Goal: Task Accomplishment & Management: Use online tool/utility

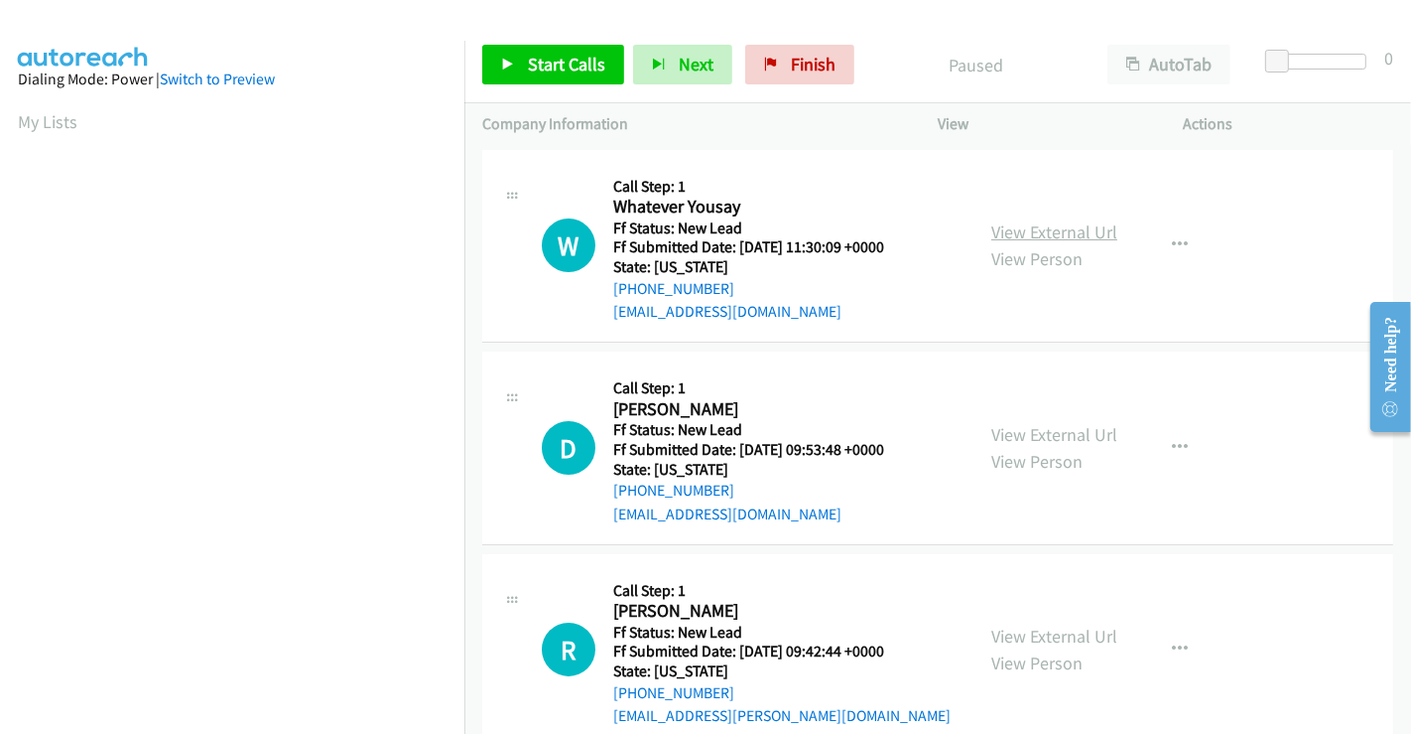
click at [1080, 236] on link "View External Url" at bounding box center [1055, 231] width 126 height 23
click at [1046, 429] on link "View External Url" at bounding box center [1055, 434] width 126 height 23
click at [1046, 626] on link "View External Url" at bounding box center [1055, 635] width 126 height 23
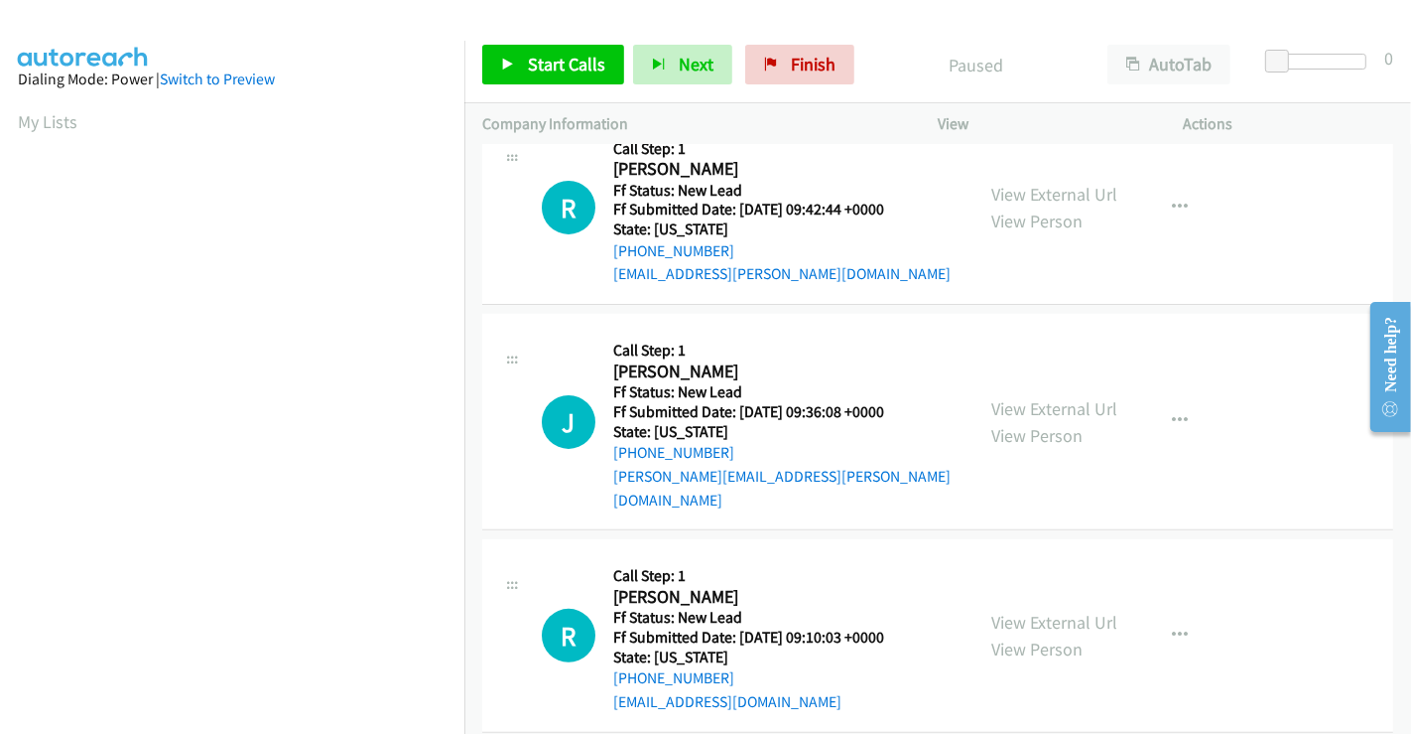
scroll to position [446, 0]
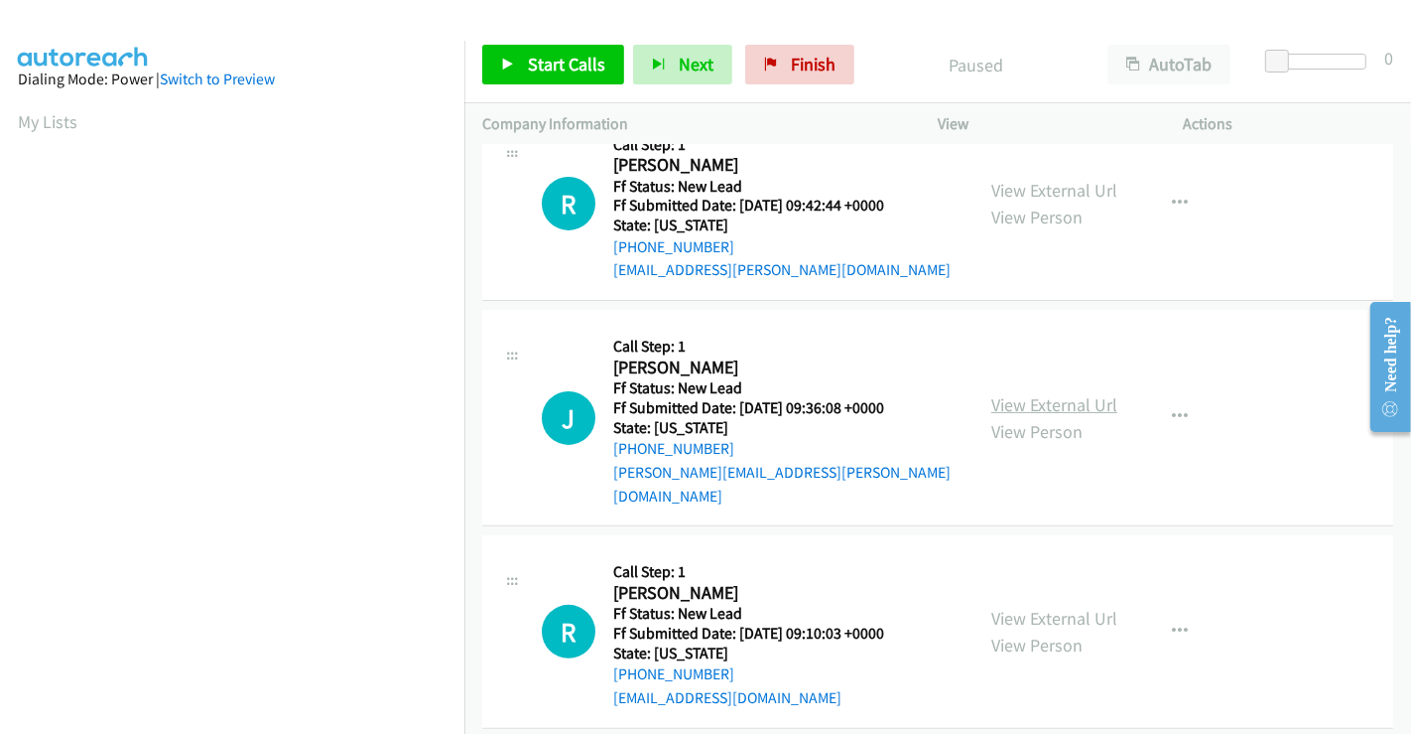
click at [1055, 393] on link "View External Url" at bounding box center [1055, 404] width 126 height 23
click at [1020, 606] on link "View External Url" at bounding box center [1055, 617] width 126 height 23
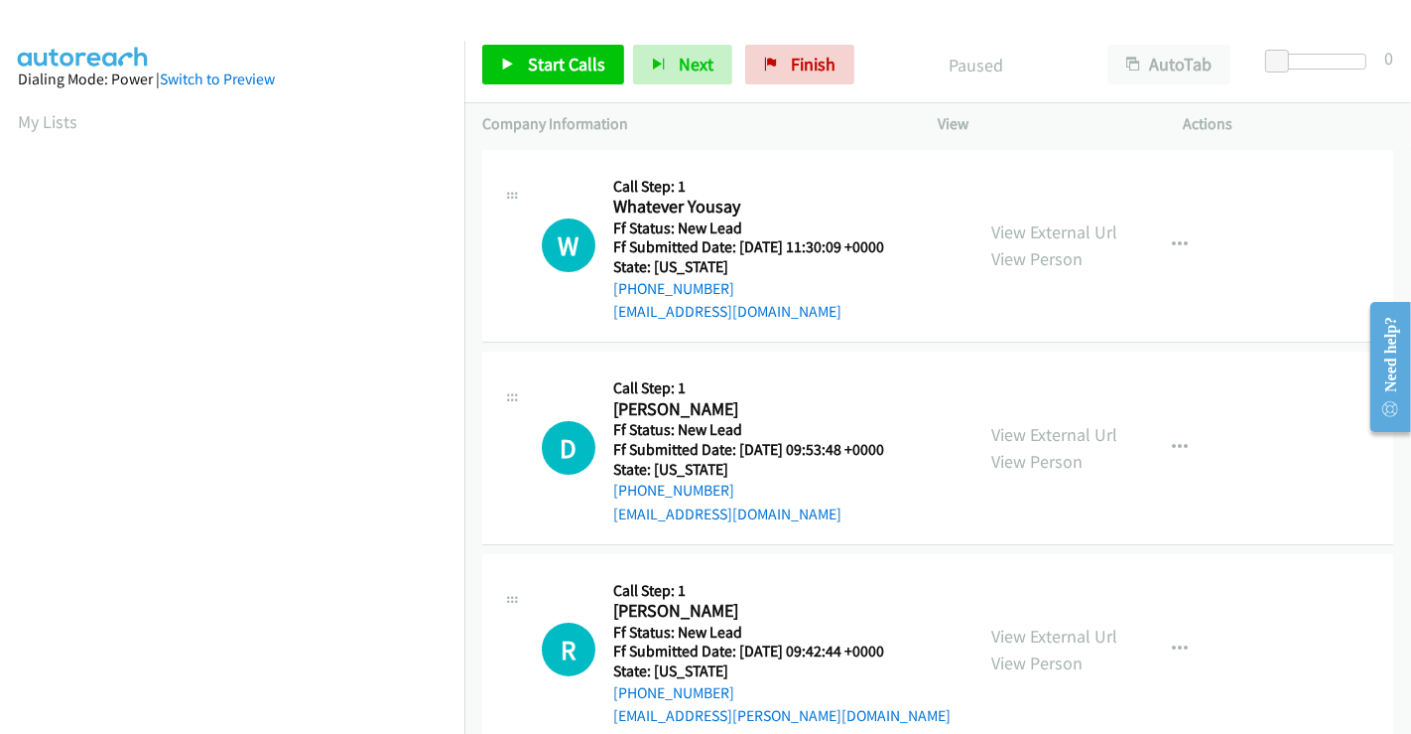
scroll to position [382, 0]
click at [533, 58] on span "Start Calls" at bounding box center [566, 64] width 77 height 23
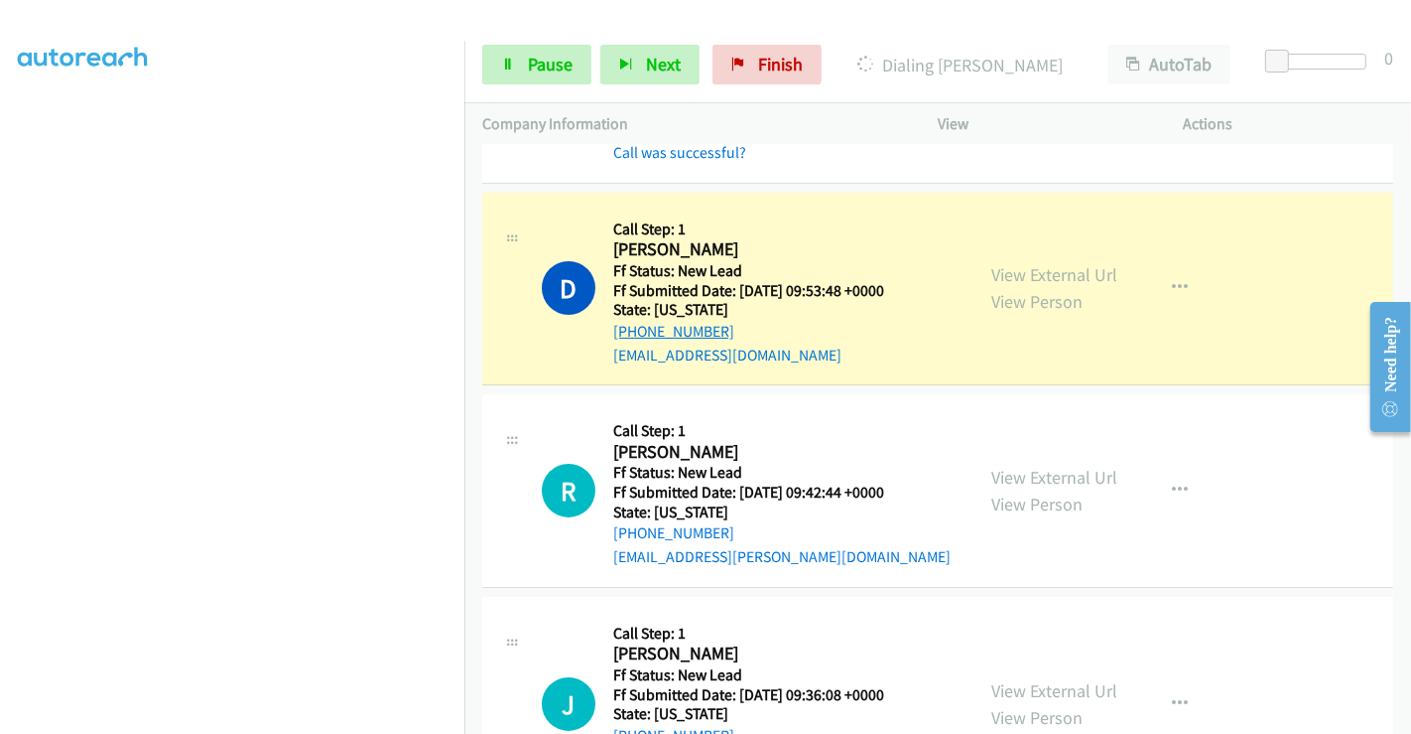
scroll to position [220, 0]
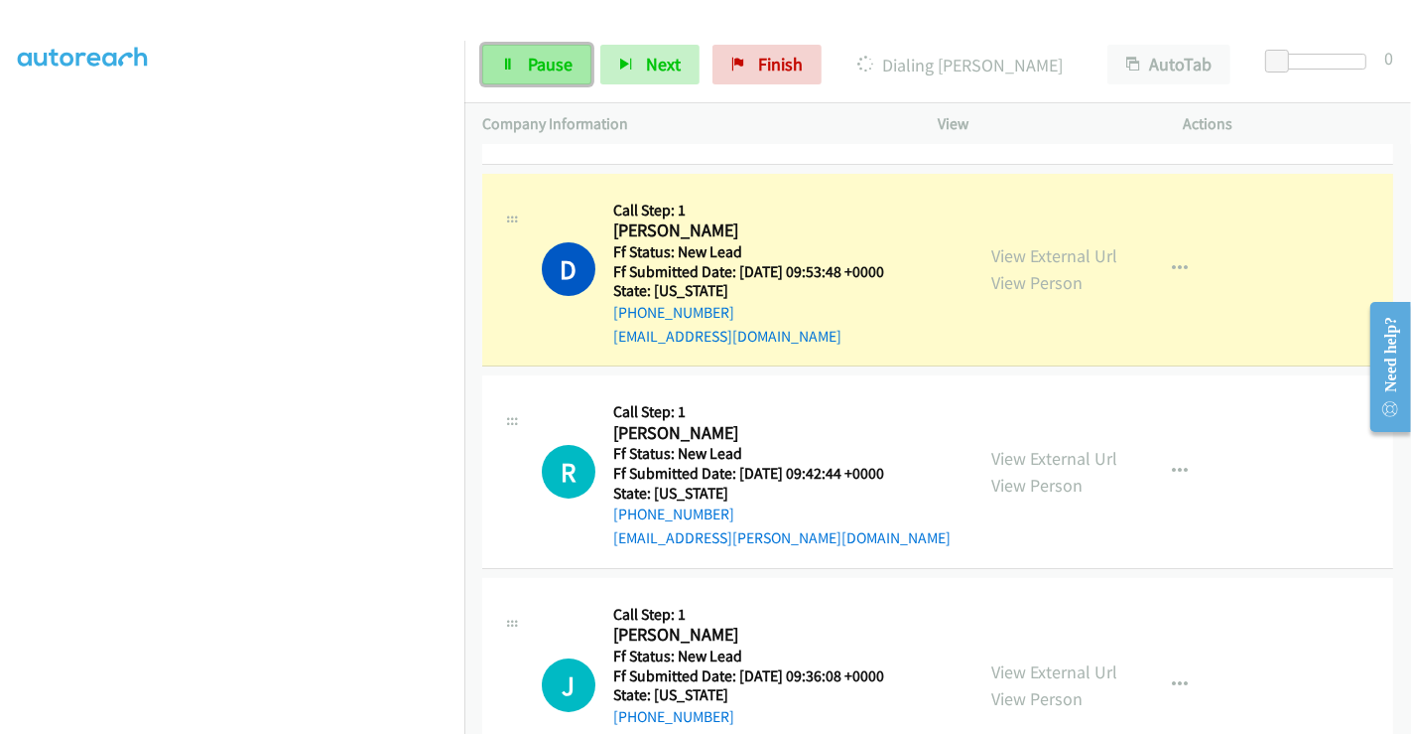
click at [531, 65] on span "Pause" at bounding box center [550, 64] width 45 height 23
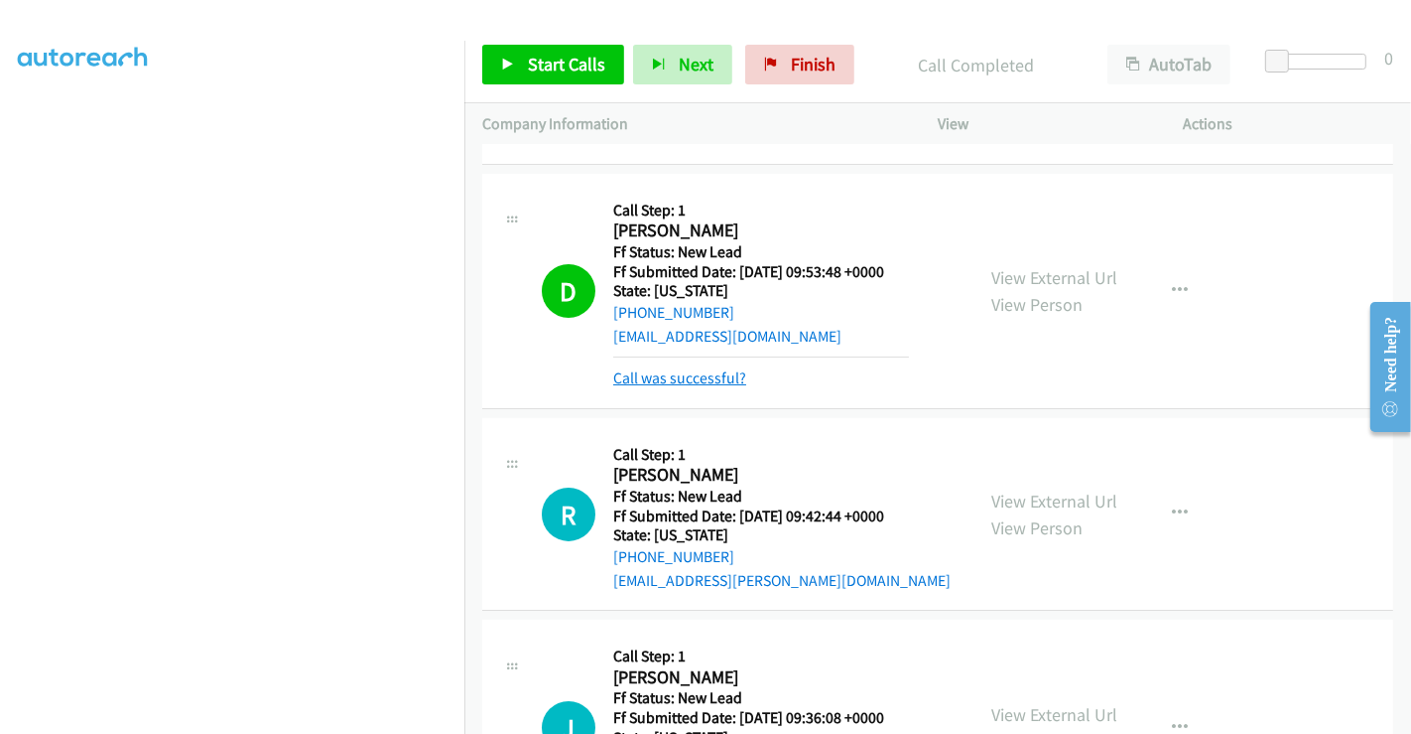
click at [729, 383] on link "Call was successful?" at bounding box center [679, 377] width 133 height 19
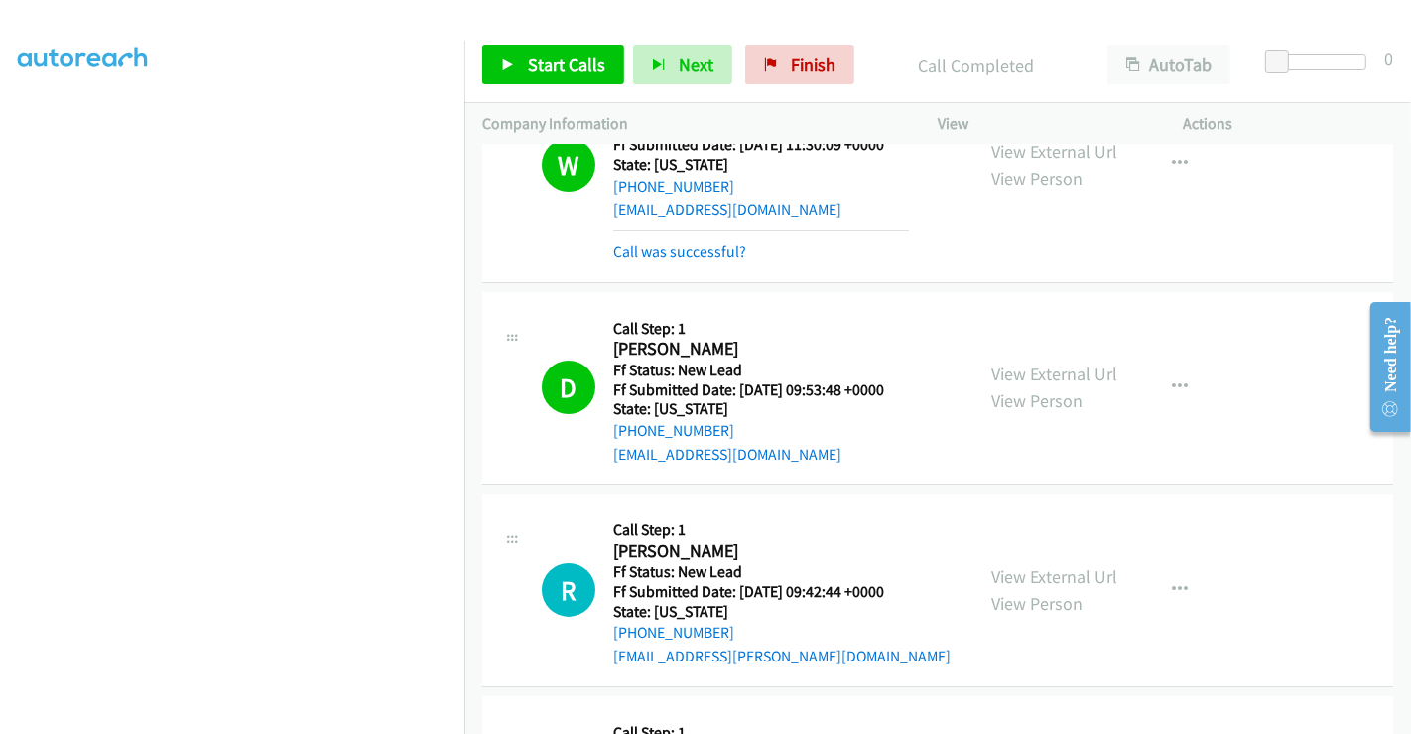
scroll to position [0, 0]
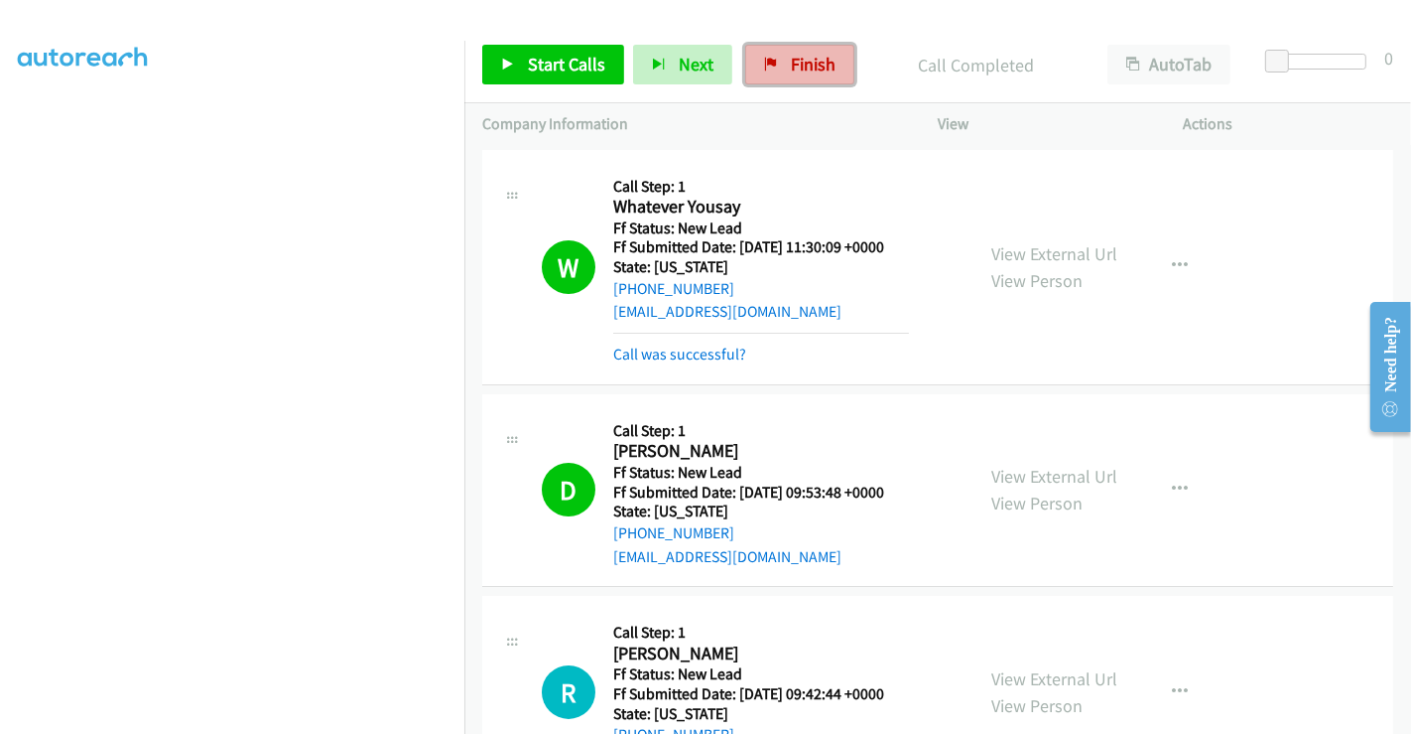
click at [779, 64] on link "Finish" at bounding box center [799, 65] width 109 height 40
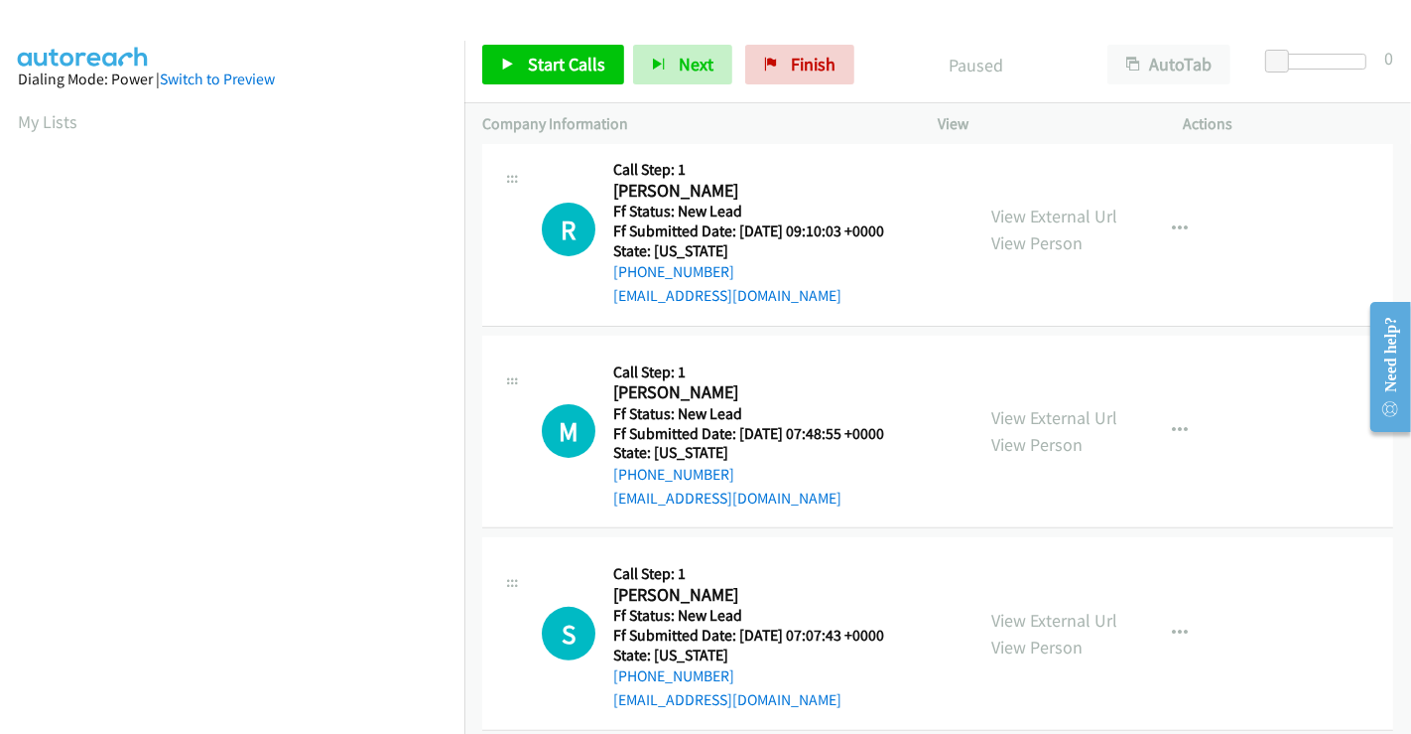
scroll to position [446, 0]
click at [1027, 404] on link "View External Url" at bounding box center [1055, 415] width 126 height 23
click at [1027, 606] on link "View External Url" at bounding box center [1055, 617] width 126 height 23
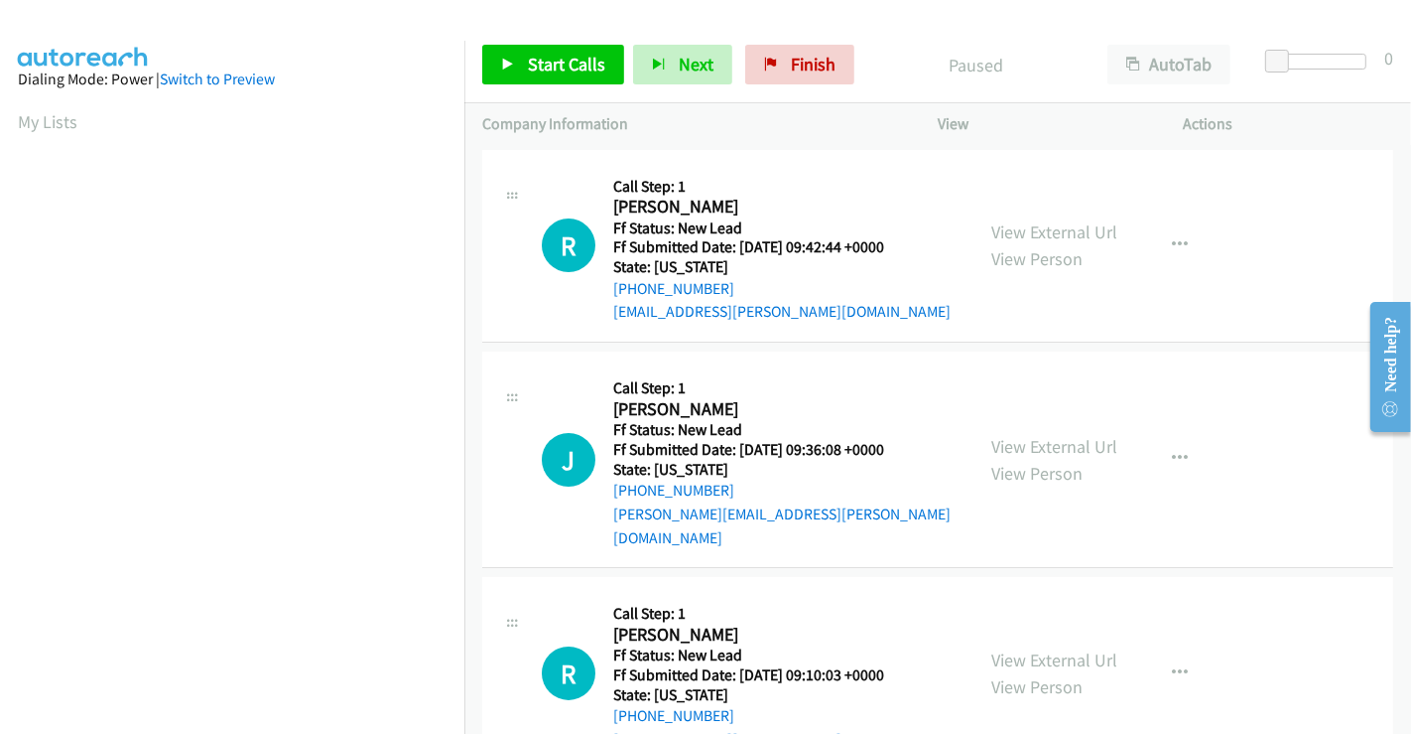
scroll to position [0, 0]
click at [547, 63] on span "Start Calls" at bounding box center [566, 64] width 77 height 23
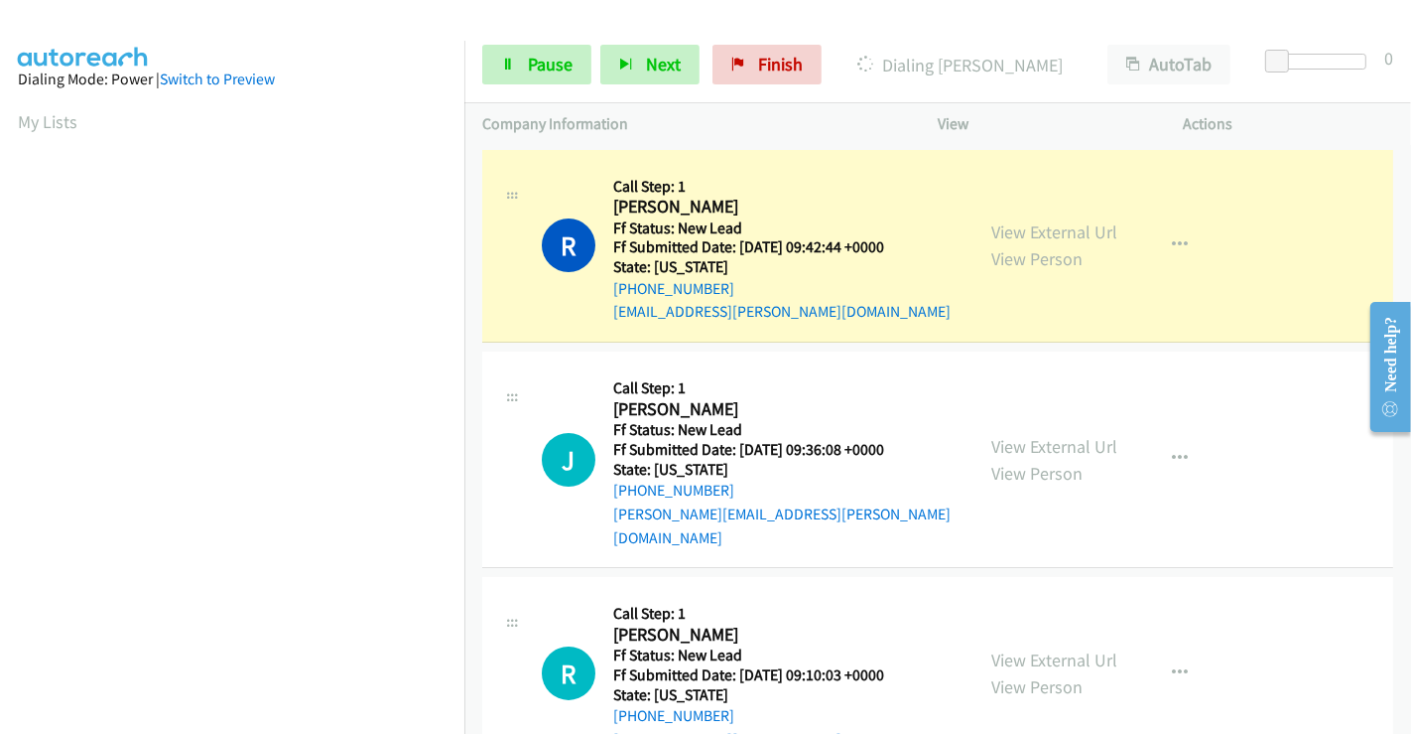
scroll to position [382, 0]
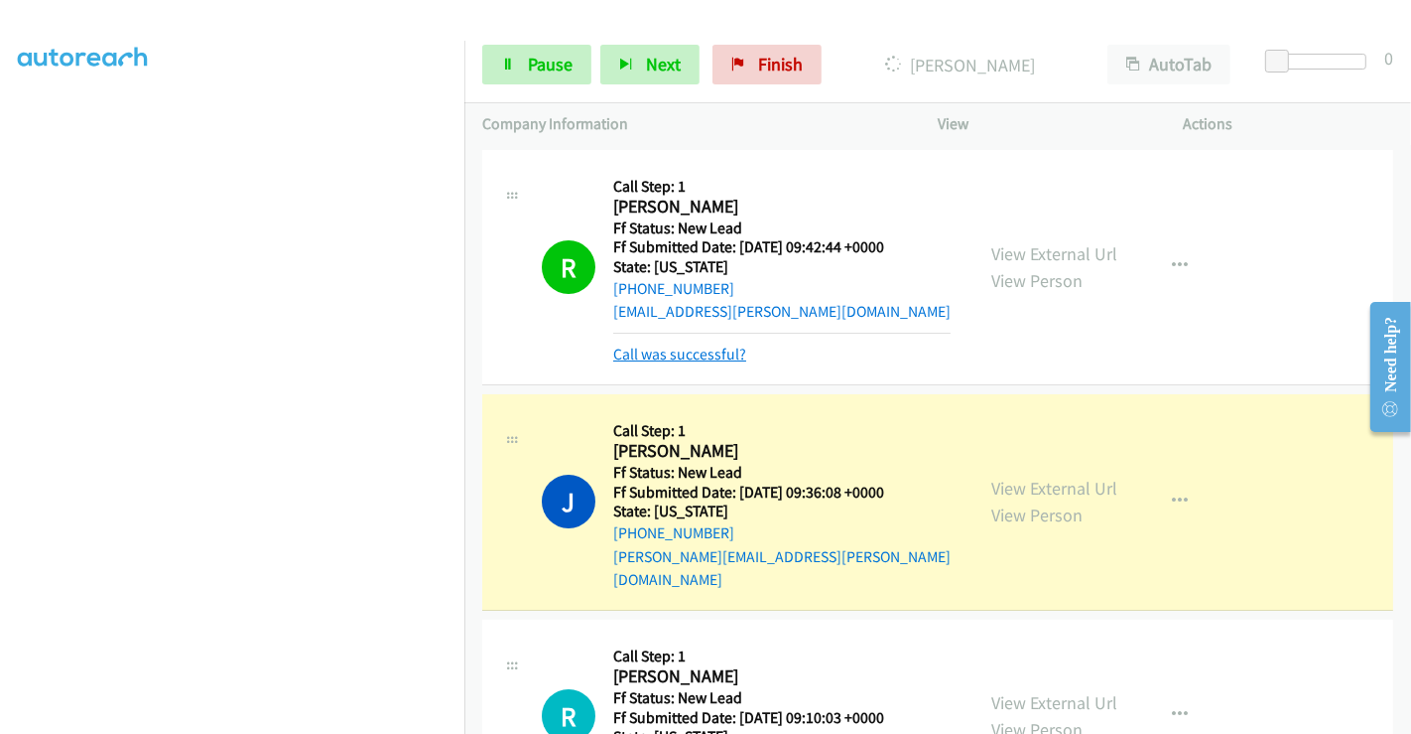
click at [690, 355] on link "Call was successful?" at bounding box center [679, 353] width 133 height 19
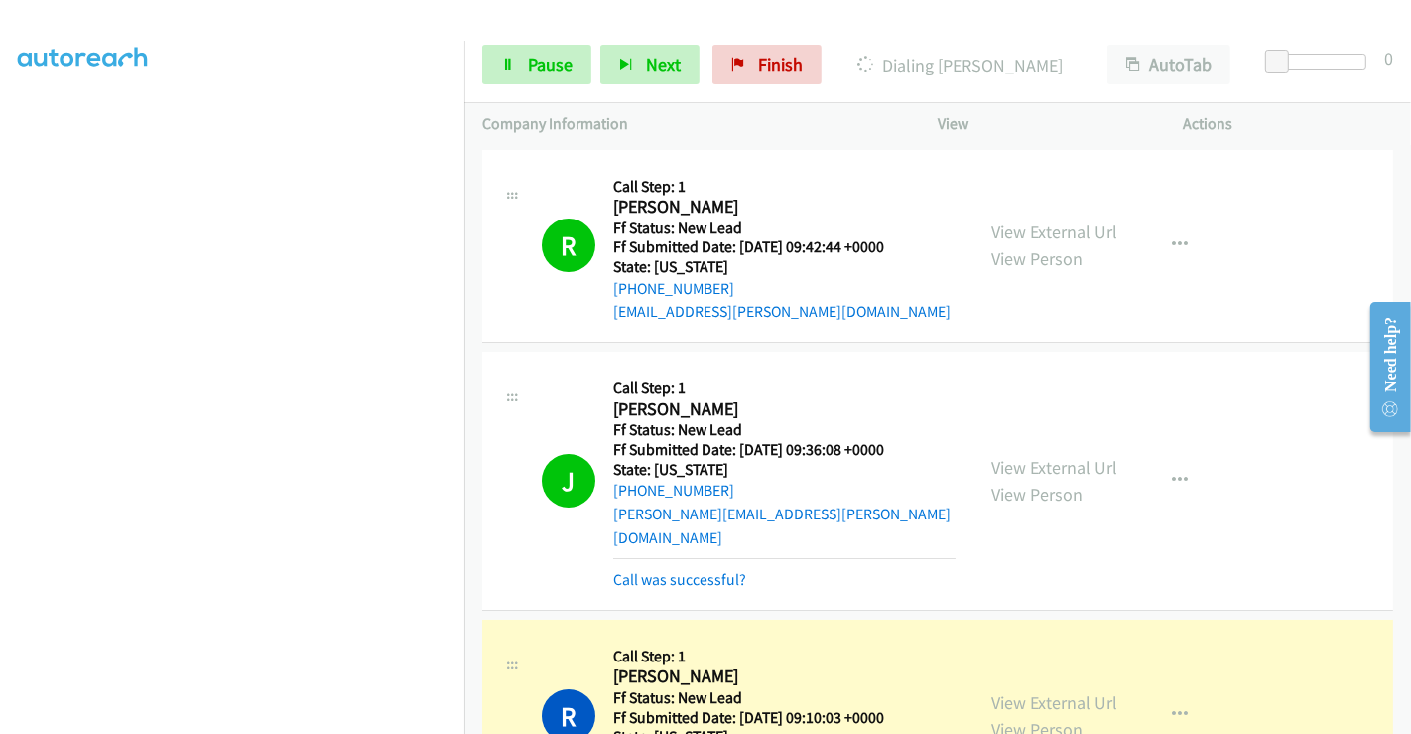
scroll to position [220, 0]
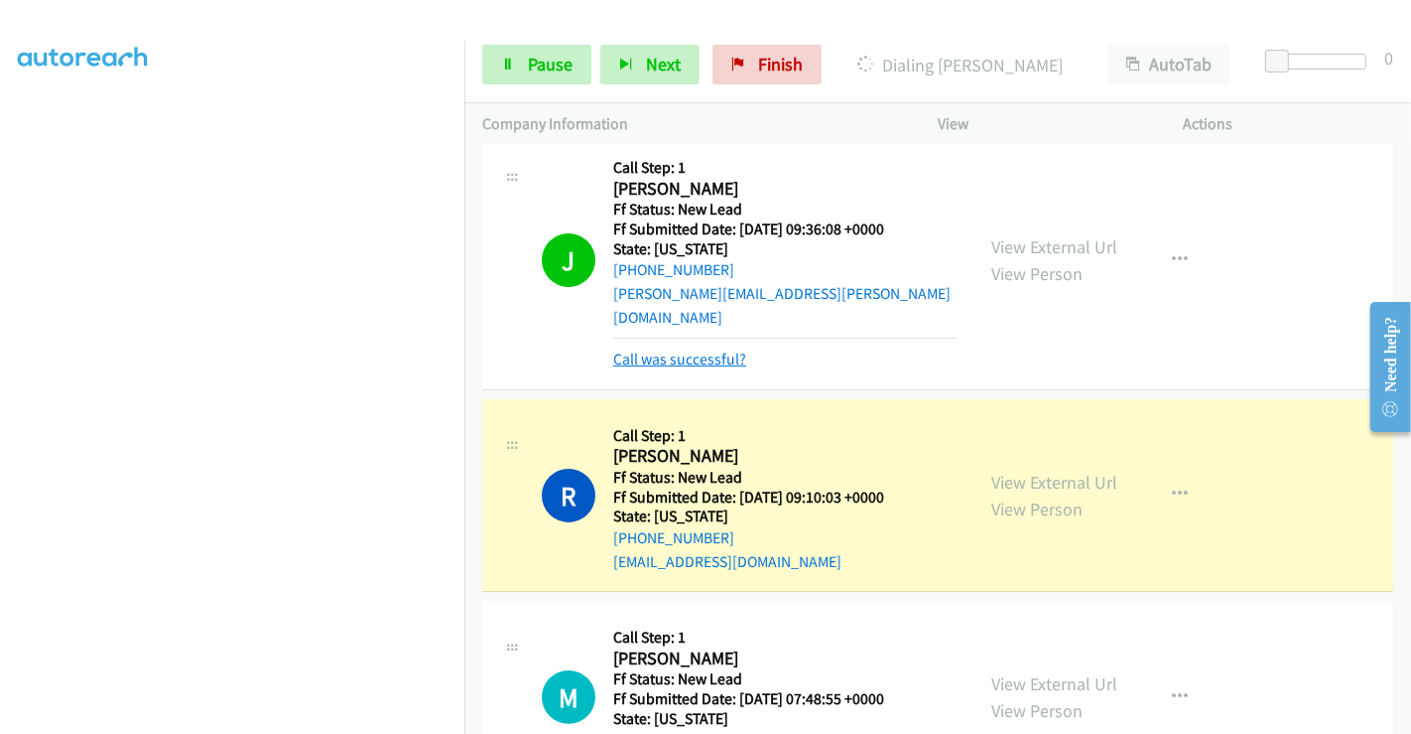
click at [681, 349] on link "Call was successful?" at bounding box center [679, 358] width 133 height 19
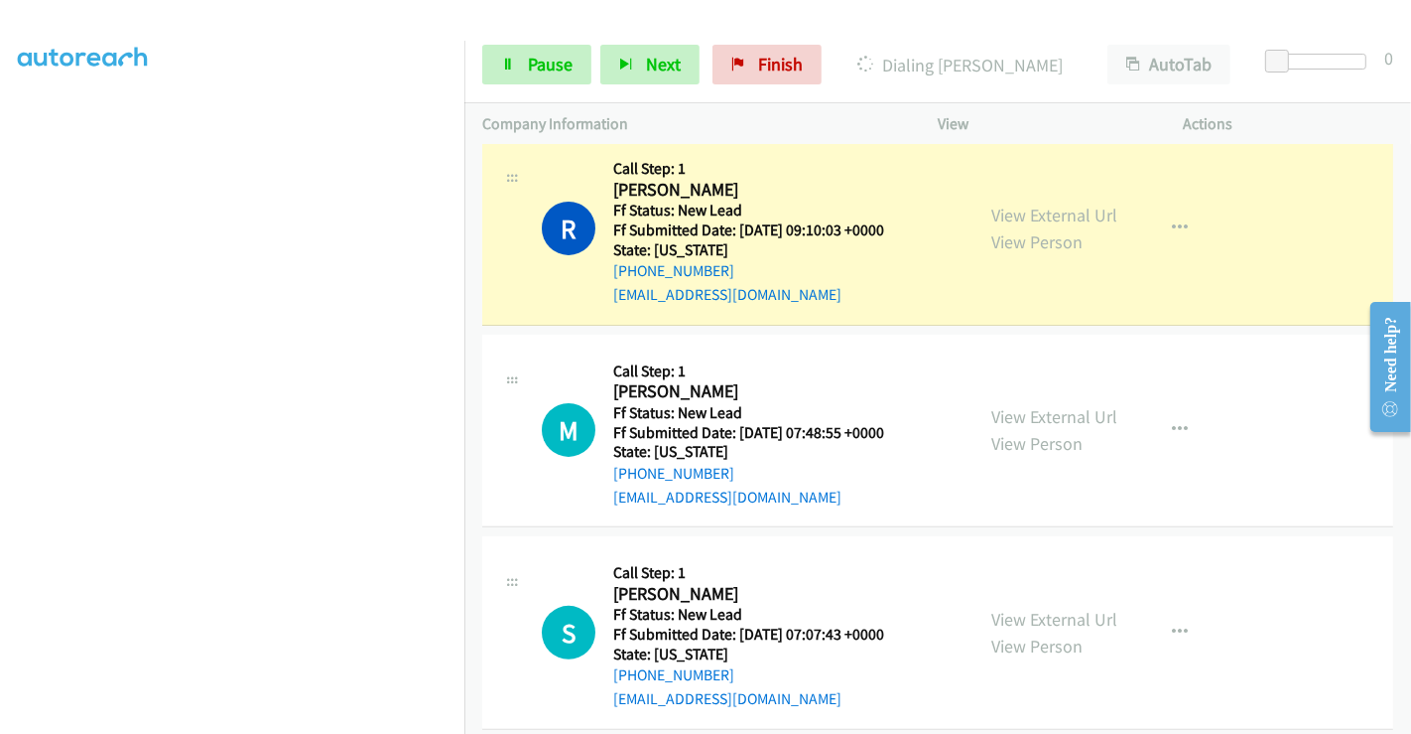
scroll to position [446, 0]
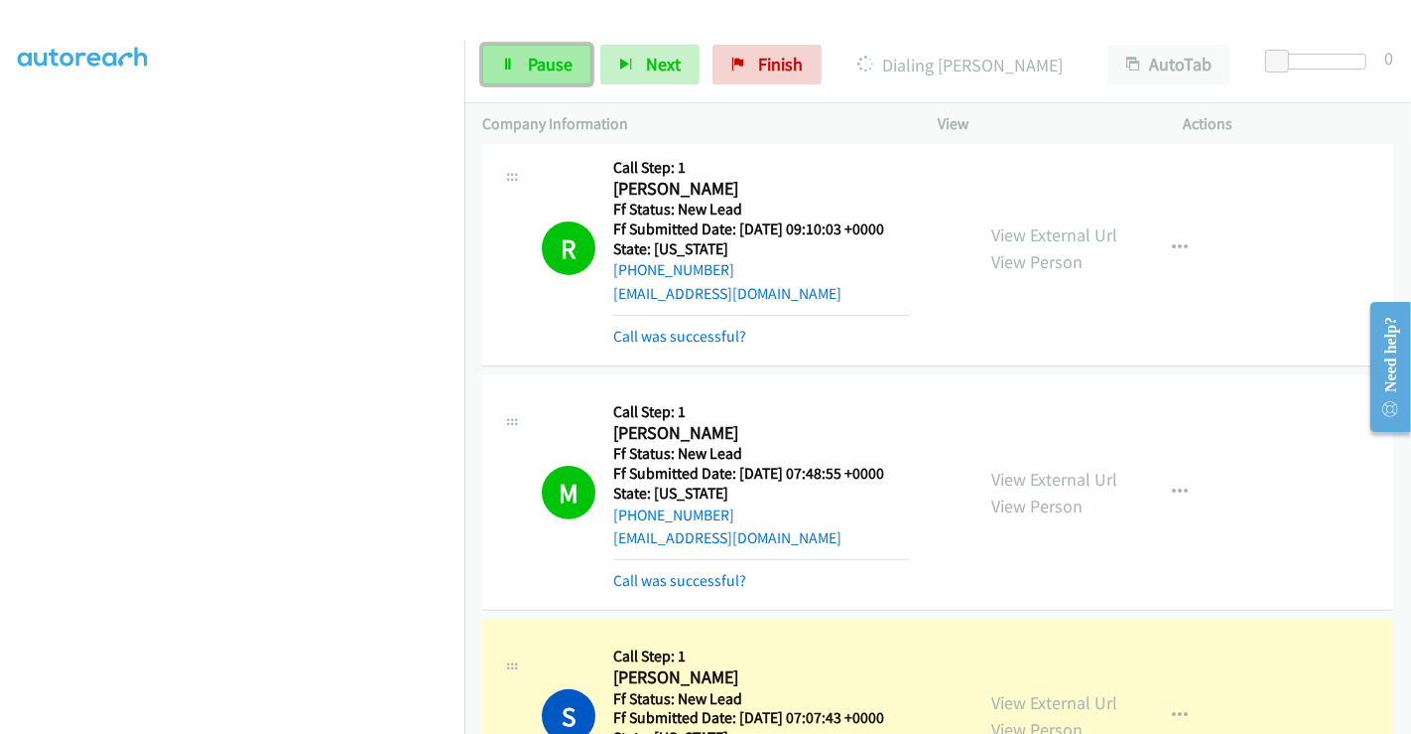
click at [521, 68] on link "Pause" at bounding box center [536, 65] width 109 height 40
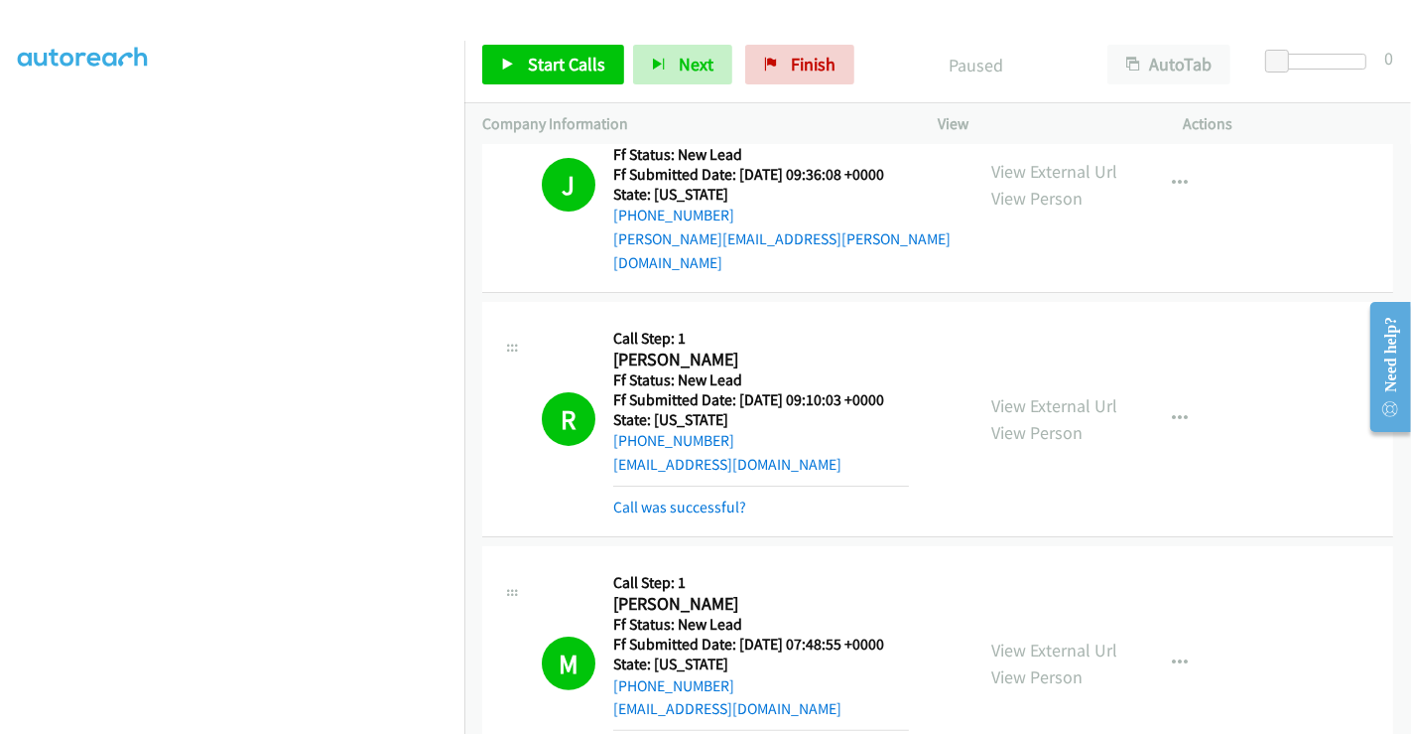
scroll to position [115, 0]
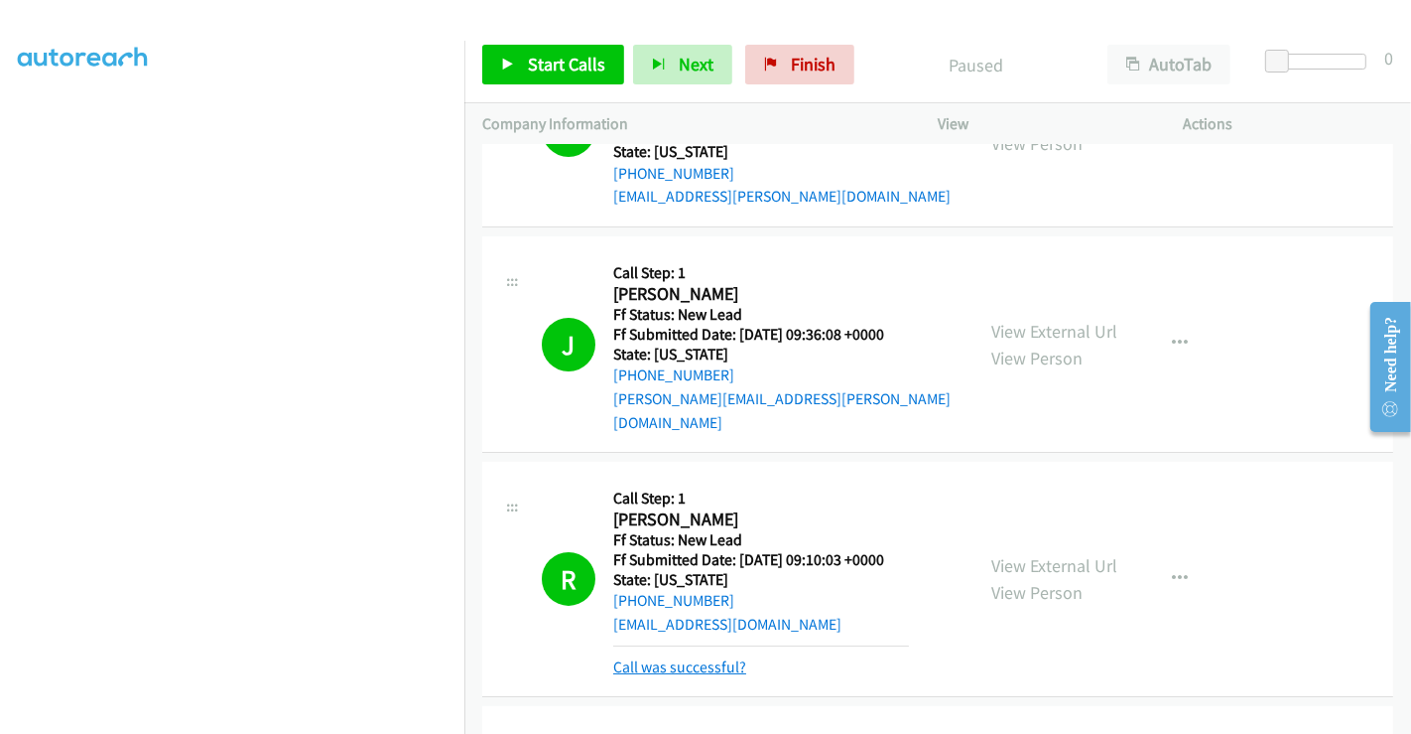
click at [695, 657] on link "Call was successful?" at bounding box center [679, 666] width 133 height 19
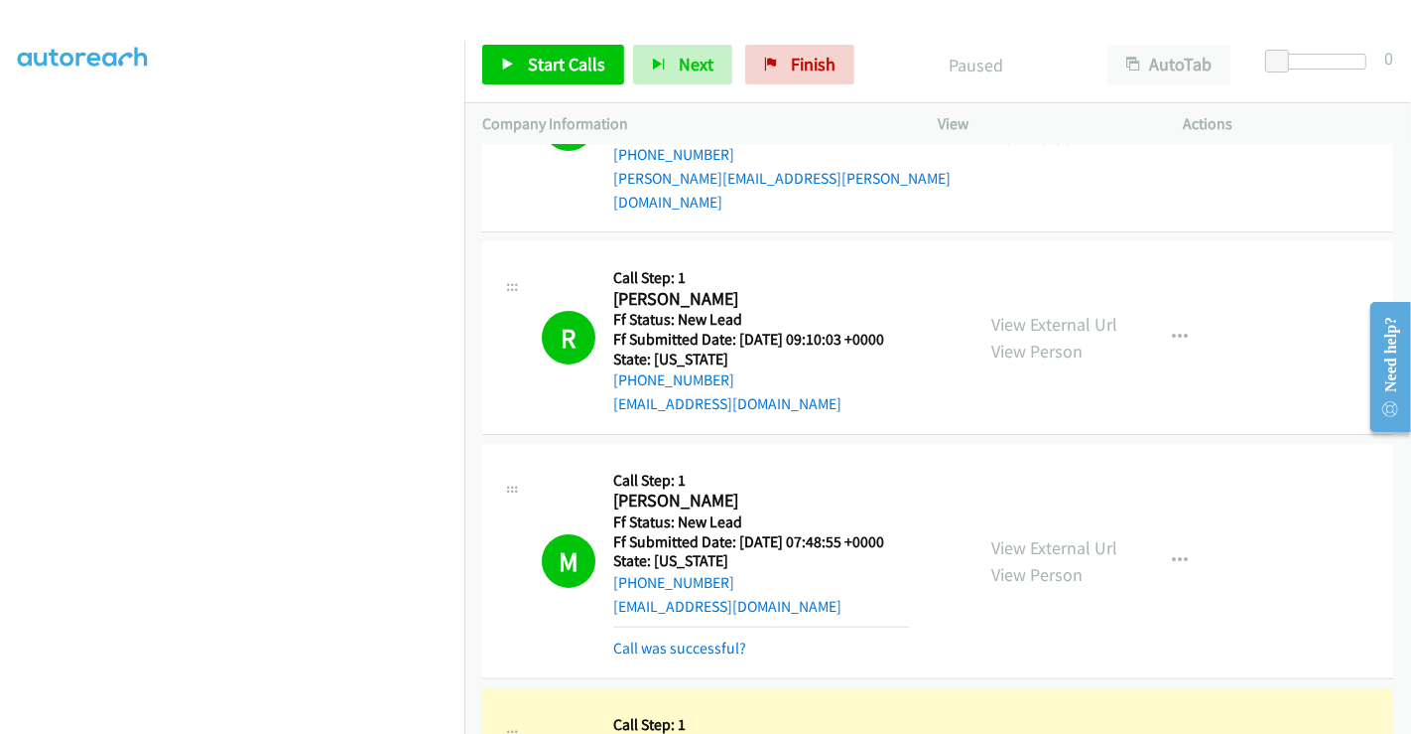
scroll to position [446, 0]
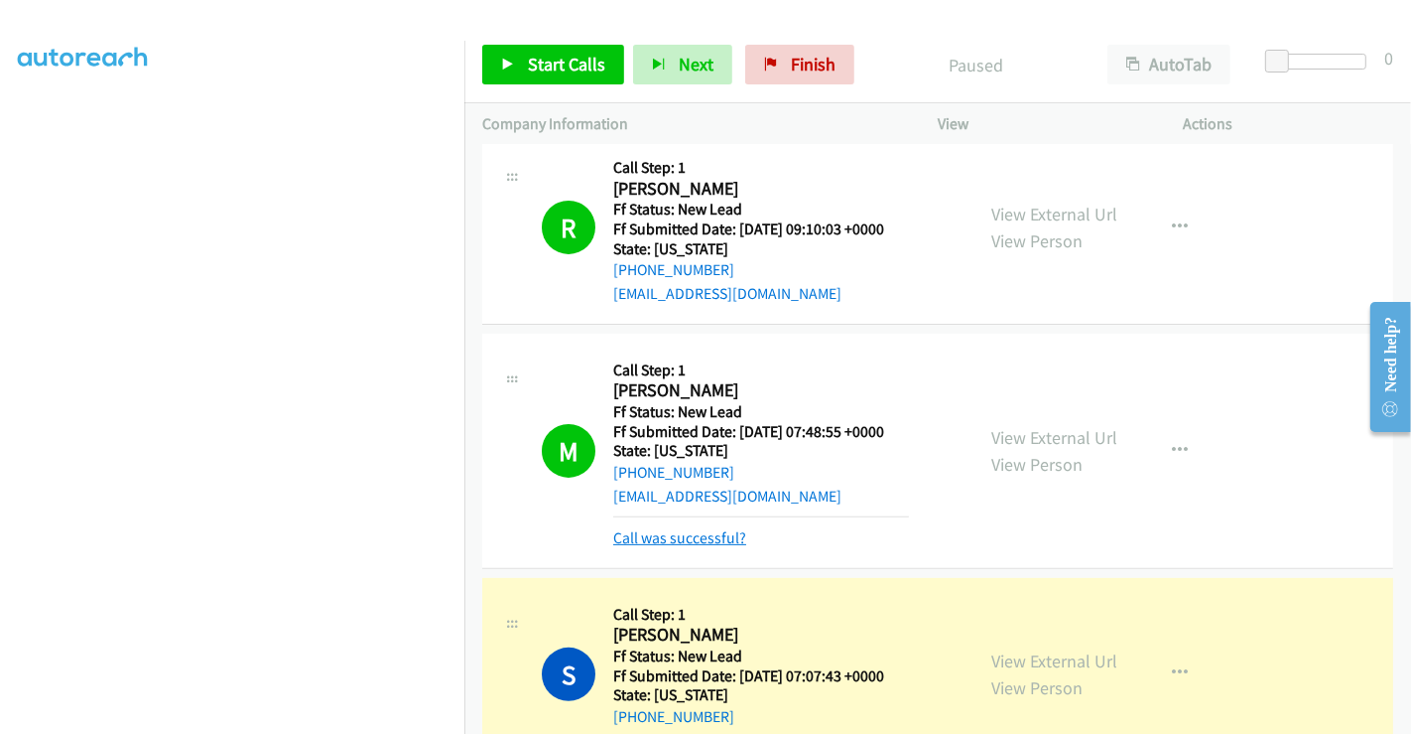
click at [706, 528] on link "Call was successful?" at bounding box center [679, 537] width 133 height 19
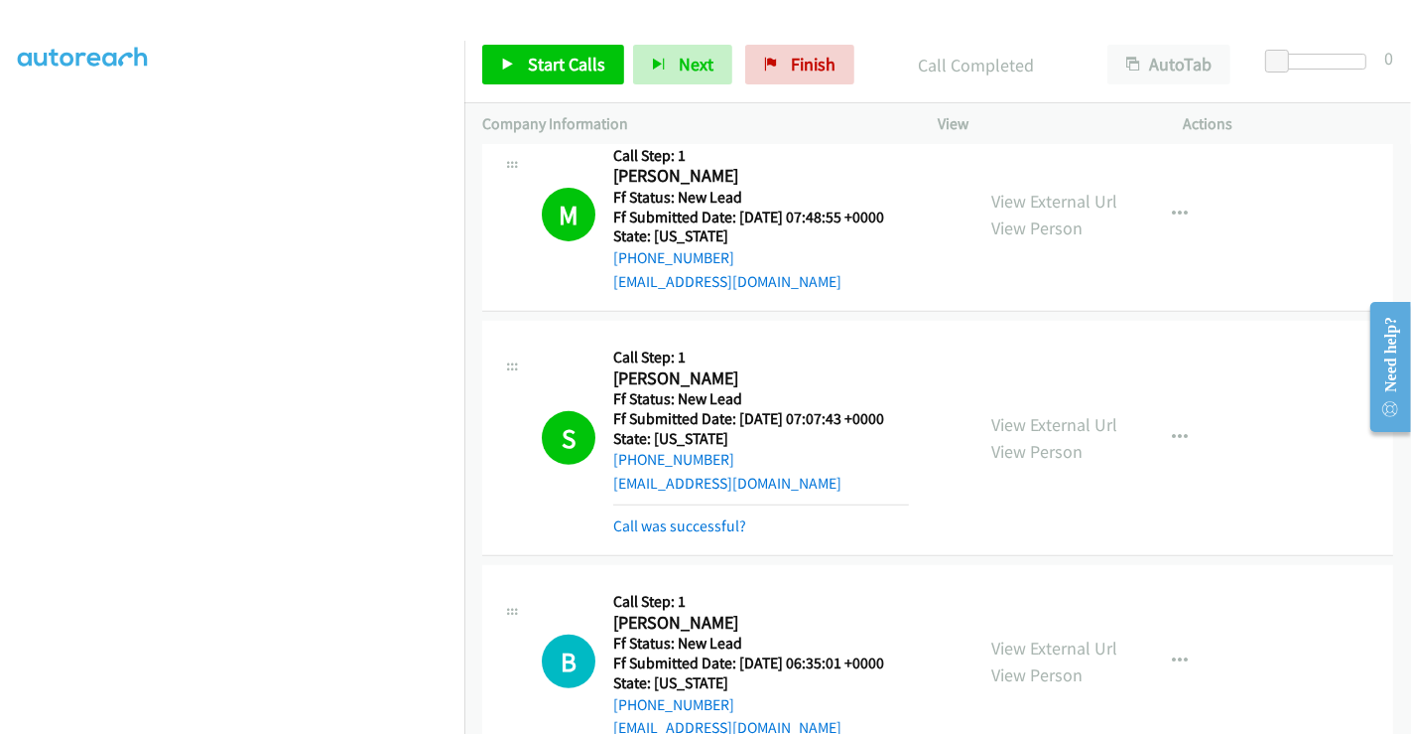
scroll to position [661, 0]
click at [691, 515] on link "Call was successful?" at bounding box center [679, 524] width 133 height 19
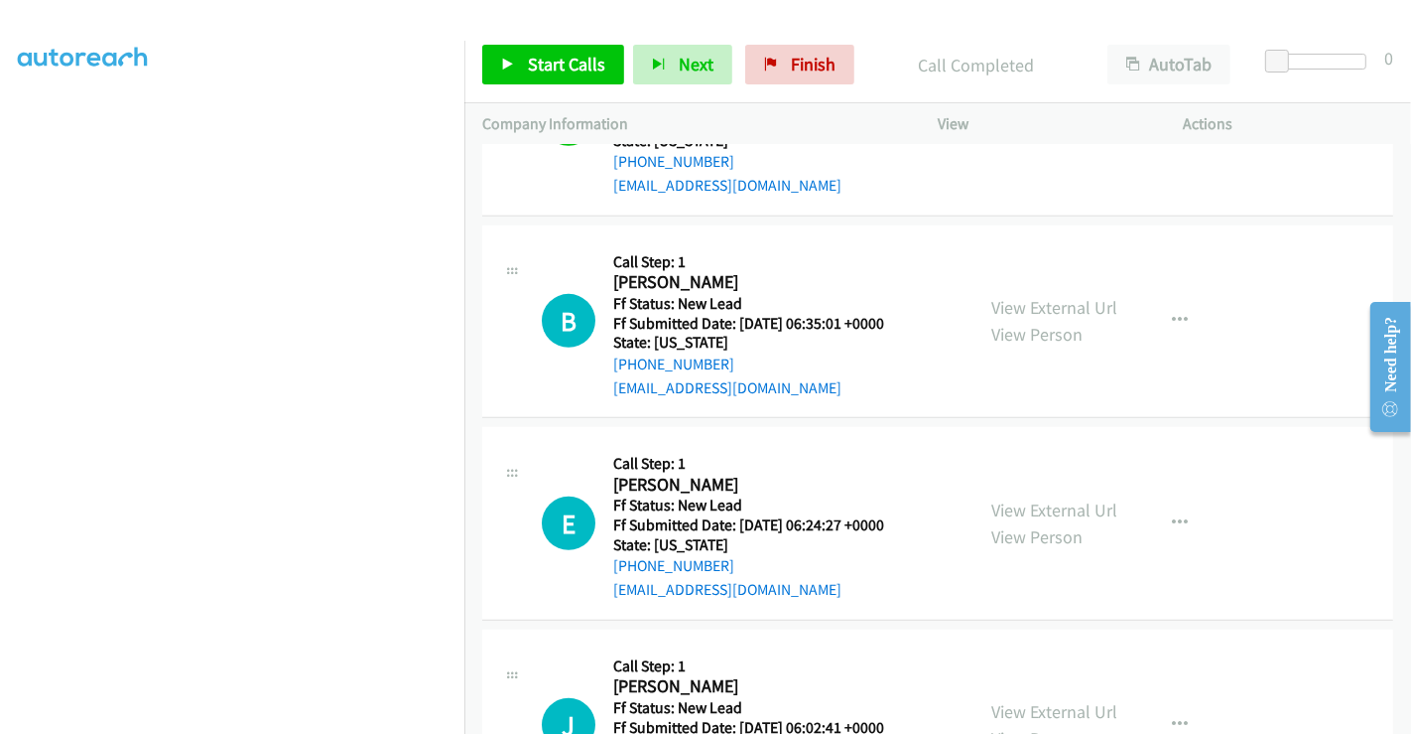
scroll to position [993, 0]
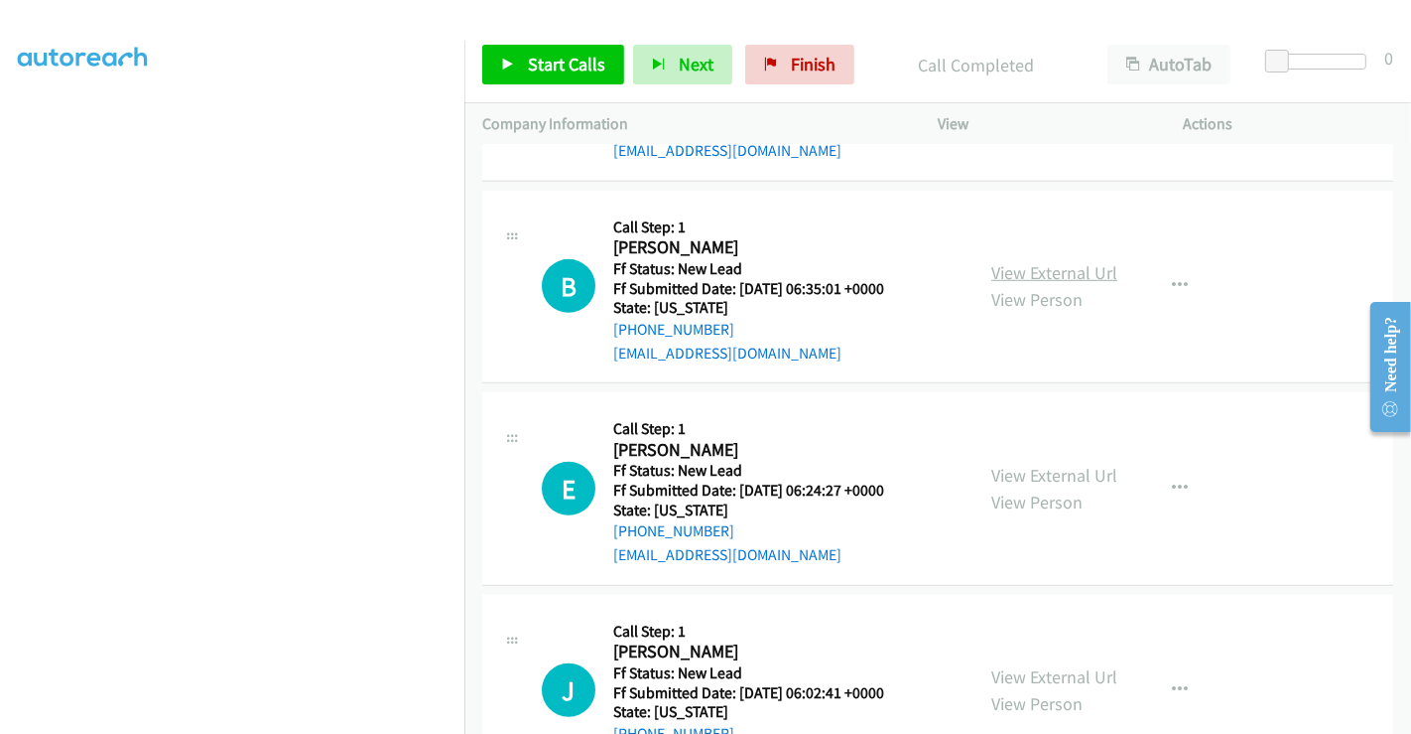
click at [1076, 261] on link "View External Url" at bounding box center [1055, 272] width 126 height 23
click at [1046, 464] on link "View External Url" at bounding box center [1055, 475] width 126 height 23
click at [1061, 665] on link "View External Url" at bounding box center [1055, 676] width 126 height 23
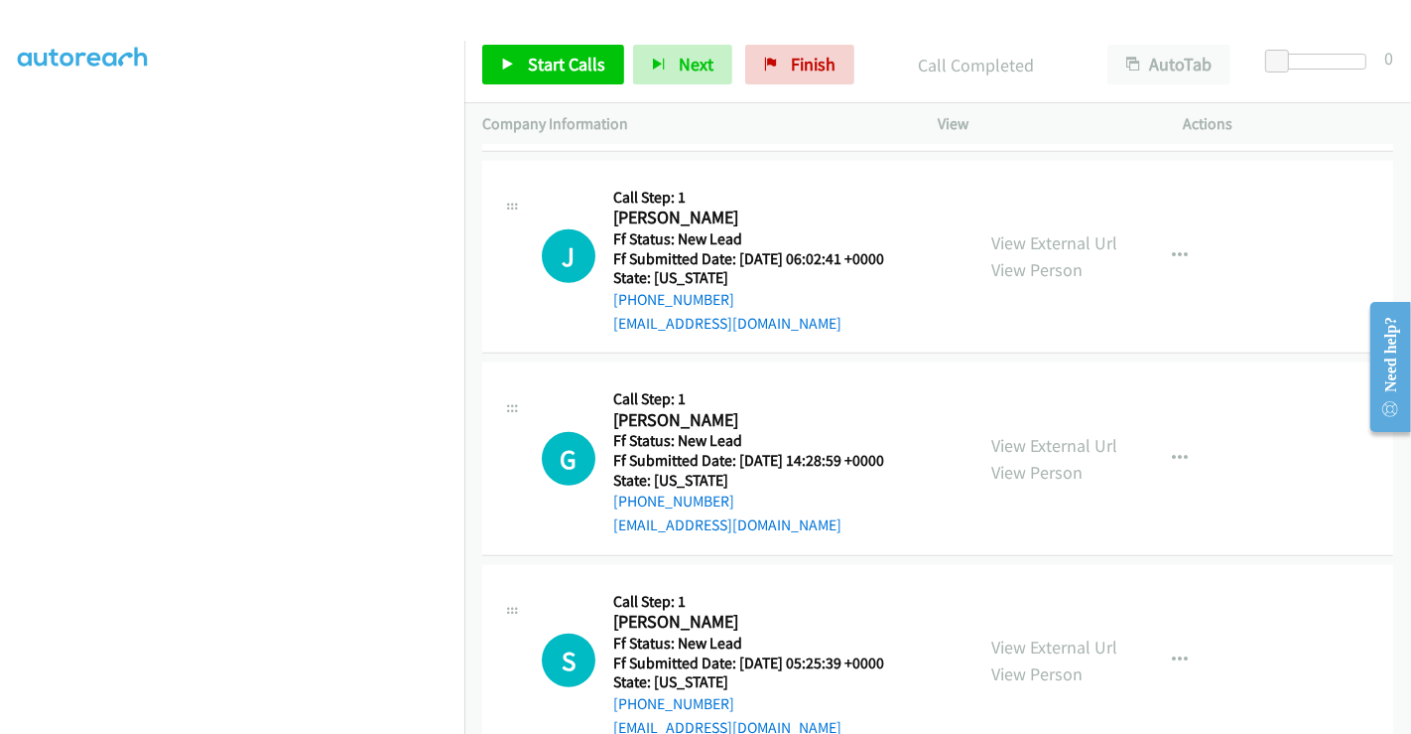
scroll to position [1454, 0]
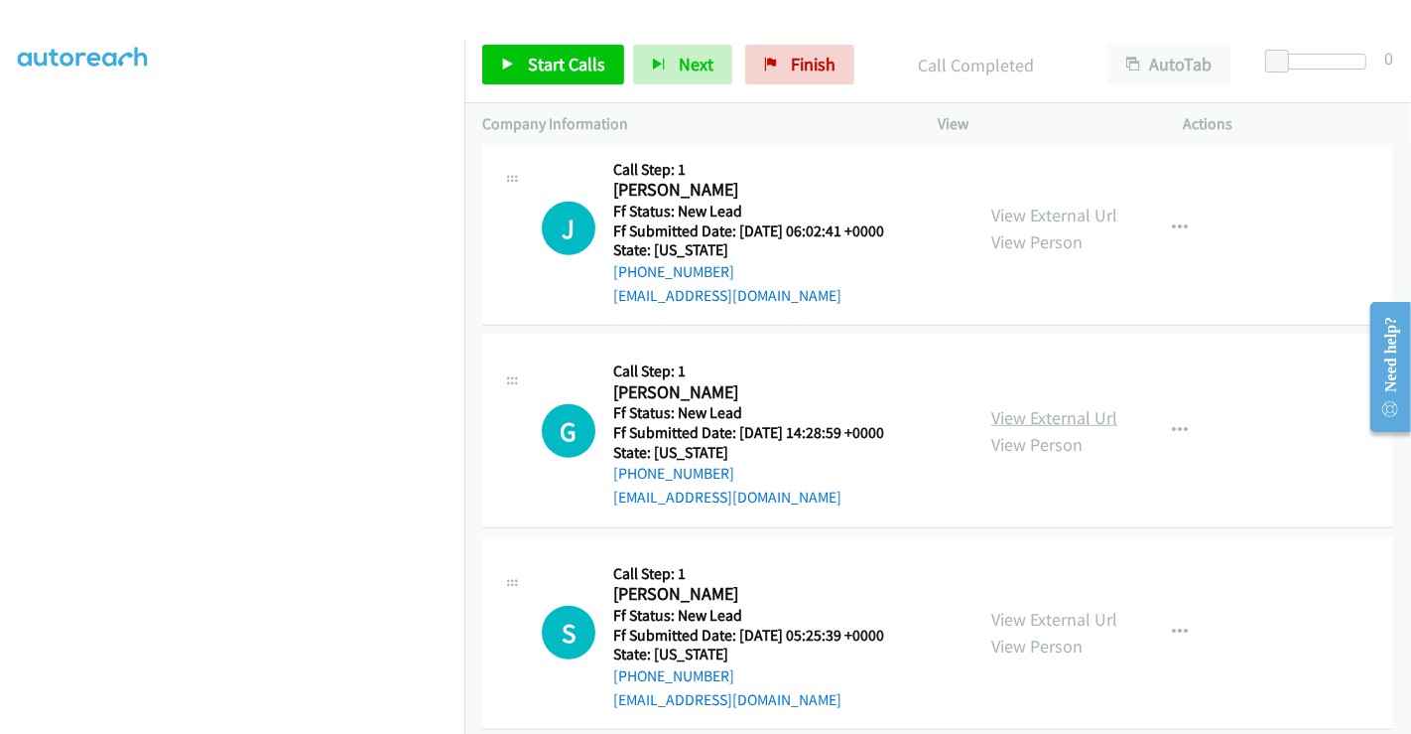
click at [1033, 406] on link "View External Url" at bounding box center [1055, 417] width 126 height 23
click at [1038, 607] on link "View External Url" at bounding box center [1055, 618] width 126 height 23
click at [567, 66] on span "Start Calls" at bounding box center [566, 64] width 77 height 23
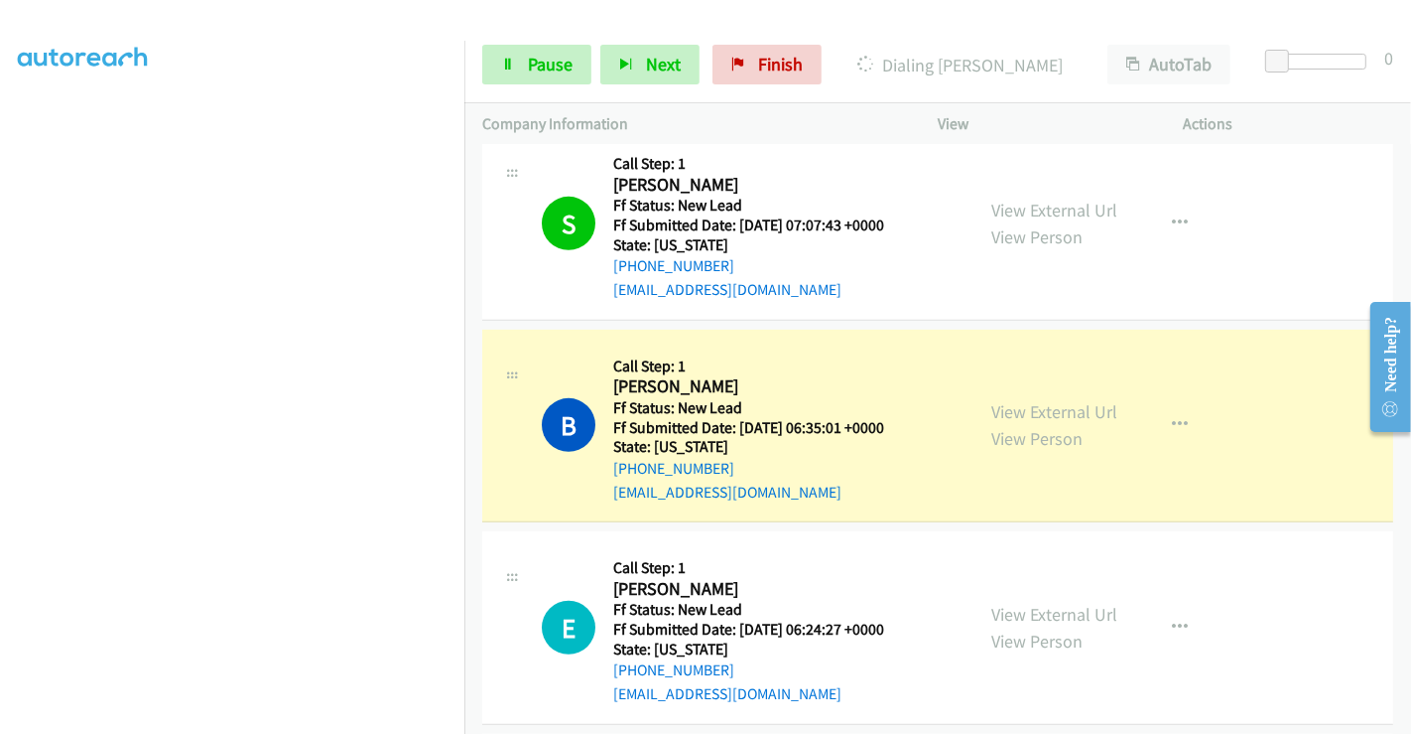
scroll to position [903, 0]
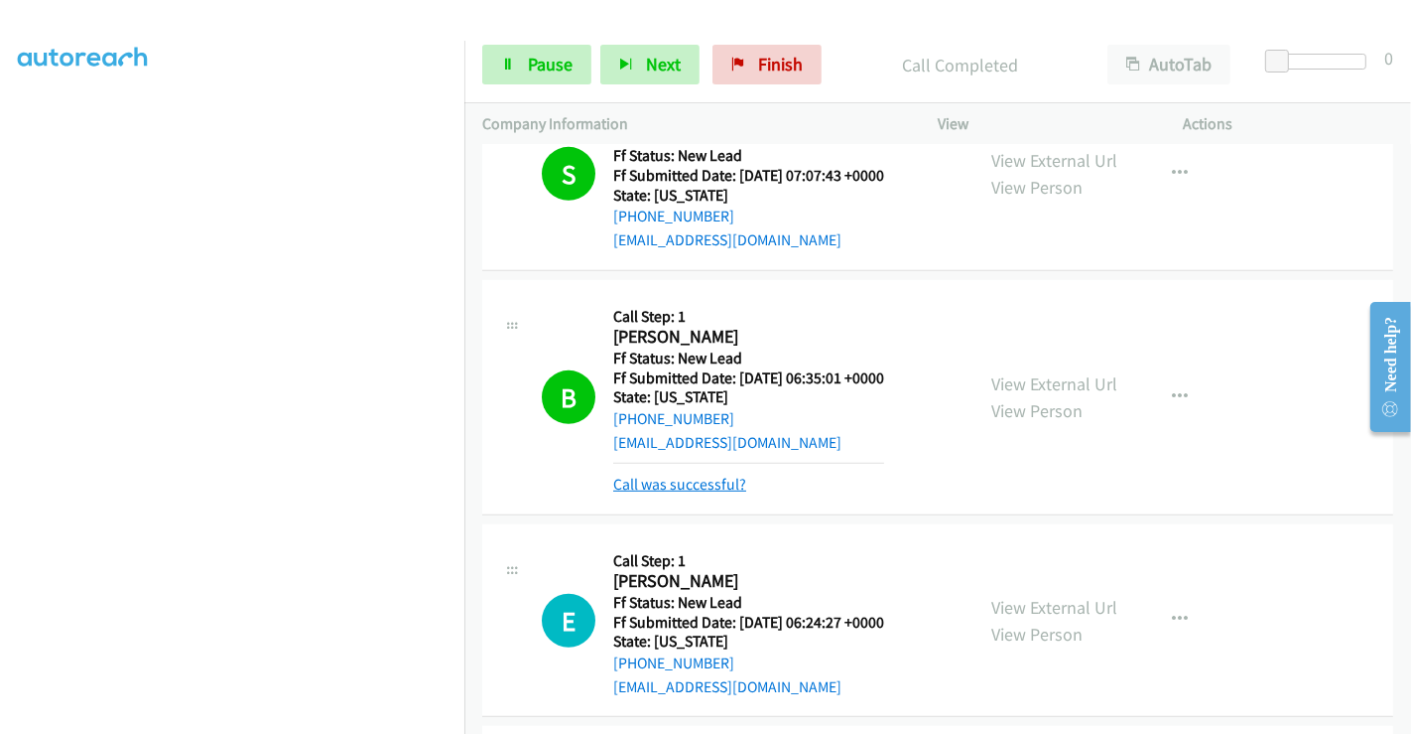
click at [680, 474] on link "Call was successful?" at bounding box center [679, 483] width 133 height 19
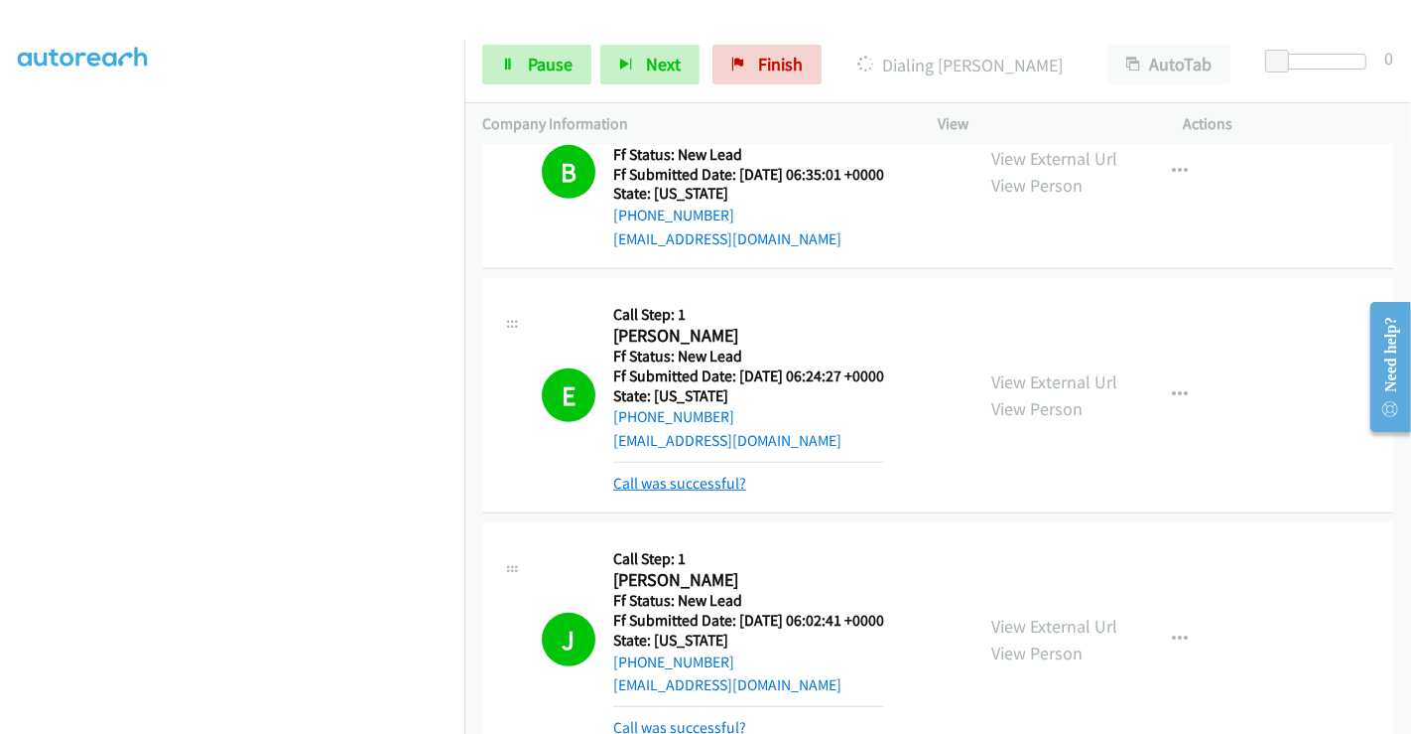
scroll to position [1234, 0]
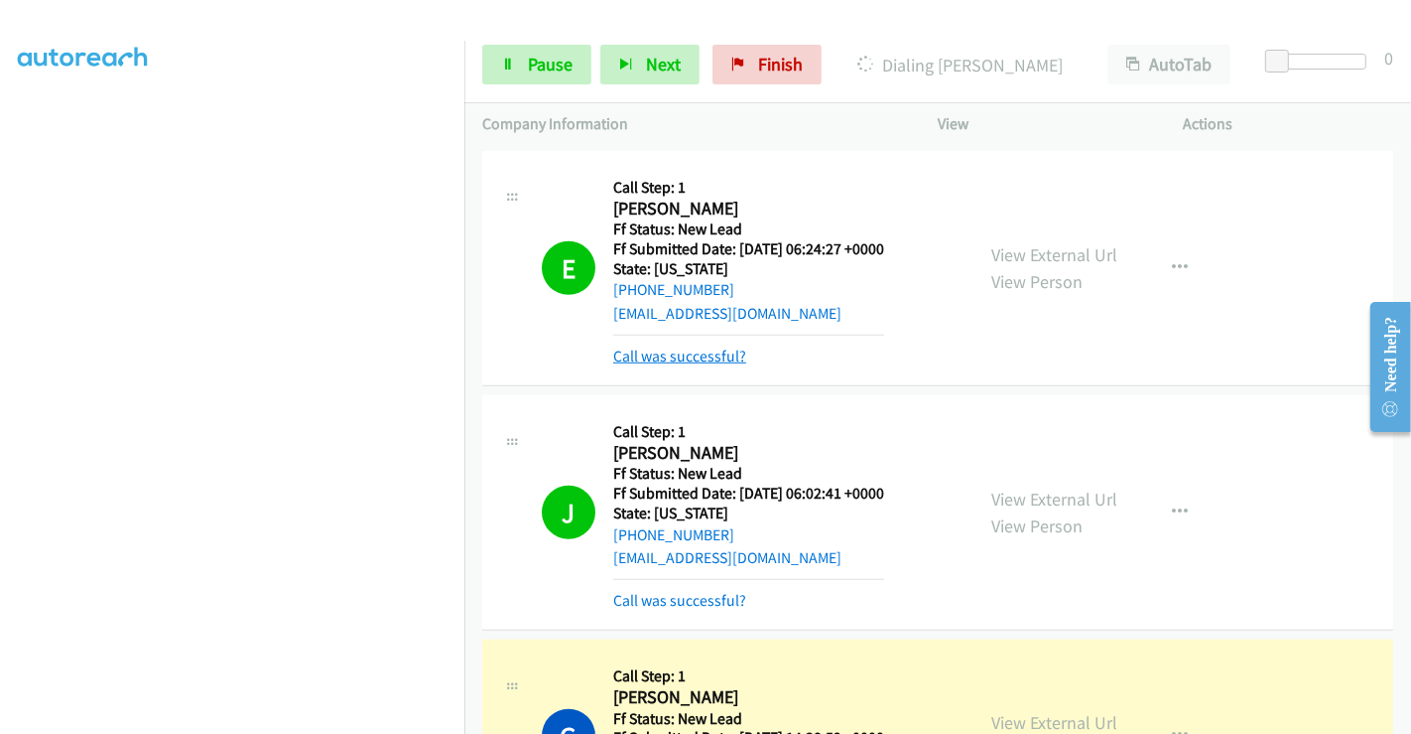
click at [694, 346] on link "Call was successful?" at bounding box center [679, 355] width 133 height 19
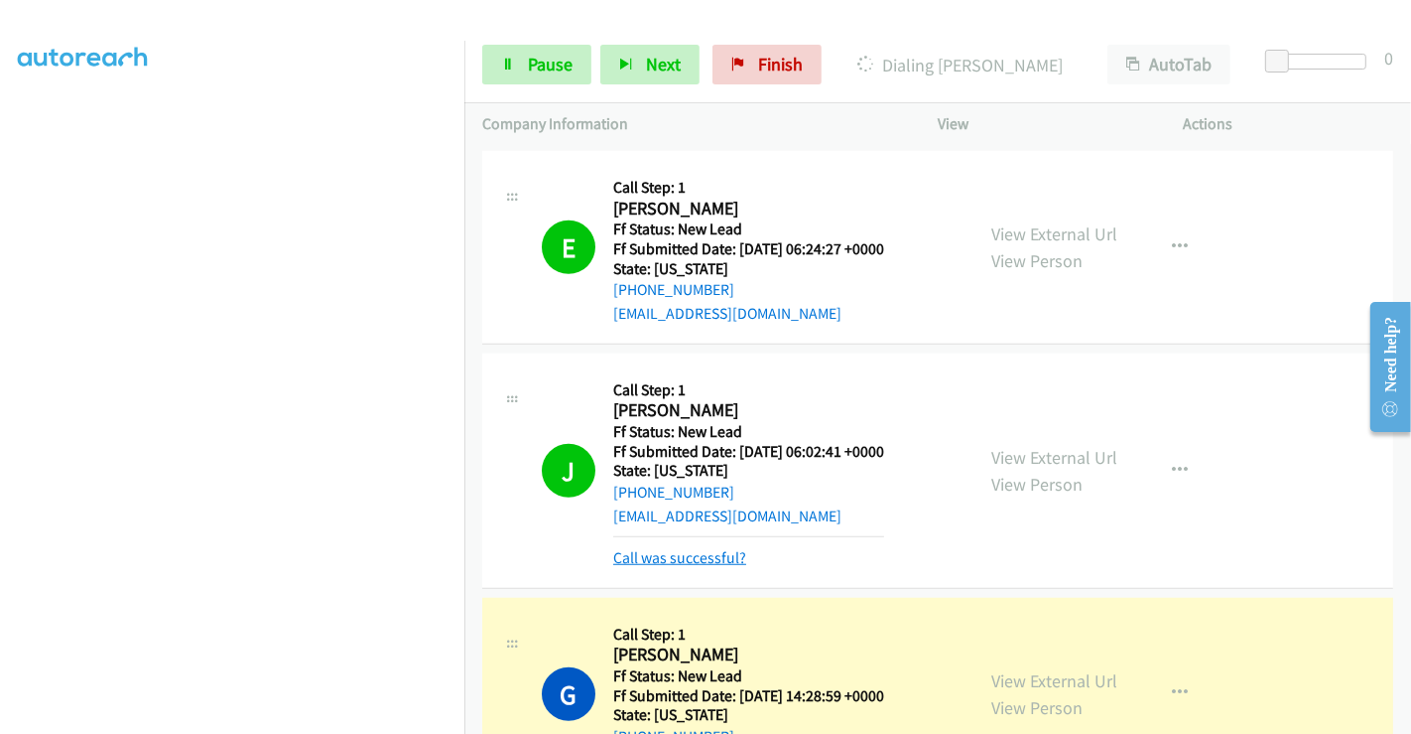
click at [691, 548] on link "Call was successful?" at bounding box center [679, 557] width 133 height 19
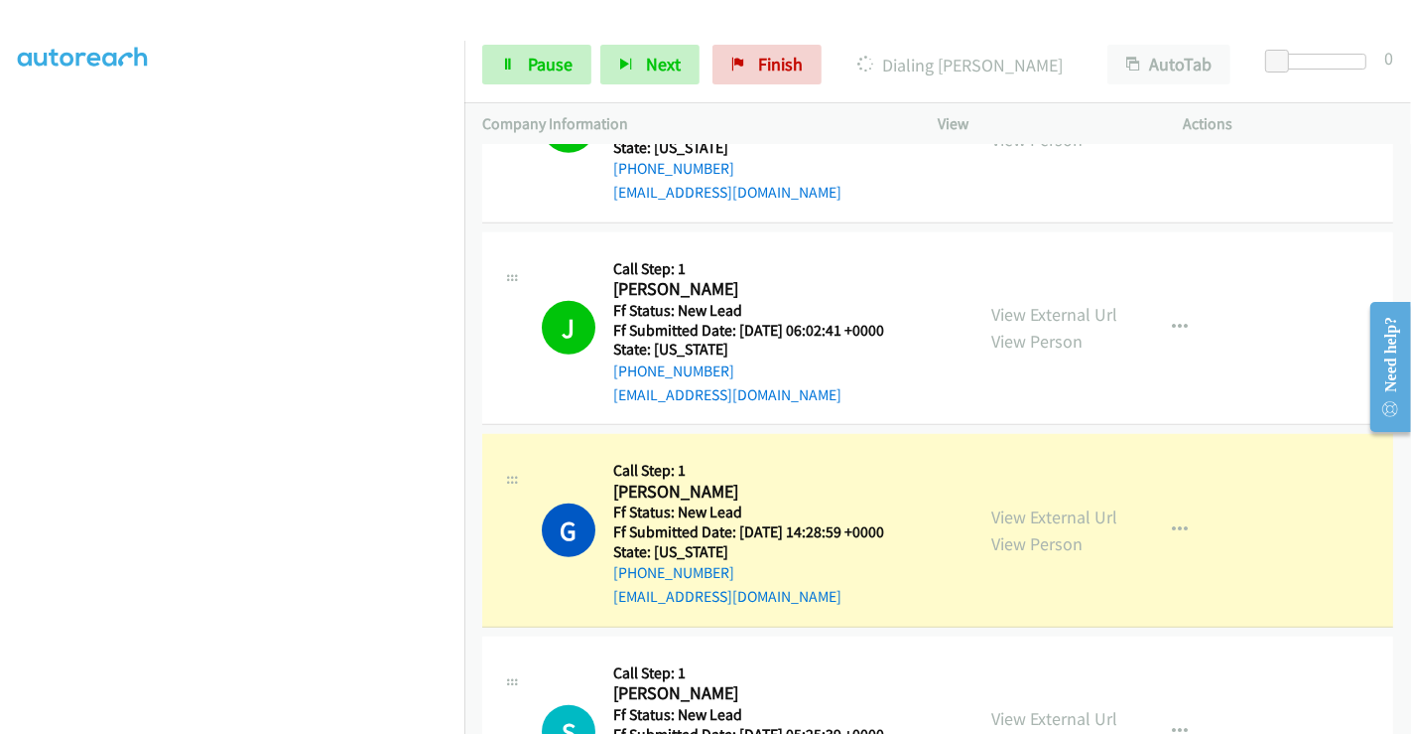
scroll to position [1454, 0]
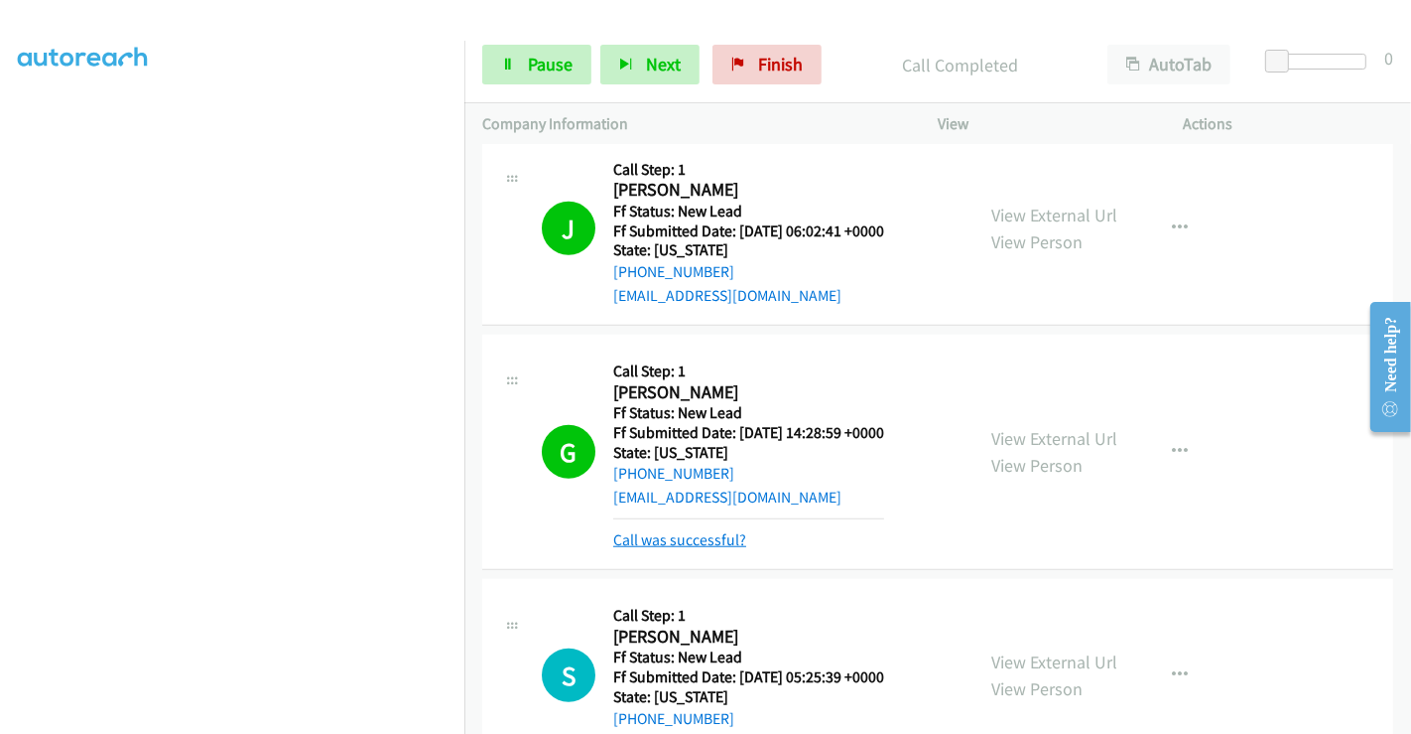
click at [659, 530] on link "Call was successful?" at bounding box center [679, 539] width 133 height 19
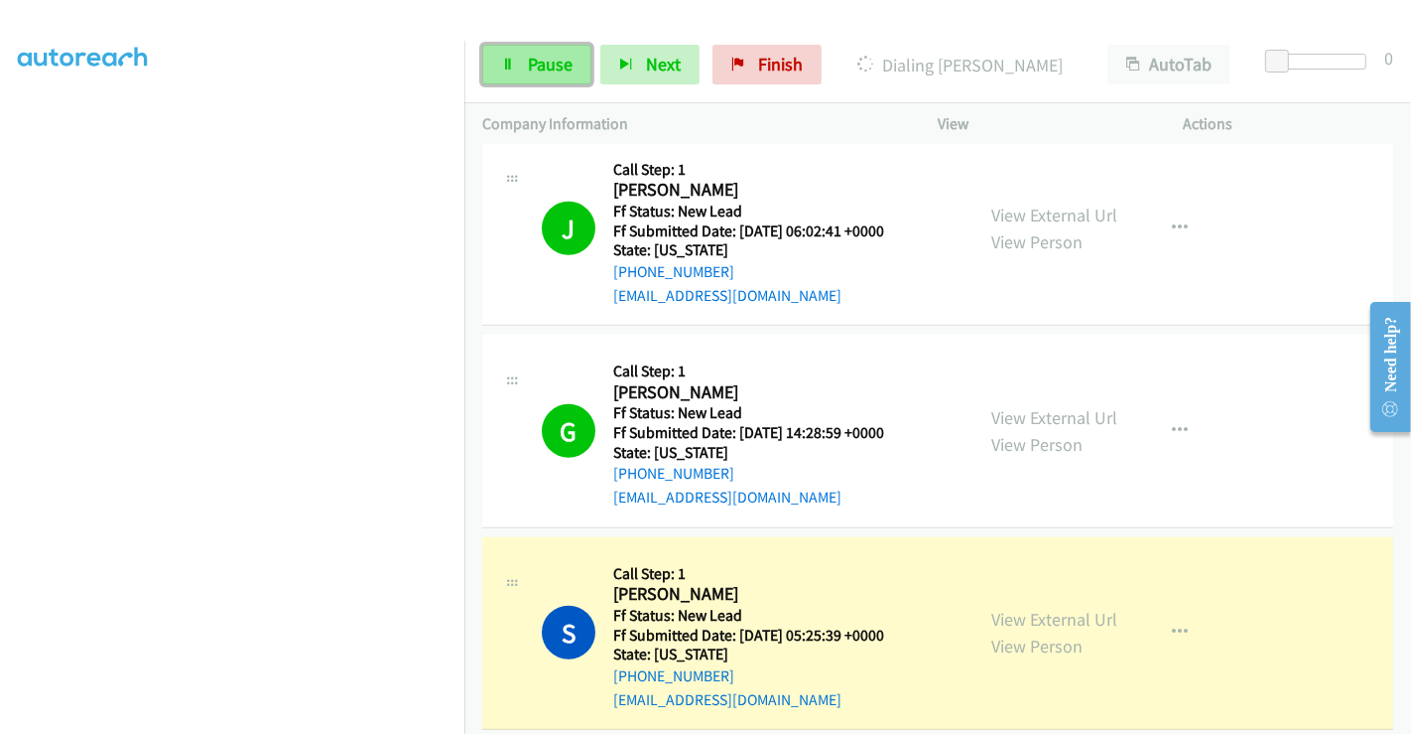
click at [533, 70] on span "Pause" at bounding box center [550, 64] width 45 height 23
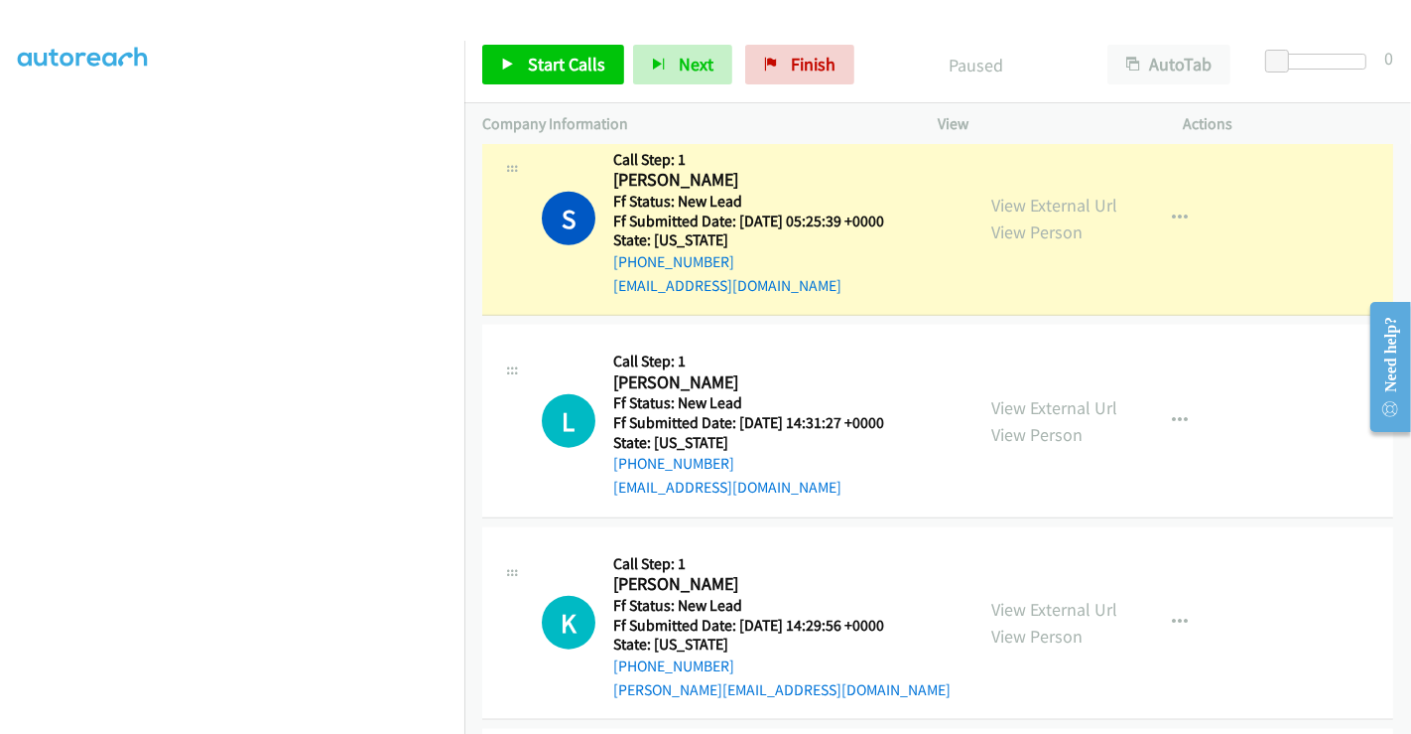
scroll to position [1729, 0]
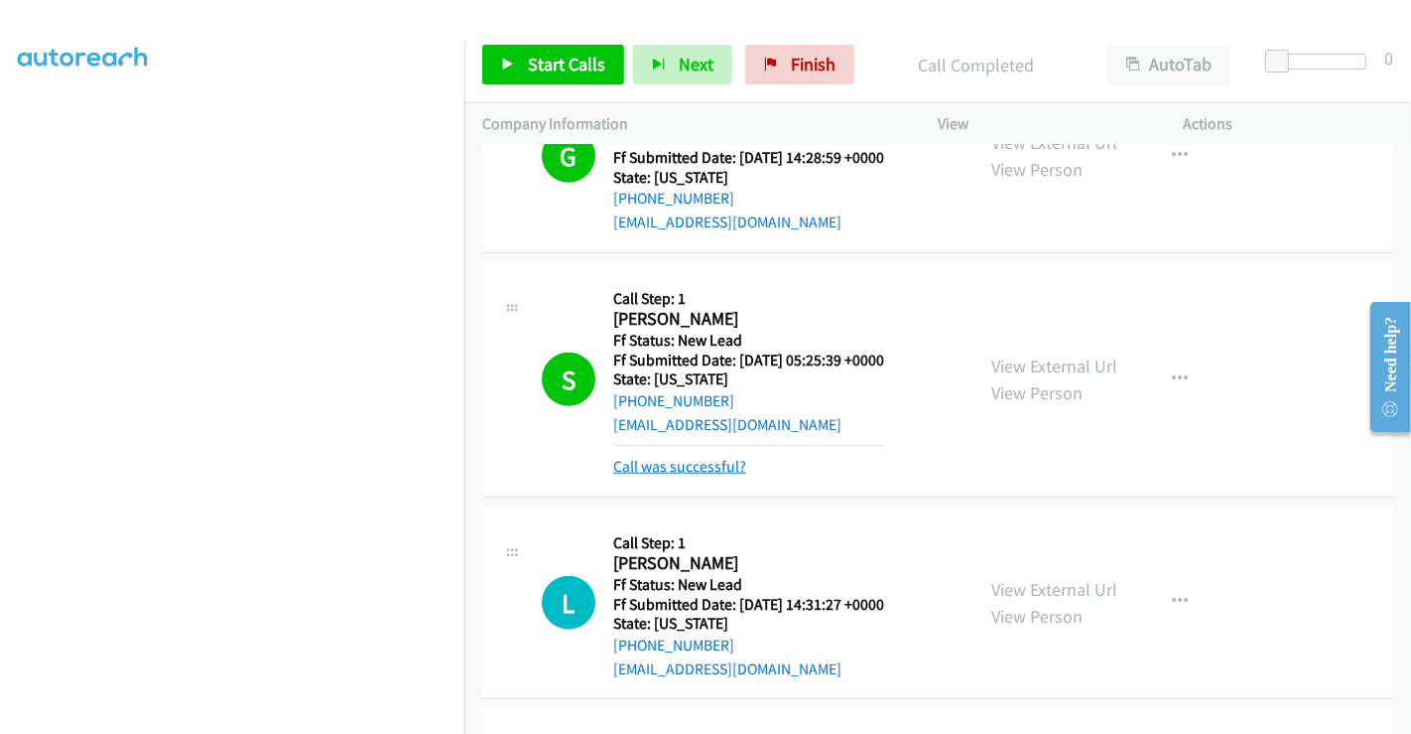
click at [682, 457] on link "Call was successful?" at bounding box center [679, 466] width 133 height 19
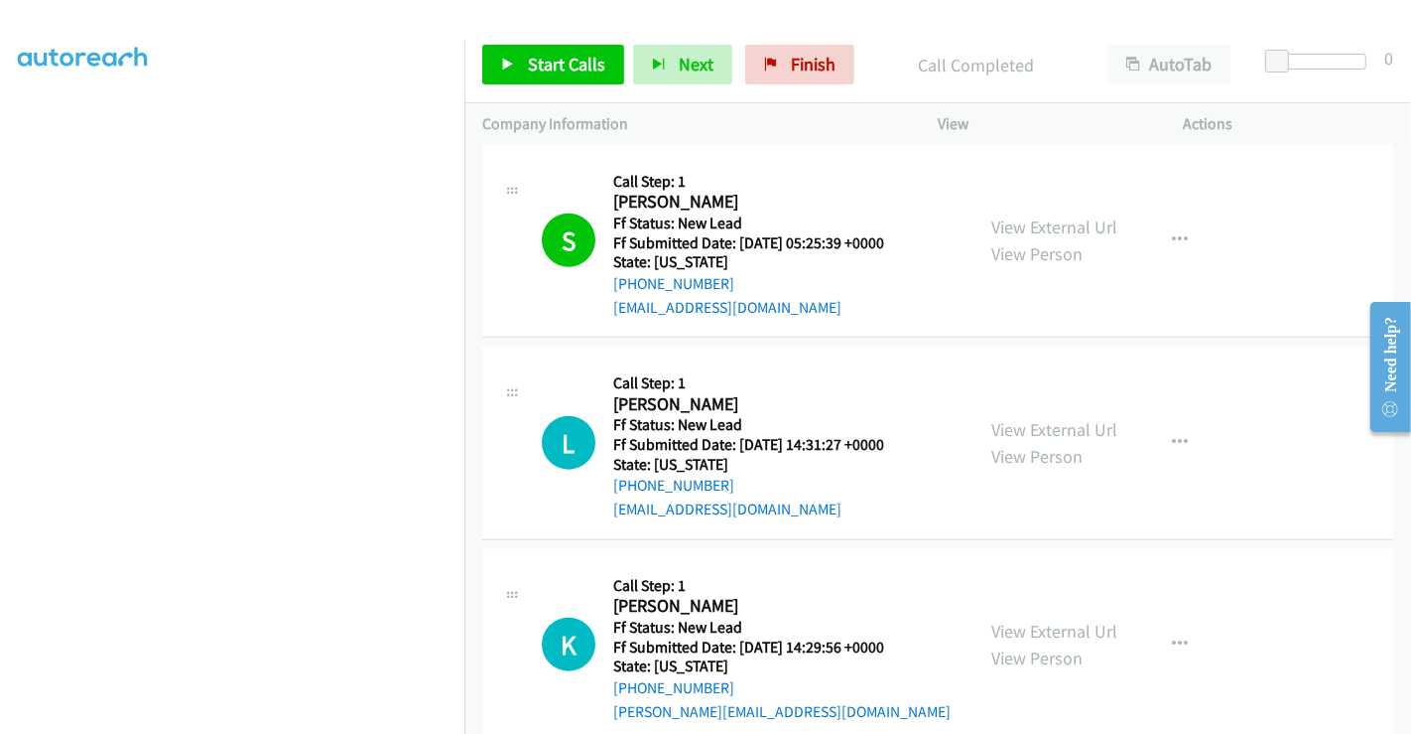
scroll to position [2060, 0]
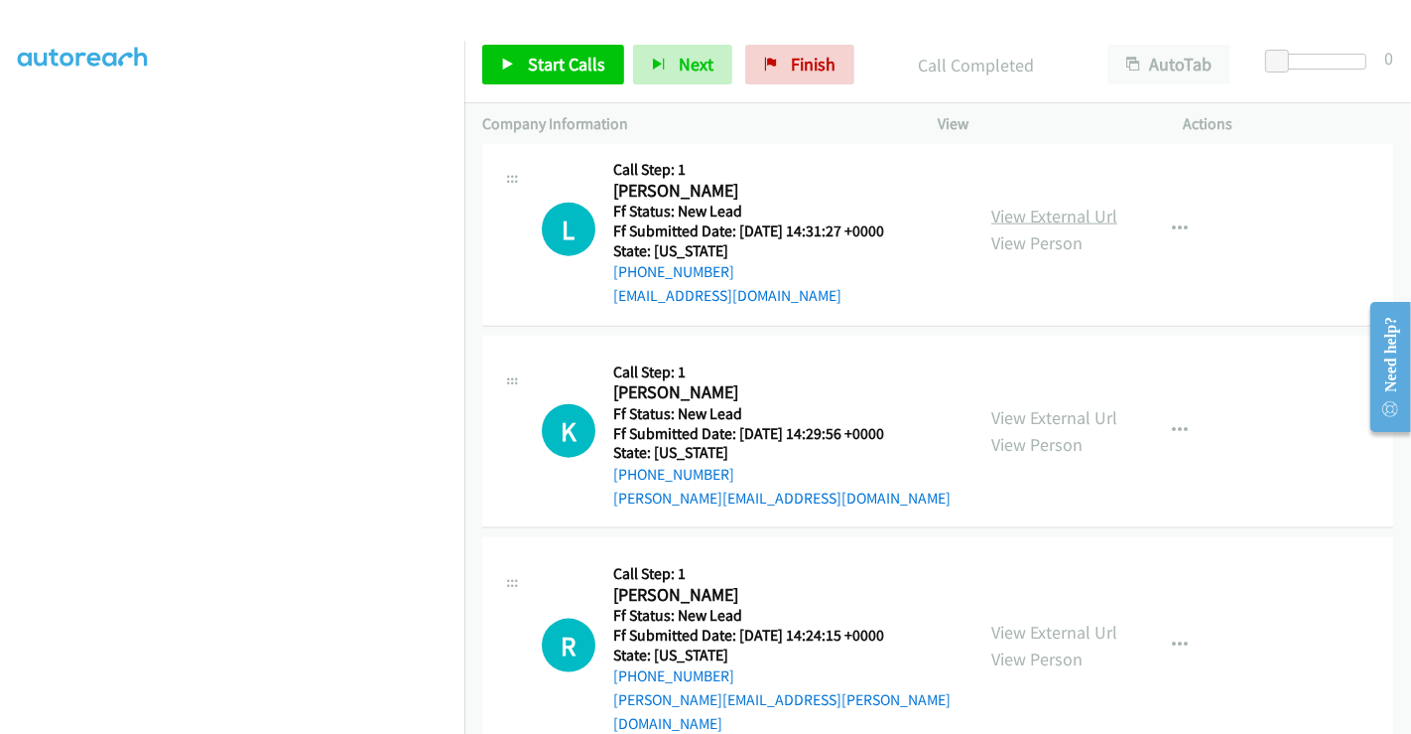
click at [1049, 204] on link "View External Url" at bounding box center [1055, 215] width 126 height 23
click at [1039, 406] on link "View External Url" at bounding box center [1055, 417] width 126 height 23
click at [1035, 620] on link "View External Url" at bounding box center [1055, 631] width 126 height 23
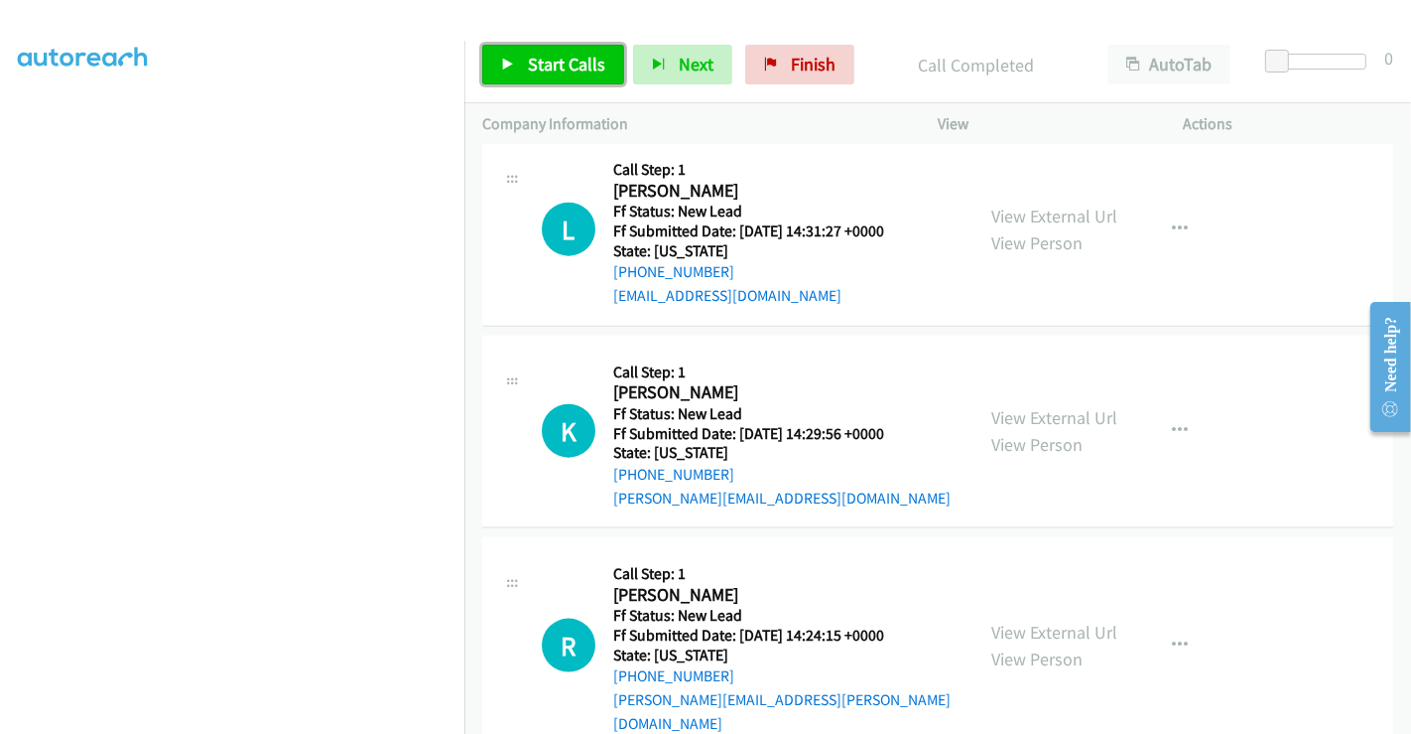
click at [567, 66] on span "Start Calls" at bounding box center [566, 64] width 77 height 23
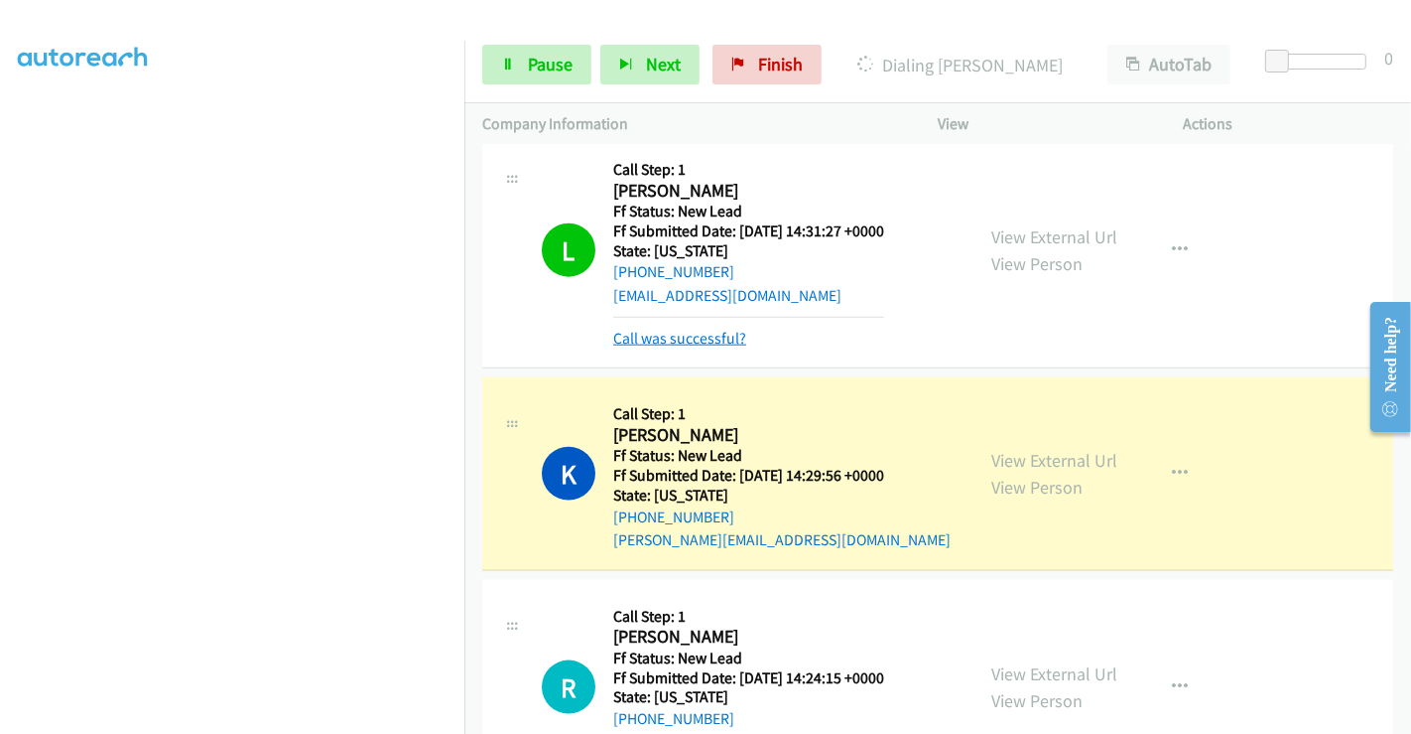
click at [706, 329] on link "Call was successful?" at bounding box center [679, 338] width 133 height 19
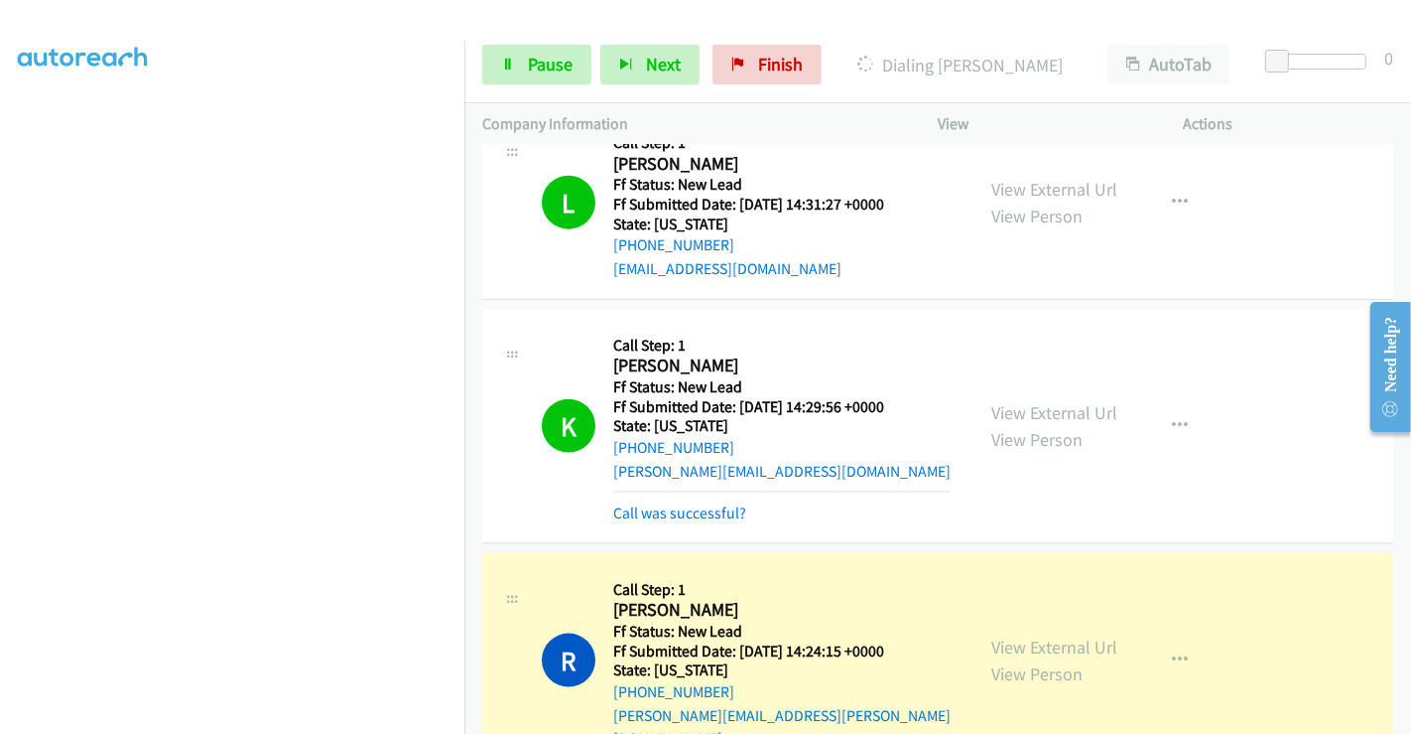
scroll to position [2101, 0]
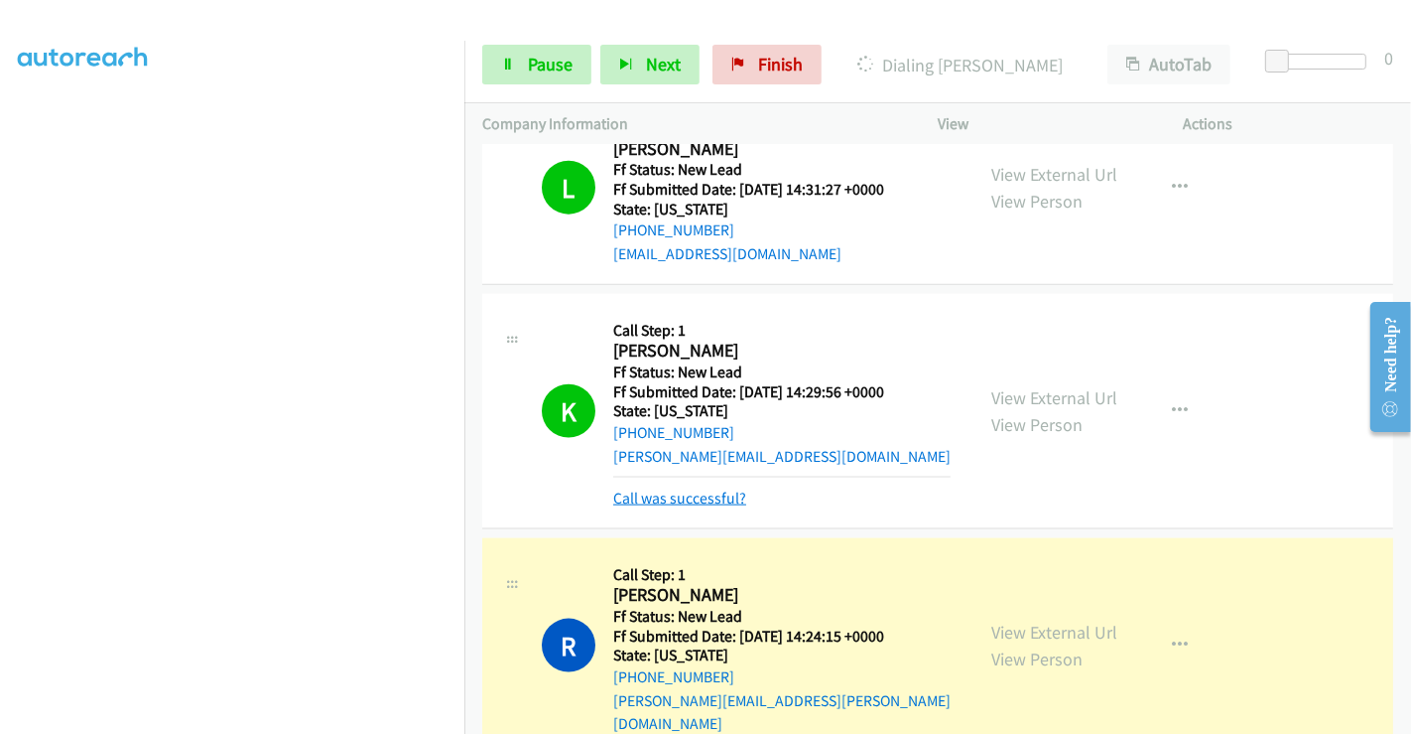
click at [677, 488] on link "Call was successful?" at bounding box center [679, 497] width 133 height 19
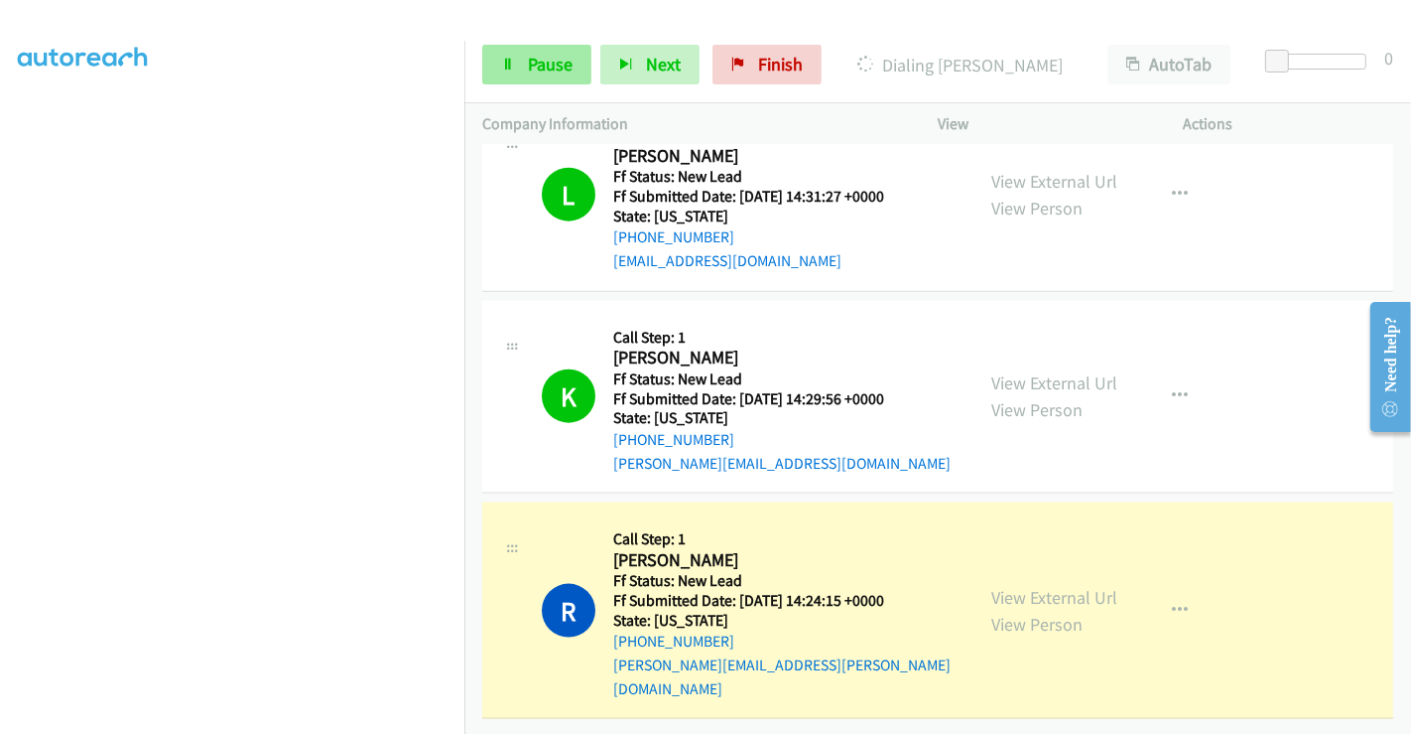
scroll to position [2060, 0]
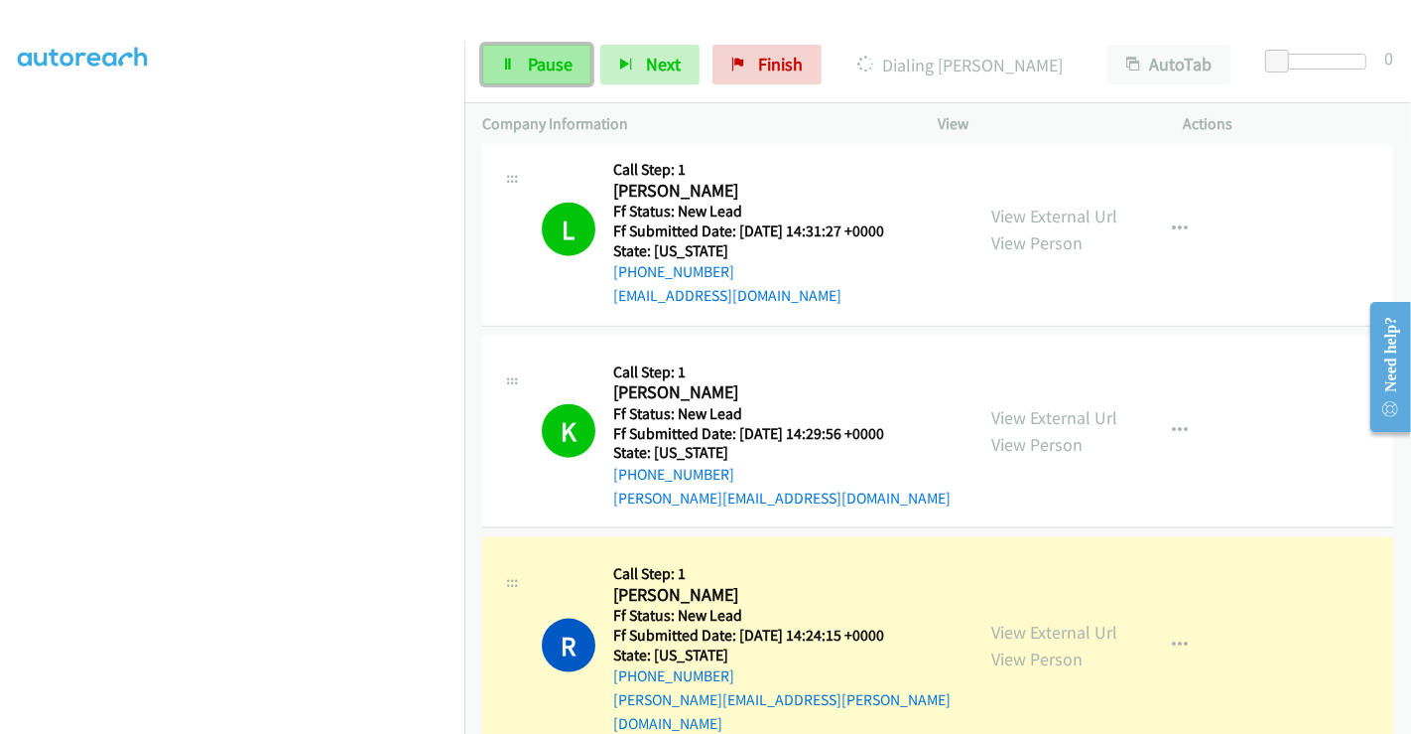
click at [545, 55] on span "Pause" at bounding box center [550, 64] width 45 height 23
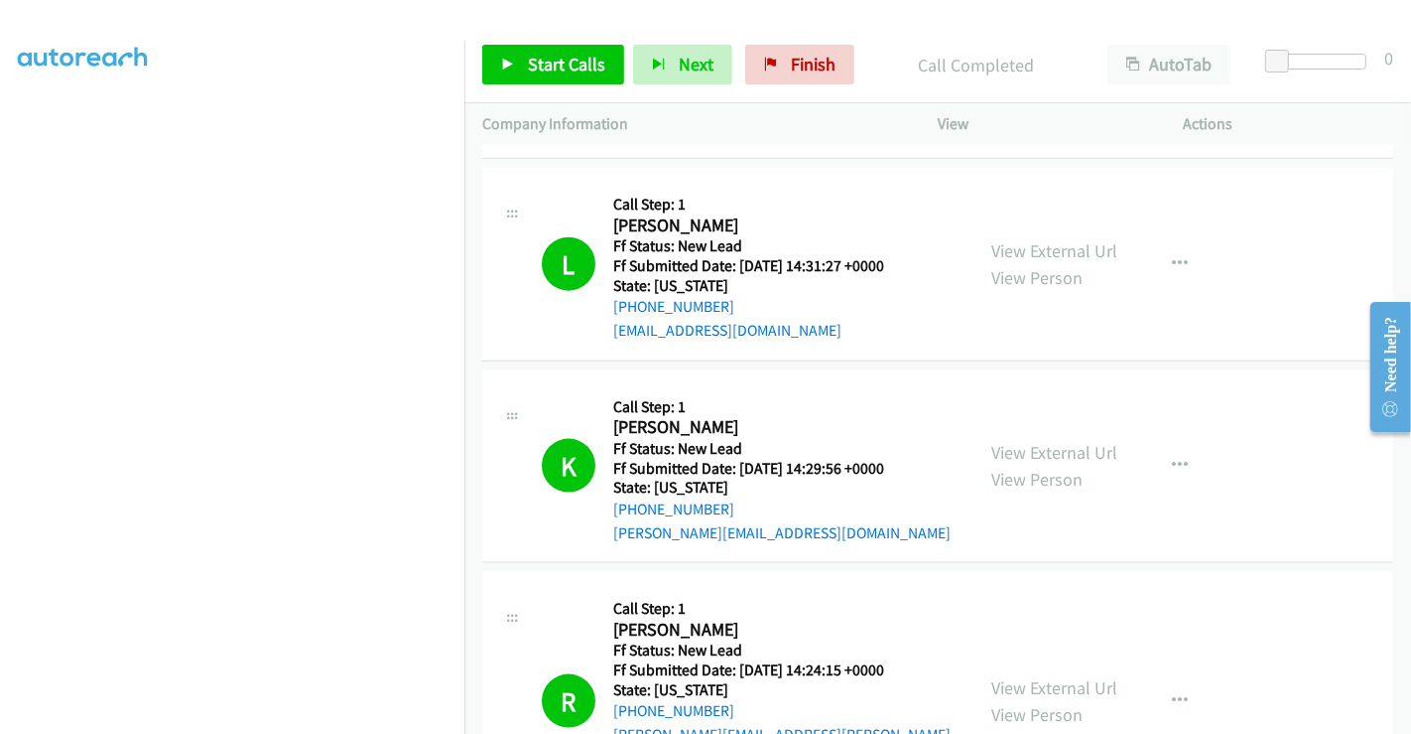
scroll to position [2192, 0]
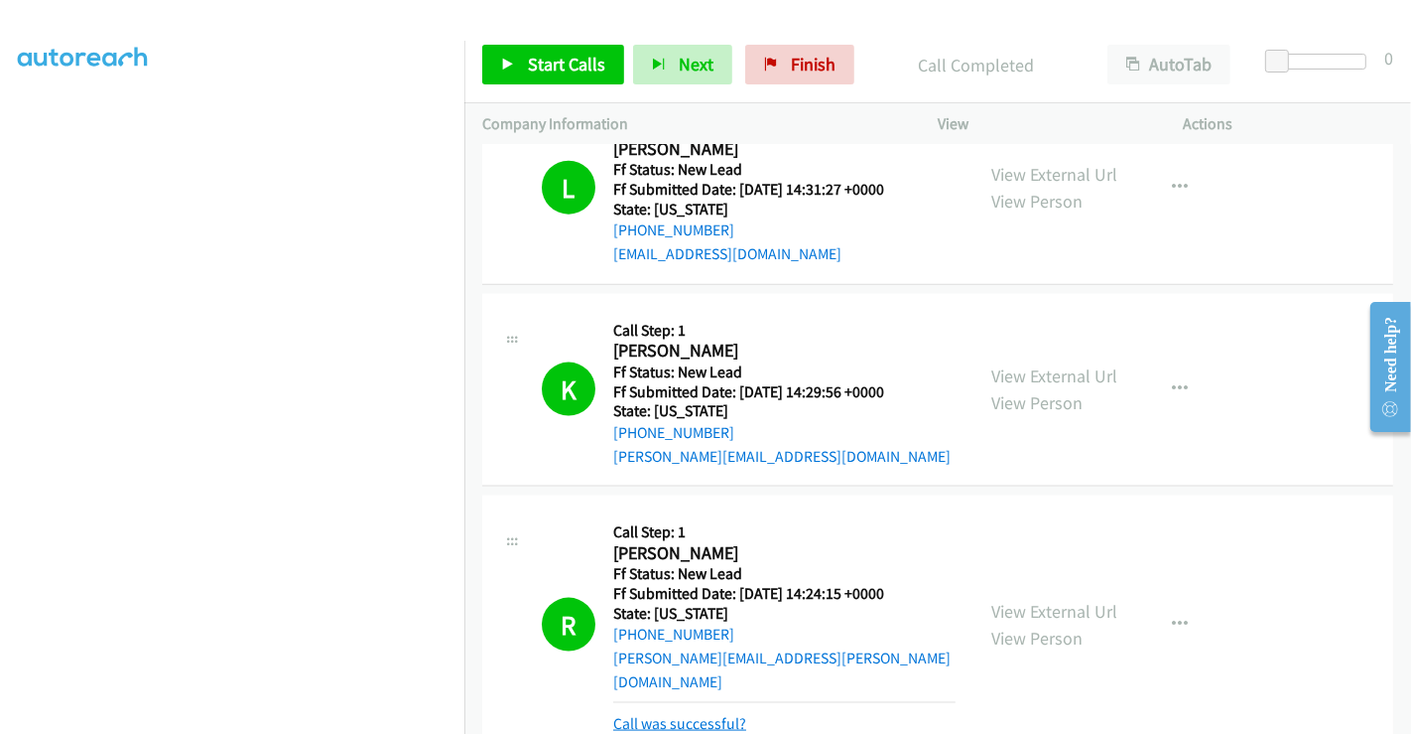
click at [670, 714] on link "Call was successful?" at bounding box center [679, 723] width 133 height 19
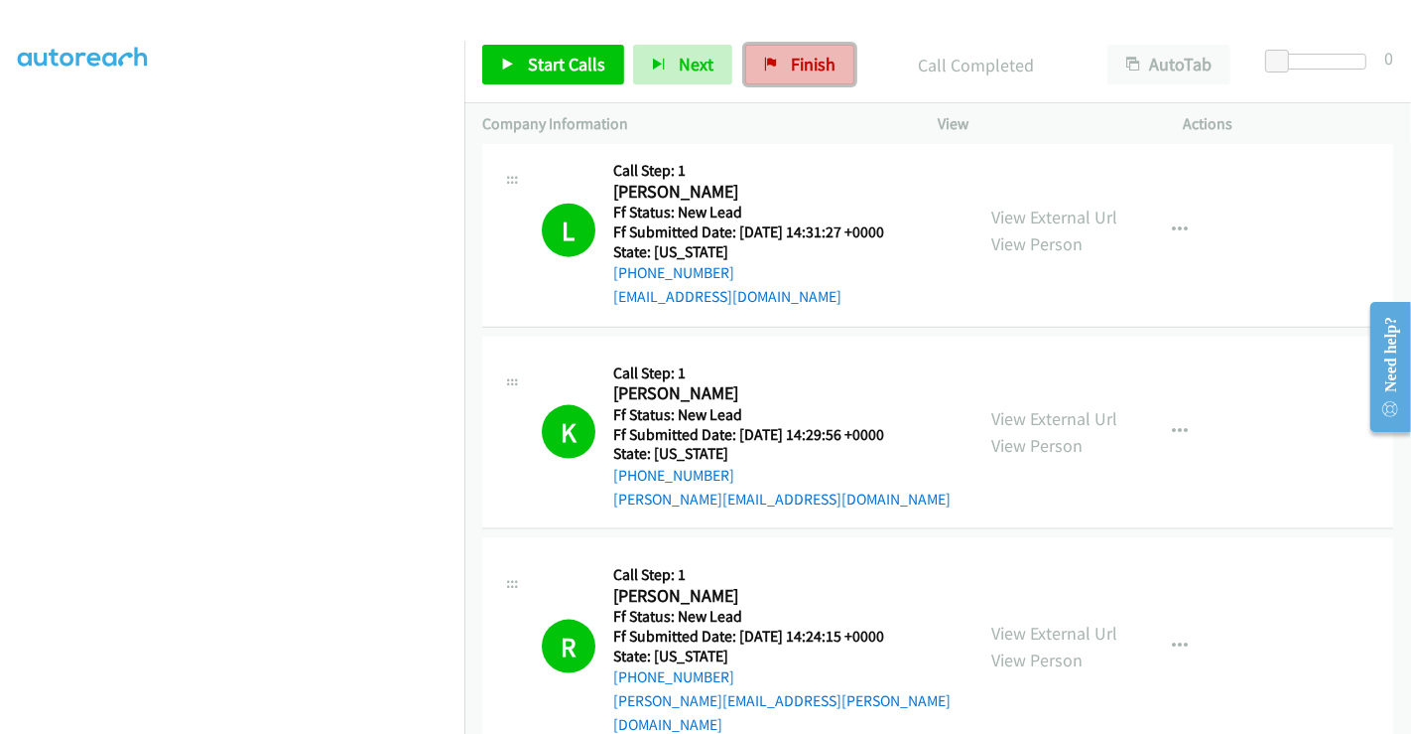
click at [806, 65] on span "Finish" at bounding box center [813, 64] width 45 height 23
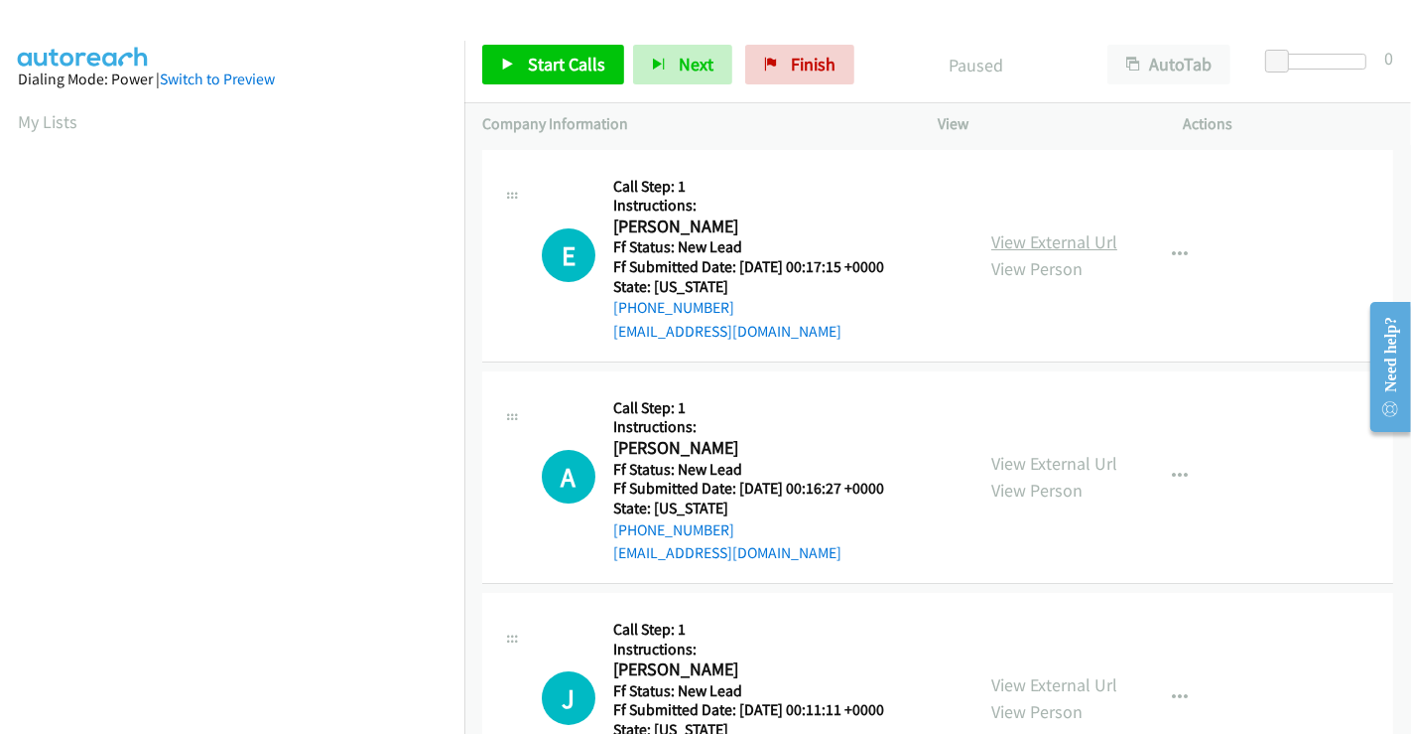
click at [1077, 245] on link "View External Url" at bounding box center [1055, 241] width 126 height 23
click at [1075, 454] on link "View External Url" at bounding box center [1055, 463] width 126 height 23
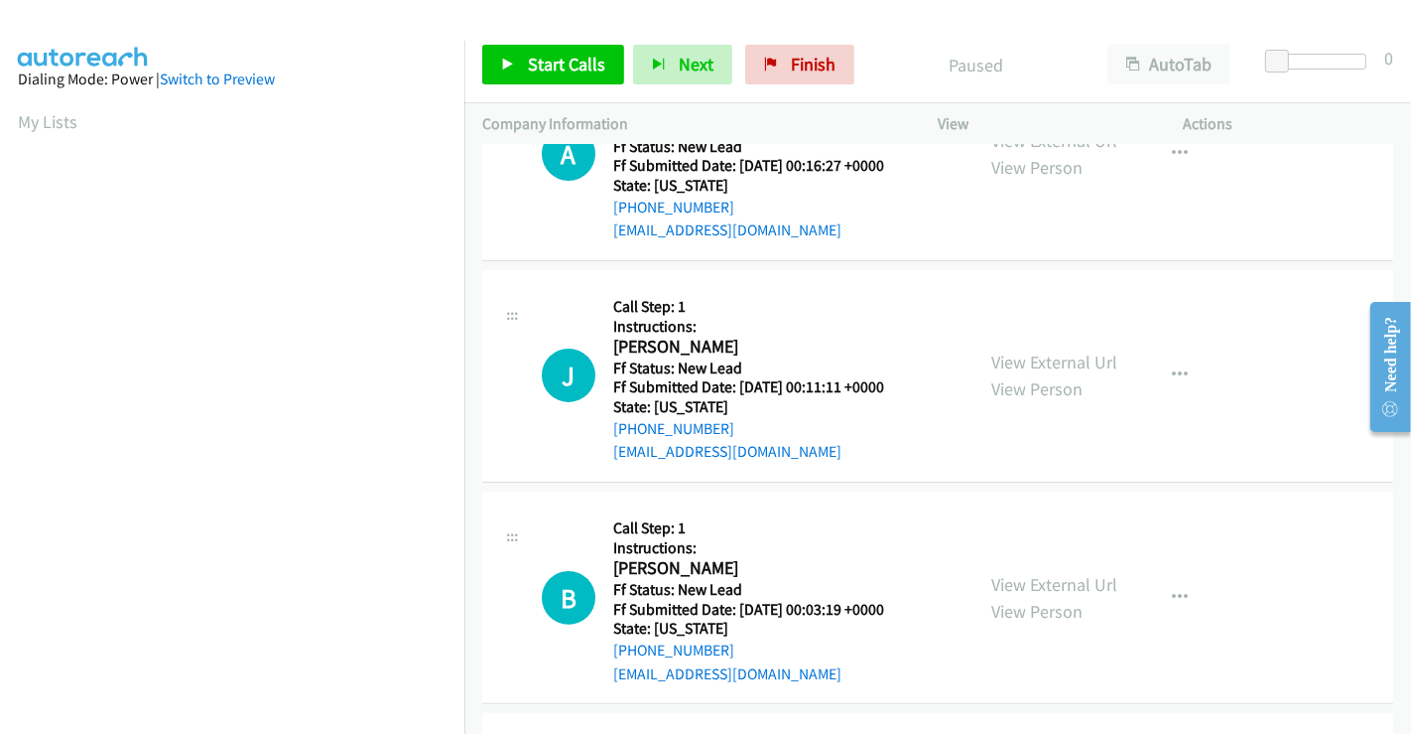
scroll to position [331, 0]
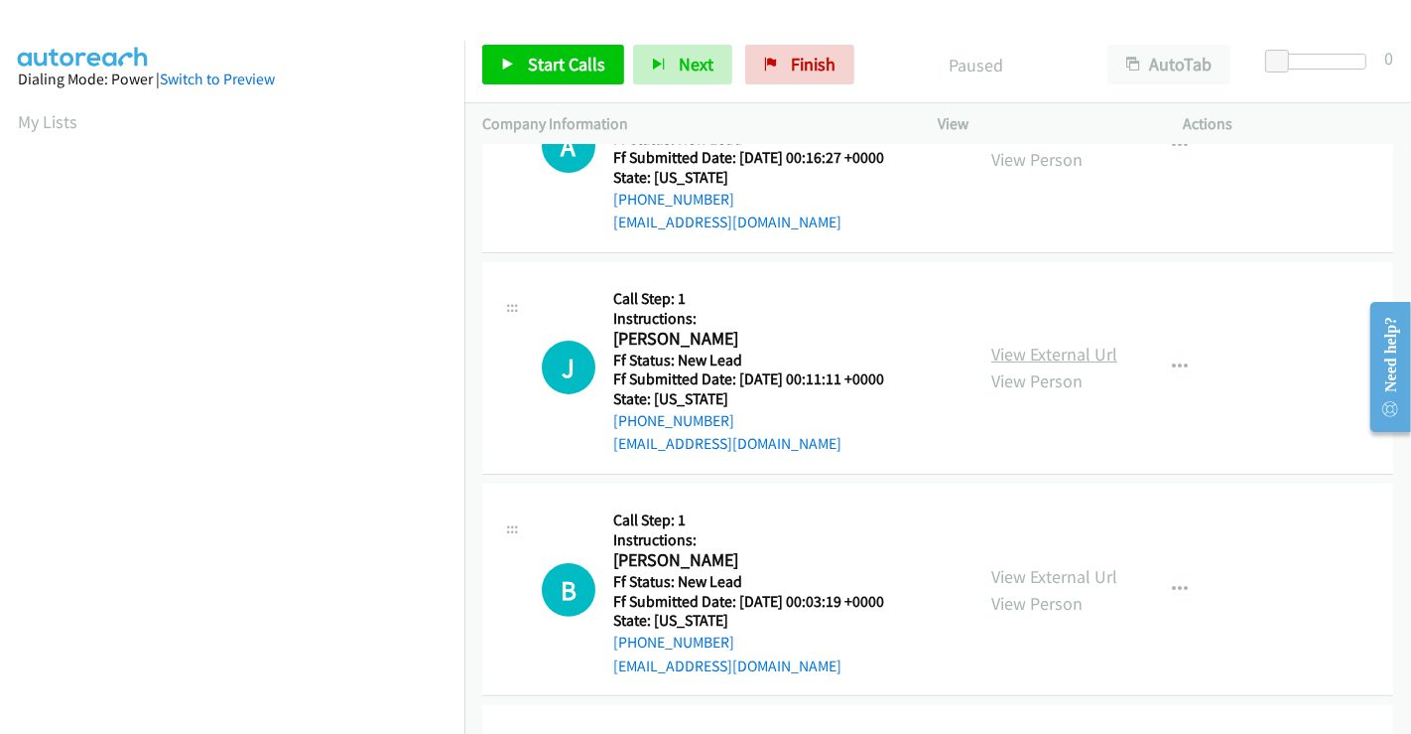
click at [1035, 348] on link "View External Url" at bounding box center [1055, 353] width 126 height 23
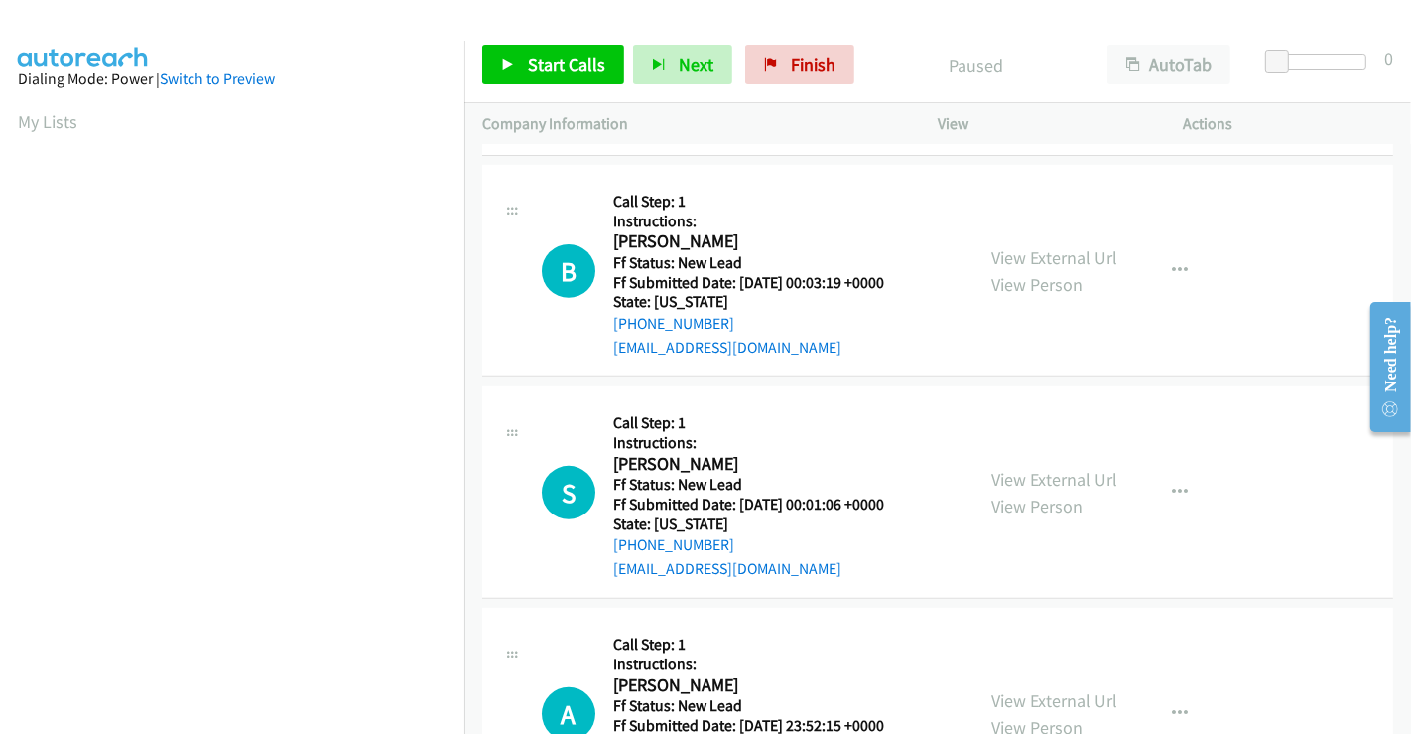
scroll to position [661, 0]
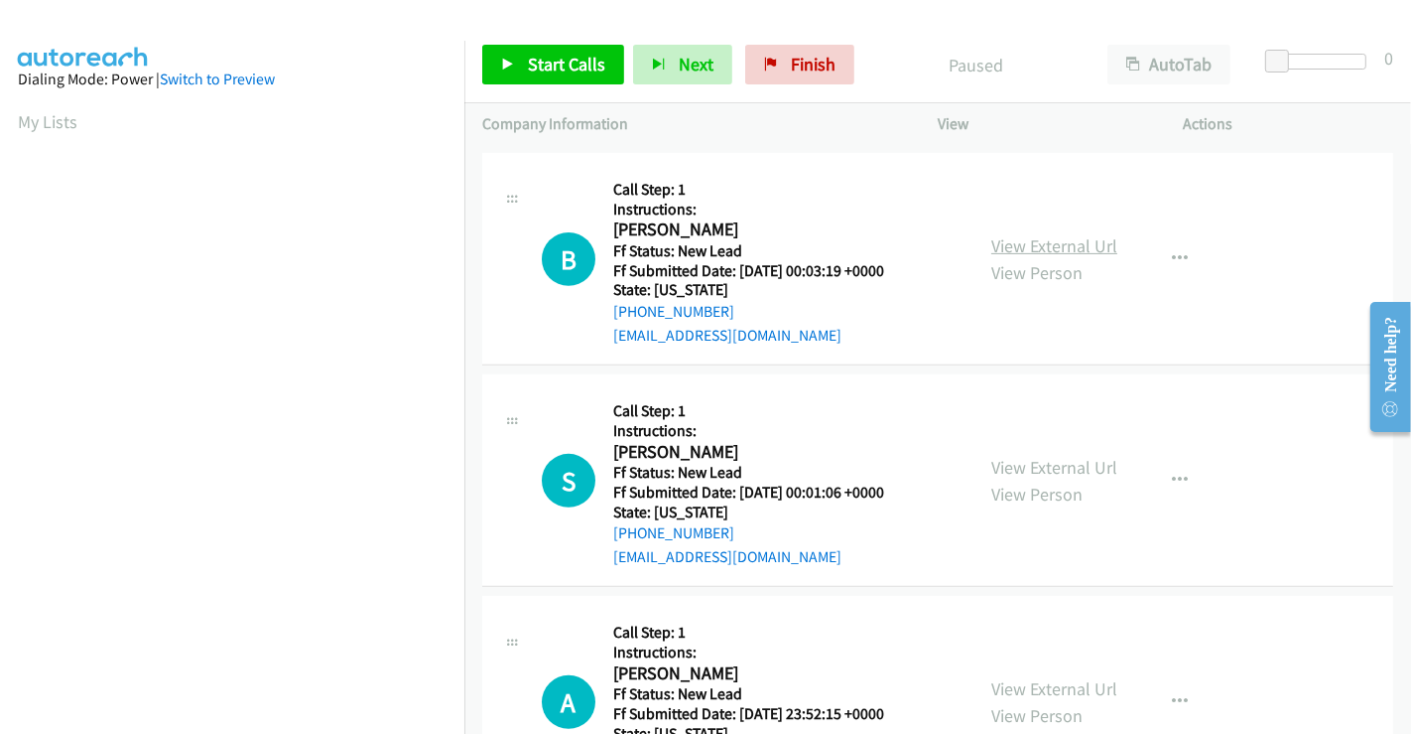
click at [1019, 245] on link "View External Url" at bounding box center [1055, 245] width 126 height 23
click at [1023, 467] on link "View External Url" at bounding box center [1055, 467] width 126 height 23
click at [533, 48] on link "Start Calls" at bounding box center [553, 65] width 142 height 40
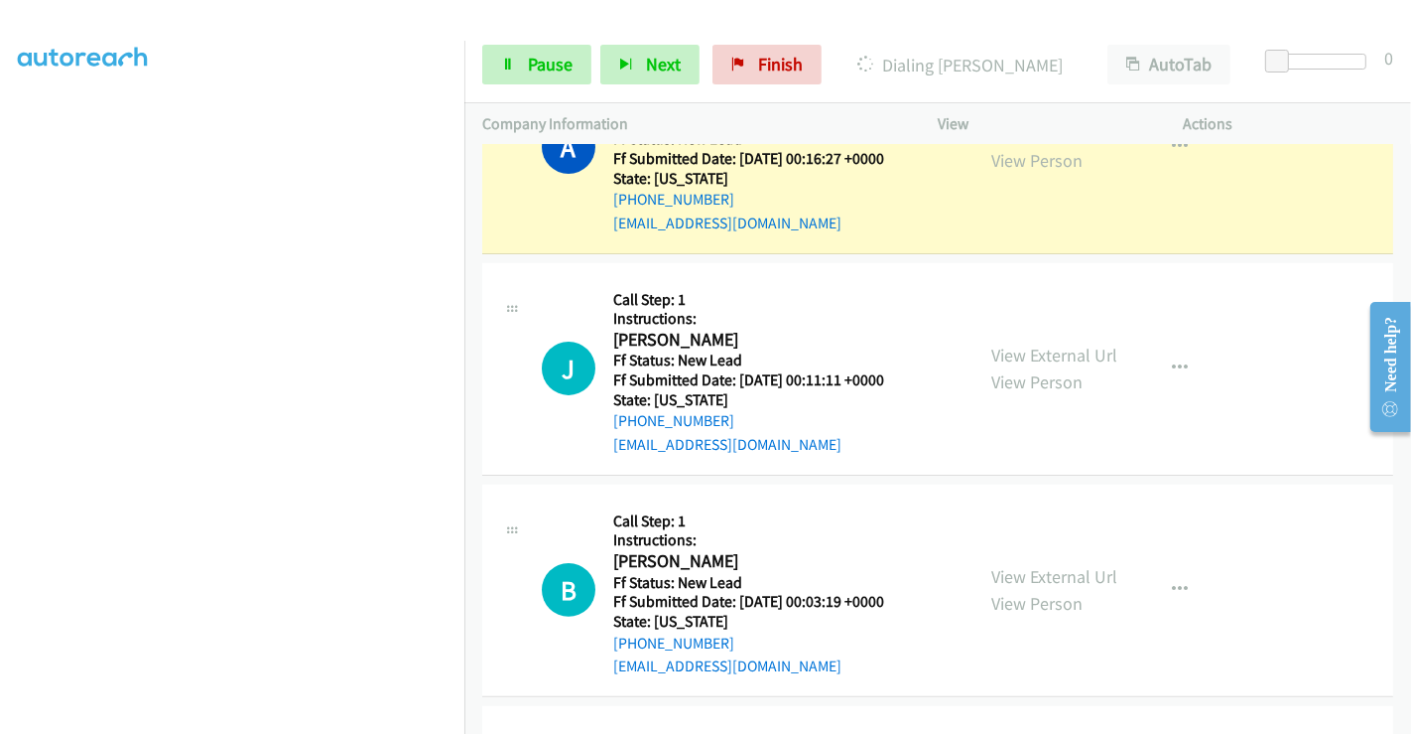
scroll to position [42, 0]
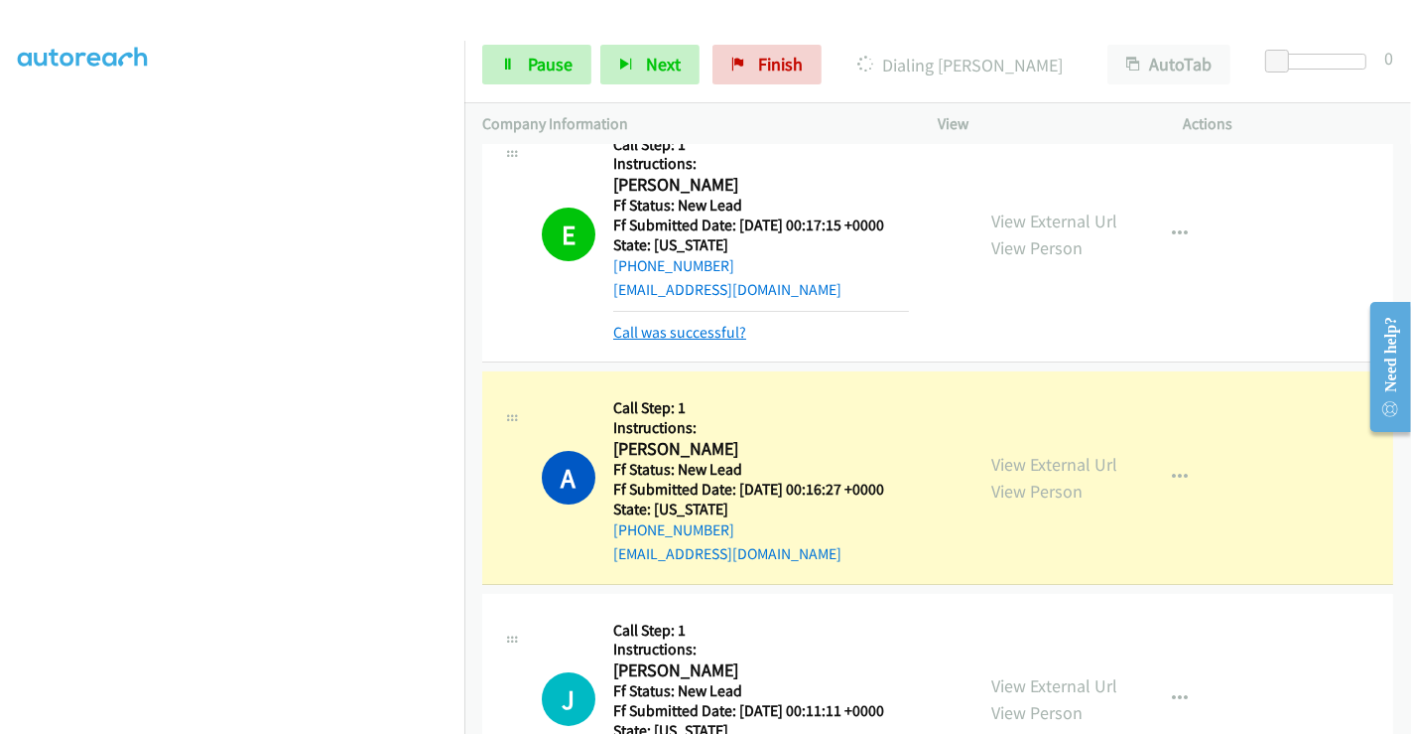
click at [688, 332] on link "Call was successful?" at bounding box center [679, 332] width 133 height 19
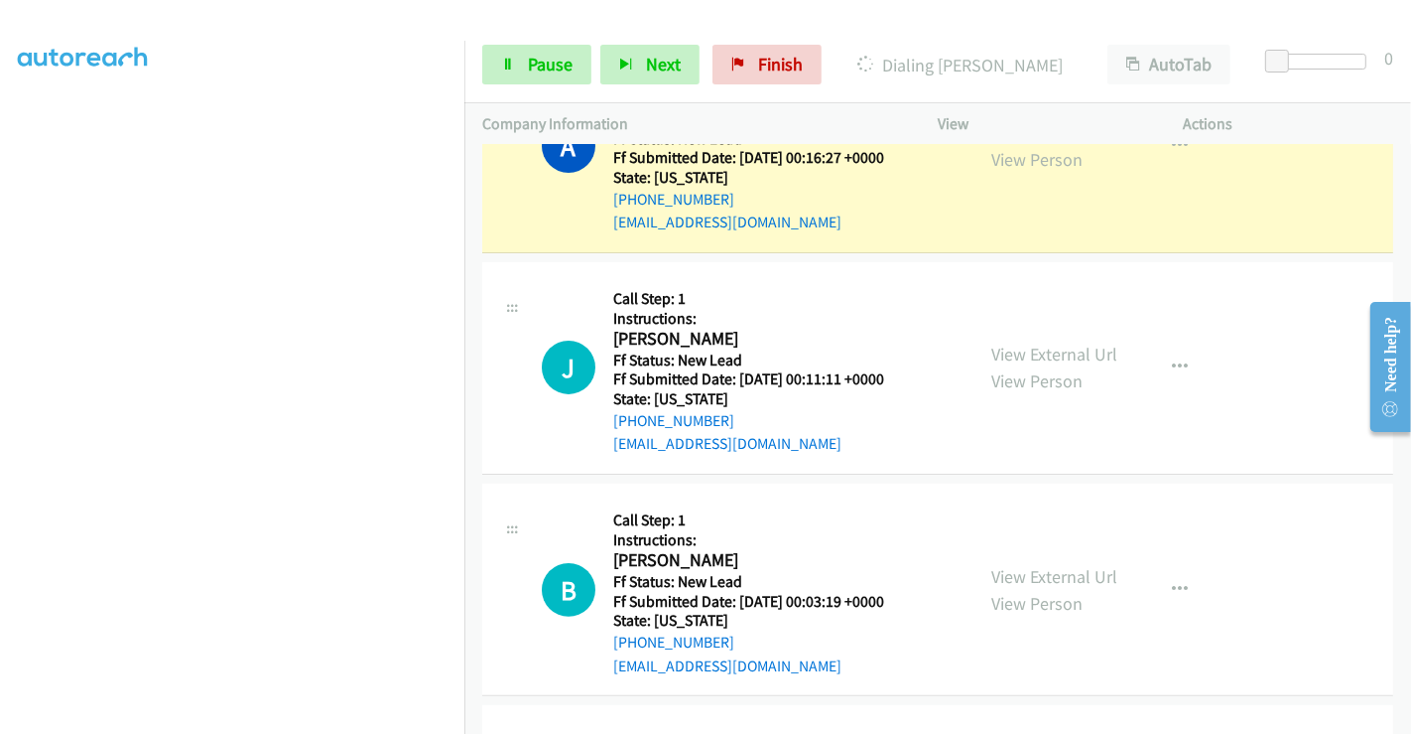
scroll to position [351, 0]
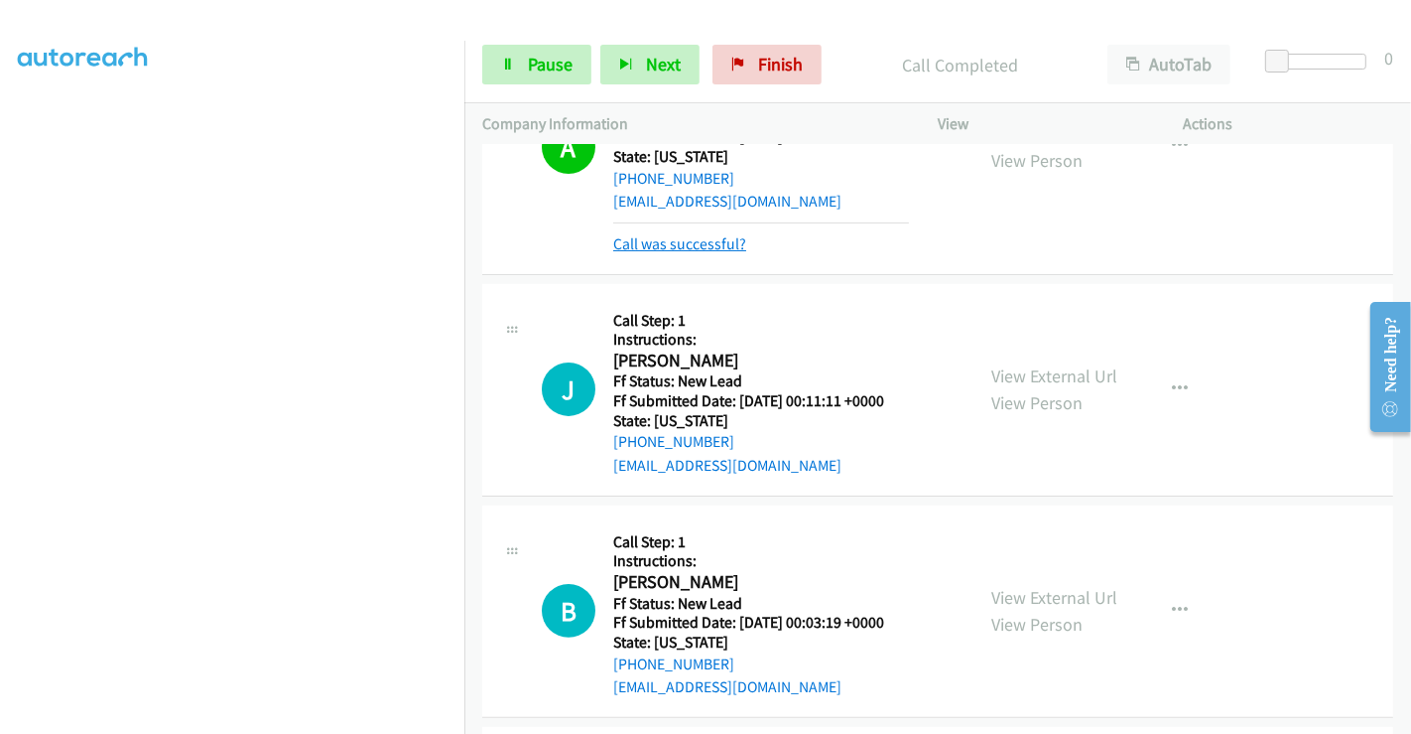
click at [690, 244] on link "Call was successful?" at bounding box center [679, 243] width 133 height 19
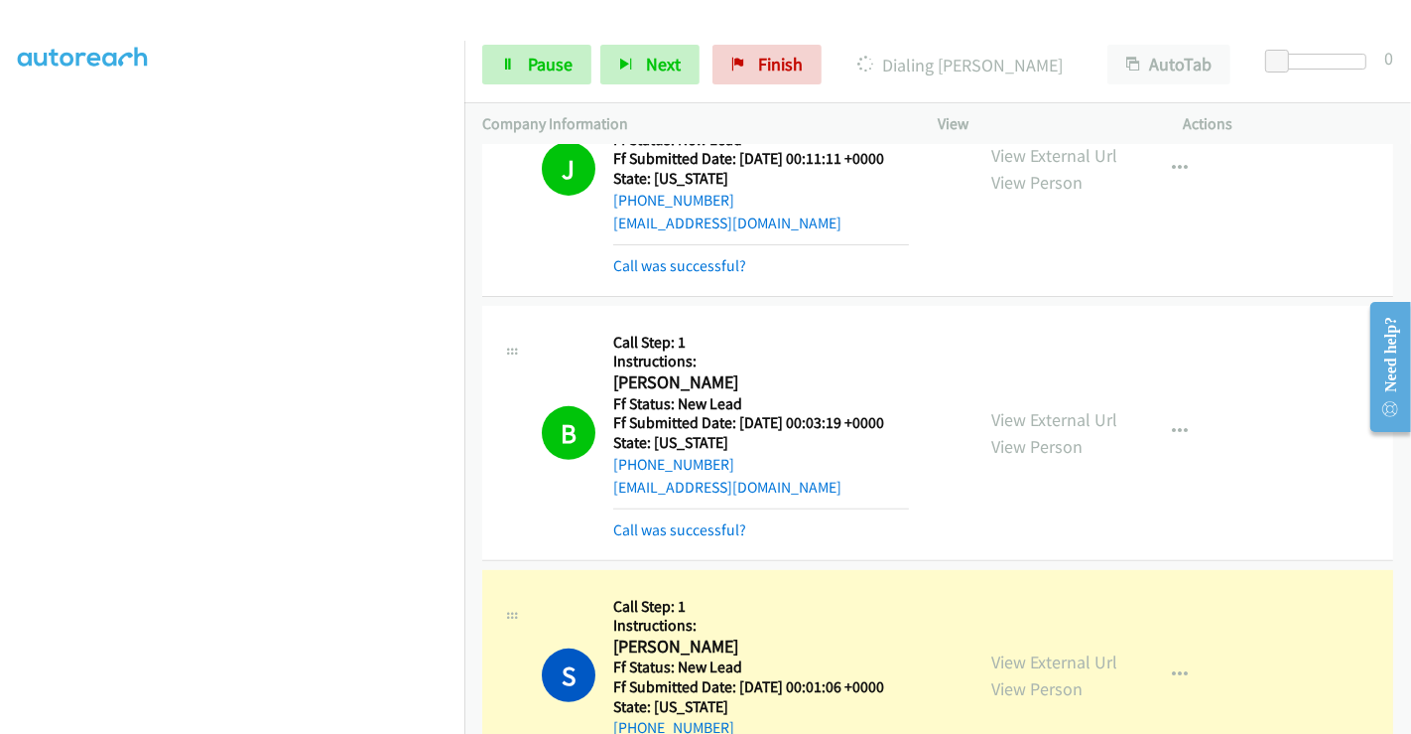
scroll to position [573, 0]
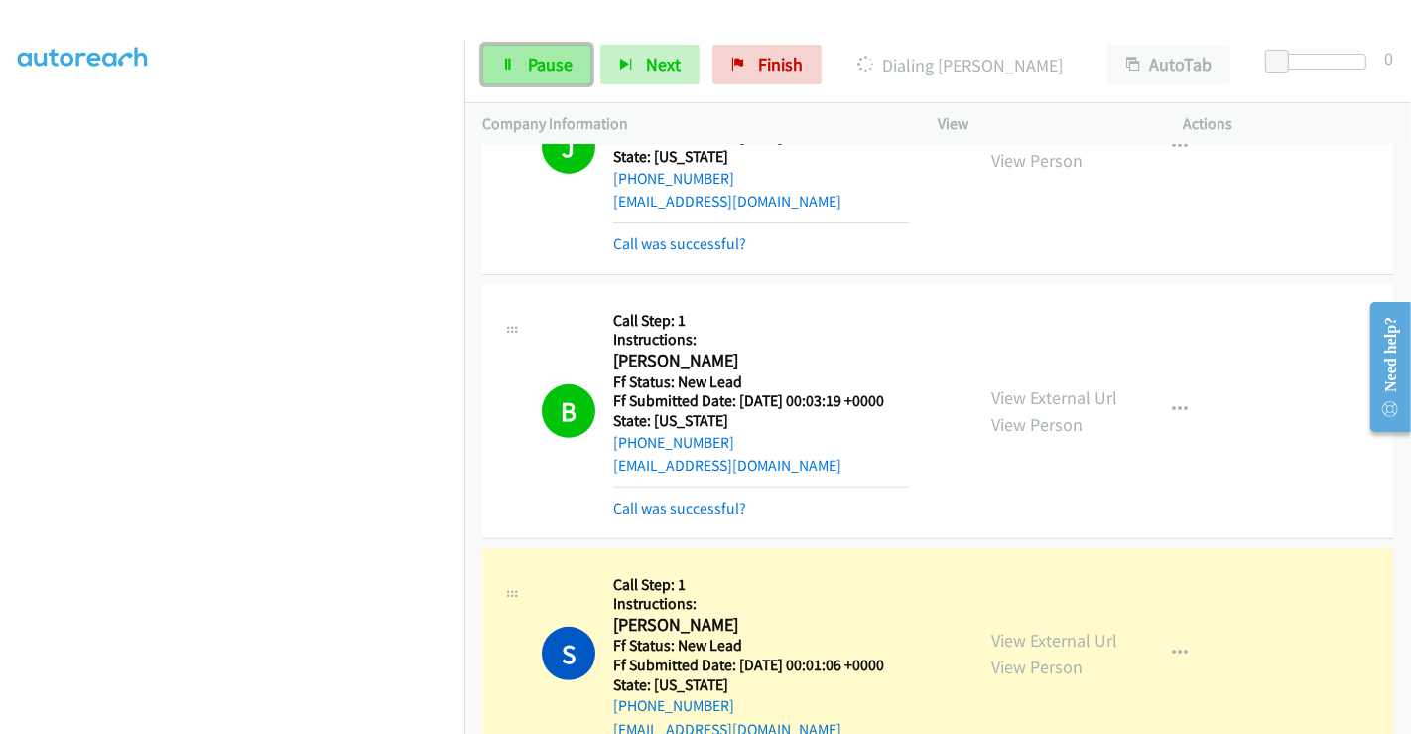
click at [532, 65] on span "Pause" at bounding box center [550, 64] width 45 height 23
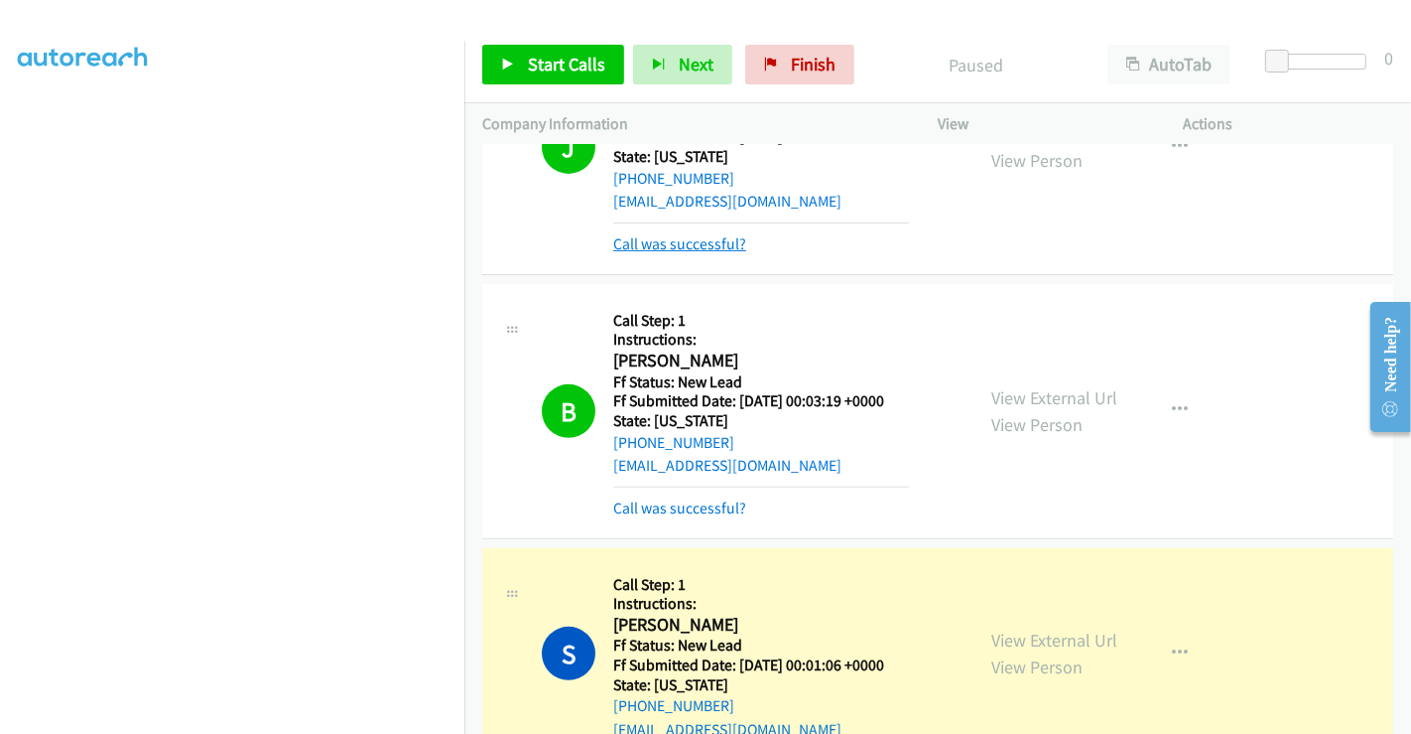
click at [684, 239] on link "Call was successful?" at bounding box center [679, 243] width 133 height 19
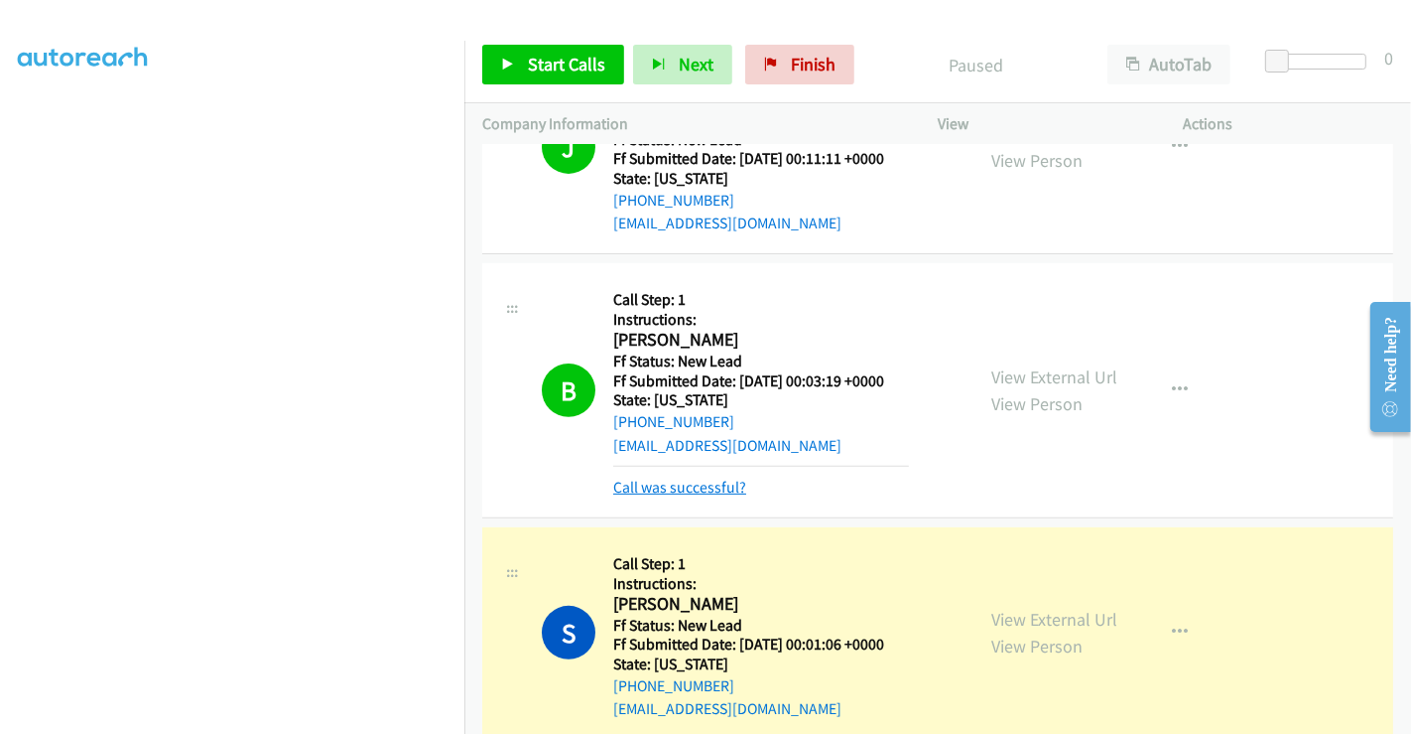
click at [697, 484] on link "Call was successful?" at bounding box center [679, 486] width 133 height 19
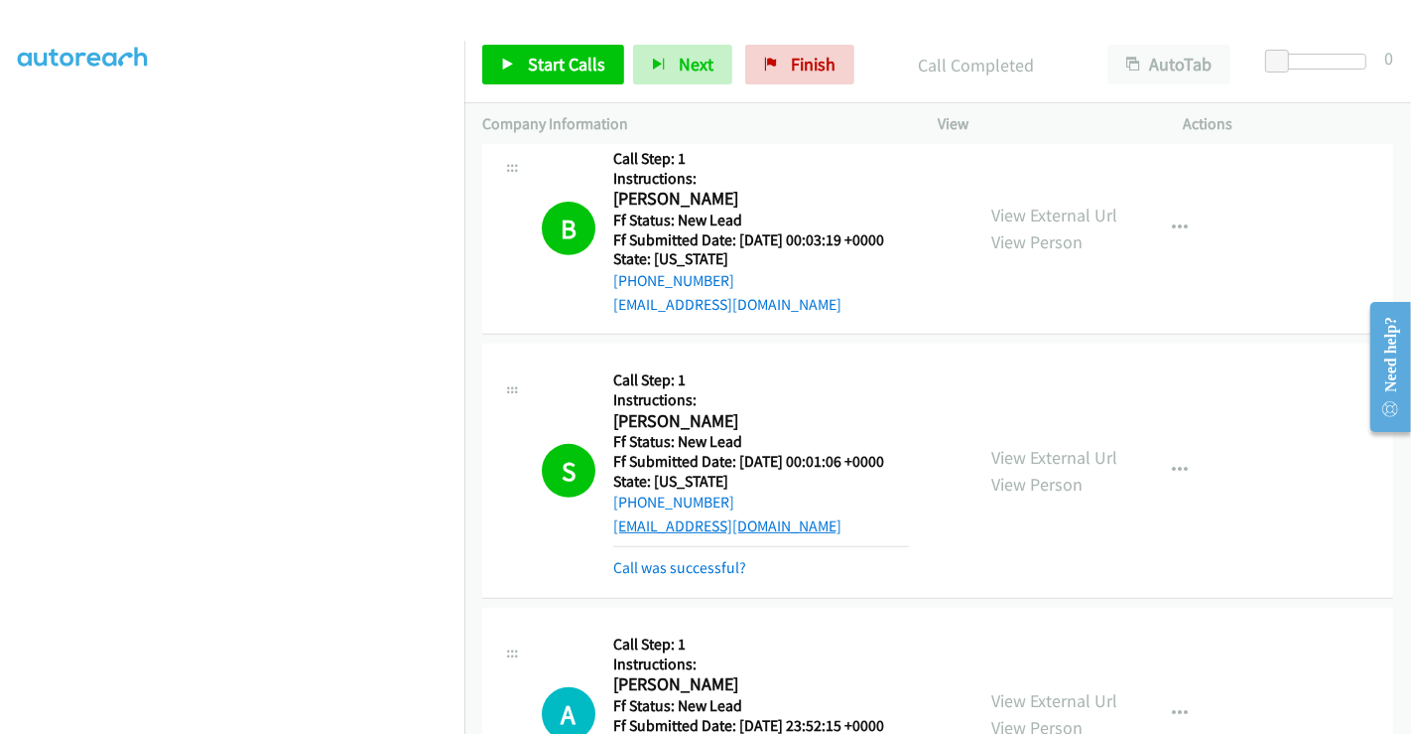
scroll to position [771, 0]
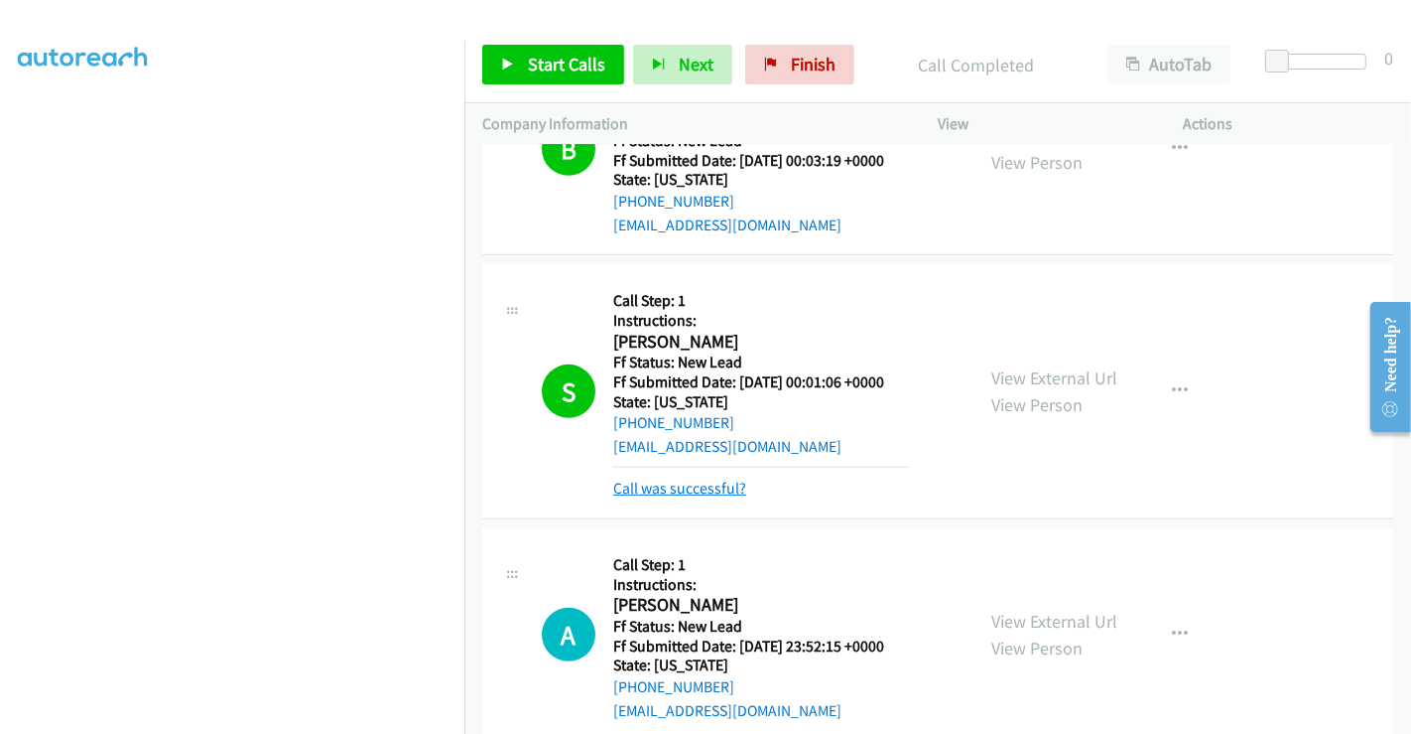
click at [695, 483] on link "Call was successful?" at bounding box center [679, 487] width 133 height 19
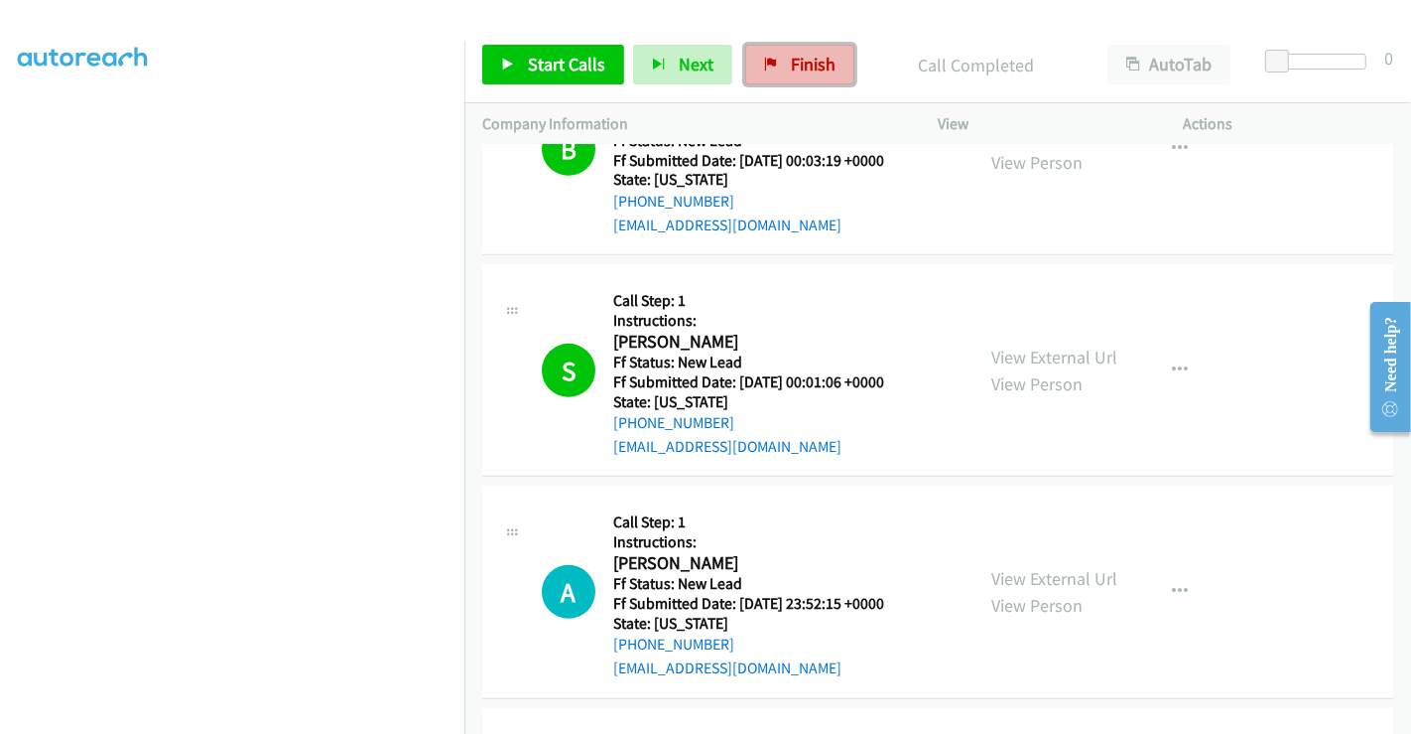
click at [806, 65] on span "Finish" at bounding box center [813, 64] width 45 height 23
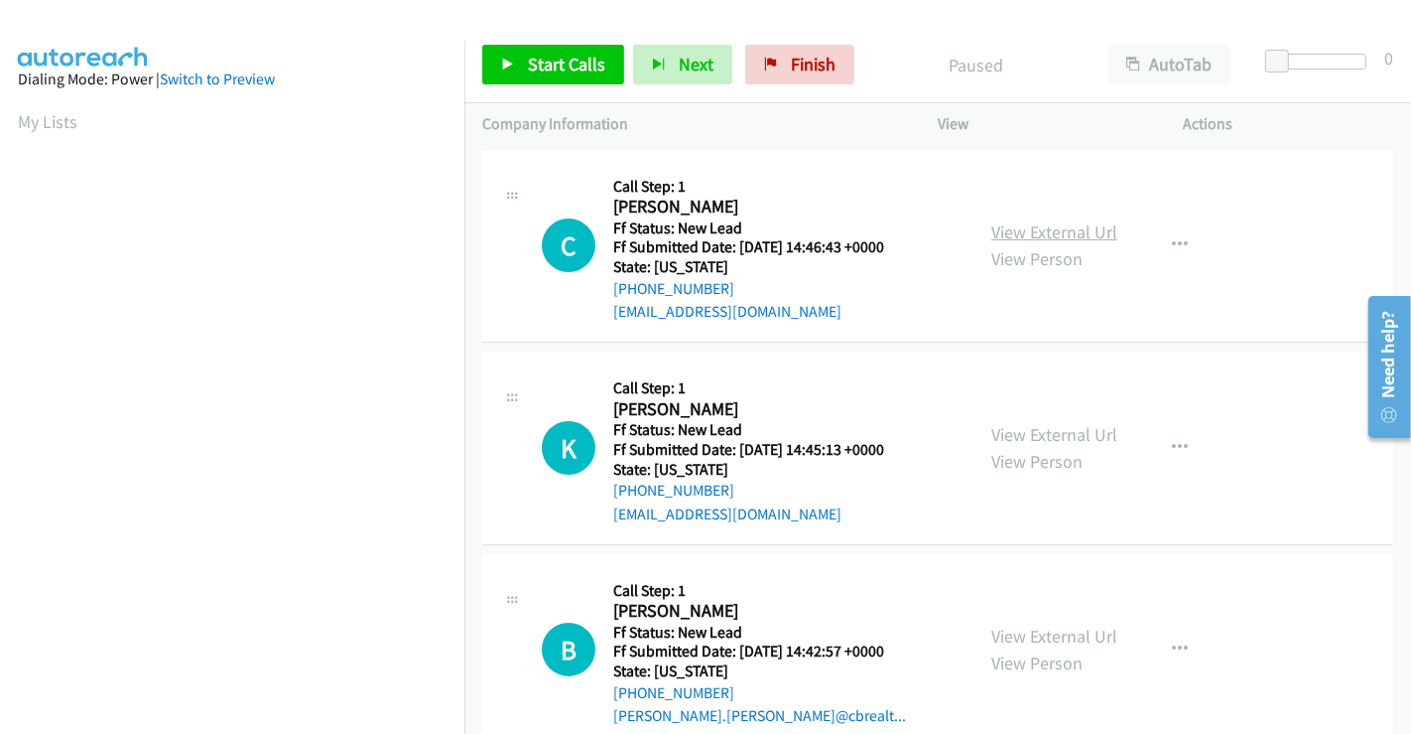
click at [1077, 229] on link "View External Url" at bounding box center [1055, 231] width 126 height 23
click at [1054, 438] on link "View External Url" at bounding box center [1055, 434] width 126 height 23
click at [1071, 627] on link "View External Url" at bounding box center [1055, 635] width 126 height 23
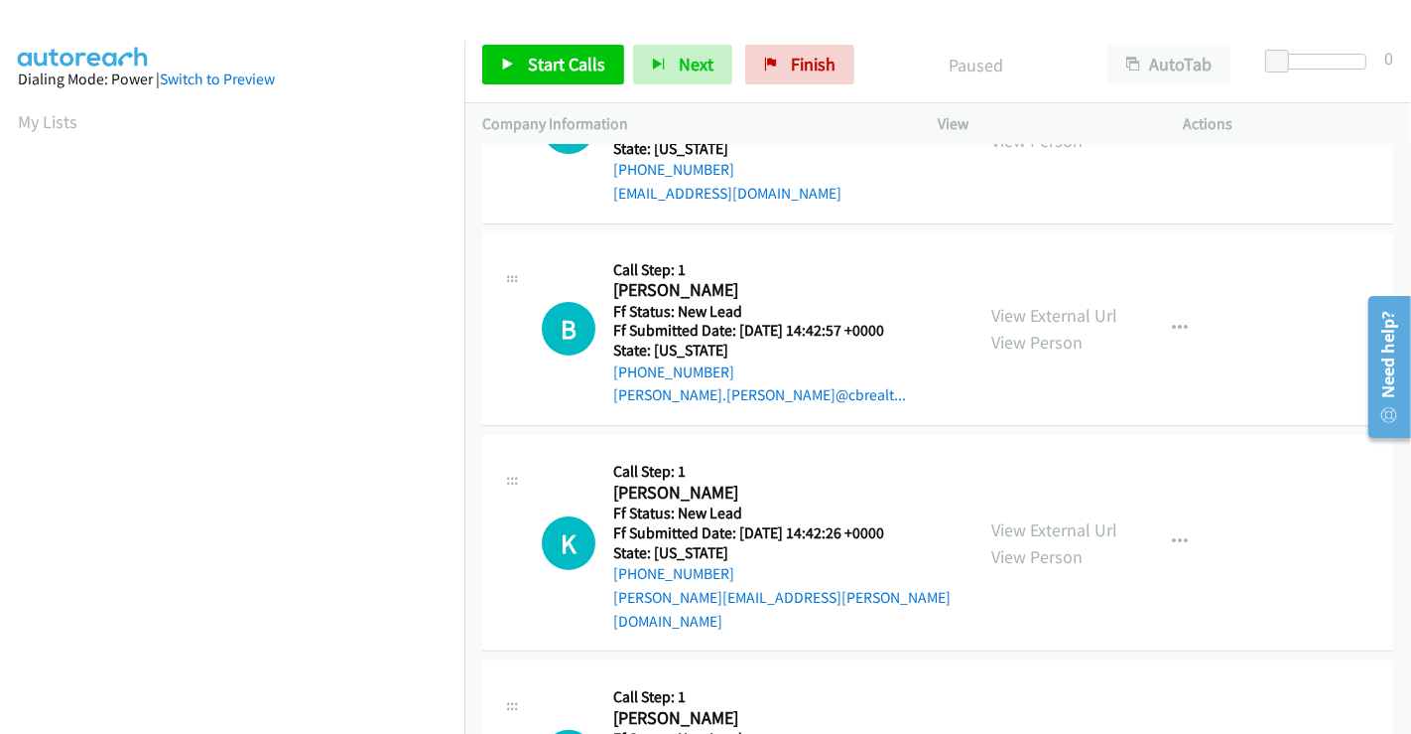
scroll to position [441, 0]
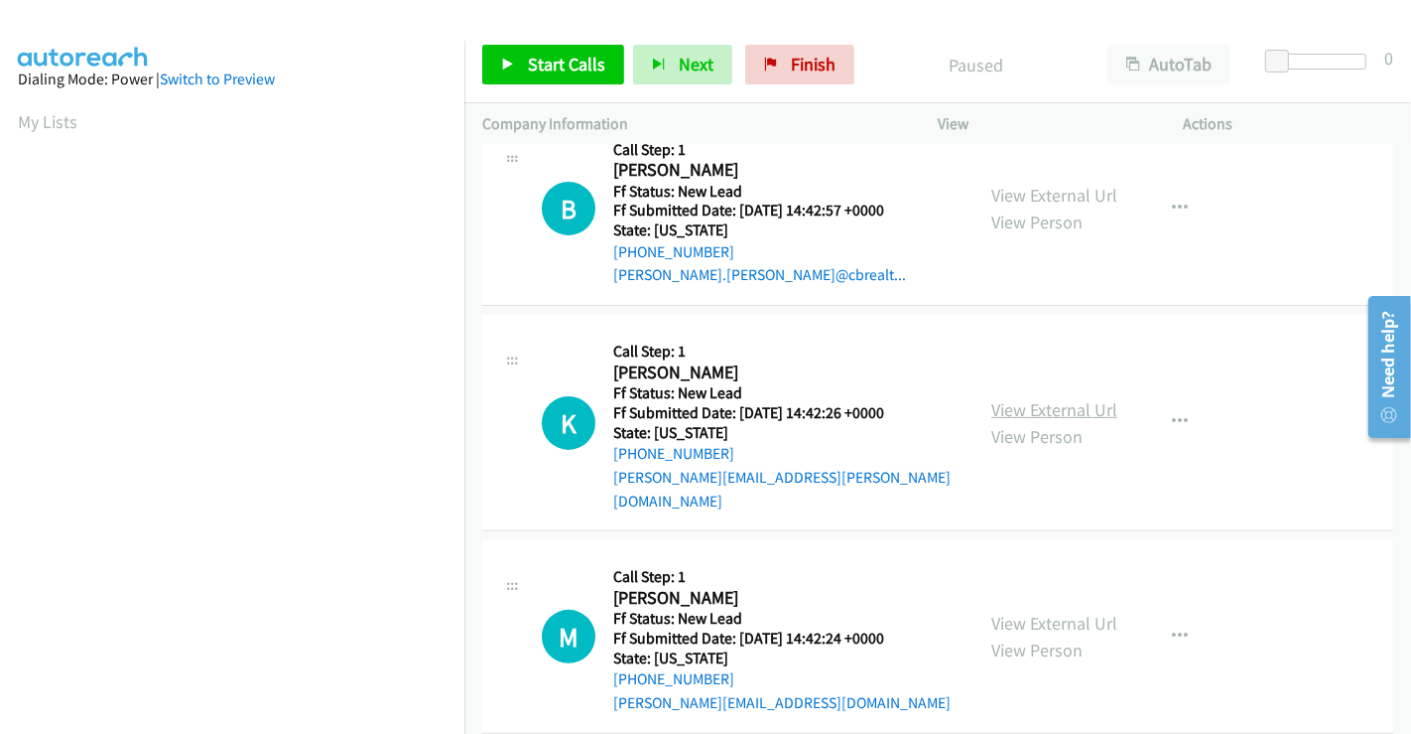
click at [1037, 398] on link "View External Url" at bounding box center [1055, 409] width 126 height 23
click at [1048, 611] on link "View External Url" at bounding box center [1055, 622] width 126 height 23
click at [581, 64] on span "Start Calls" at bounding box center [566, 64] width 77 height 23
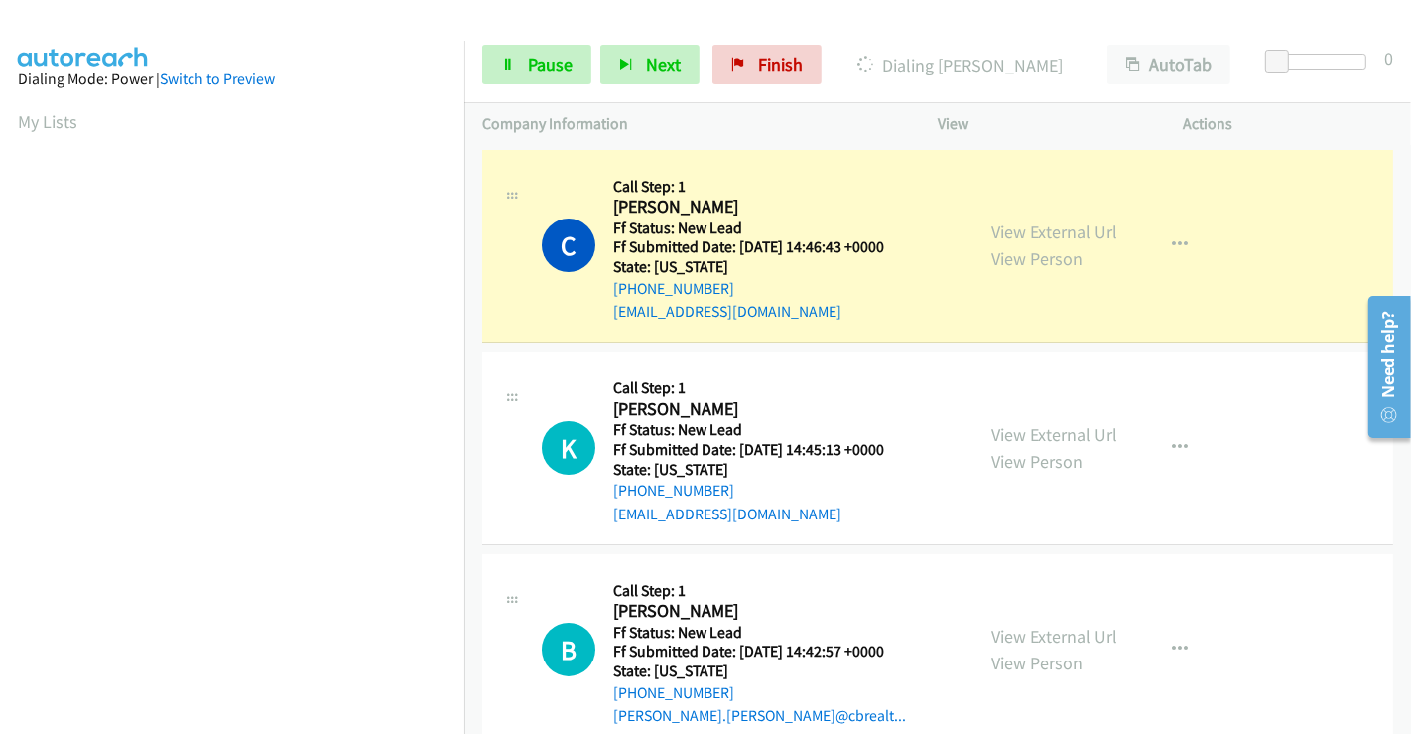
scroll to position [382, 0]
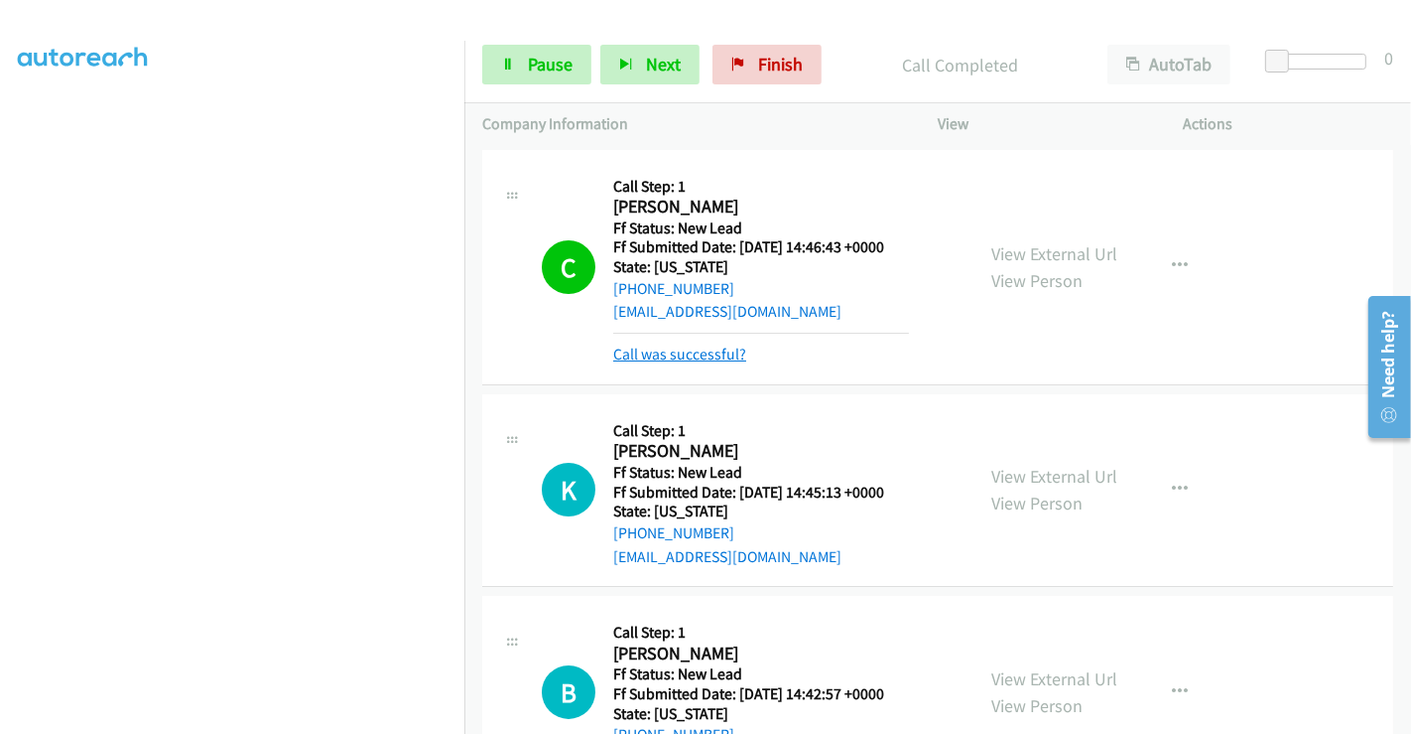
click at [715, 356] on link "Call was successful?" at bounding box center [679, 353] width 133 height 19
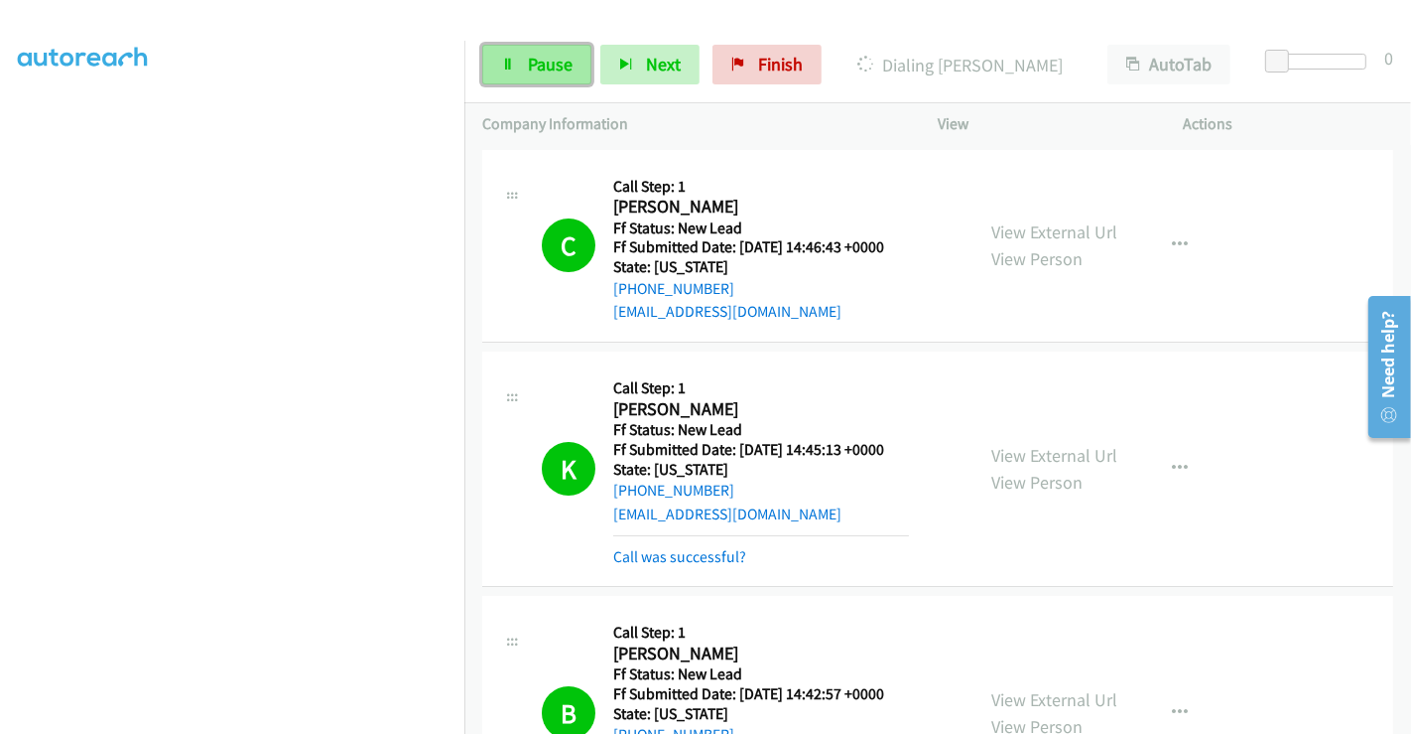
click at [537, 62] on span "Pause" at bounding box center [550, 64] width 45 height 23
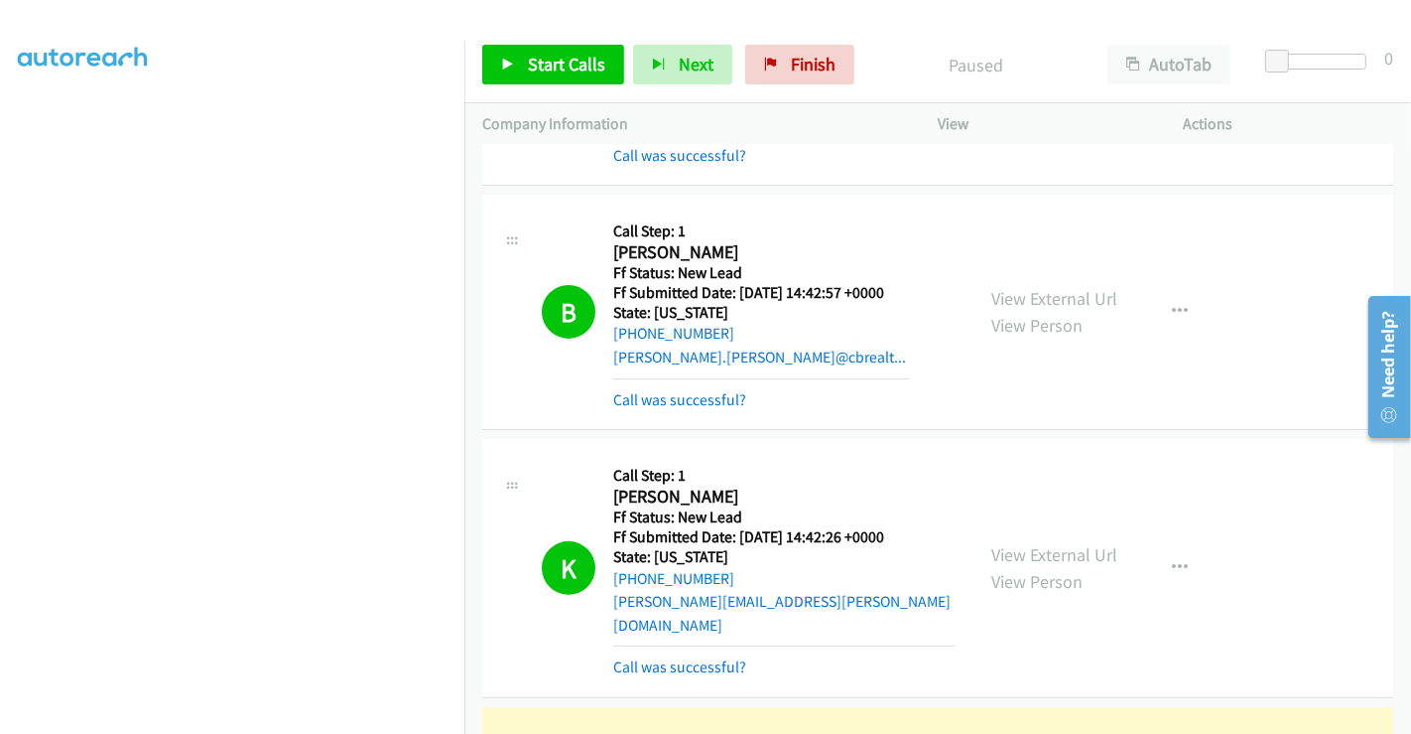
scroll to position [771, 0]
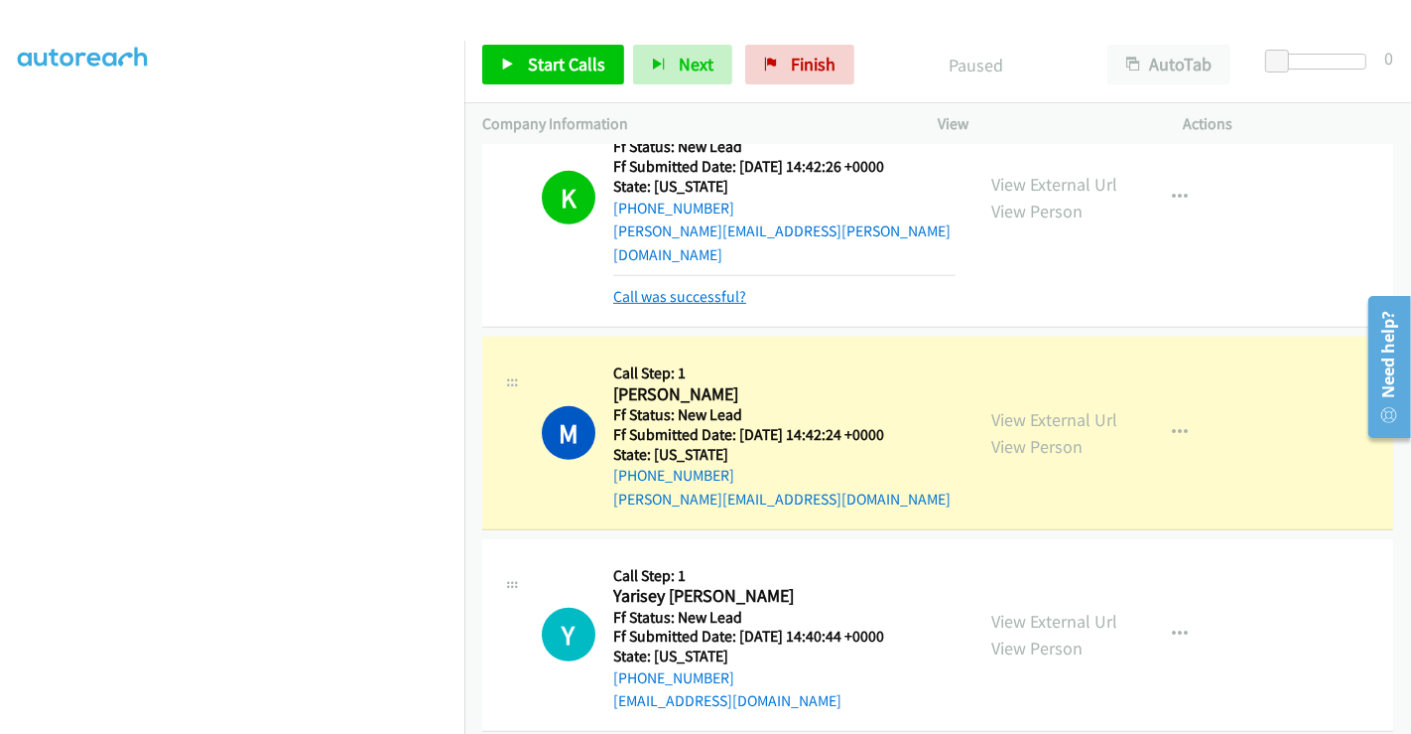
click at [675, 287] on link "Call was successful?" at bounding box center [679, 296] width 133 height 19
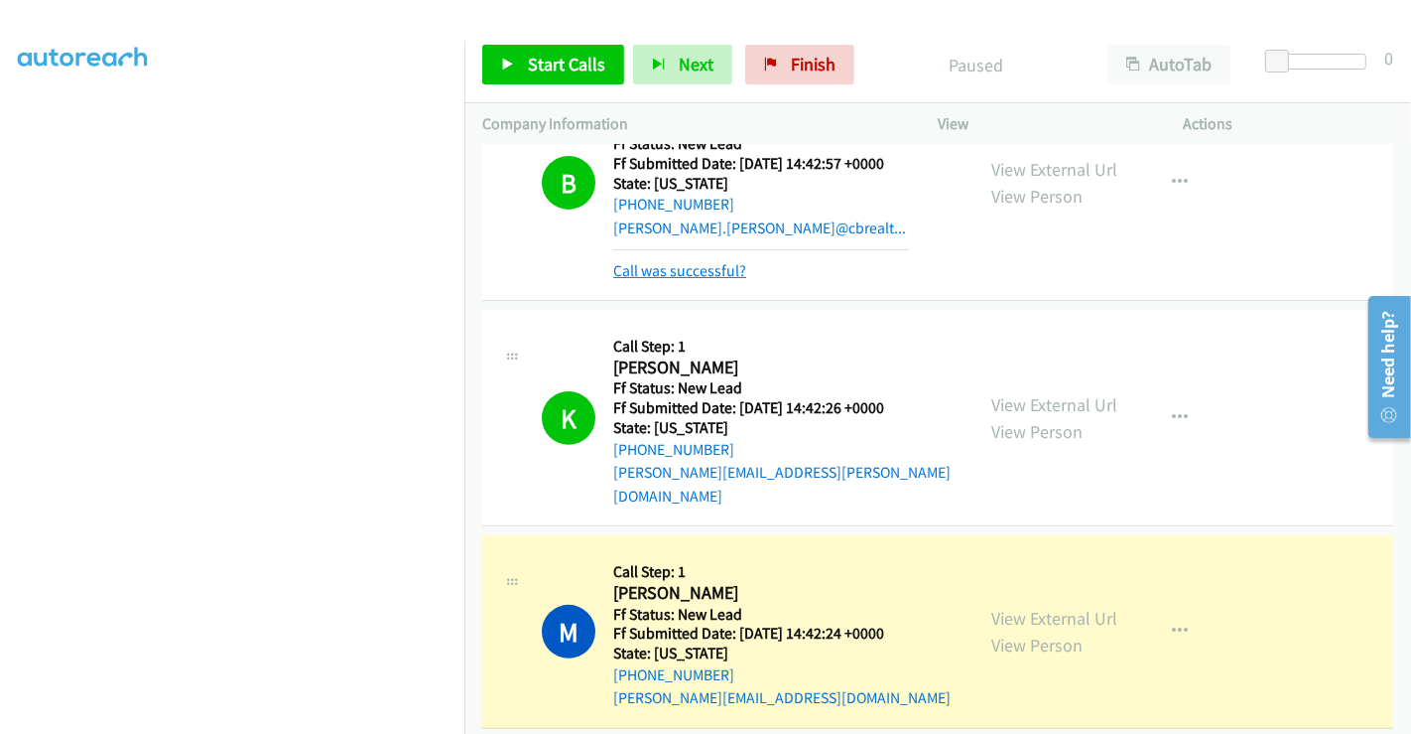
click at [677, 262] on link "Call was successful?" at bounding box center [679, 270] width 133 height 19
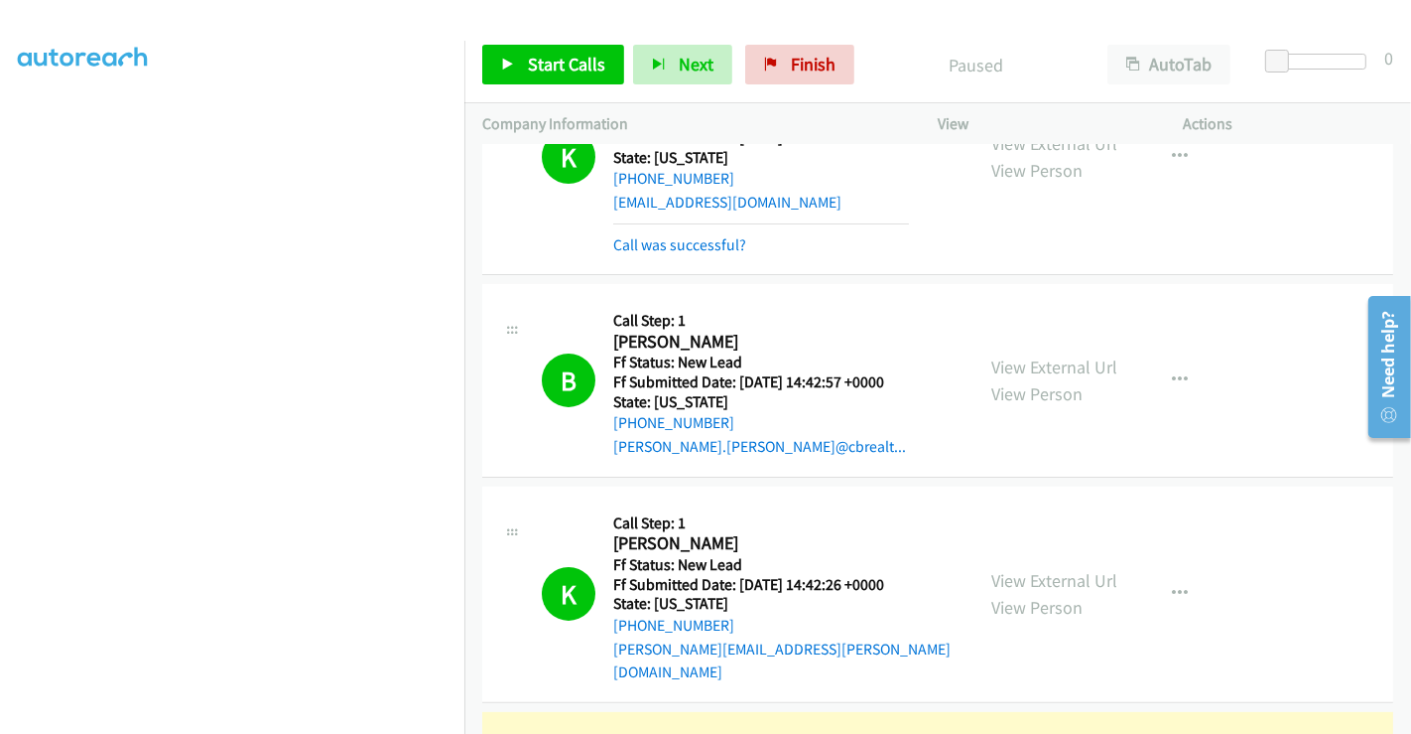
scroll to position [178, 0]
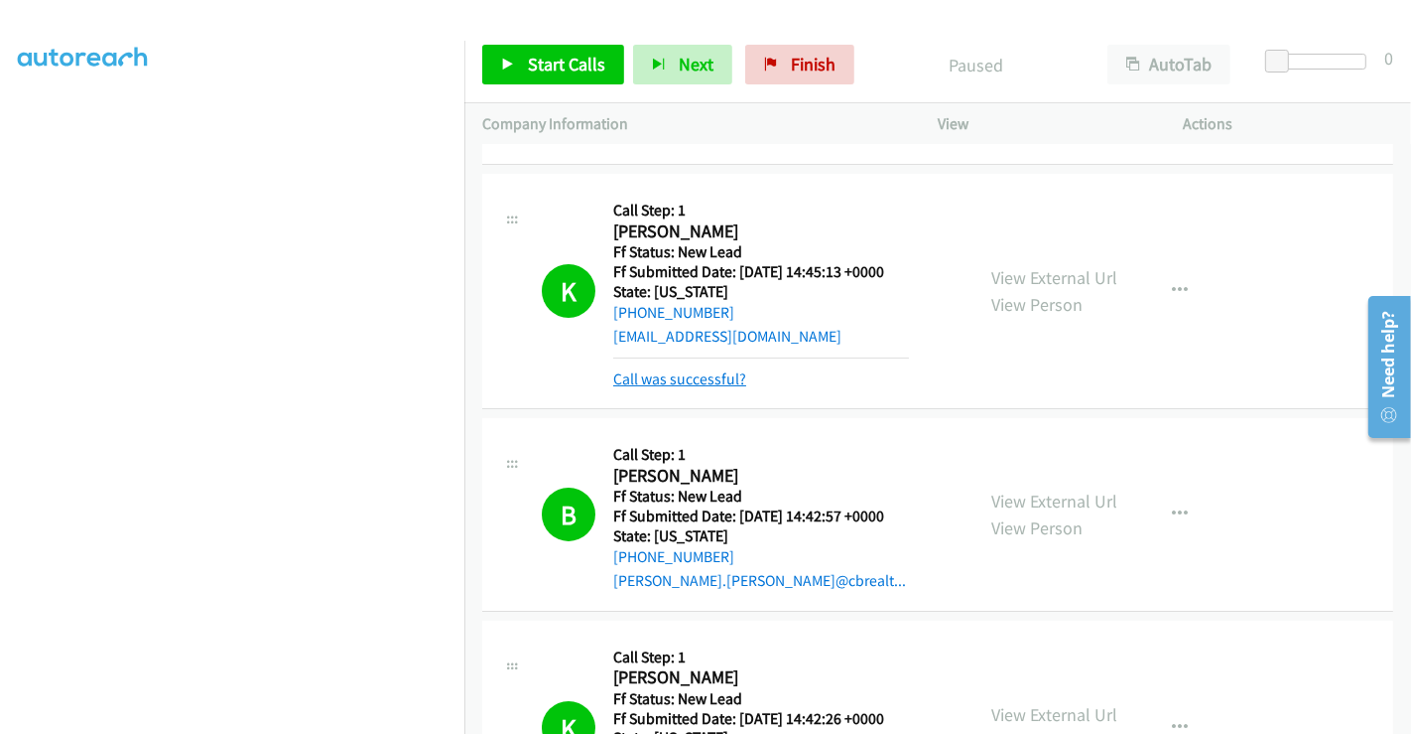
click at [703, 373] on link "Call was successful?" at bounding box center [679, 378] width 133 height 19
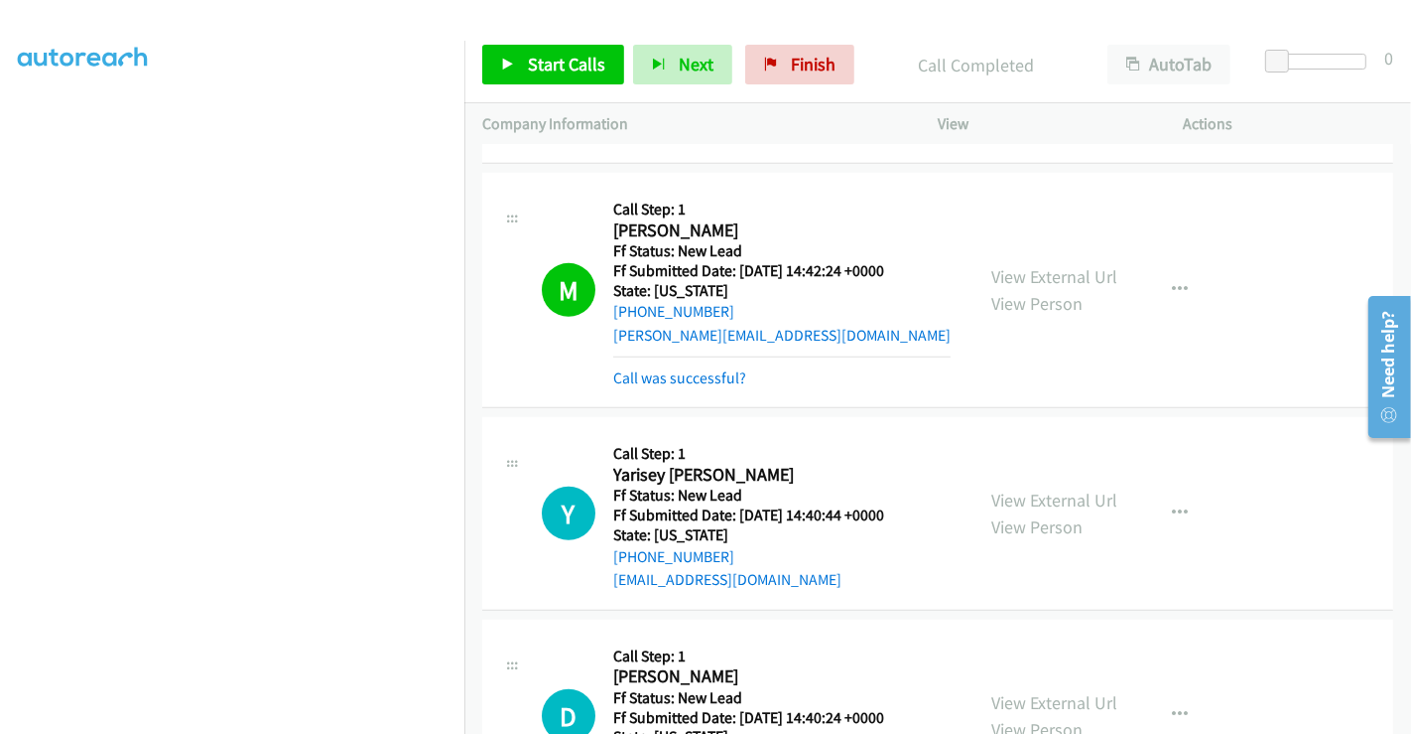
scroll to position [881, 0]
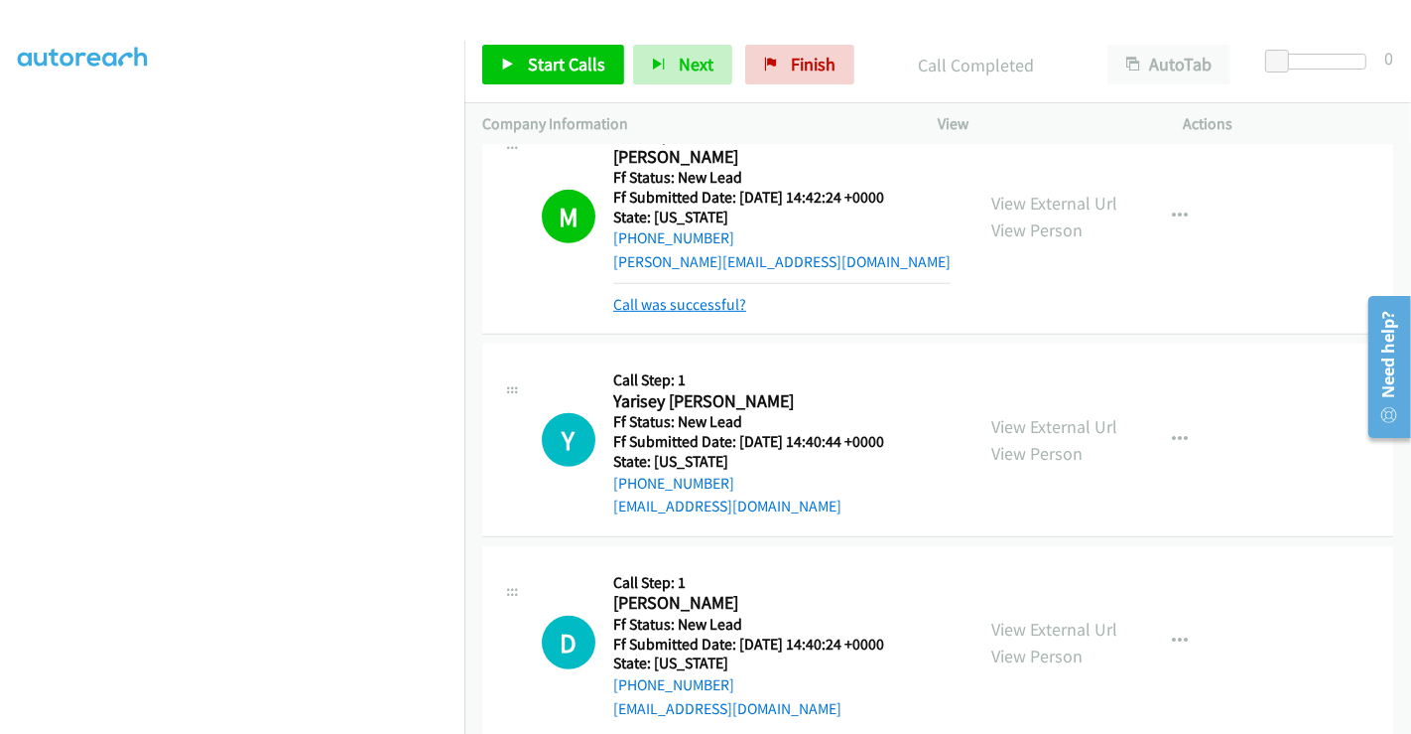
click at [714, 295] on link "Call was successful?" at bounding box center [679, 304] width 133 height 19
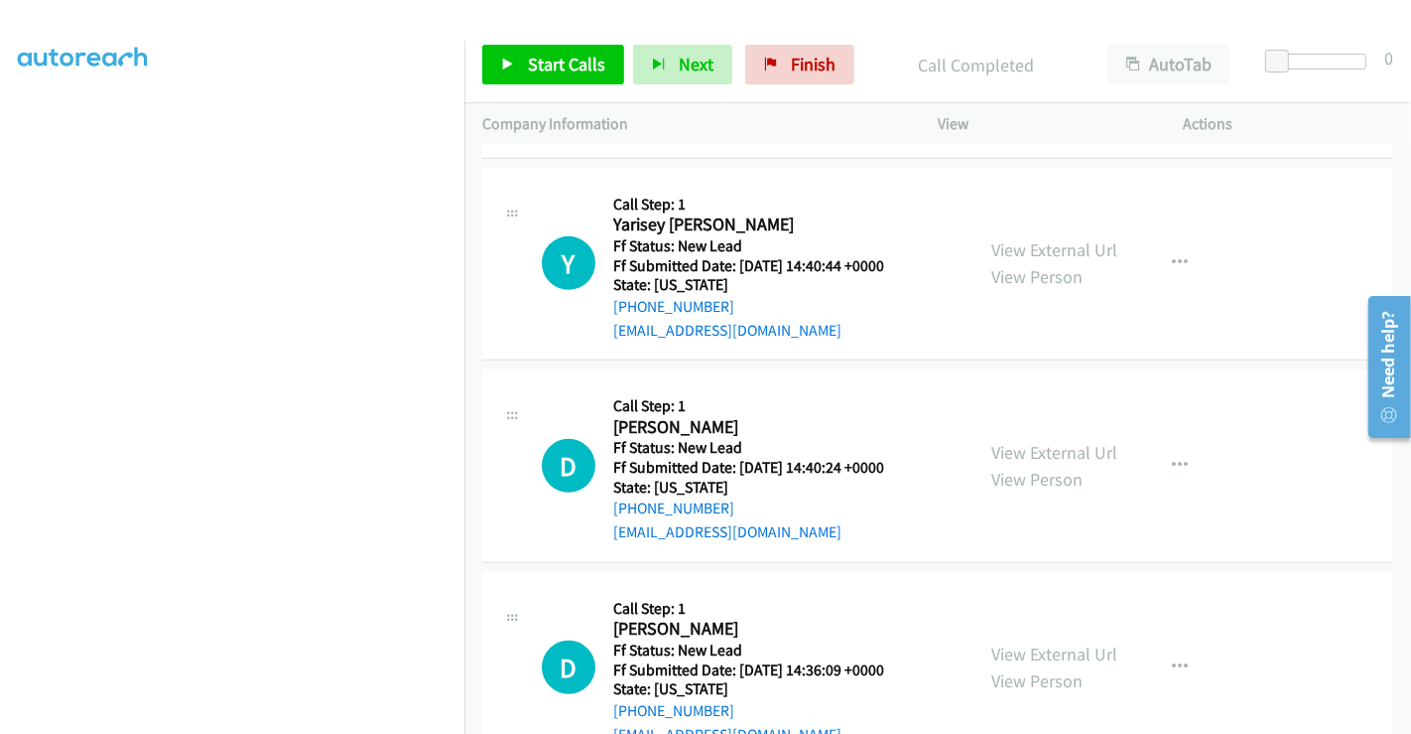
scroll to position [1051, 0]
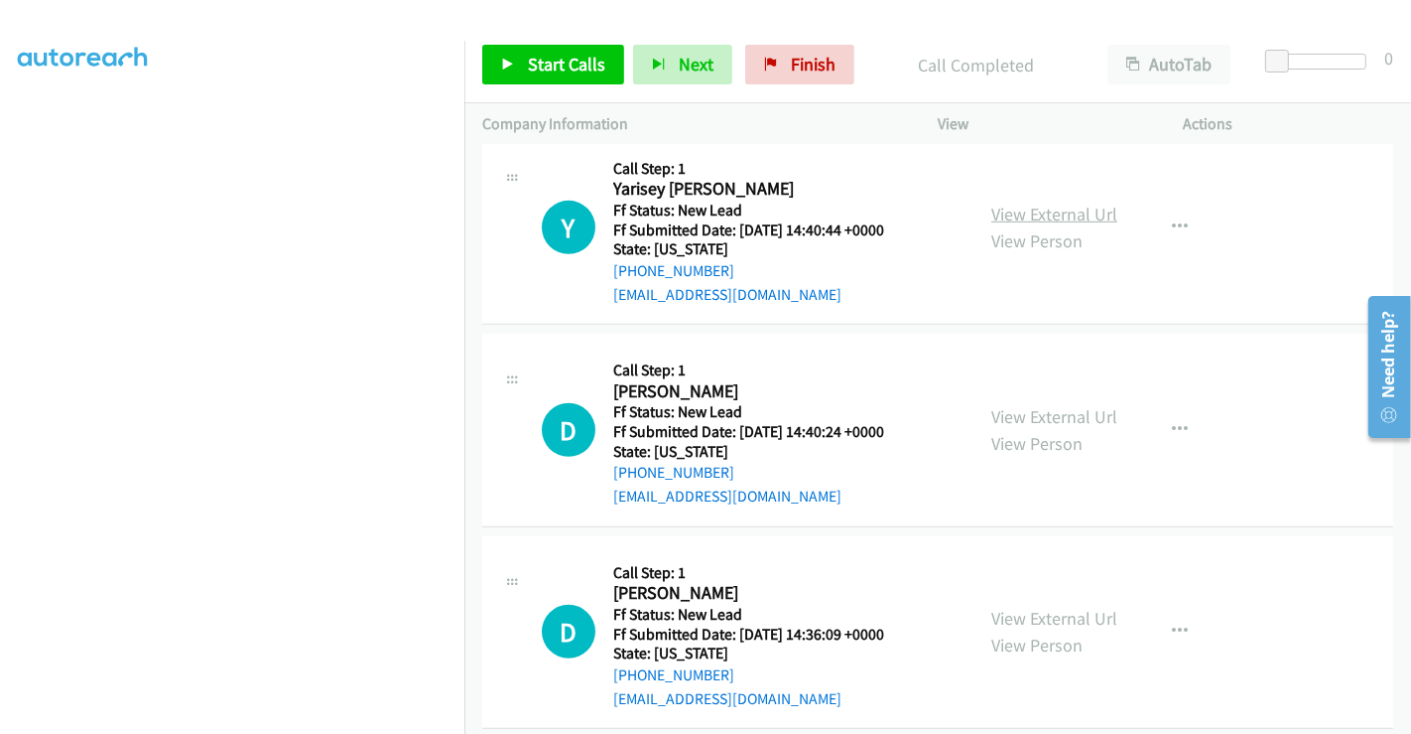
click at [1055, 202] on link "View External Url" at bounding box center [1055, 213] width 126 height 23
click at [1024, 405] on link "View External Url" at bounding box center [1055, 416] width 126 height 23
click at [1046, 606] on link "View External Url" at bounding box center [1055, 617] width 126 height 23
click at [570, 55] on span "Start Calls" at bounding box center [566, 64] width 77 height 23
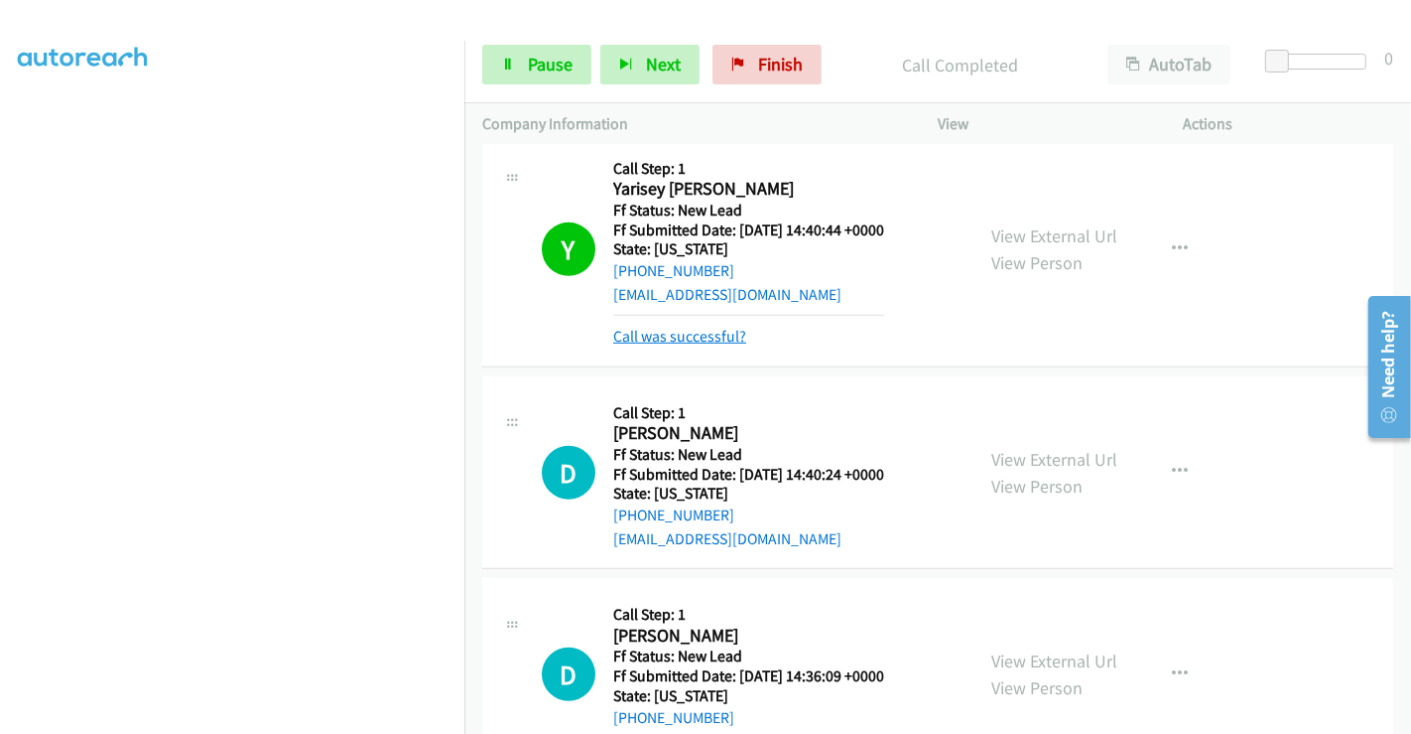
click at [712, 327] on link "Call was successful?" at bounding box center [679, 336] width 133 height 19
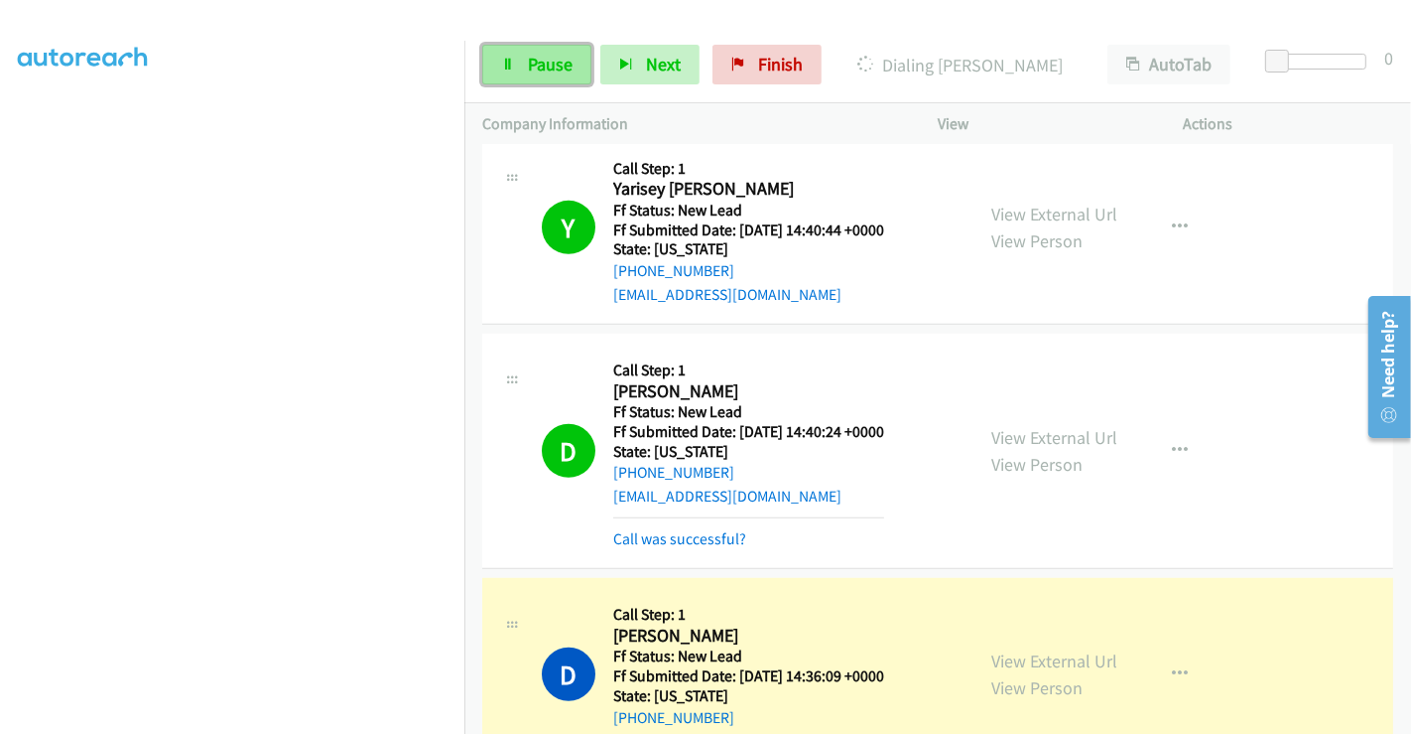
click at [523, 64] on link "Pause" at bounding box center [536, 65] width 109 height 40
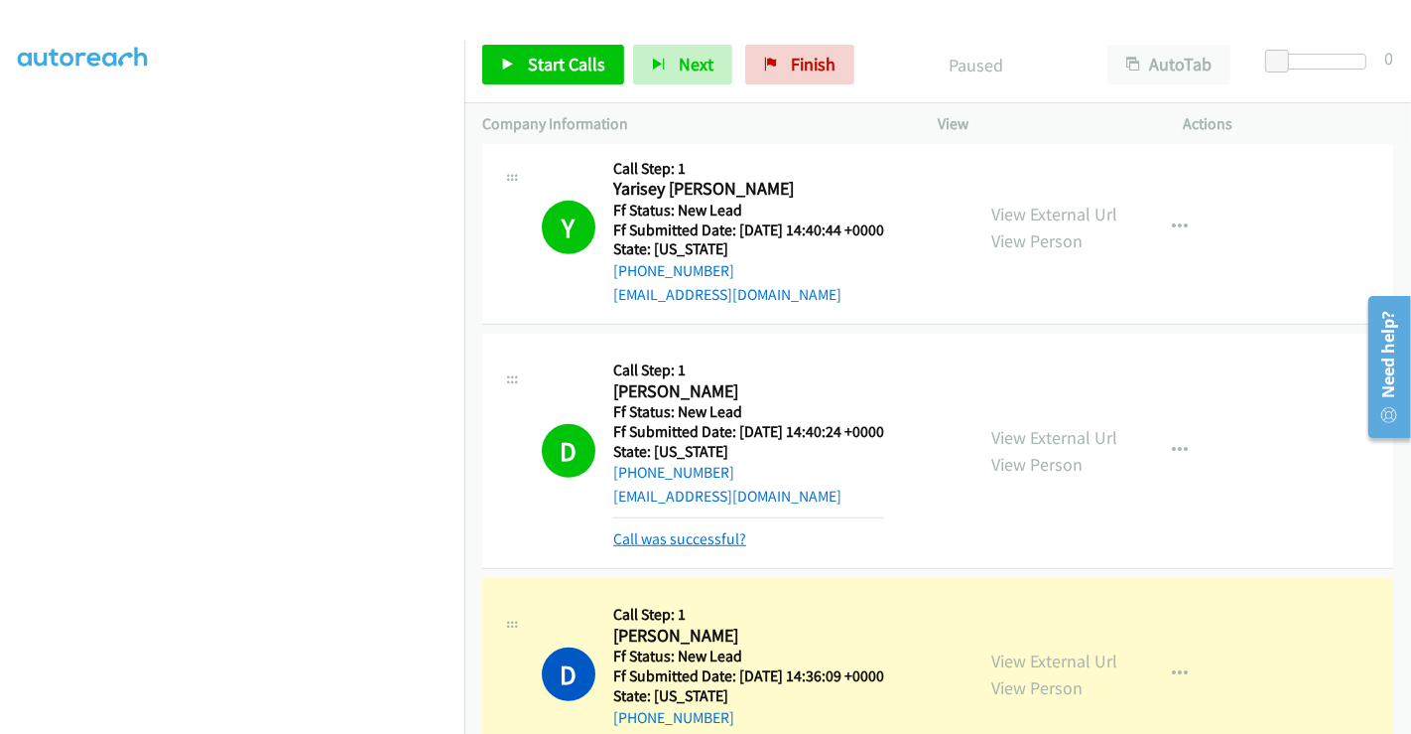
click at [680, 529] on link "Call was successful?" at bounding box center [679, 538] width 133 height 19
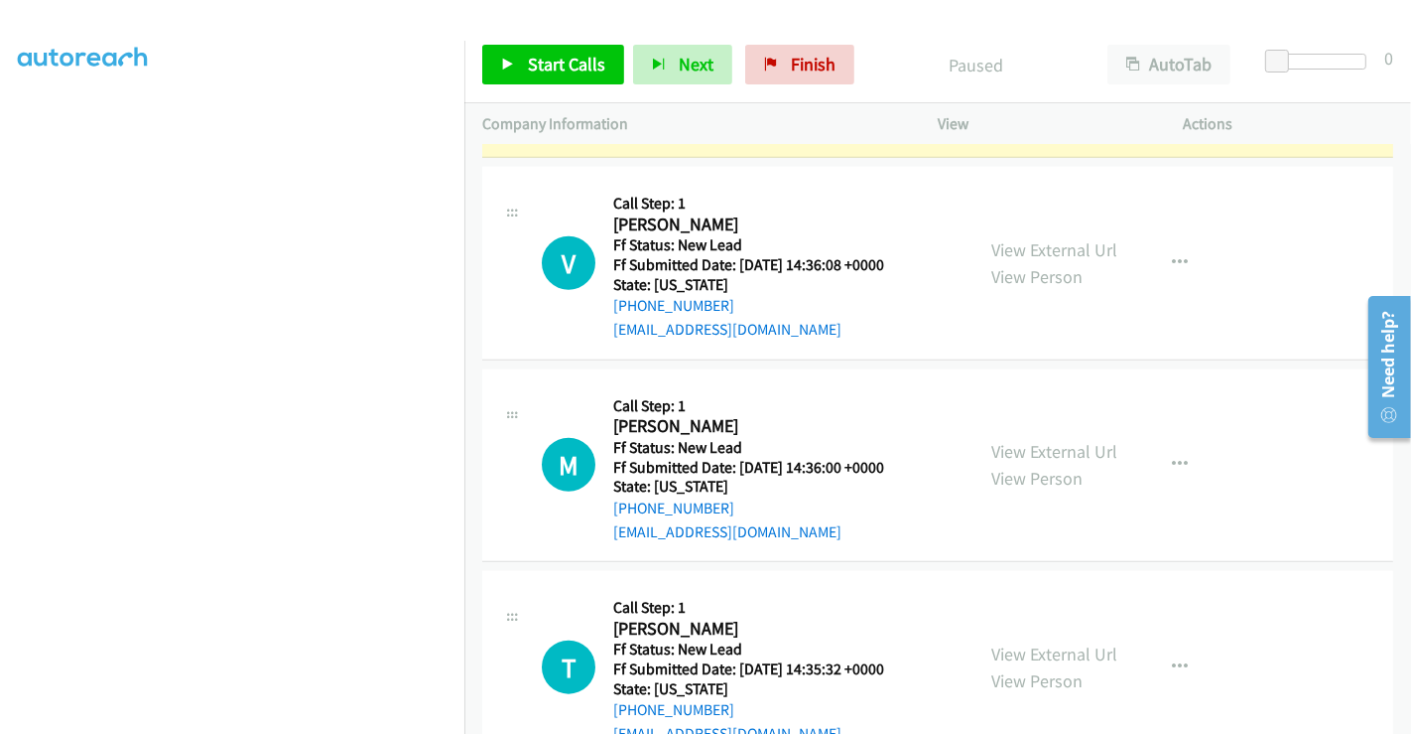
scroll to position [1656, 0]
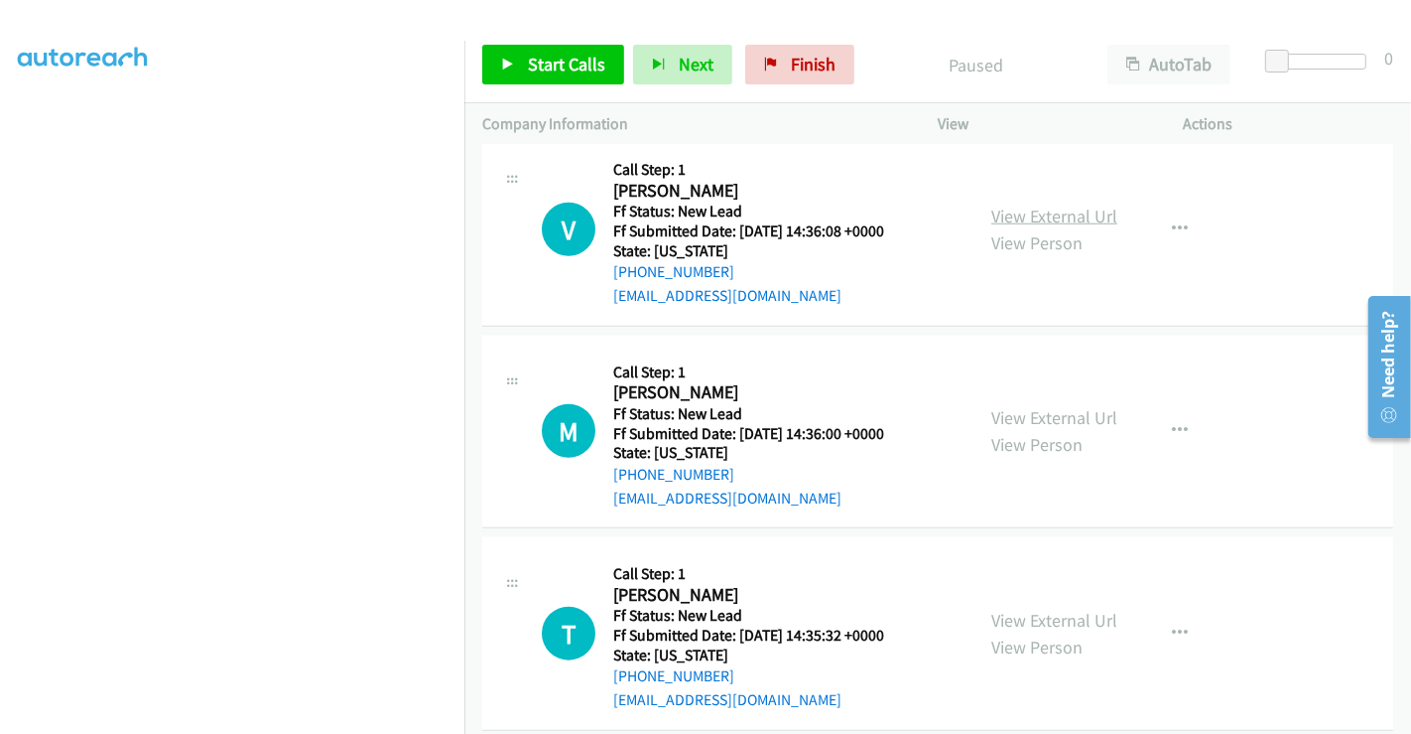
click at [1064, 204] on link "View External Url" at bounding box center [1055, 215] width 126 height 23
click at [1042, 406] on link "View External Url" at bounding box center [1055, 417] width 126 height 23
click at [1029, 608] on link "View External Url" at bounding box center [1055, 619] width 126 height 23
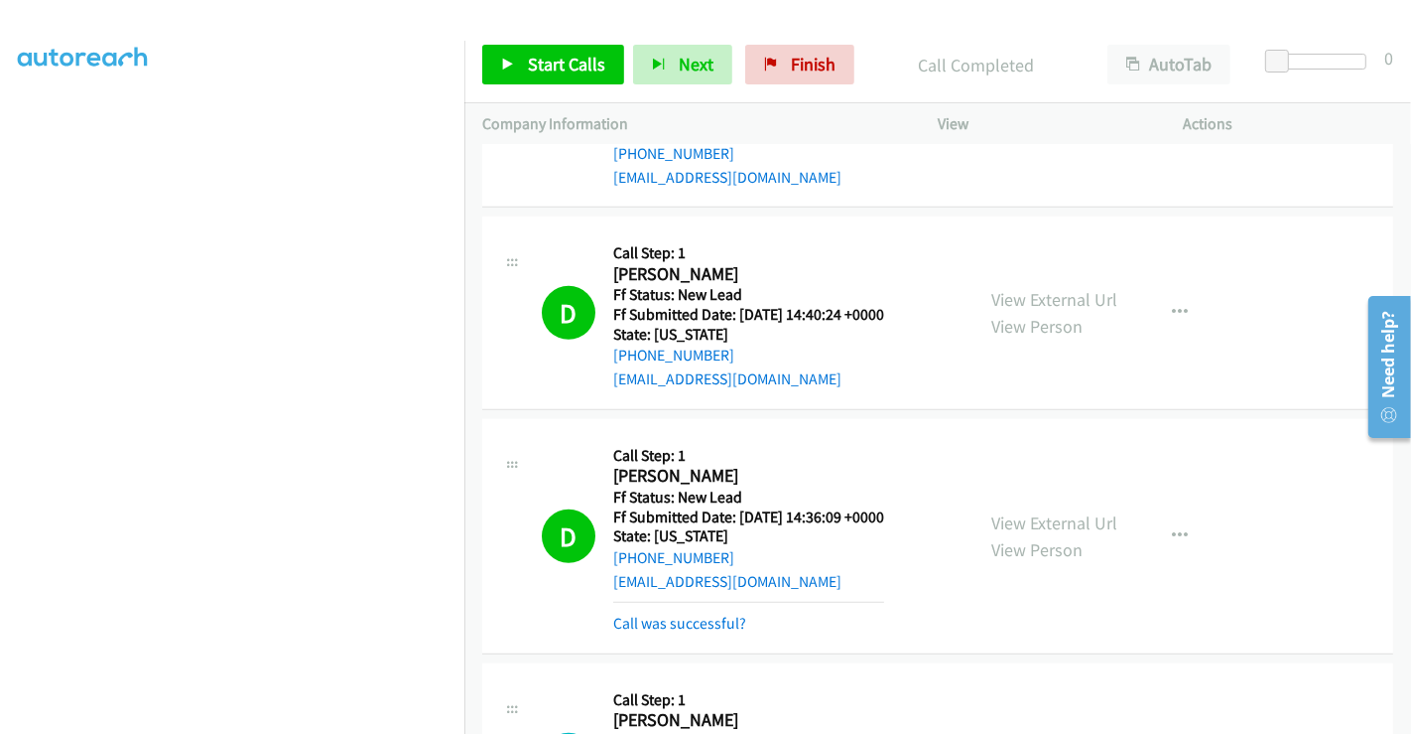
scroll to position [1215, 0]
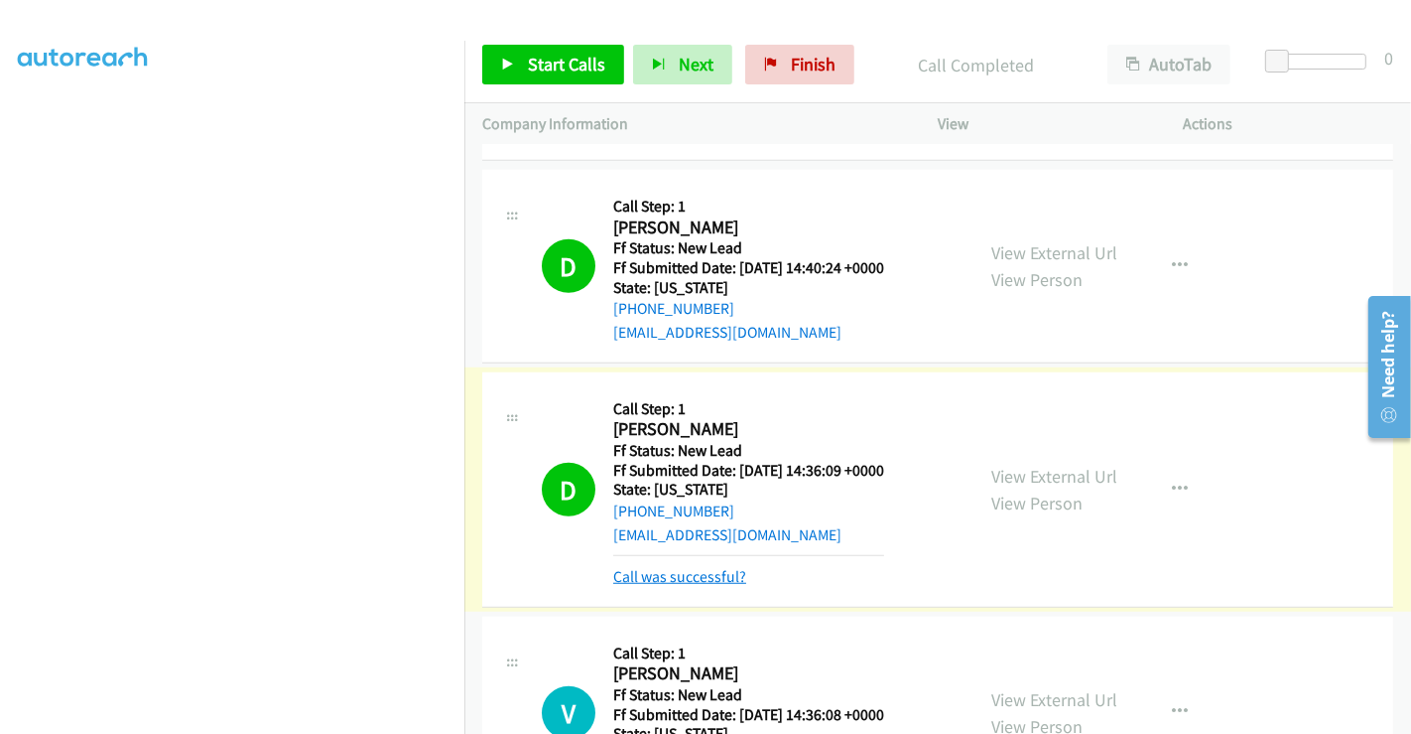
click at [720, 567] on link "Call was successful?" at bounding box center [679, 576] width 133 height 19
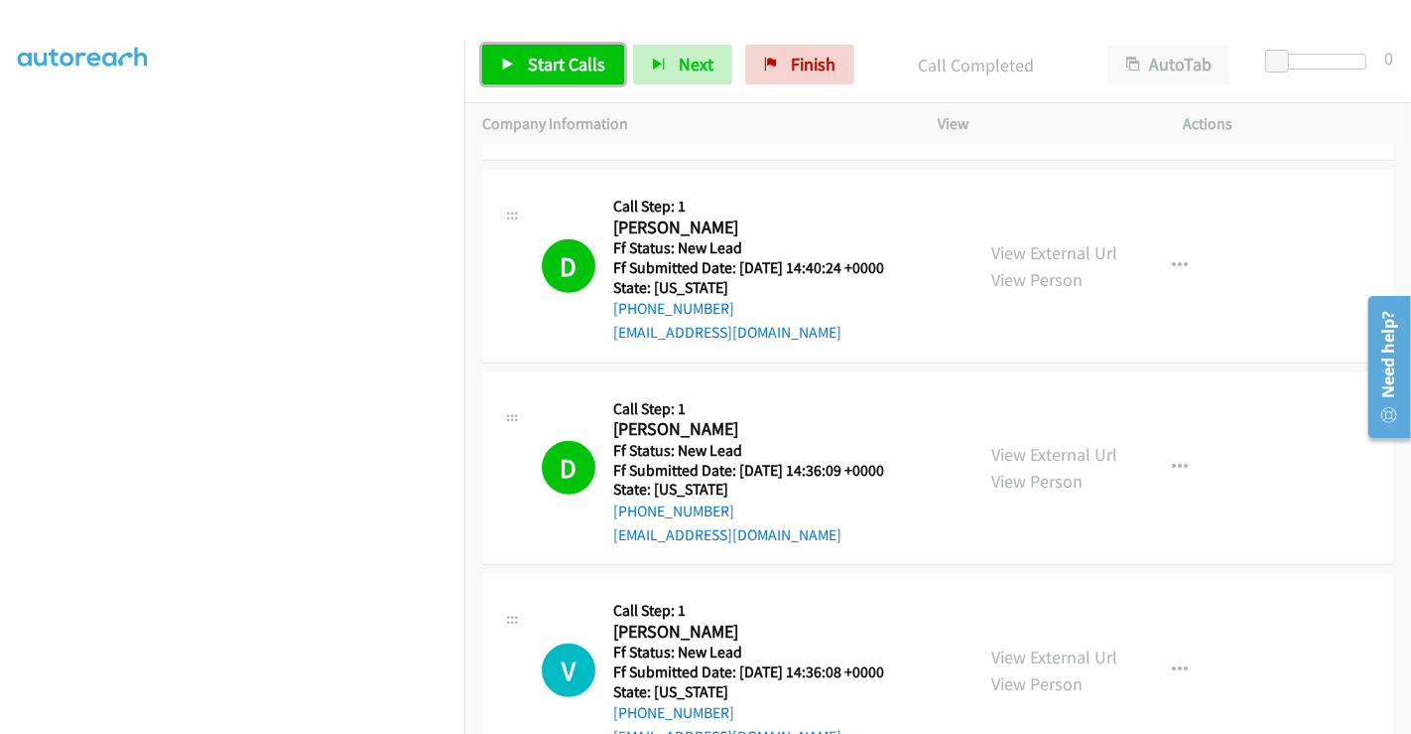
click at [550, 64] on span "Start Calls" at bounding box center [566, 64] width 77 height 23
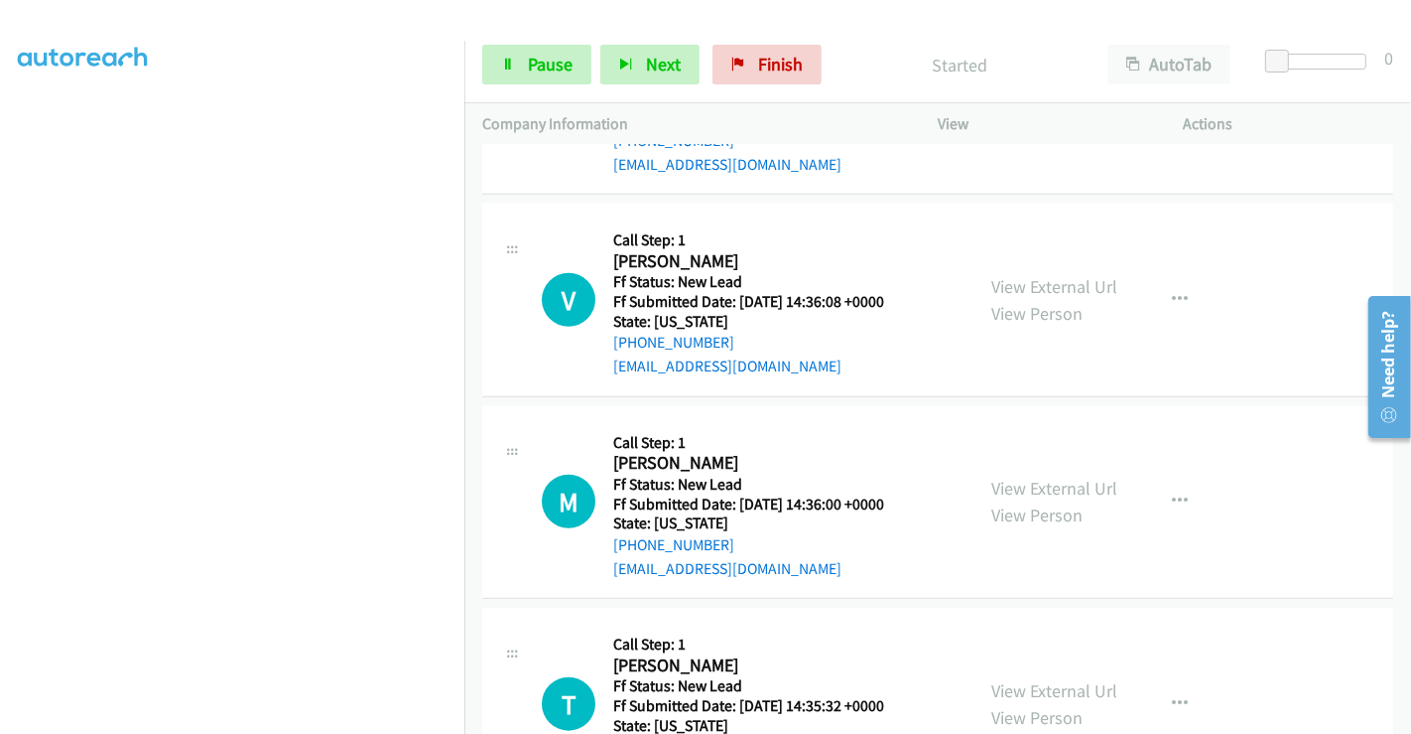
scroll to position [1656, 0]
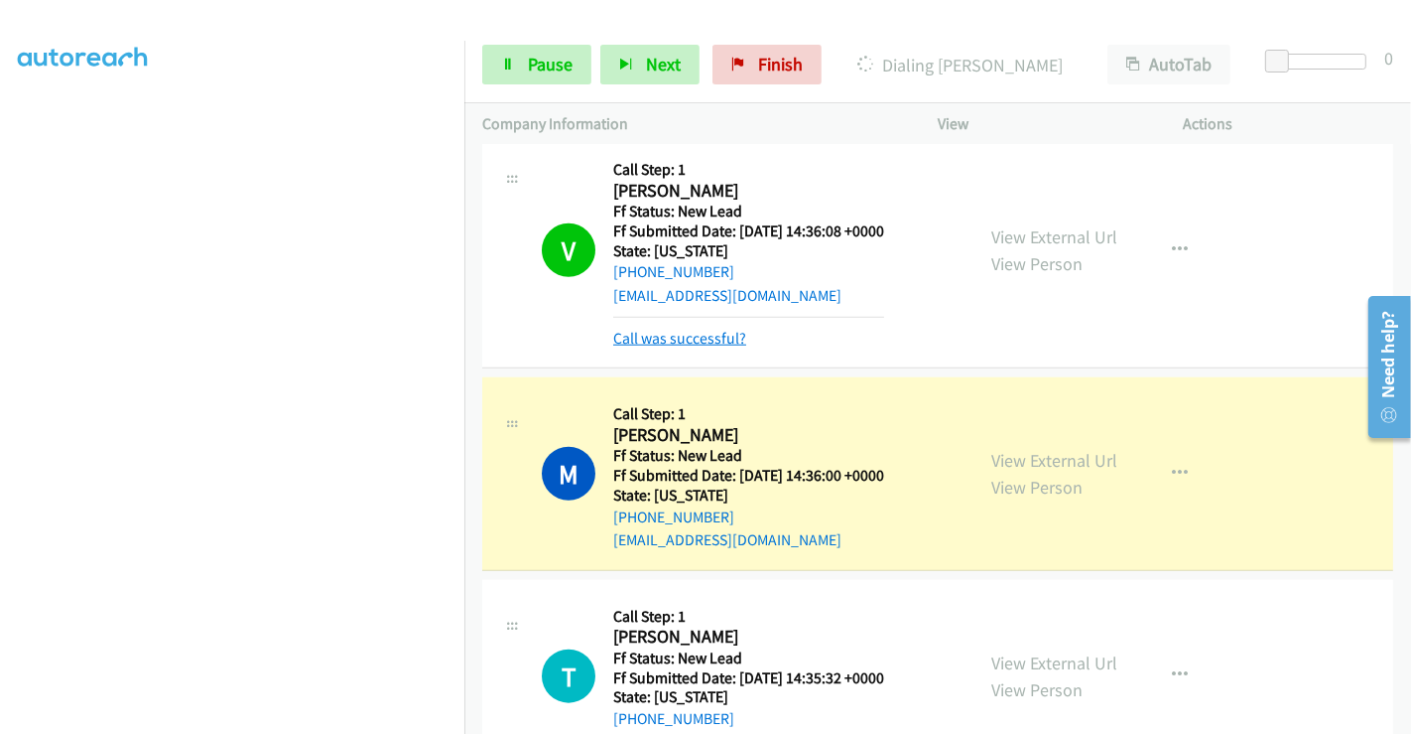
click at [668, 329] on link "Call was successful?" at bounding box center [679, 338] width 133 height 19
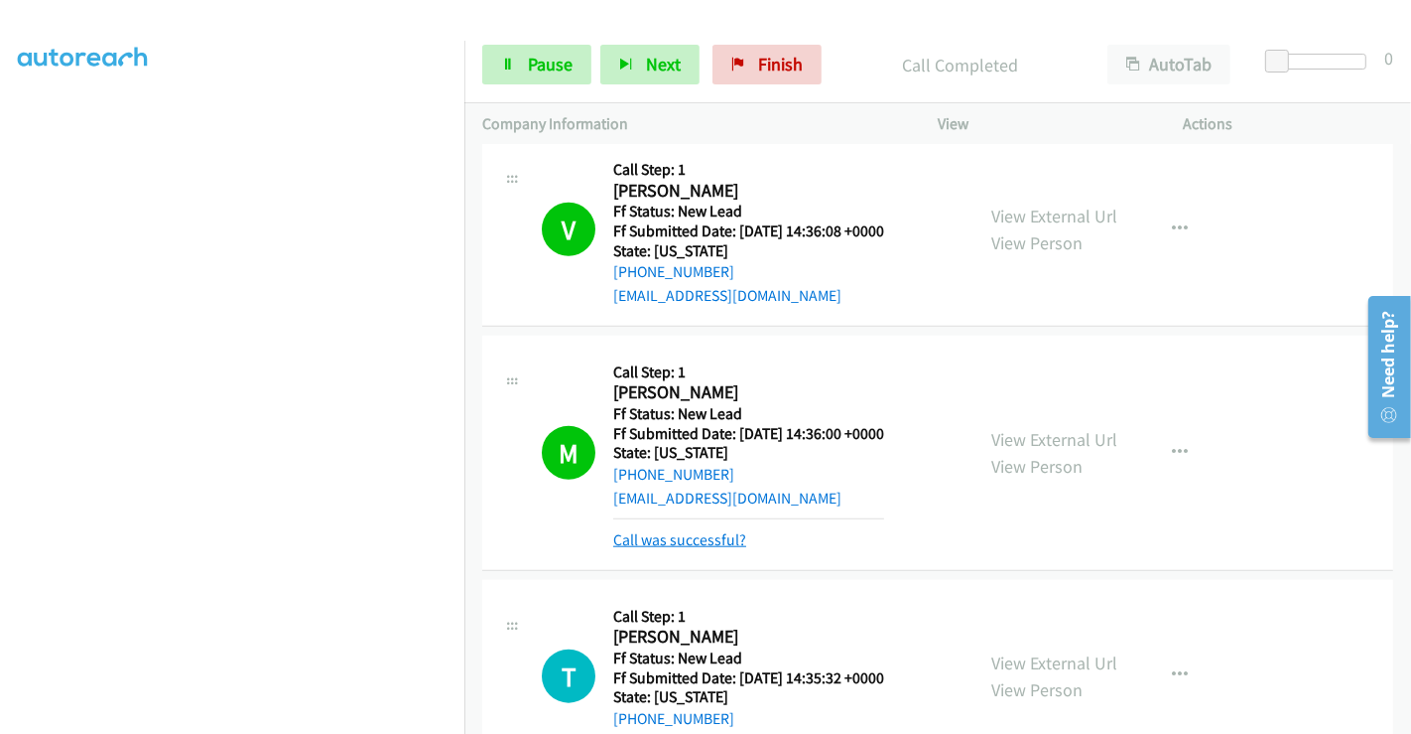
click at [702, 530] on link "Call was successful?" at bounding box center [679, 539] width 133 height 19
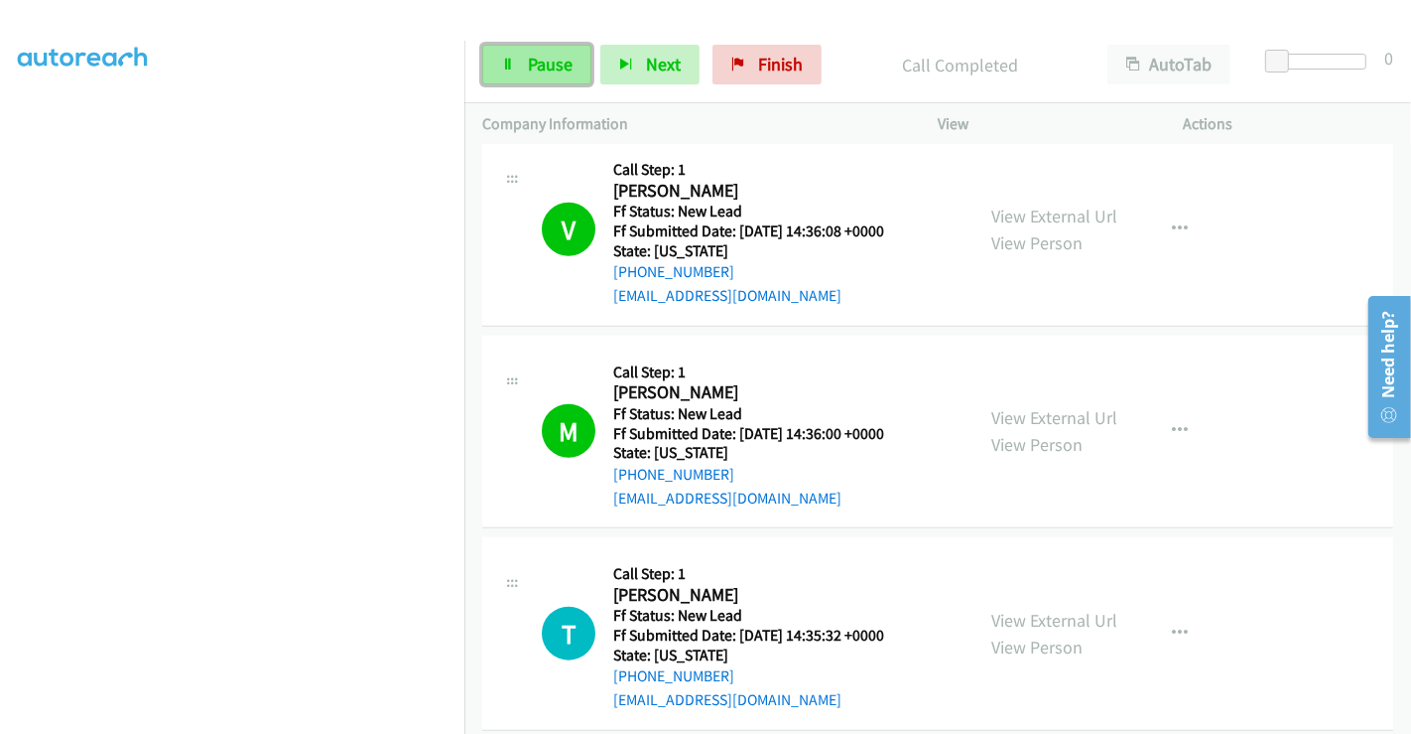
click at [516, 63] on link "Pause" at bounding box center [536, 65] width 109 height 40
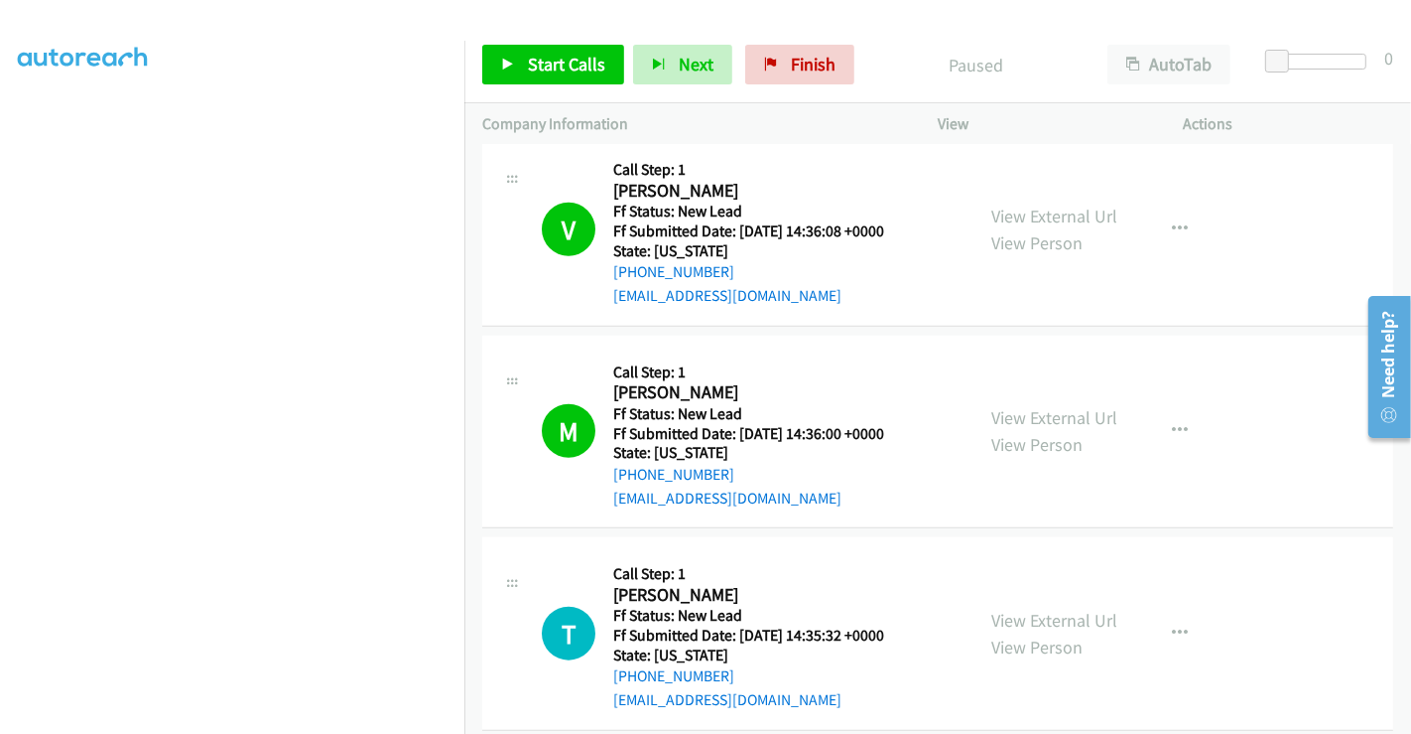
scroll to position [1987, 0]
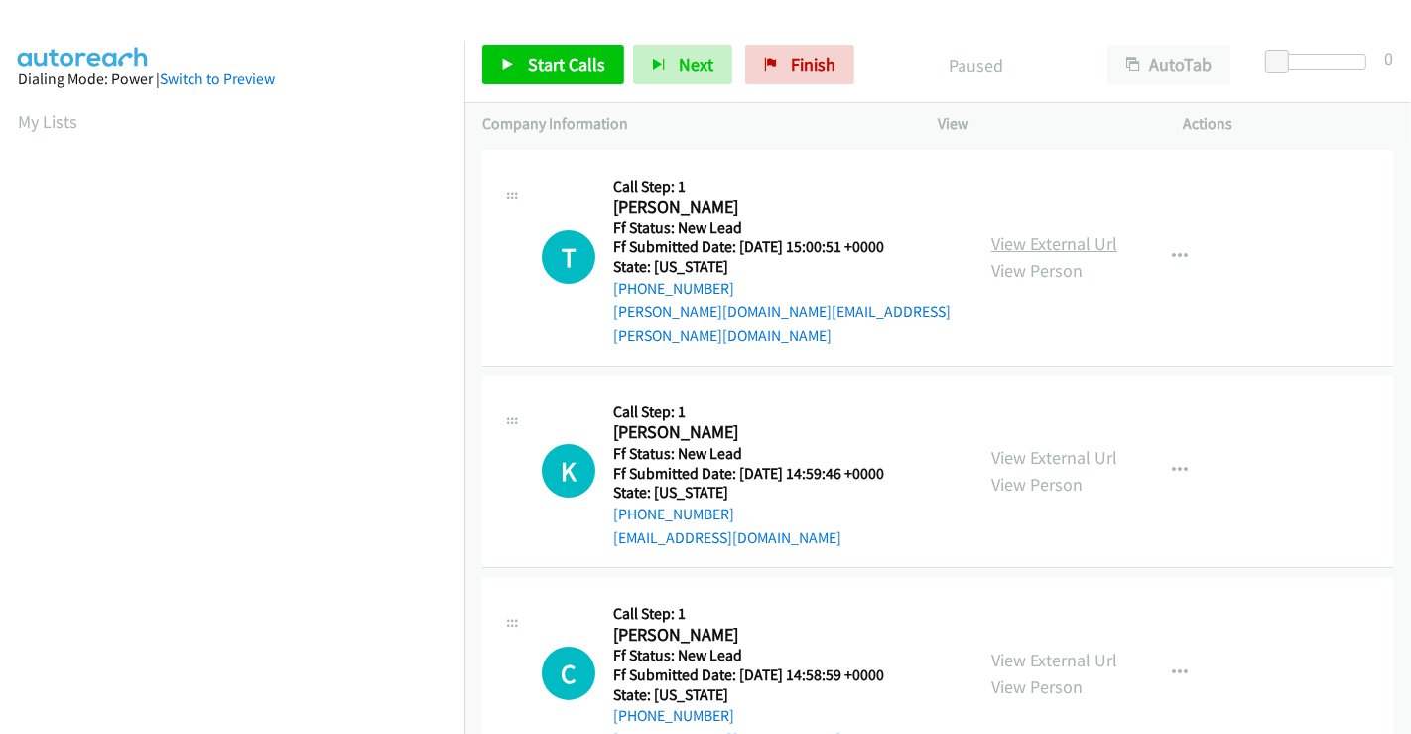
click at [999, 232] on link "View External Url" at bounding box center [1055, 243] width 126 height 23
click at [1033, 446] on link "View External Url" at bounding box center [1055, 457] width 126 height 23
click at [1052, 648] on link "View External Url" at bounding box center [1055, 659] width 126 height 23
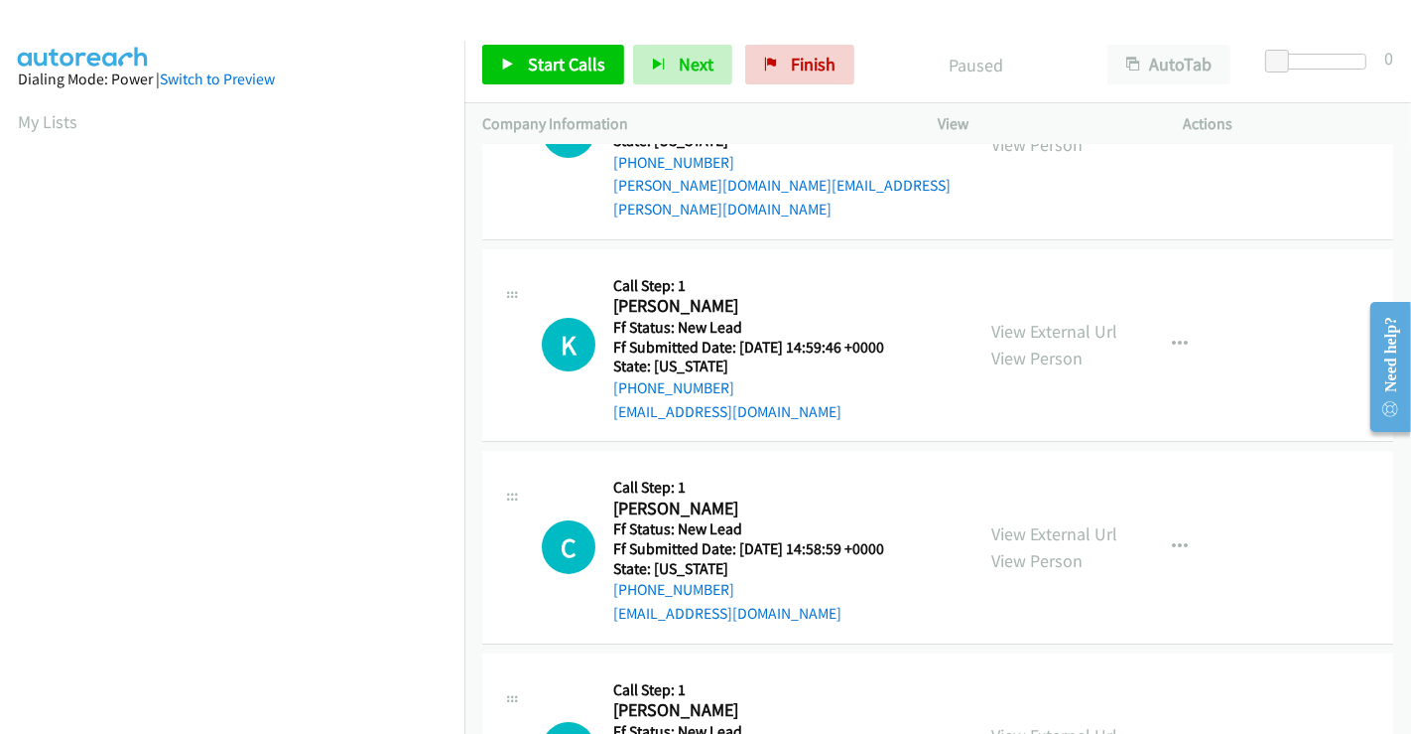
scroll to position [244, 0]
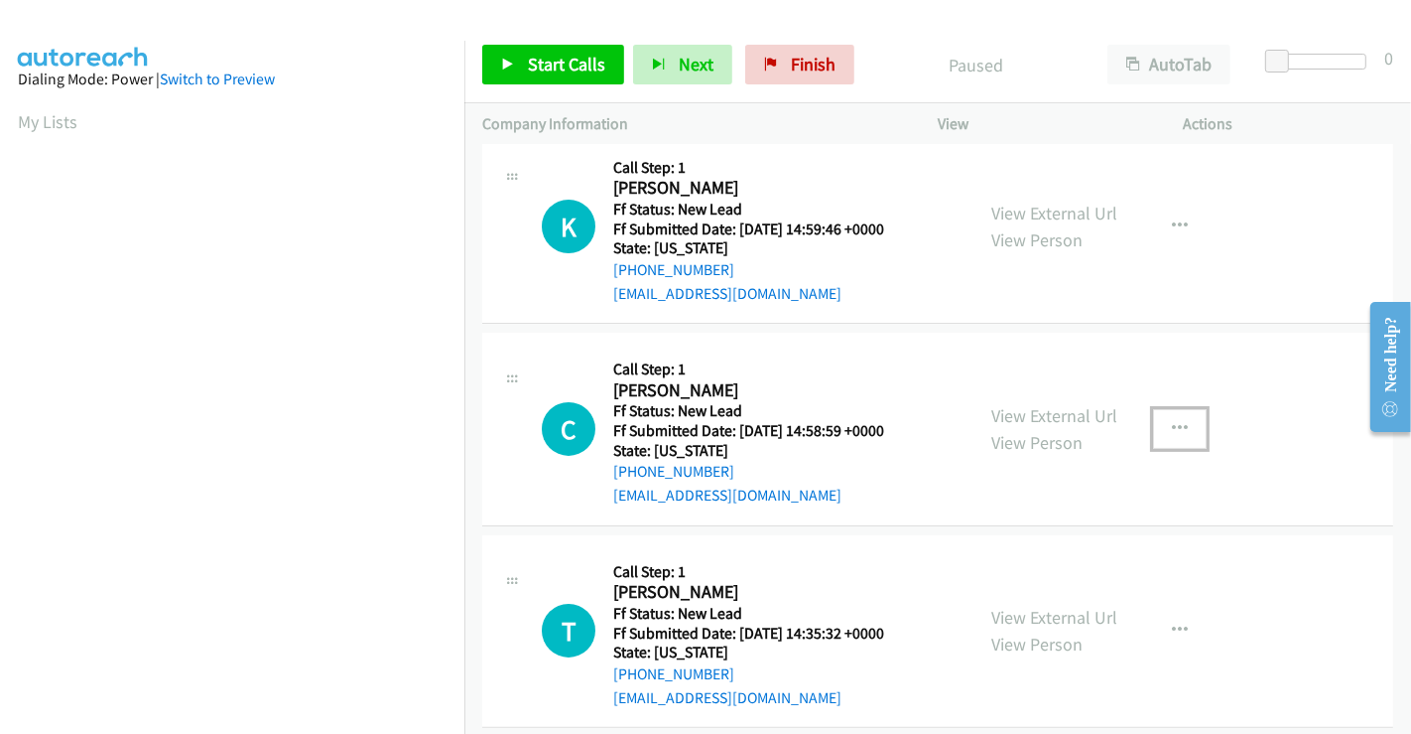
click at [1176, 421] on icon "button" at bounding box center [1180, 429] width 16 height 16
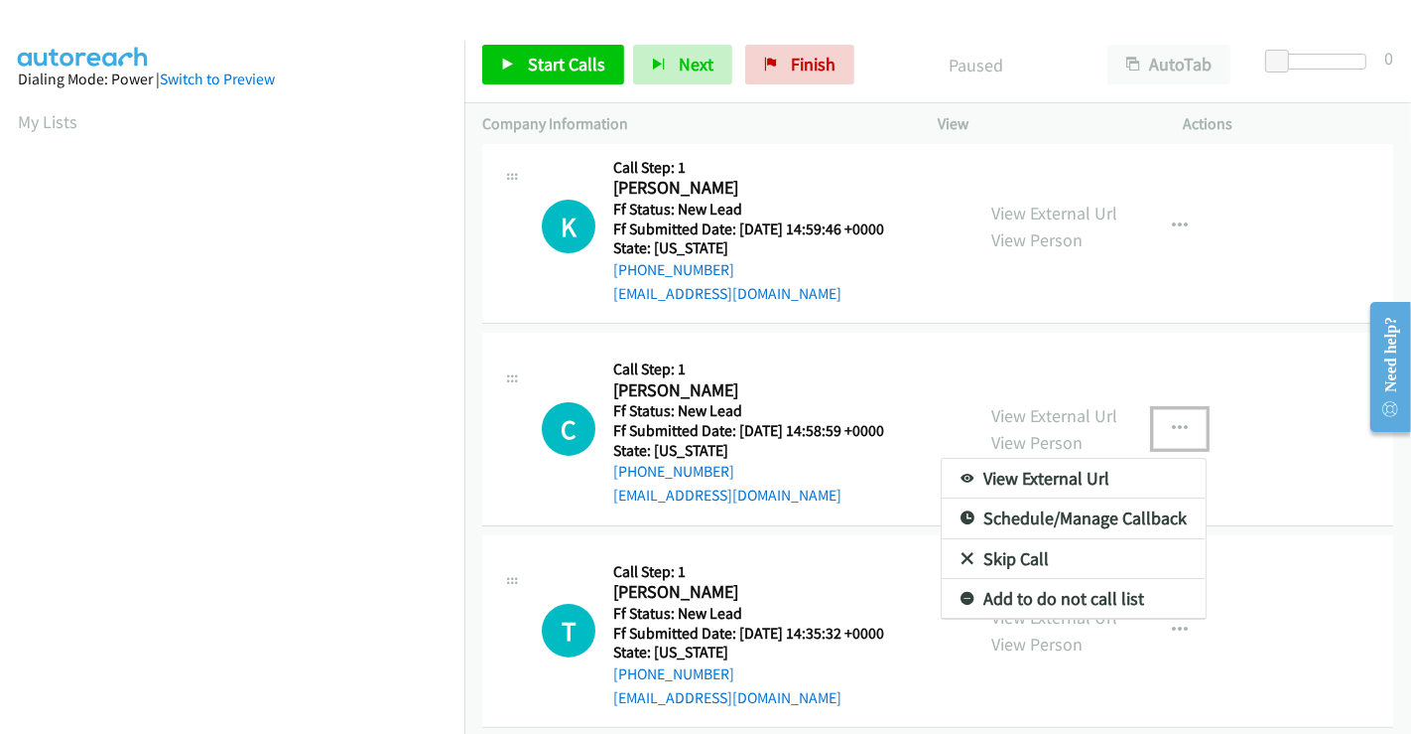
click at [993, 539] on link "Skip Call" at bounding box center [1074, 559] width 264 height 40
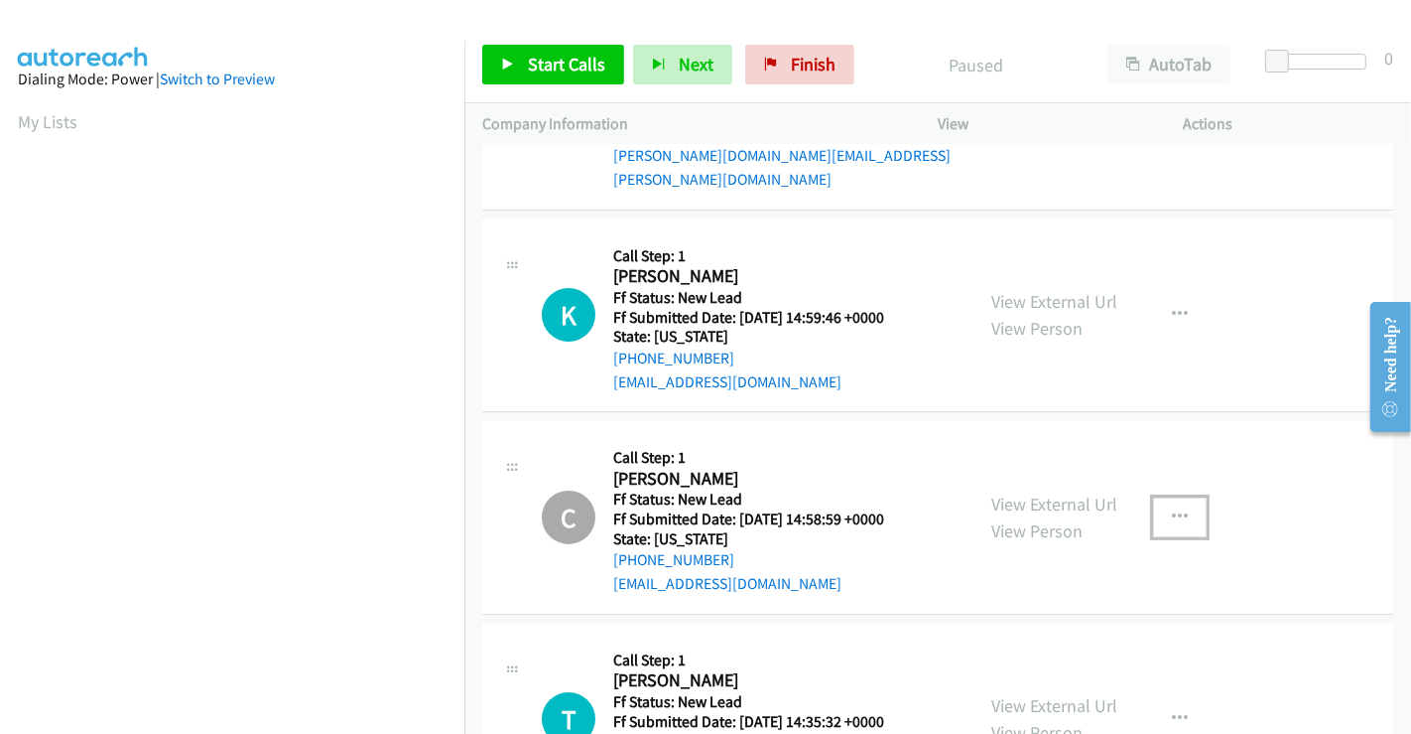
scroll to position [0, 0]
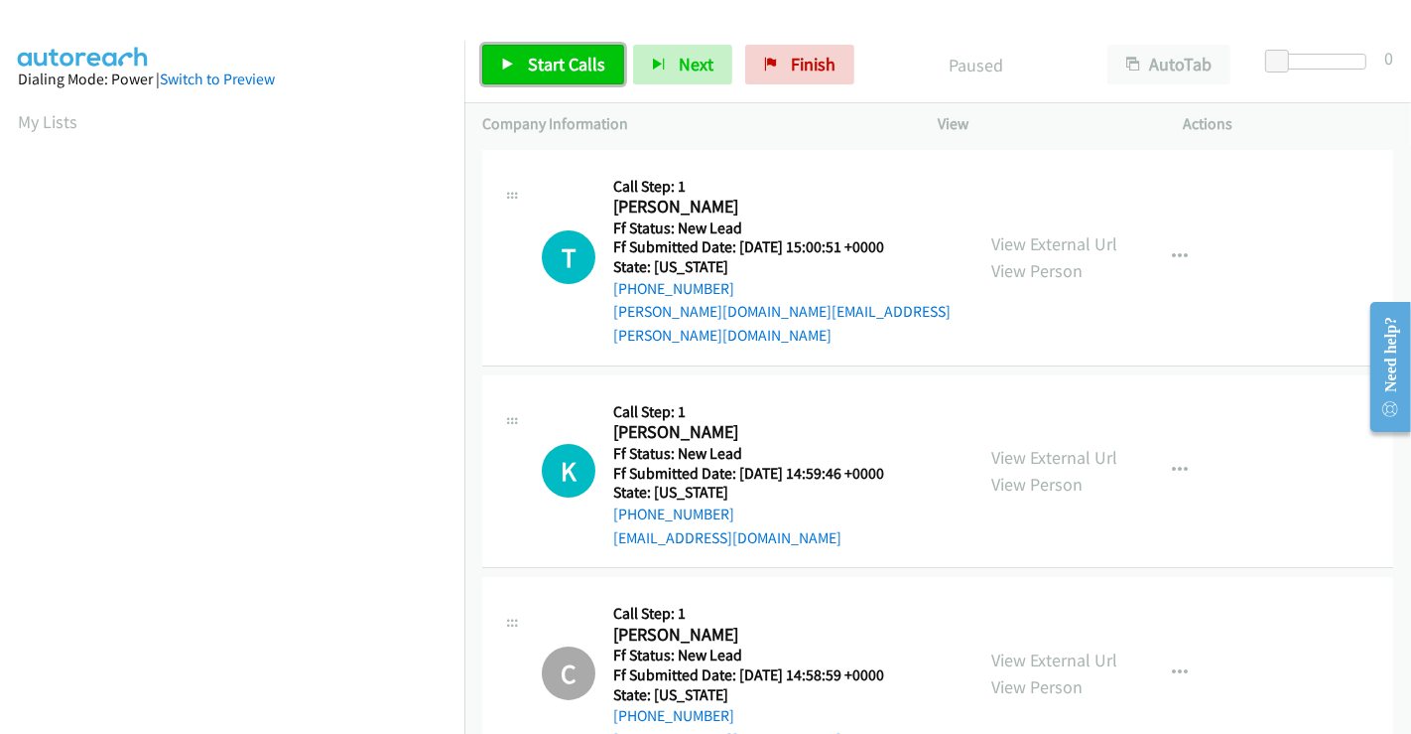
click at [544, 63] on span "Start Calls" at bounding box center [566, 64] width 77 height 23
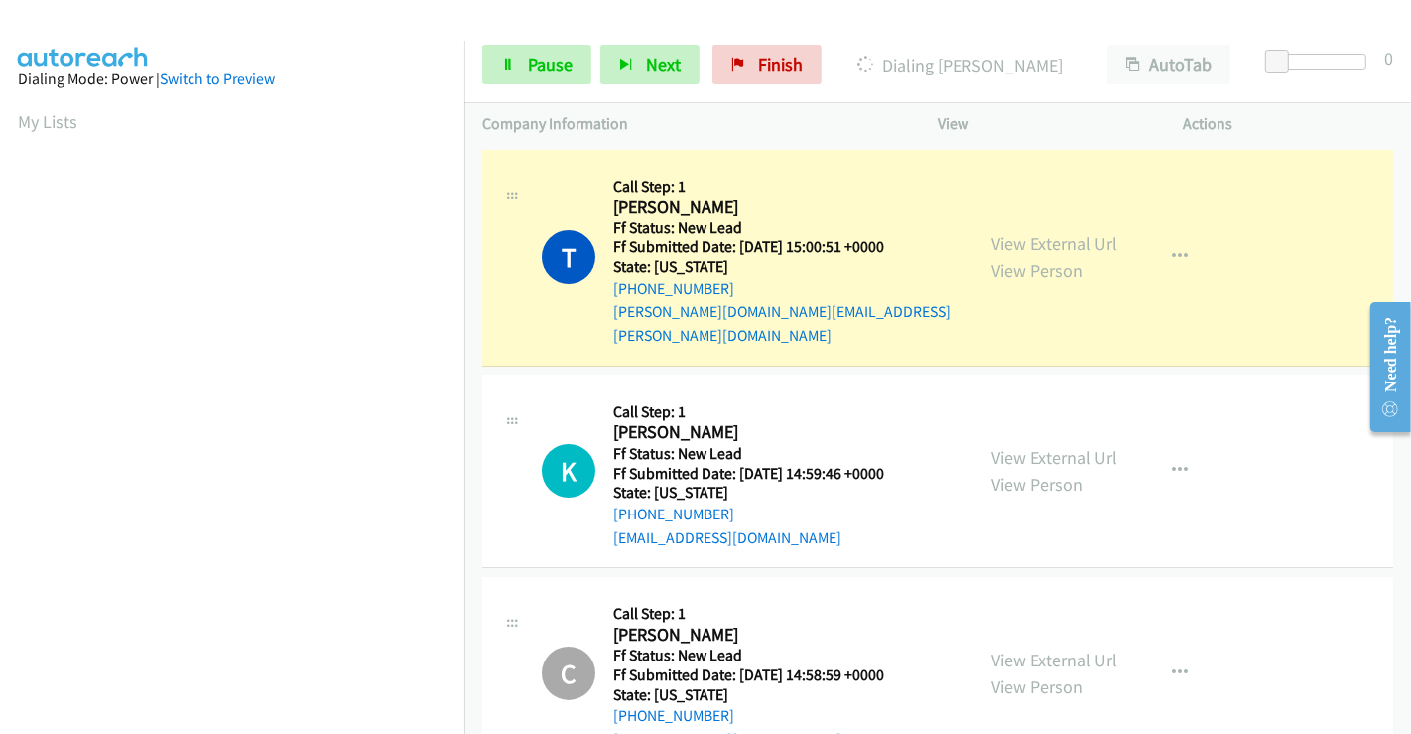
scroll to position [382, 0]
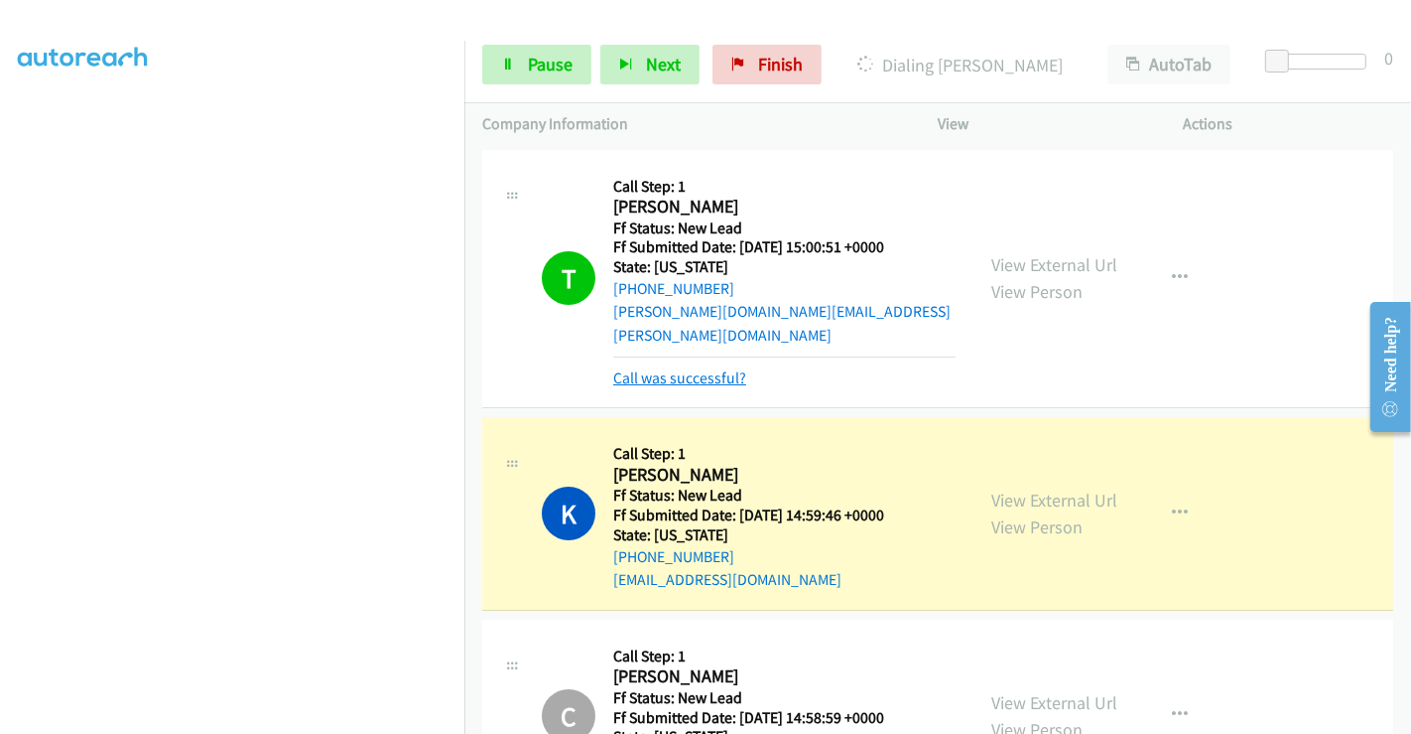
click at [721, 368] on link "Call was successful?" at bounding box center [679, 377] width 133 height 19
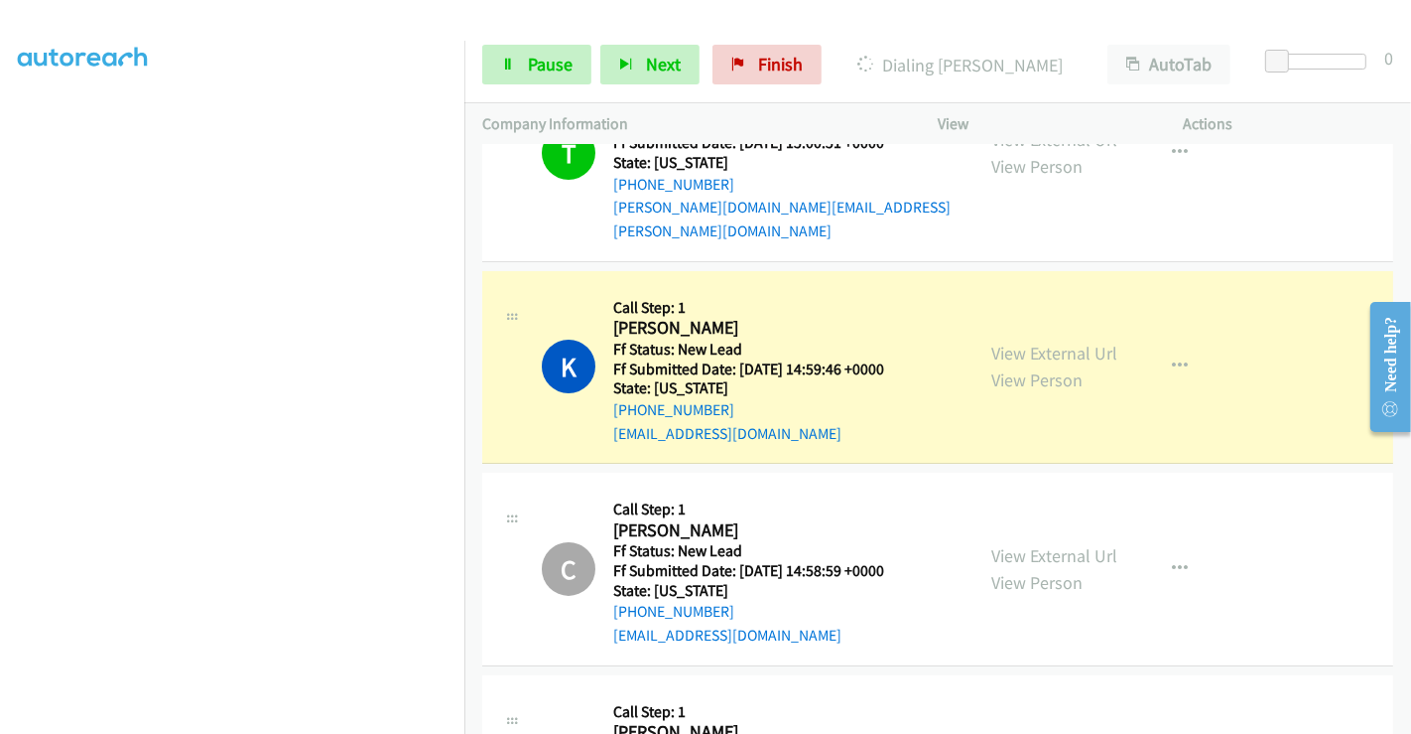
scroll to position [0, 0]
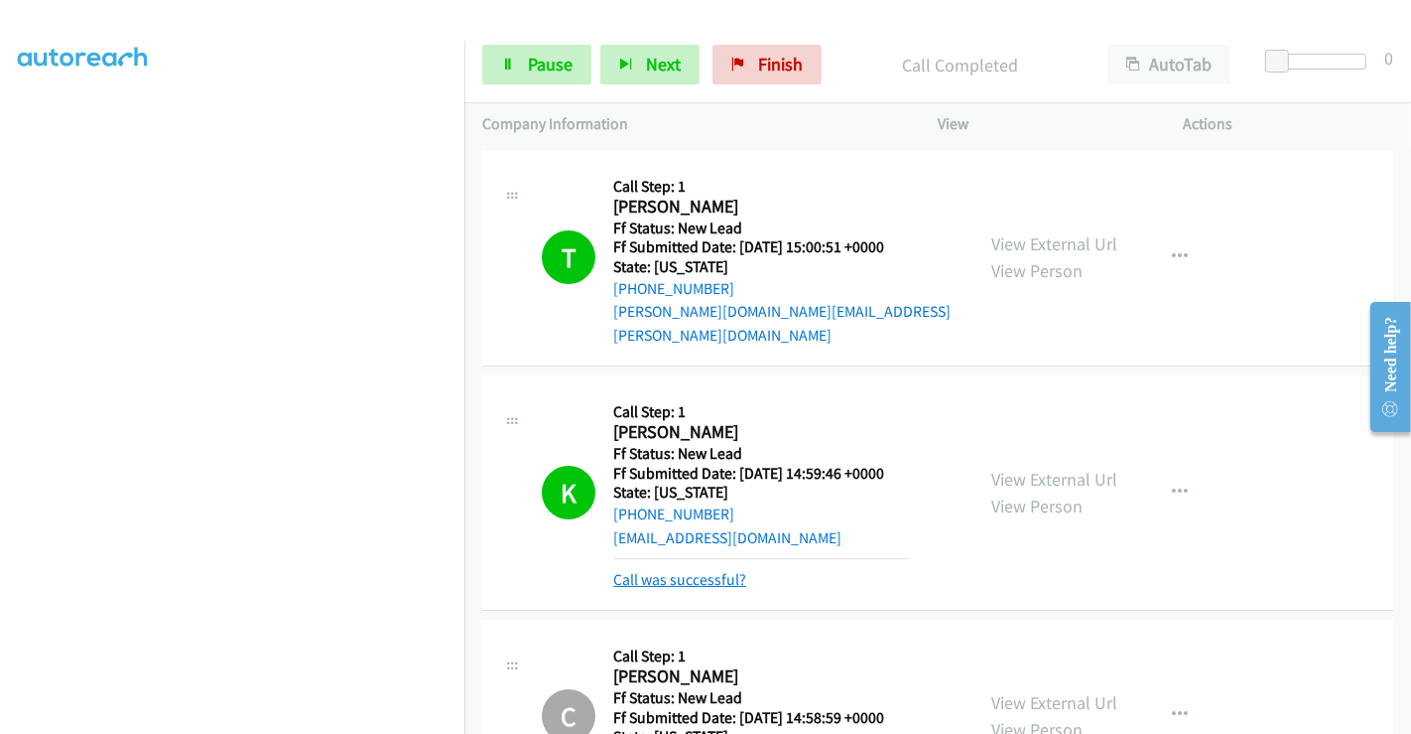
click at [692, 570] on link "Call was successful?" at bounding box center [679, 579] width 133 height 19
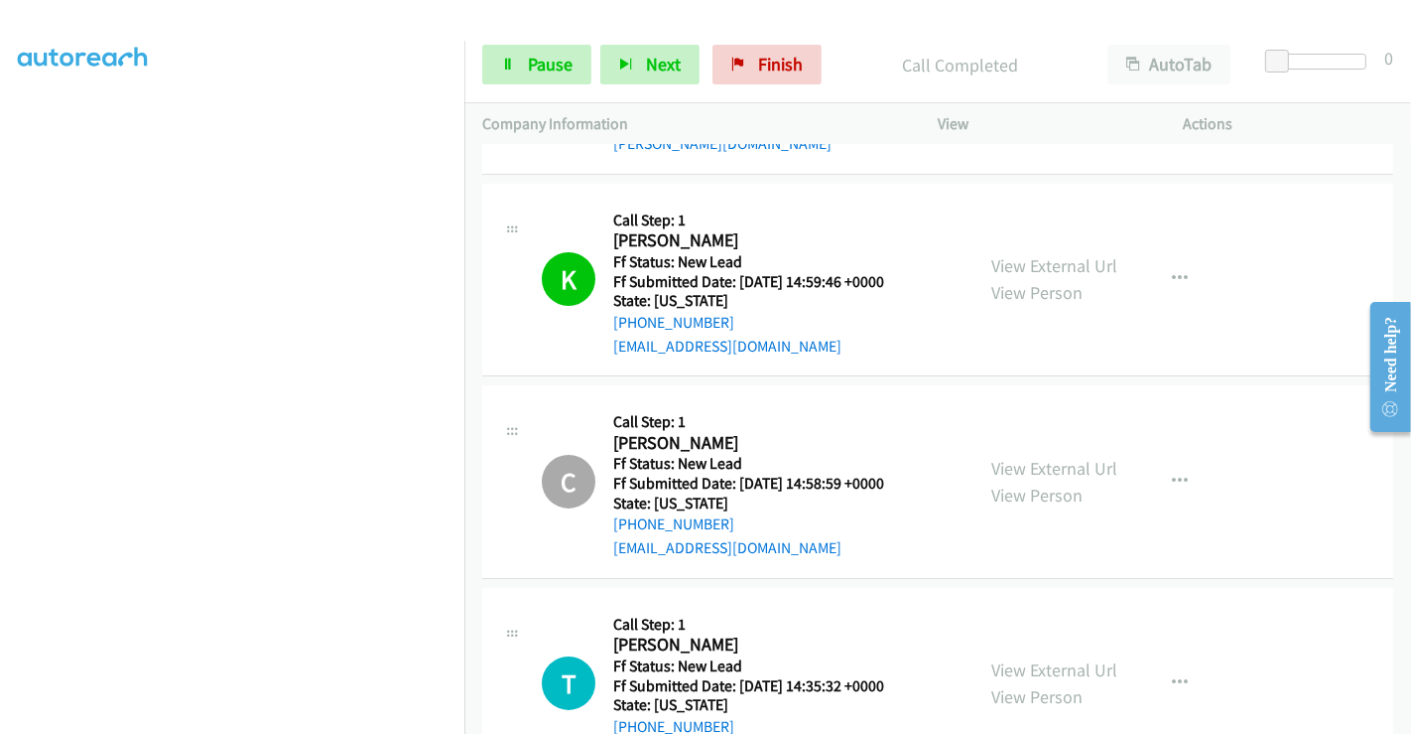
scroll to position [331, 0]
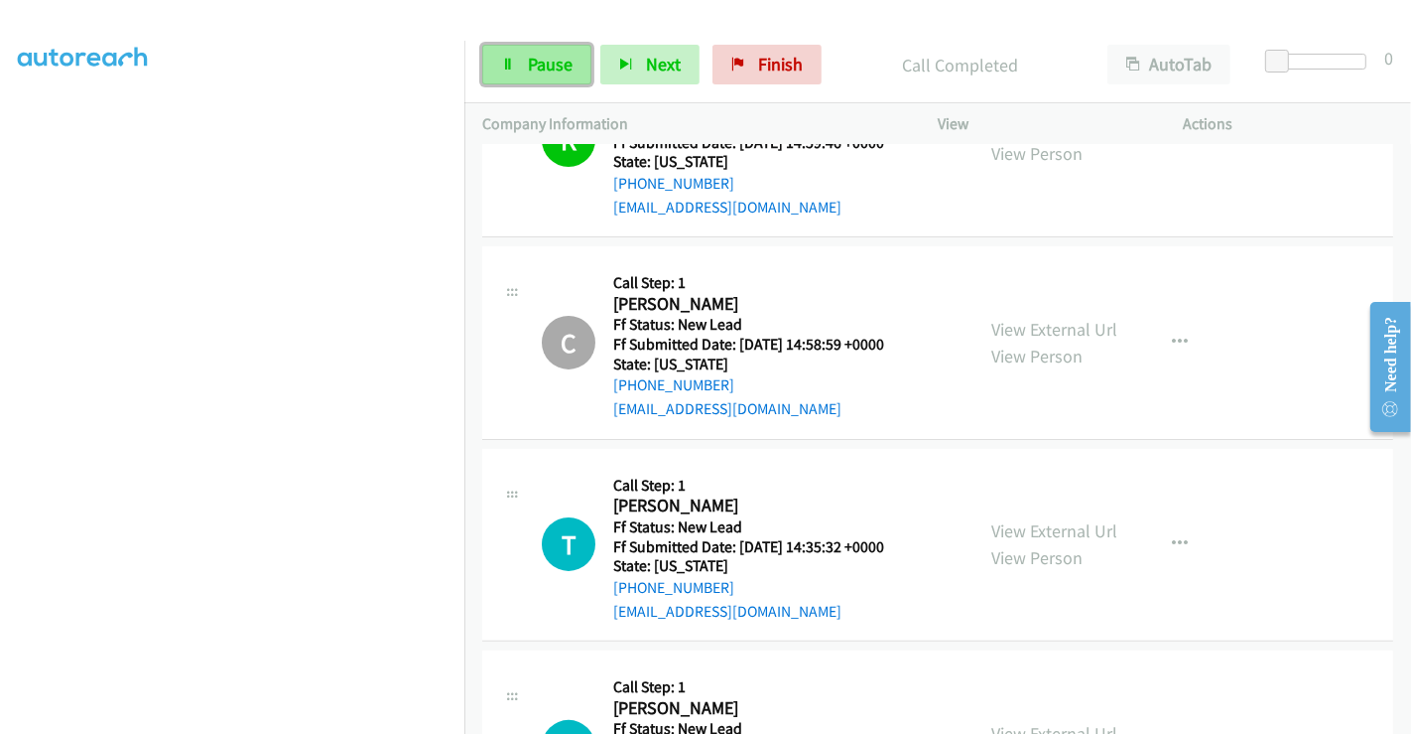
click at [550, 65] on span "Pause" at bounding box center [550, 64] width 45 height 23
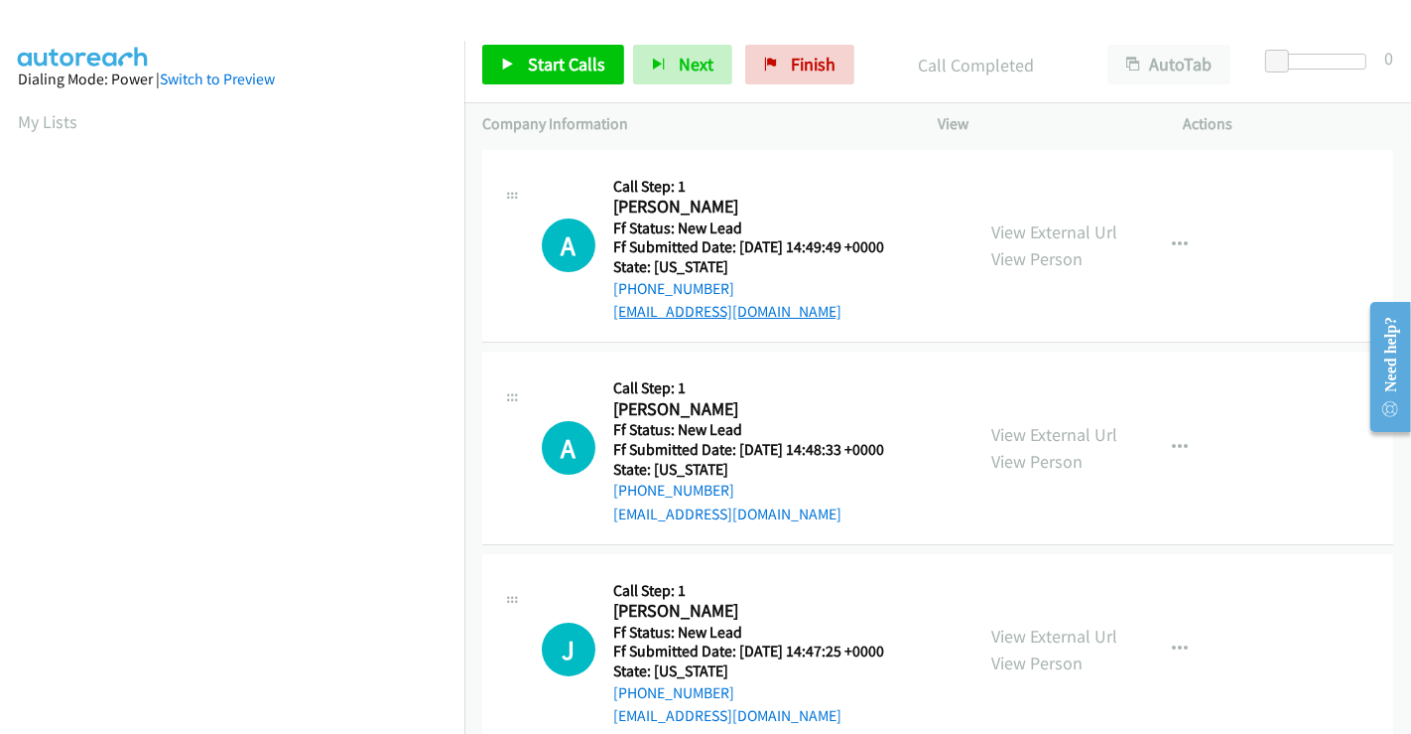
scroll to position [382, 0]
click at [1028, 225] on link "View External Url" at bounding box center [1055, 231] width 126 height 23
click at [1043, 429] on link "View External Url" at bounding box center [1055, 434] width 126 height 23
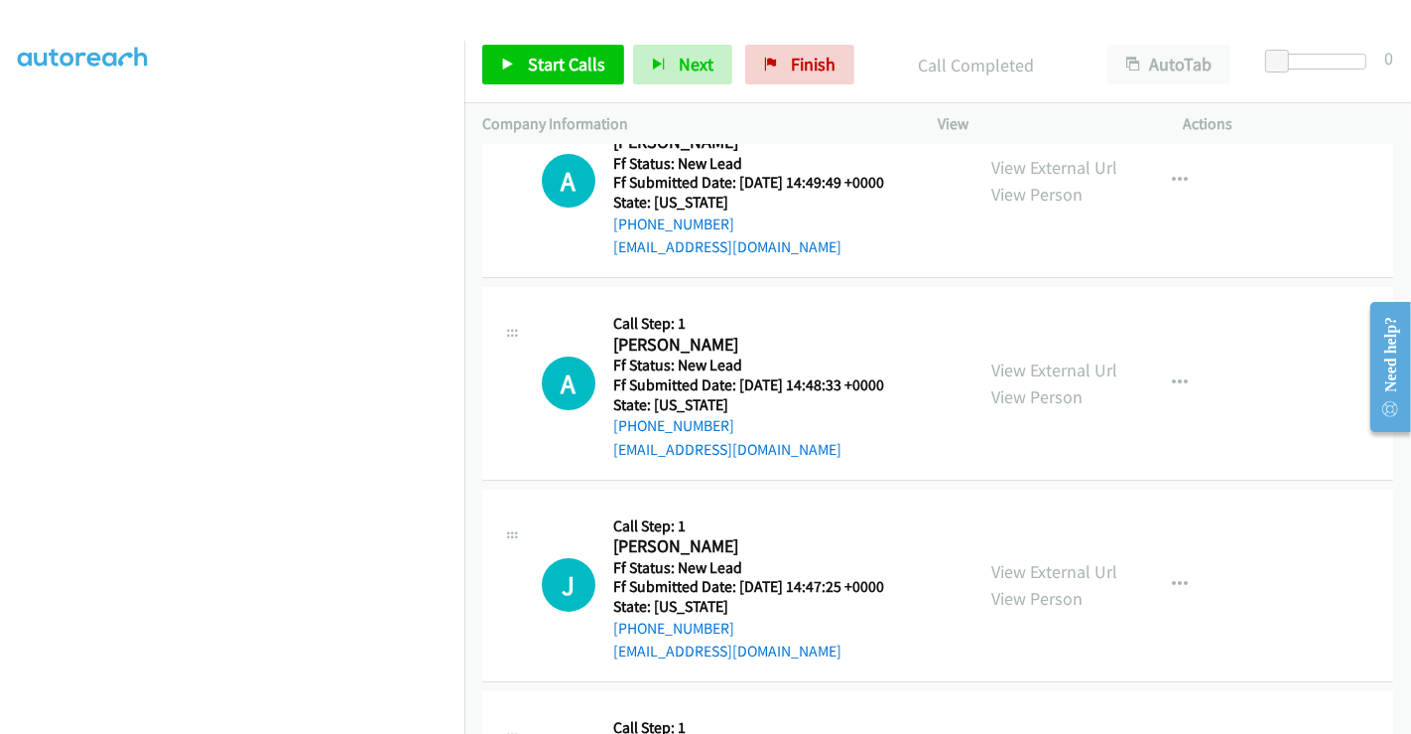
scroll to position [286, 0]
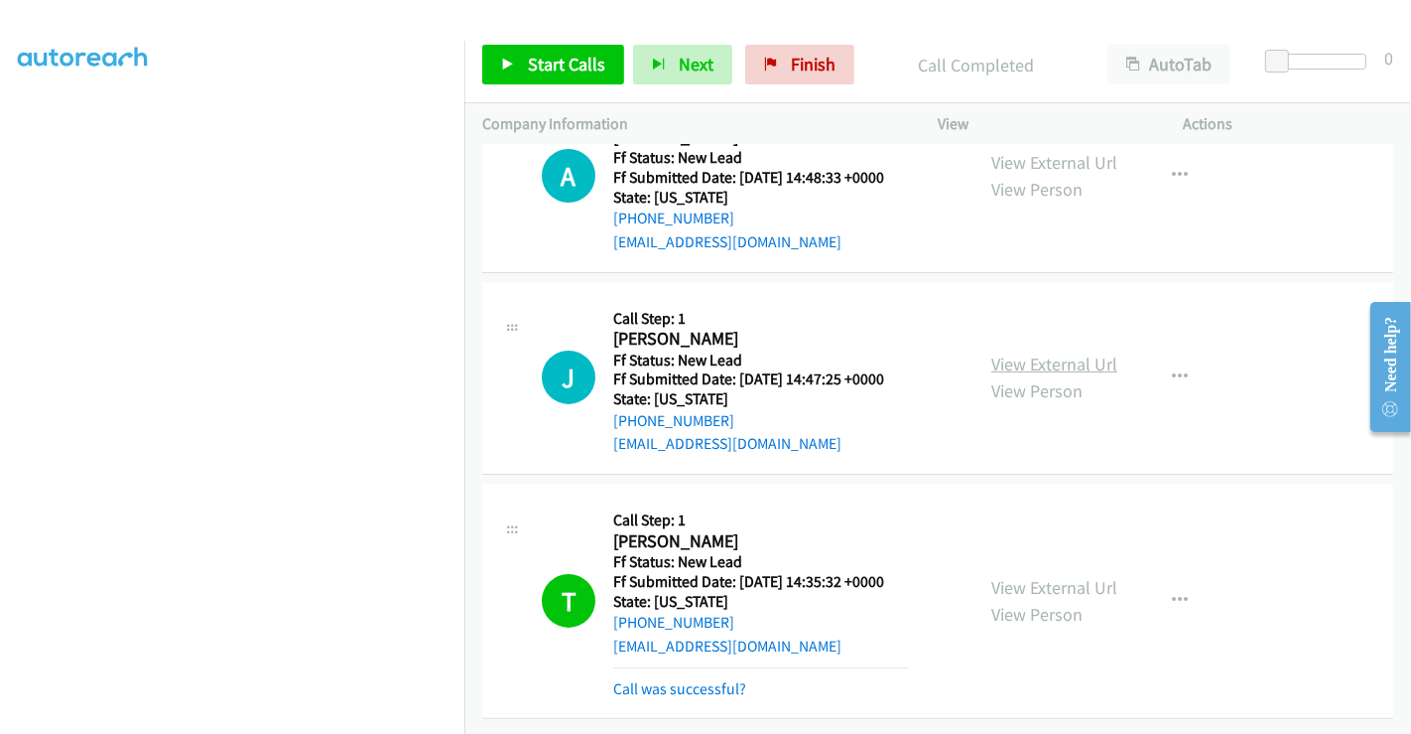
click at [1044, 352] on link "View External Url" at bounding box center [1055, 363] width 126 height 23
click at [663, 679] on link "Call was successful?" at bounding box center [679, 688] width 133 height 19
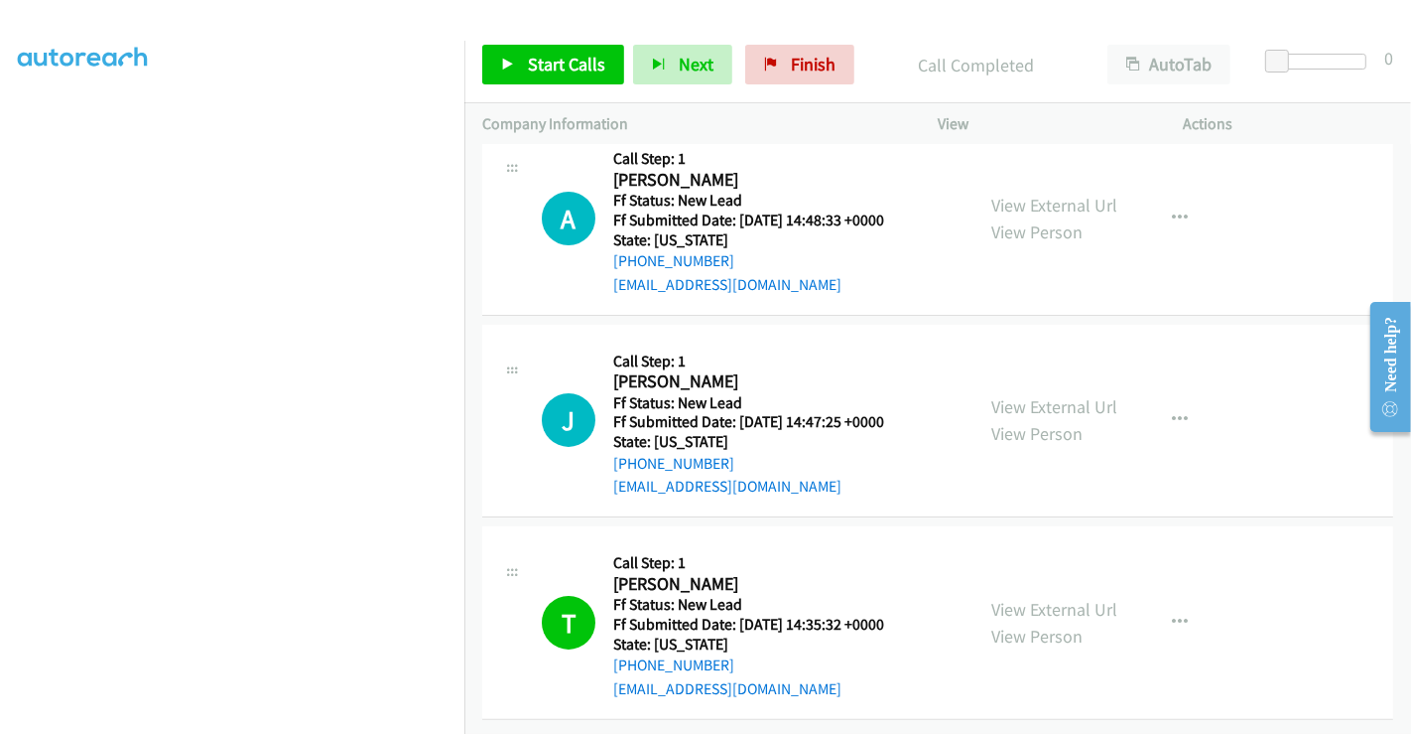
scroll to position [244, 0]
click at [547, 47] on link "Start Calls" at bounding box center [553, 65] width 142 height 40
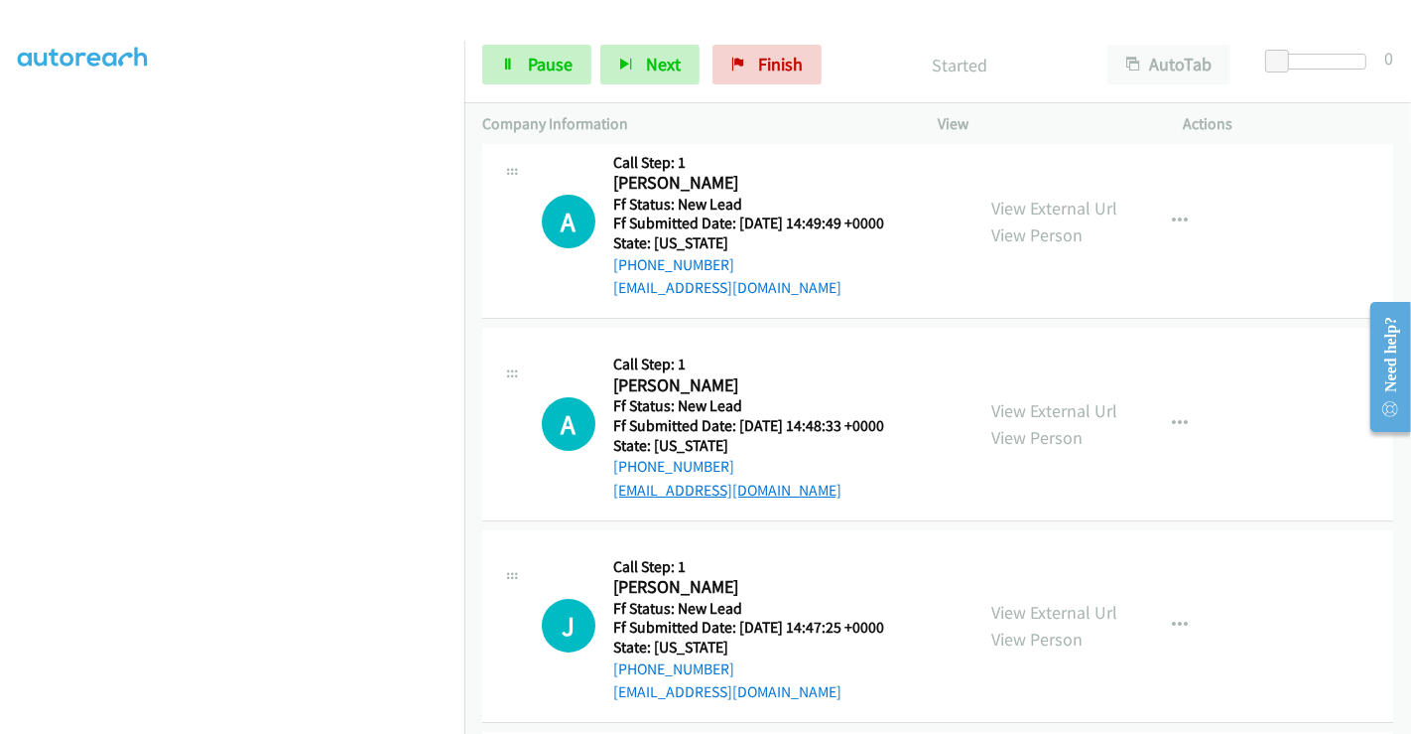
scroll to position [0, 0]
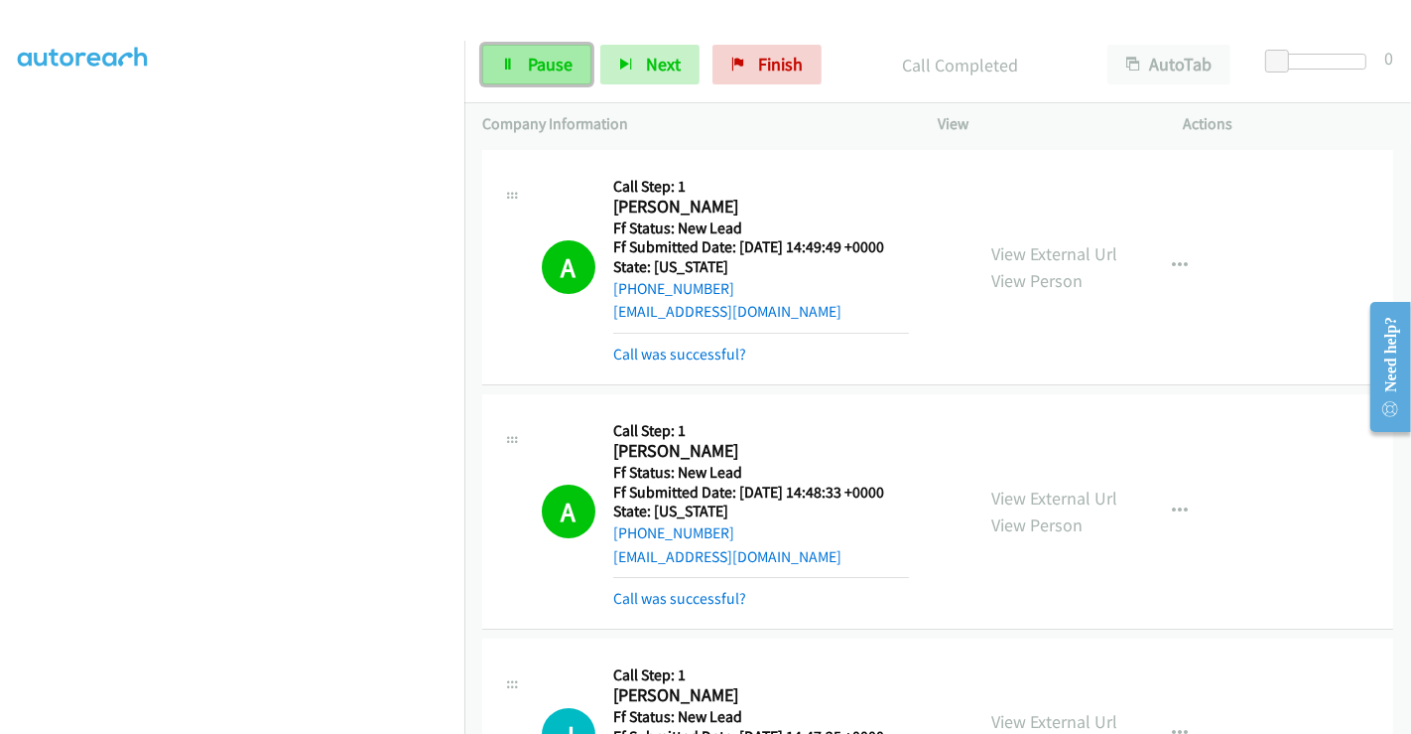
click at [542, 62] on span "Pause" at bounding box center [550, 64] width 45 height 23
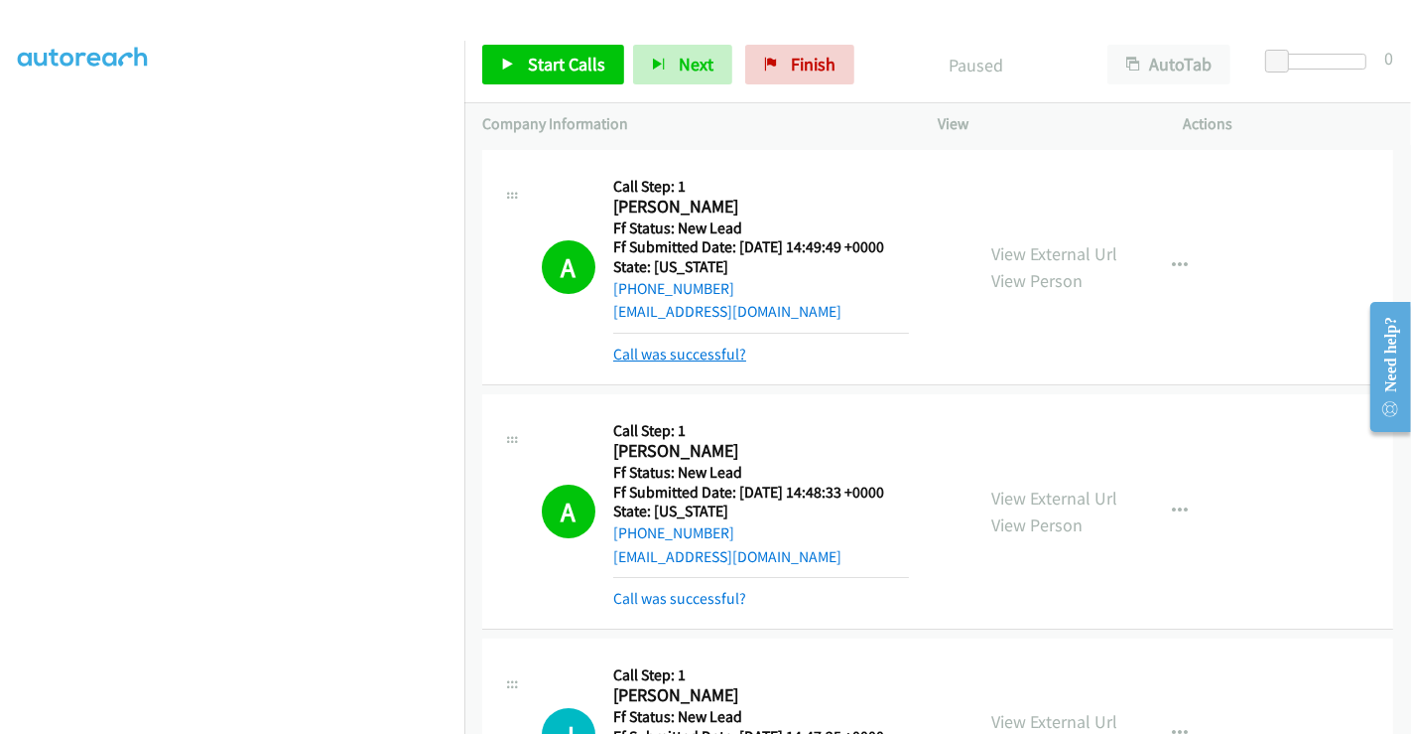
click at [690, 348] on link "Call was successful?" at bounding box center [679, 353] width 133 height 19
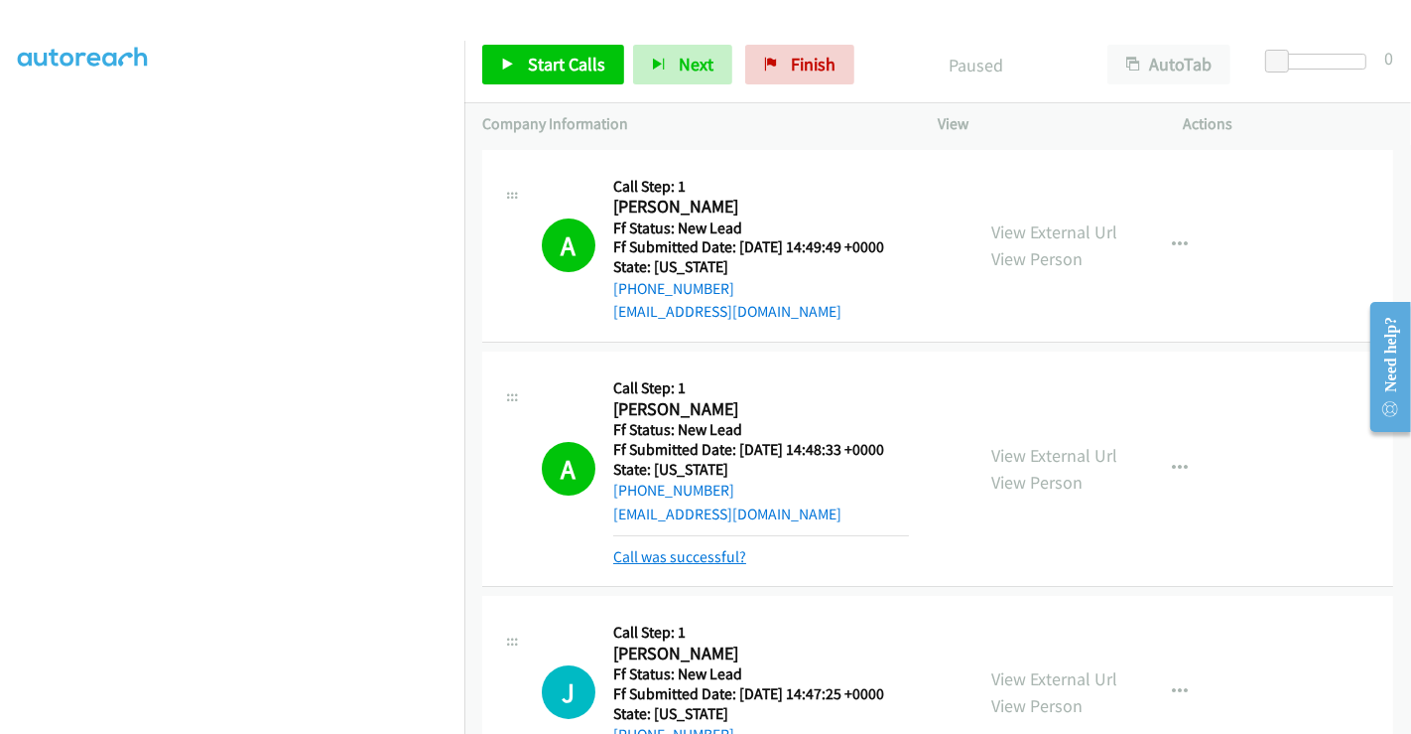
click at [705, 550] on link "Call was successful?" at bounding box center [679, 556] width 133 height 19
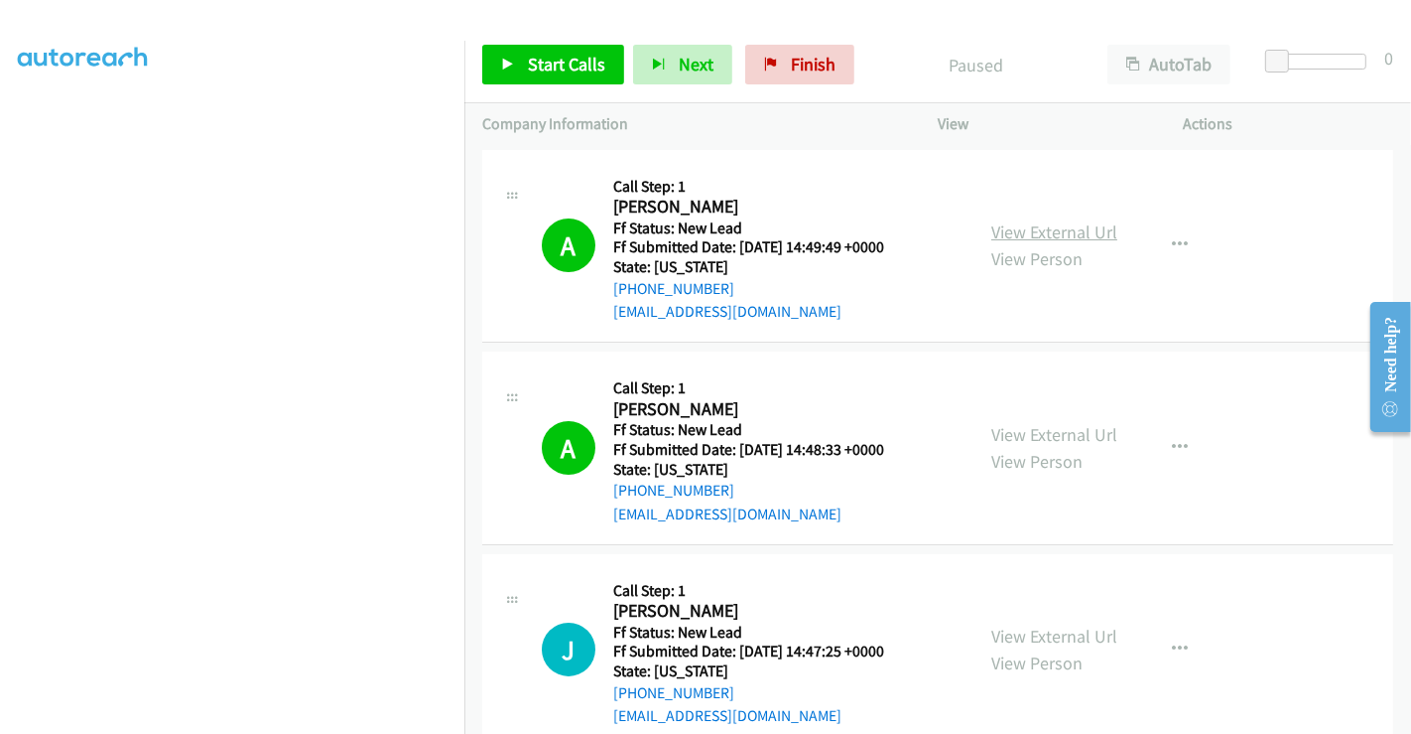
click at [1039, 229] on link "View External Url" at bounding box center [1055, 231] width 126 height 23
click at [558, 61] on span "Start Calls" at bounding box center [566, 64] width 77 height 23
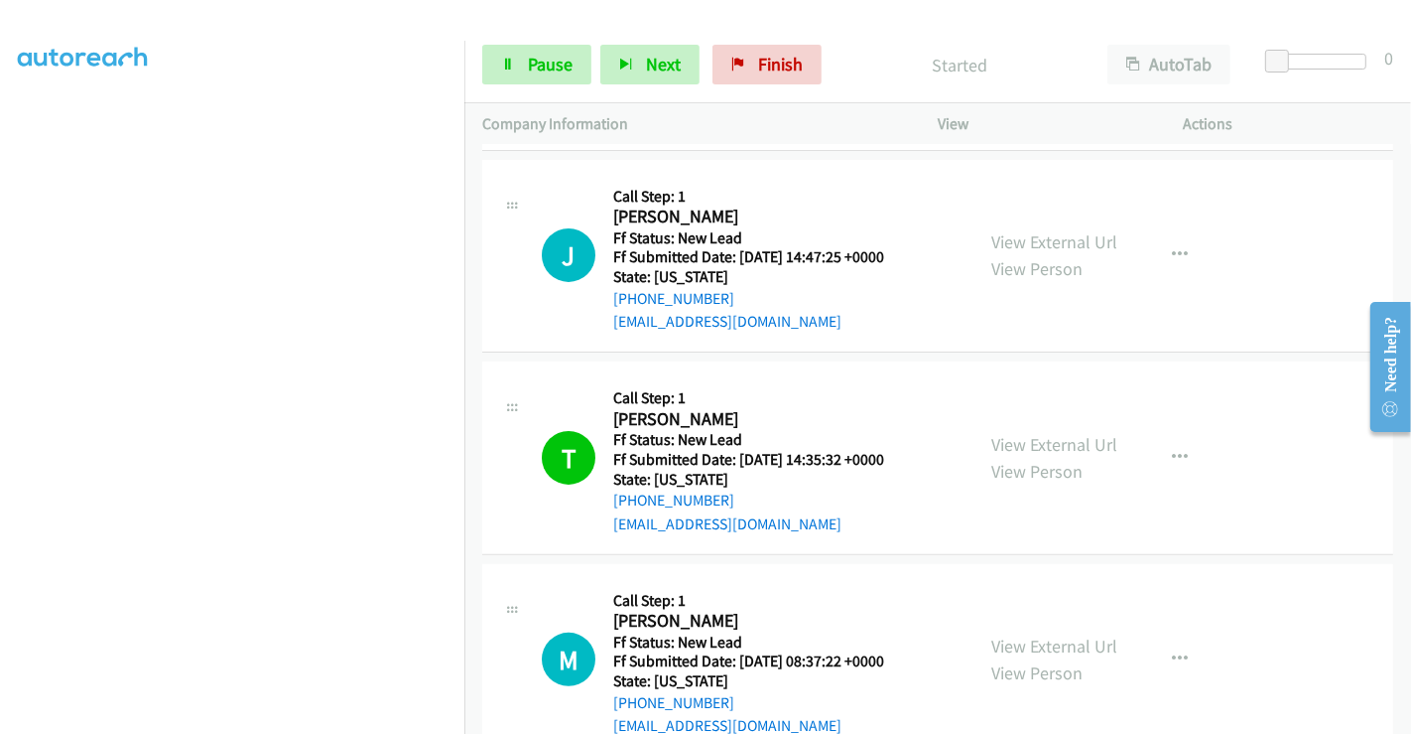
scroll to position [441, 0]
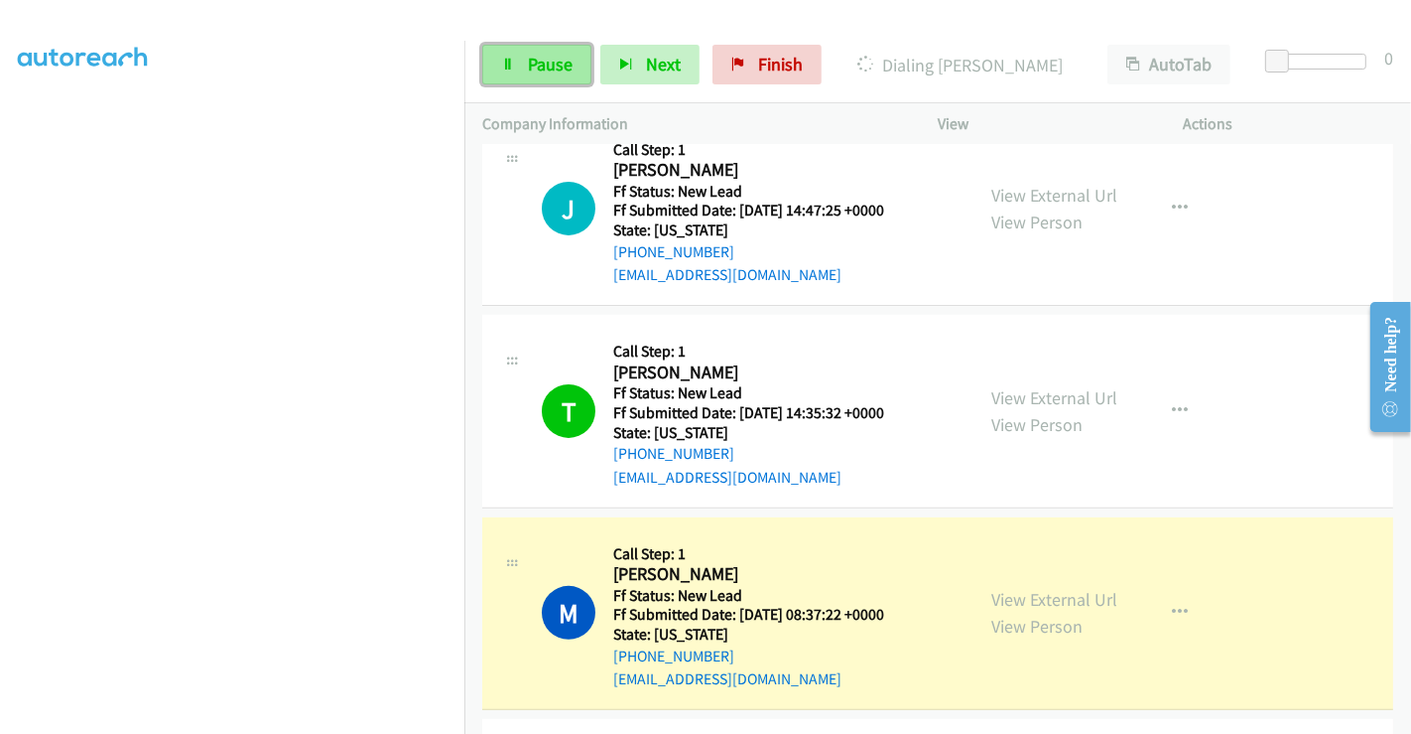
click at [553, 65] on span "Pause" at bounding box center [550, 64] width 45 height 23
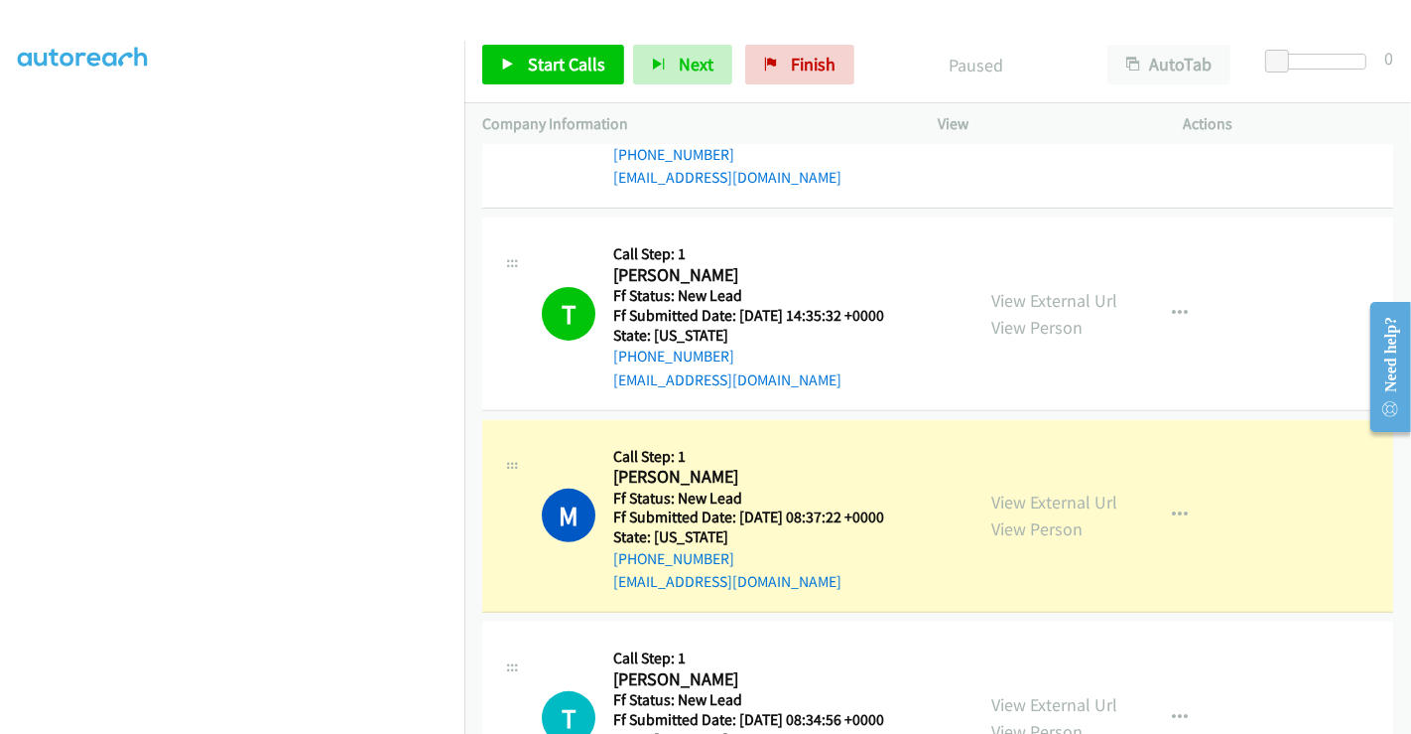
scroll to position [661, 0]
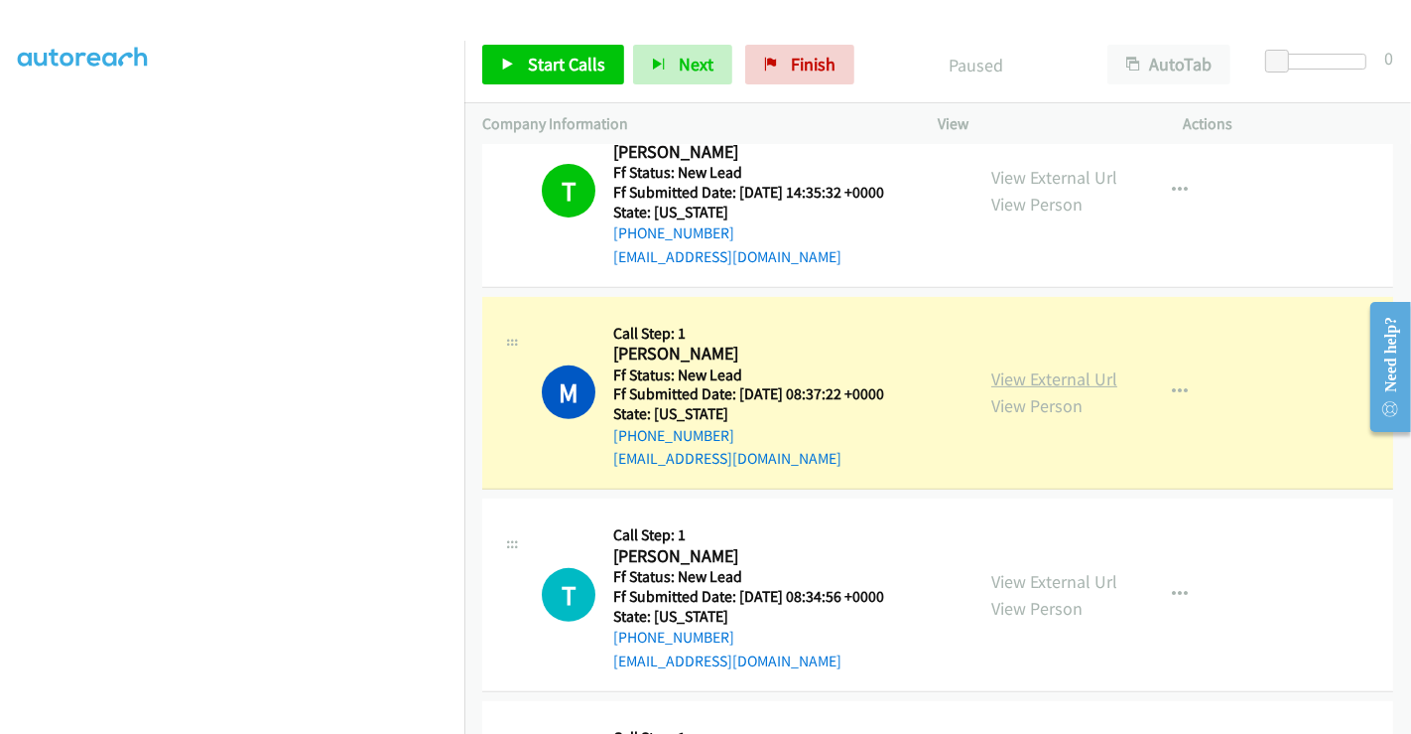
click at [1037, 373] on link "View External Url" at bounding box center [1055, 378] width 126 height 23
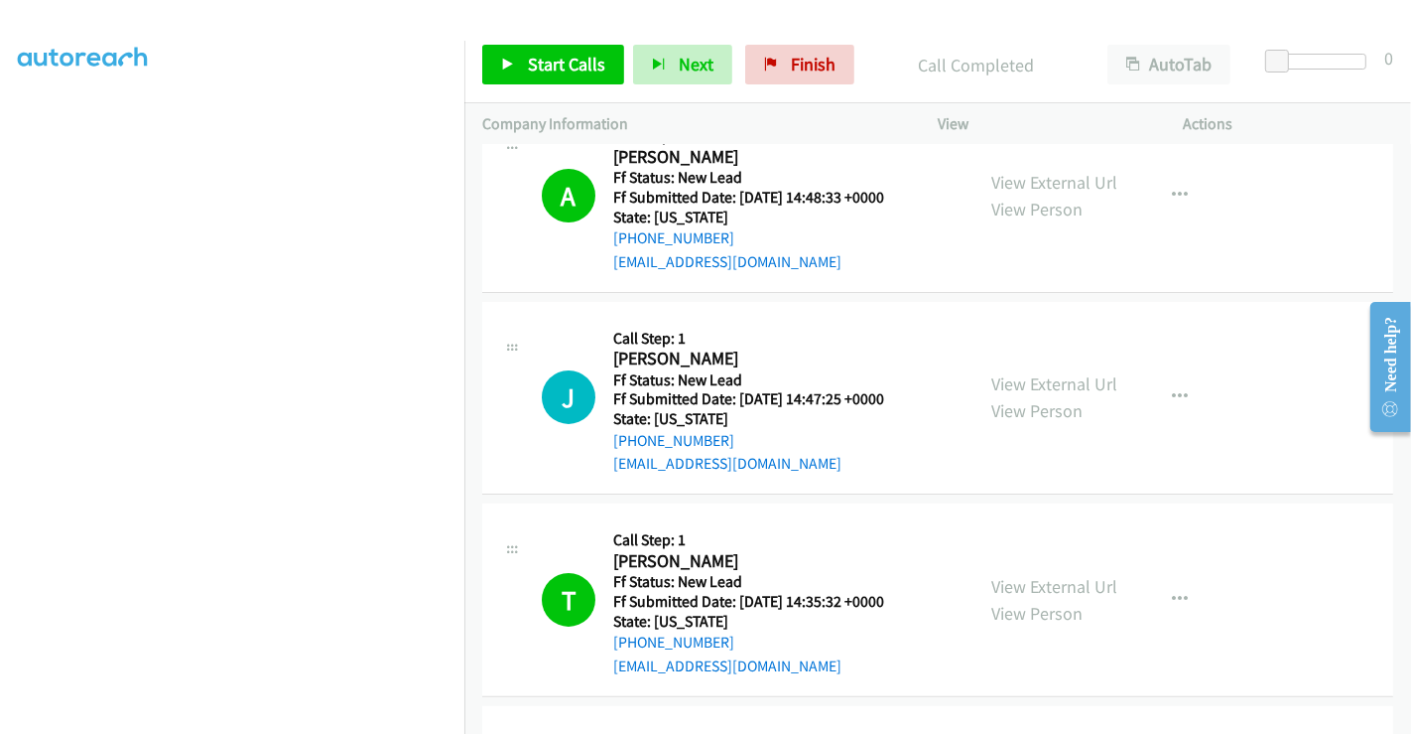
scroll to position [169, 0]
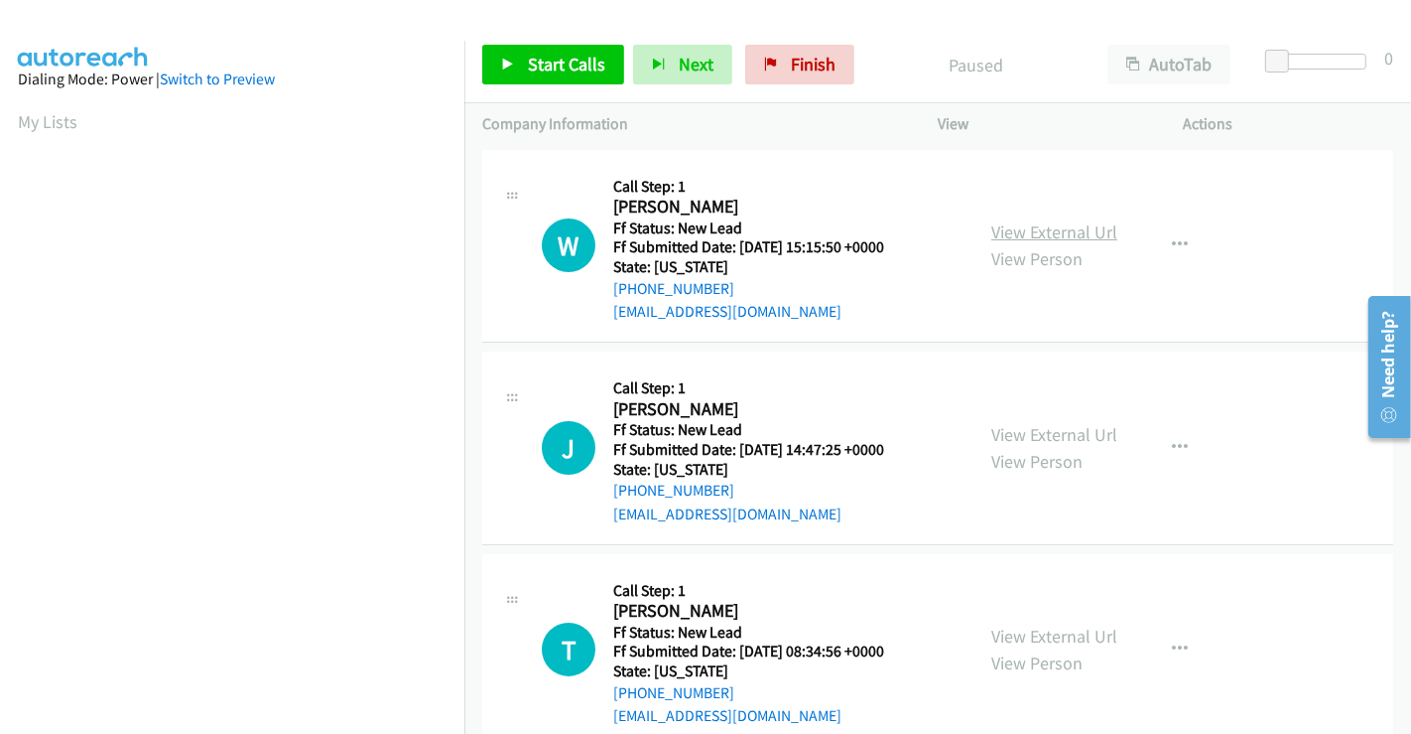
click at [1020, 225] on link "View External Url" at bounding box center [1055, 231] width 126 height 23
click at [1032, 432] on link "View External Url" at bounding box center [1055, 434] width 126 height 23
click at [1032, 627] on link "View External Url" at bounding box center [1055, 635] width 126 height 23
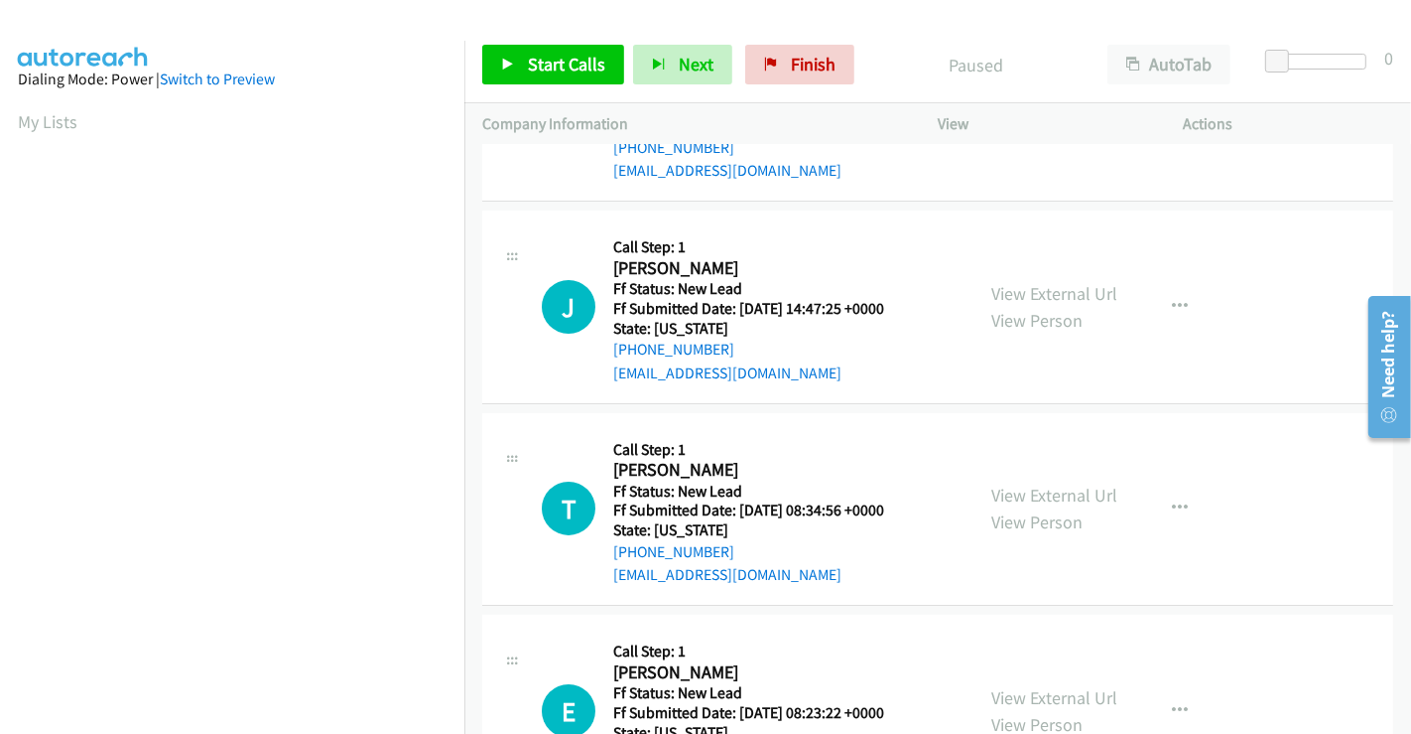
scroll to position [244, 0]
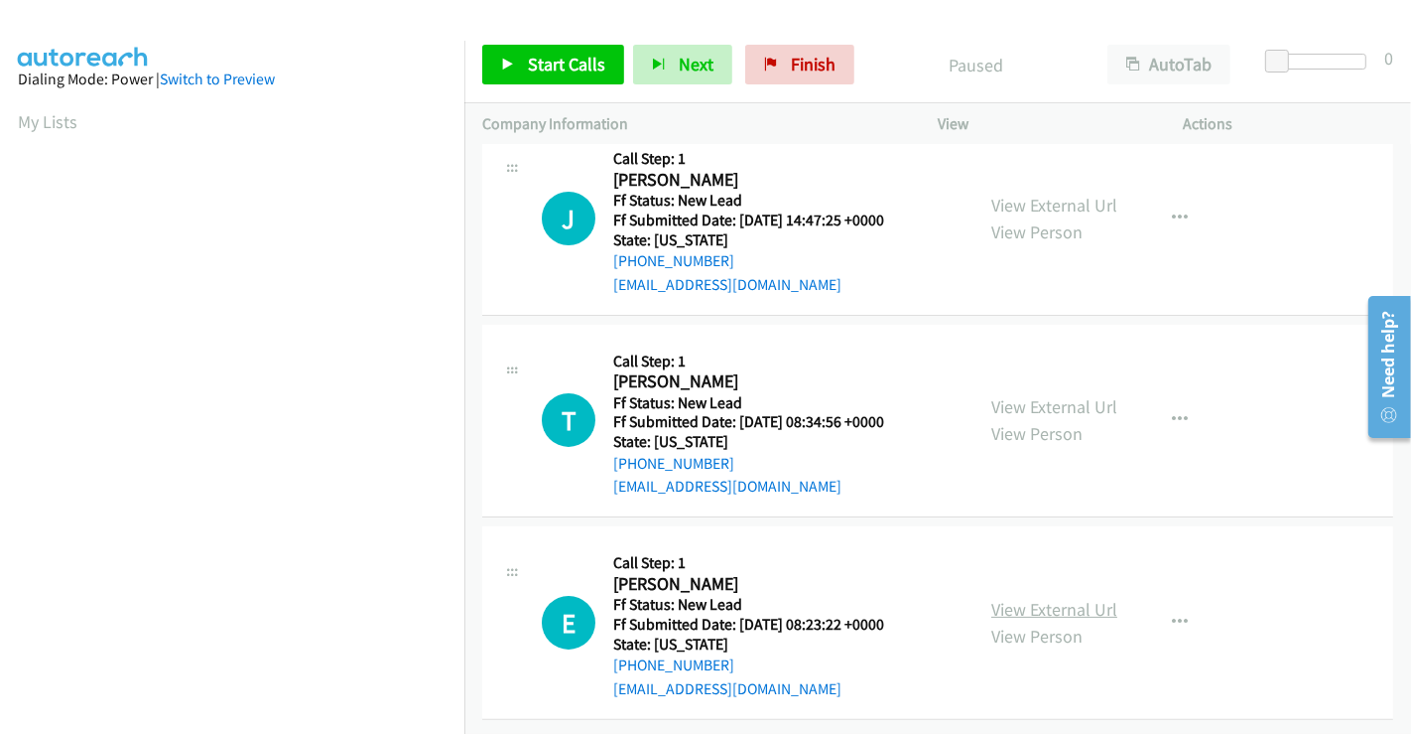
click at [1024, 598] on link "View External Url" at bounding box center [1055, 609] width 126 height 23
click at [553, 51] on link "Start Calls" at bounding box center [553, 65] width 142 height 40
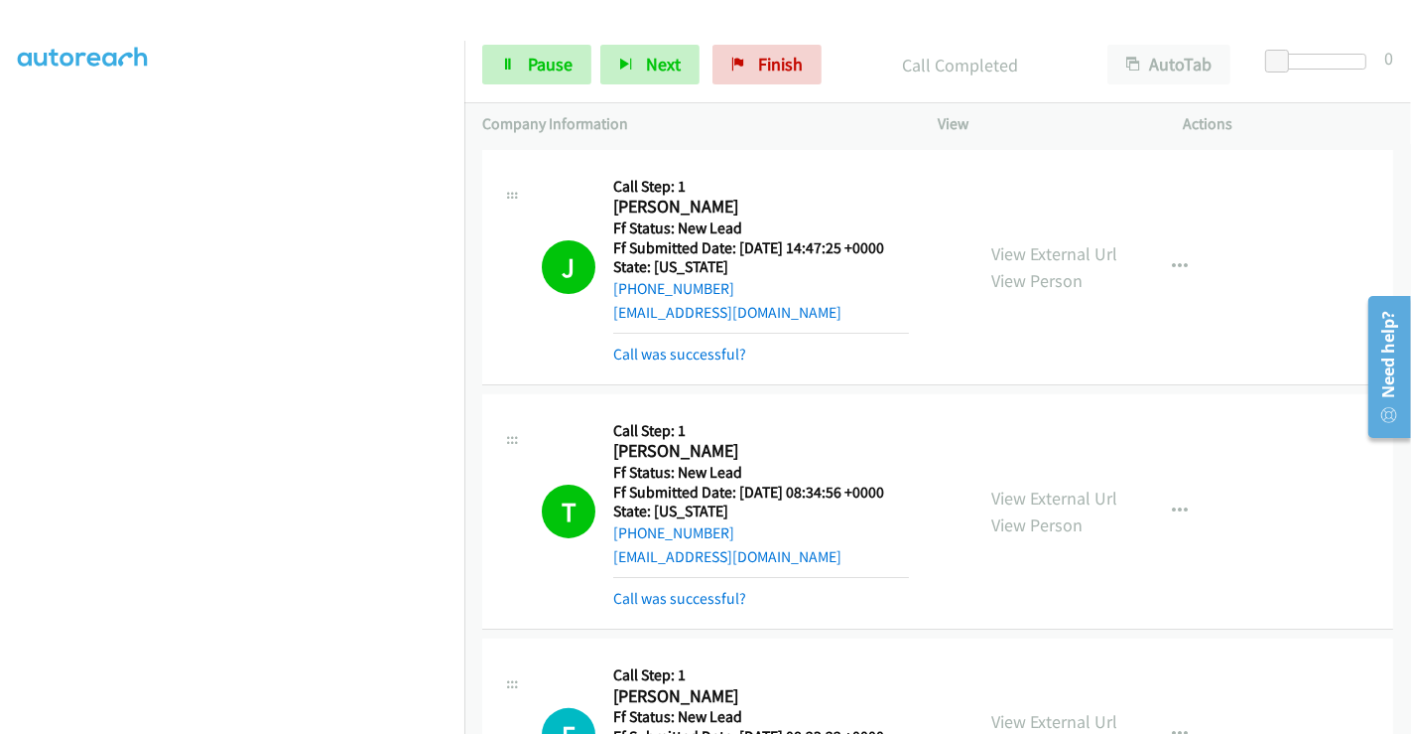
scroll to position [286, 0]
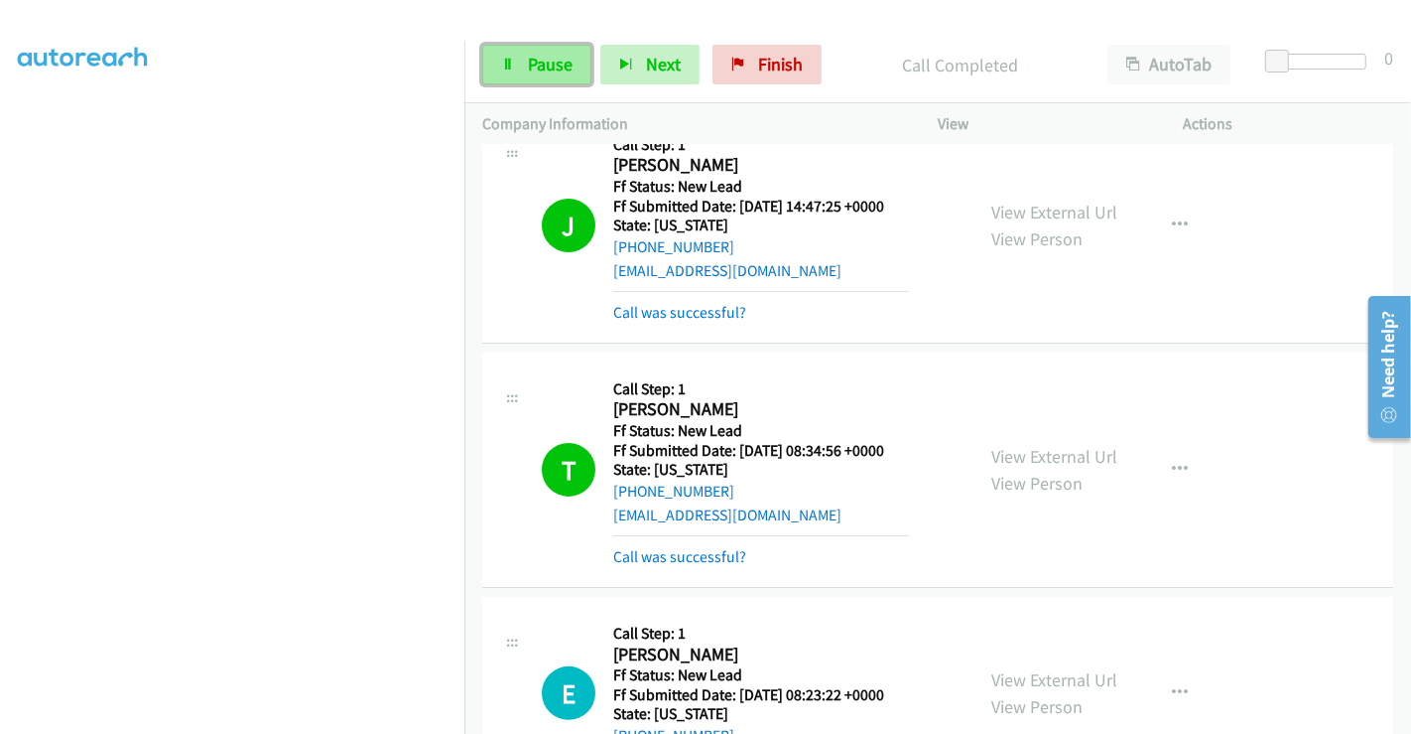
click at [546, 62] on span "Pause" at bounding box center [550, 64] width 45 height 23
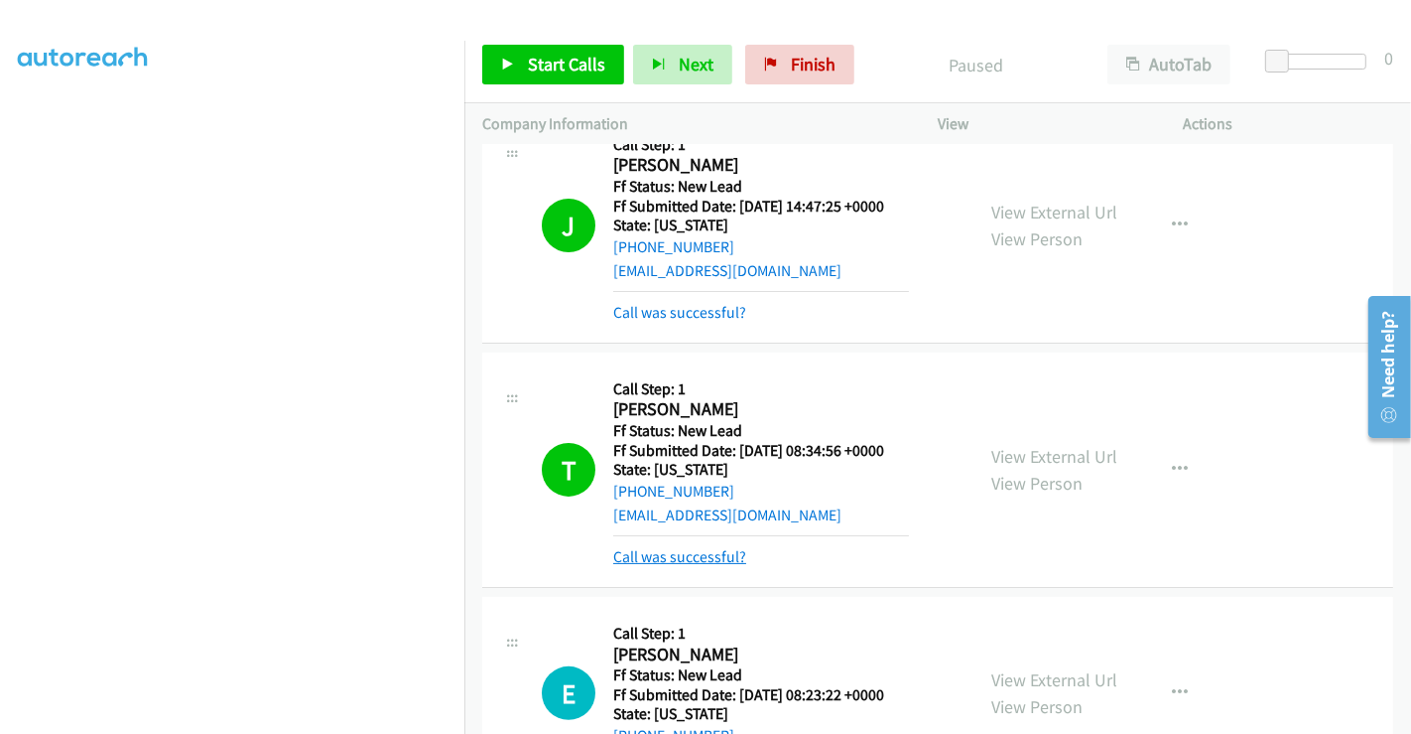
click at [709, 557] on link "Call was successful?" at bounding box center [679, 556] width 133 height 19
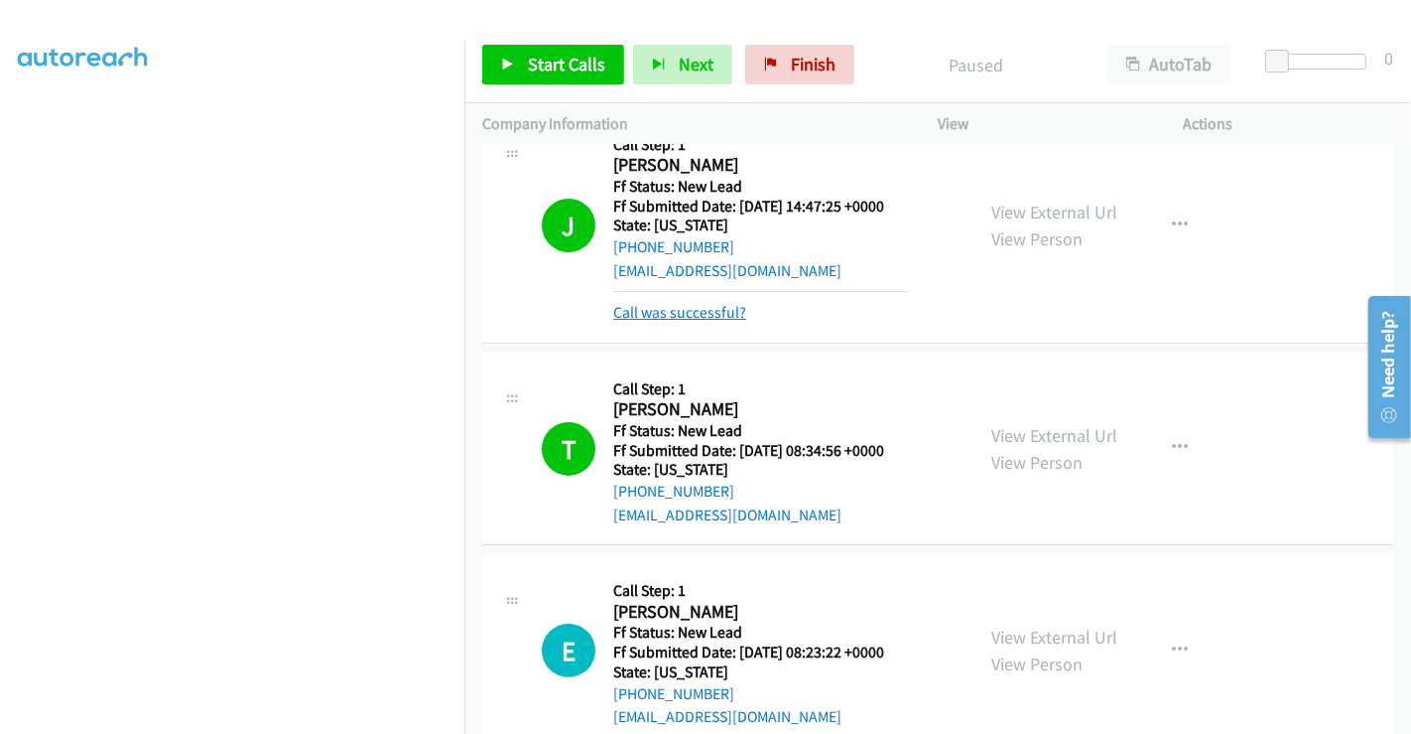
click at [680, 307] on link "Call was successful?" at bounding box center [679, 312] width 133 height 19
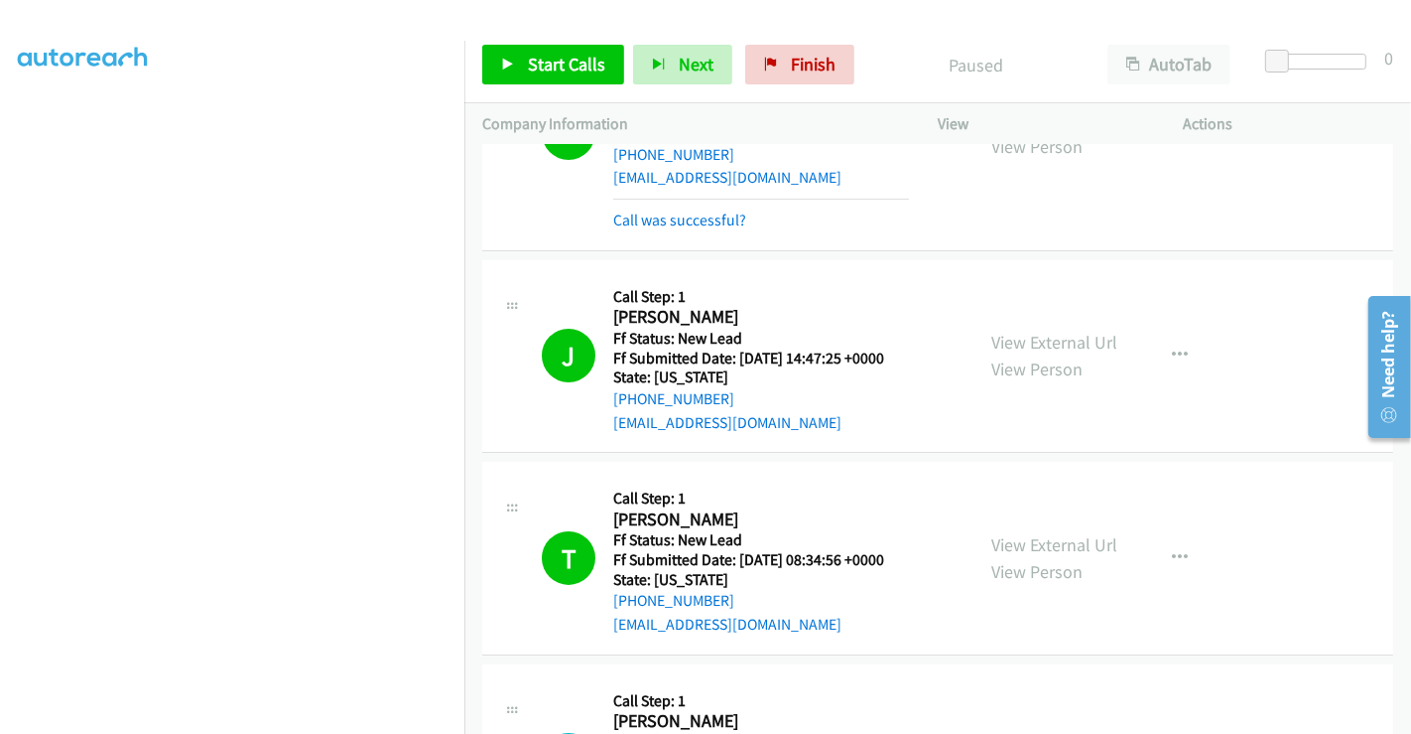
scroll to position [0, 0]
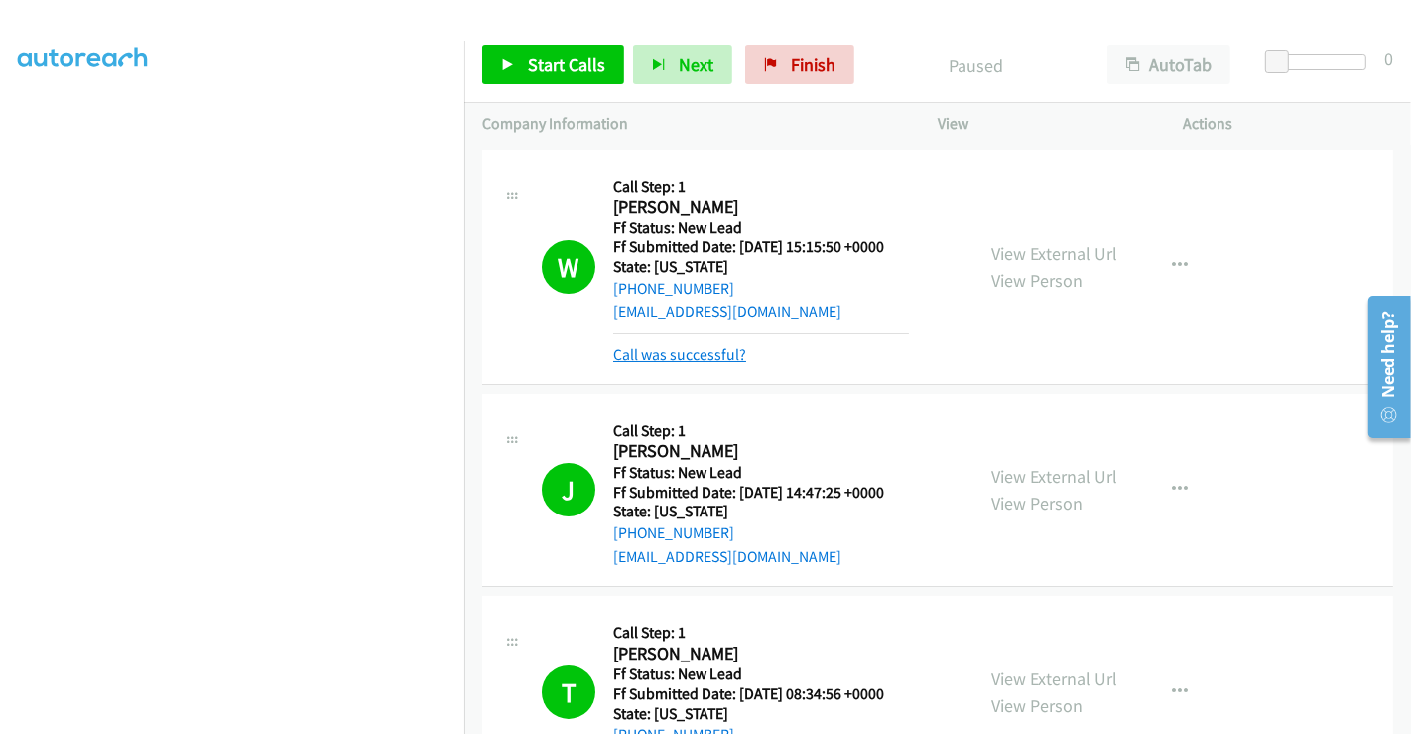
click at [681, 358] on link "Call was successful?" at bounding box center [679, 353] width 133 height 19
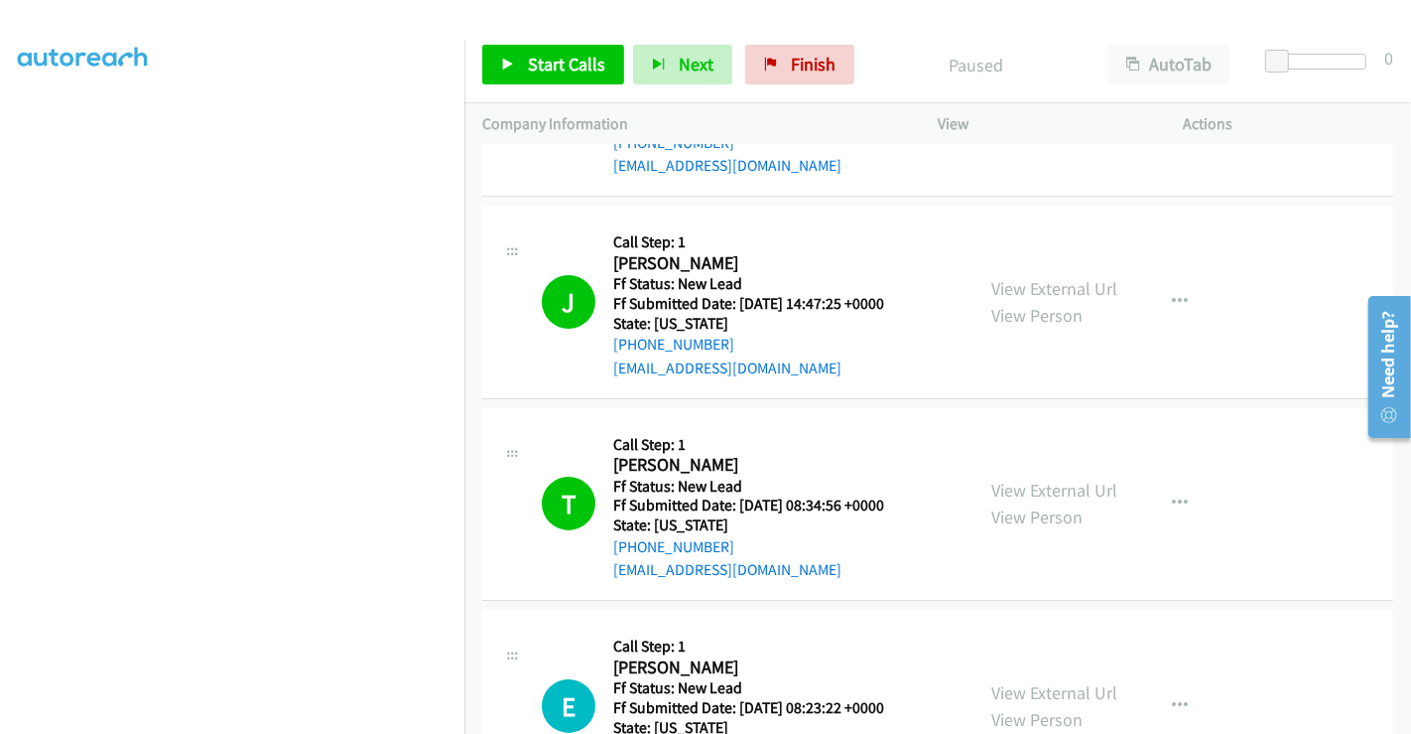
scroll to position [441, 0]
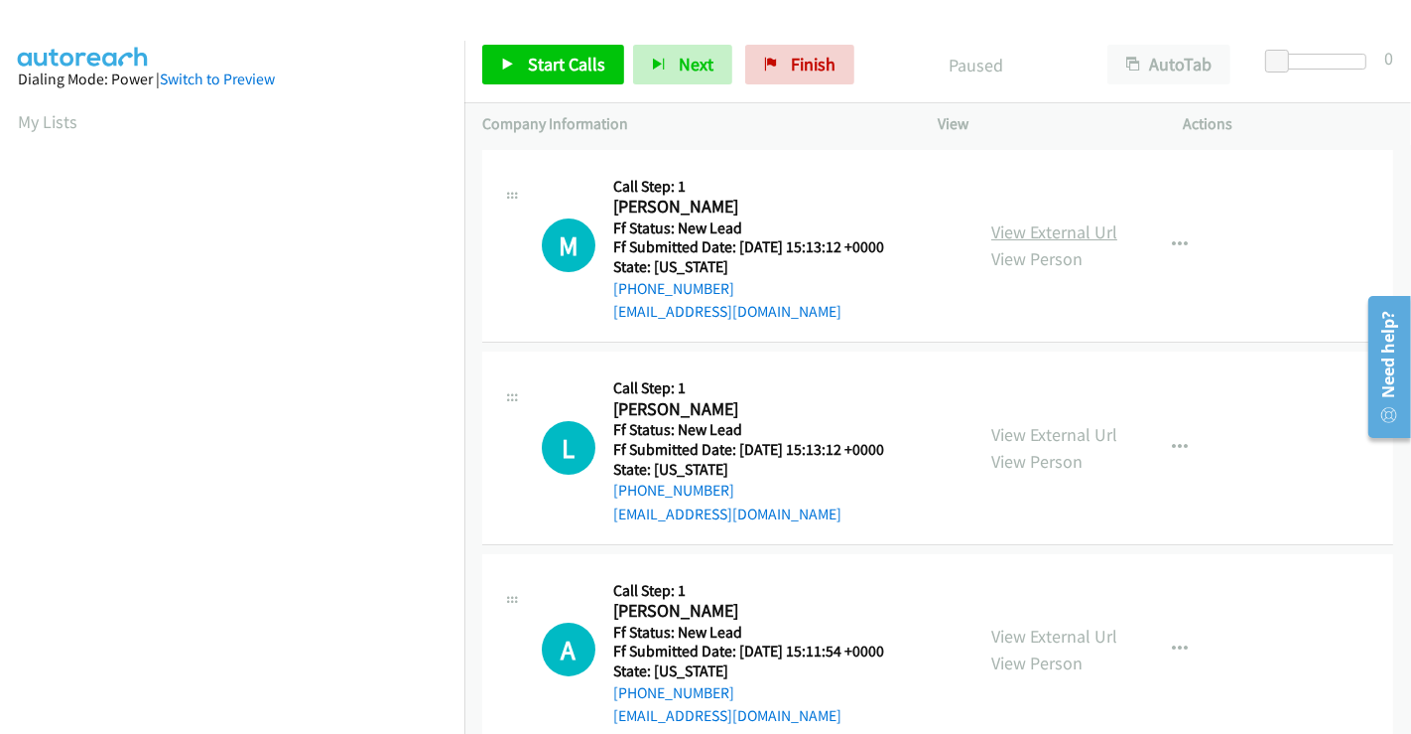
click at [1003, 229] on link "View External Url" at bounding box center [1055, 231] width 126 height 23
click at [1035, 426] on link "View External Url" at bounding box center [1055, 434] width 126 height 23
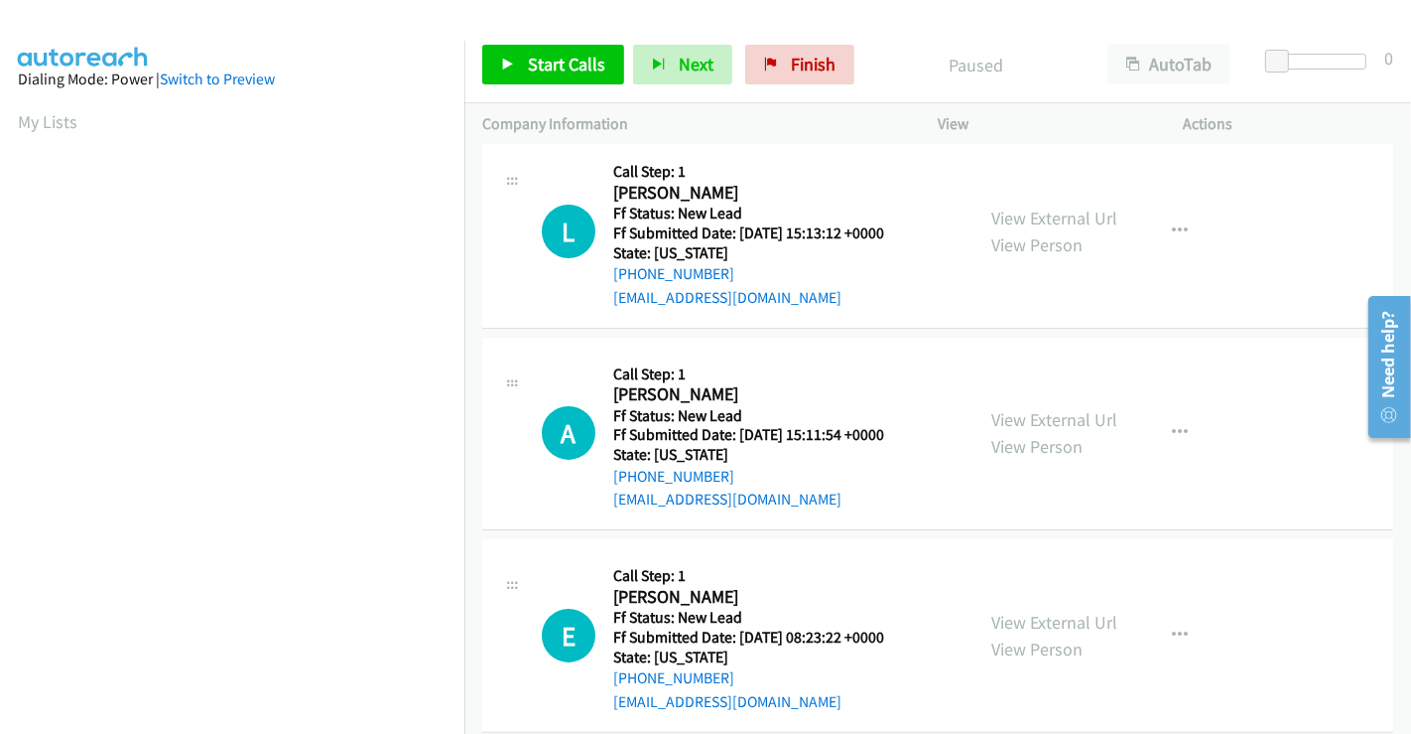
scroll to position [220, 0]
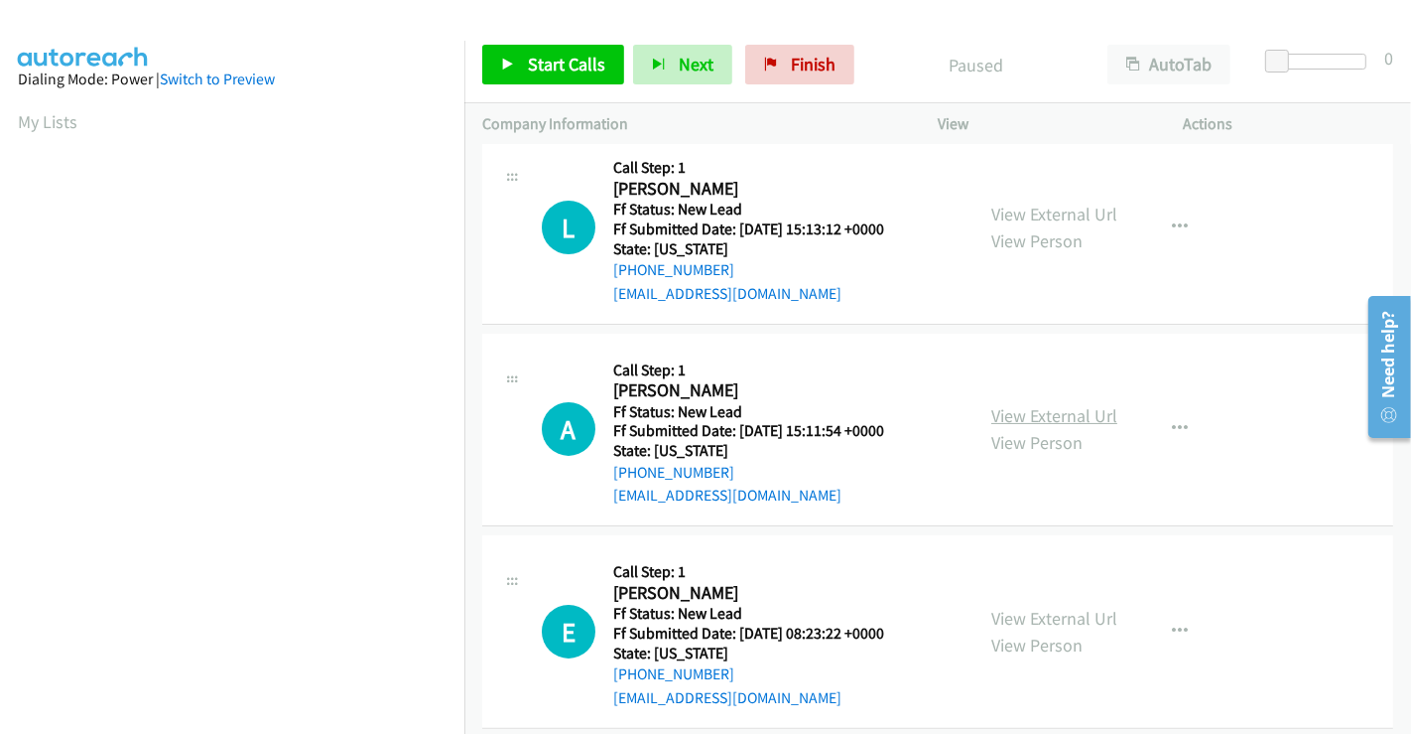
click at [1054, 411] on link "View External Url" at bounding box center [1055, 415] width 126 height 23
click at [587, 60] on span "Start Calls" at bounding box center [566, 64] width 77 height 23
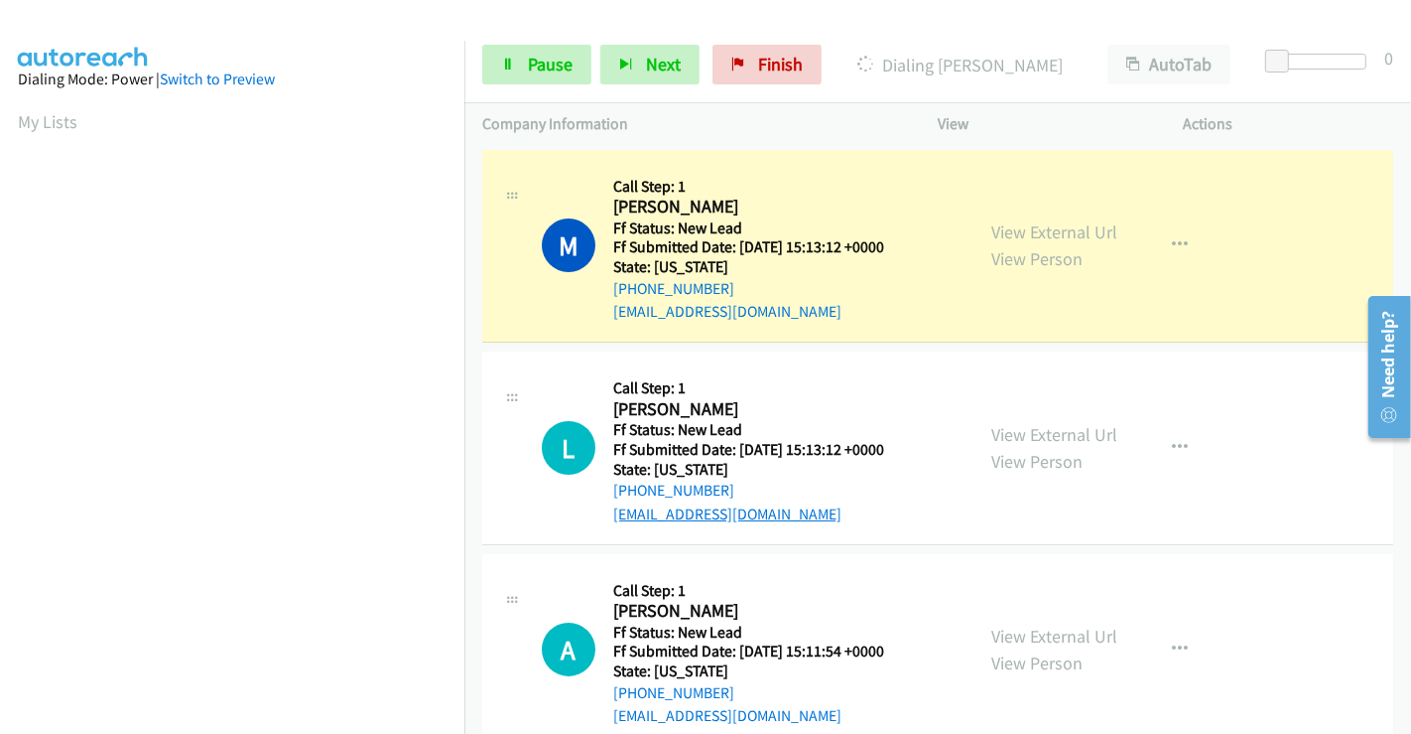
scroll to position [382, 0]
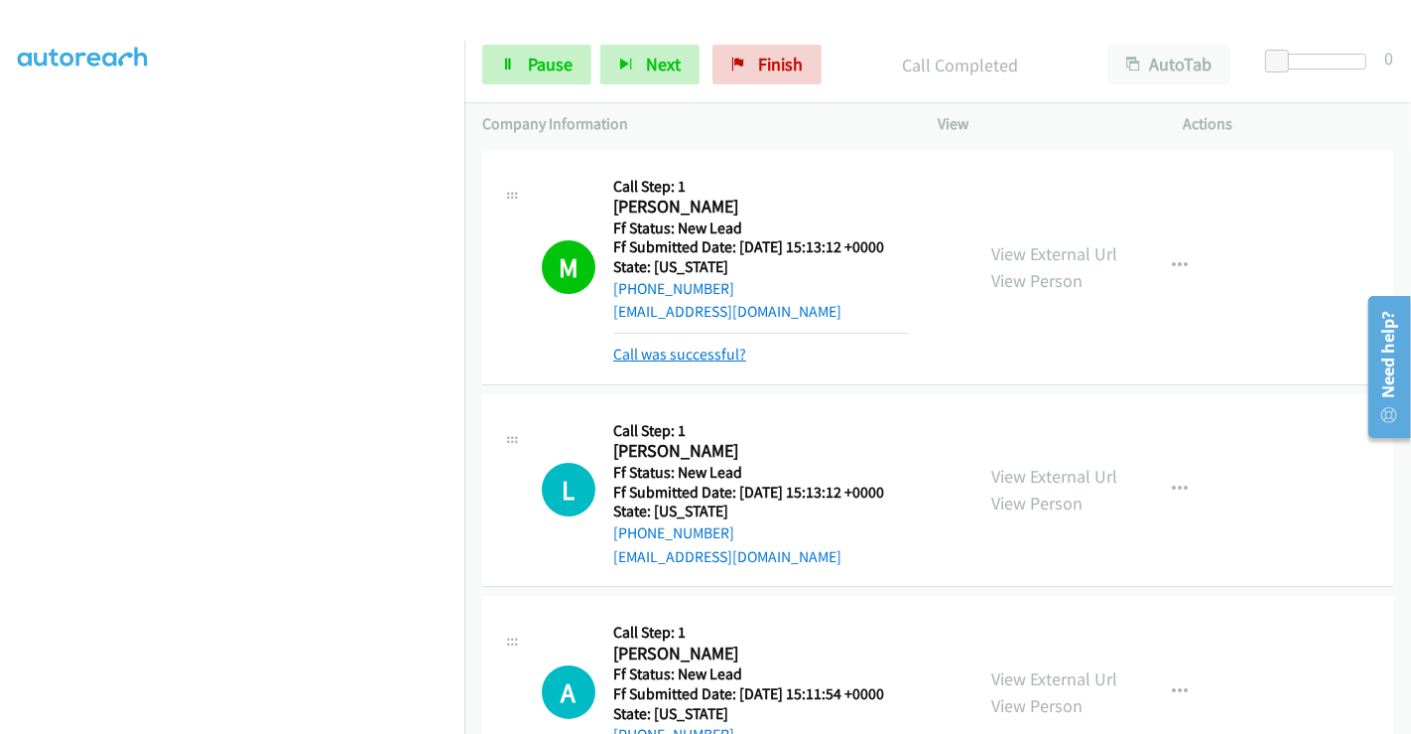
click at [697, 356] on link "Call was successful?" at bounding box center [679, 353] width 133 height 19
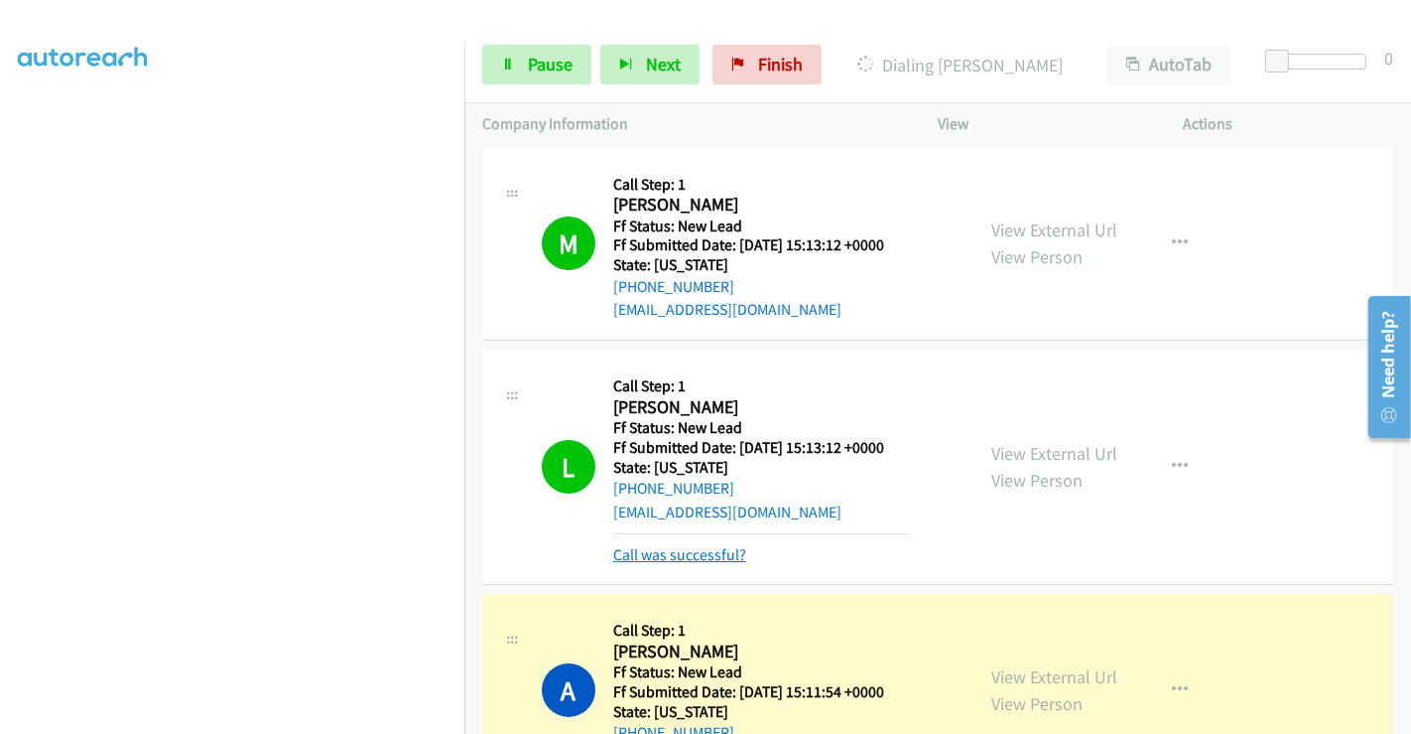
scroll to position [0, 0]
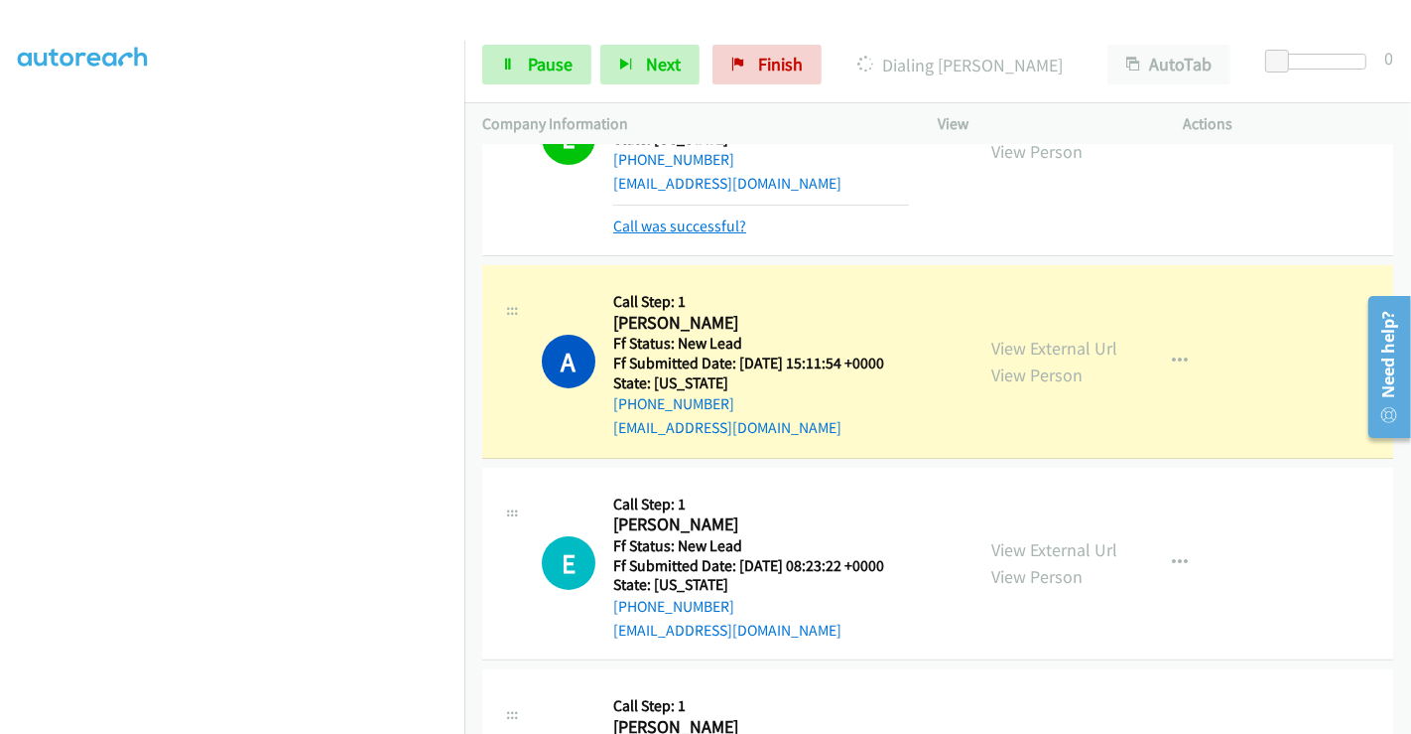
click at [682, 230] on link "Call was successful?" at bounding box center [679, 225] width 133 height 19
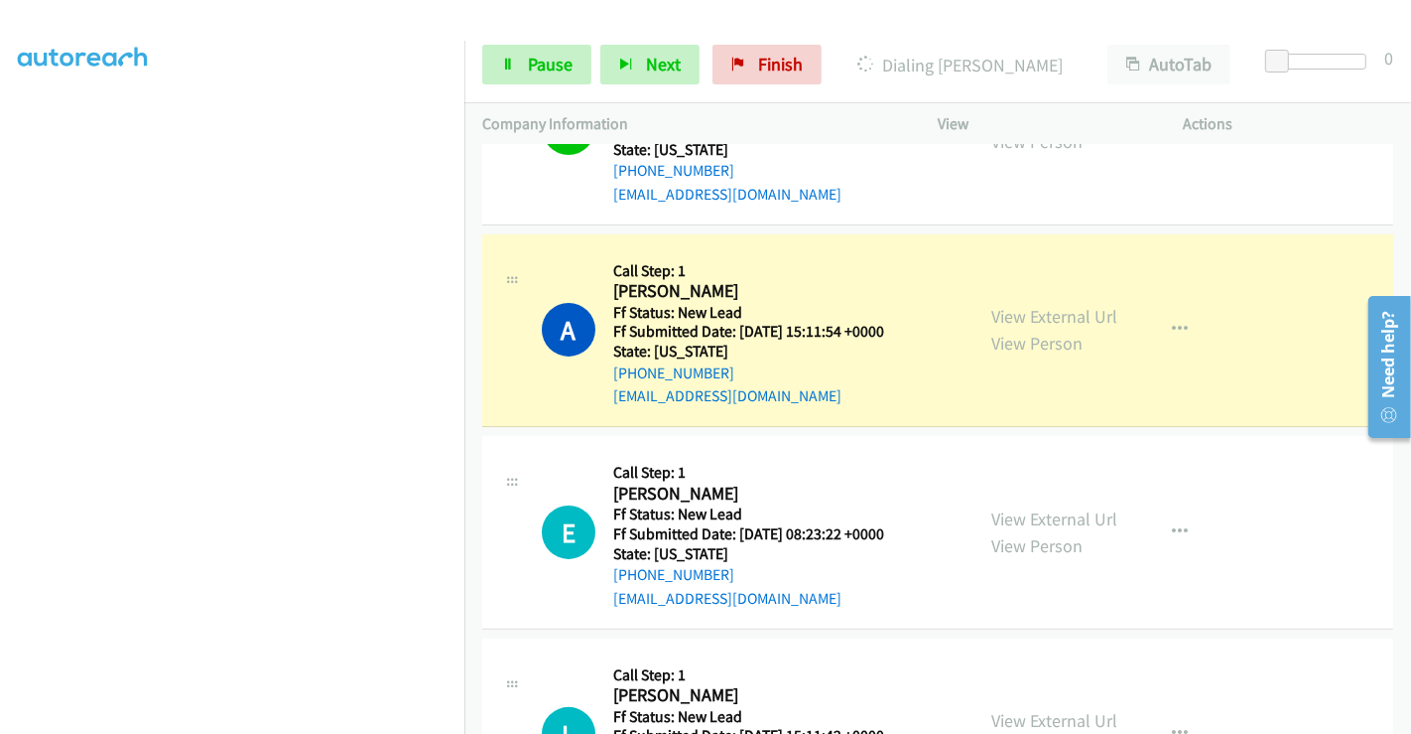
scroll to position [298, 0]
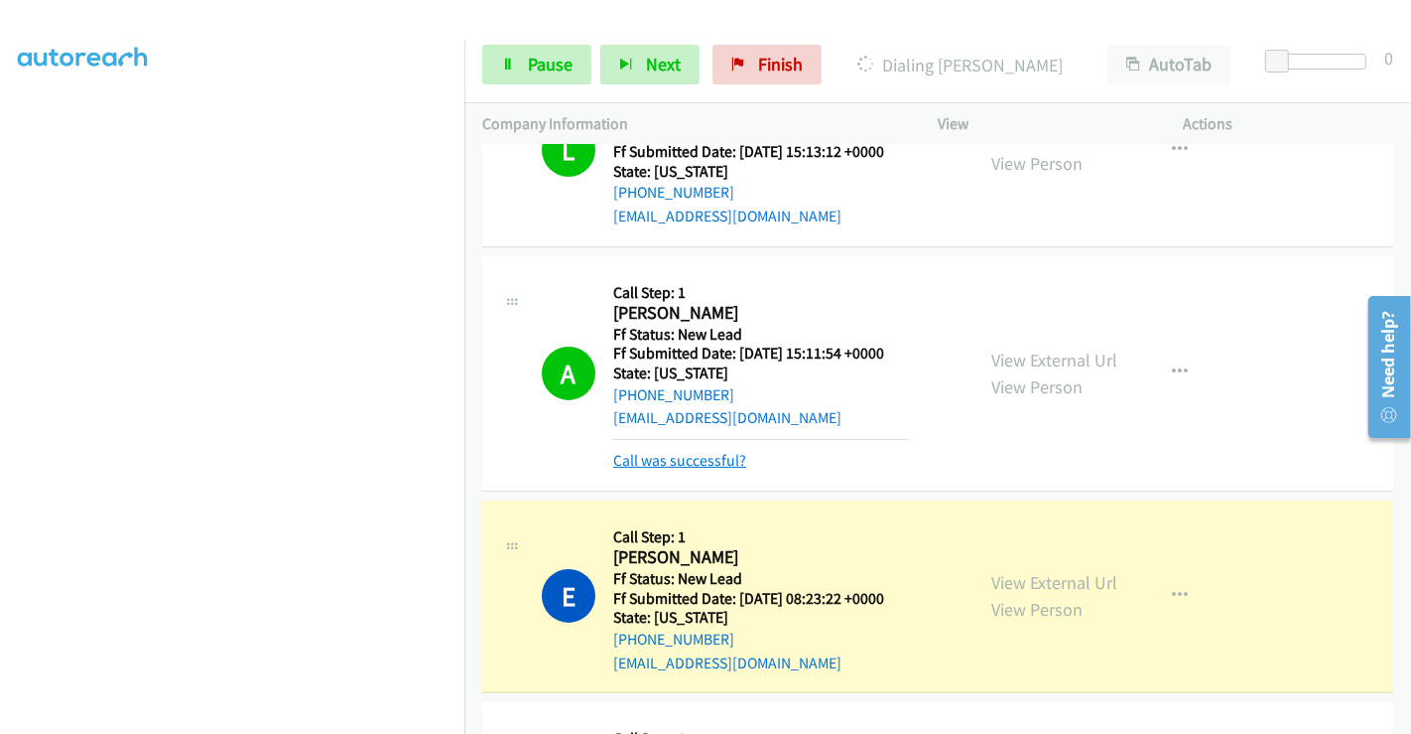
click at [714, 454] on link "Call was successful?" at bounding box center [679, 460] width 133 height 19
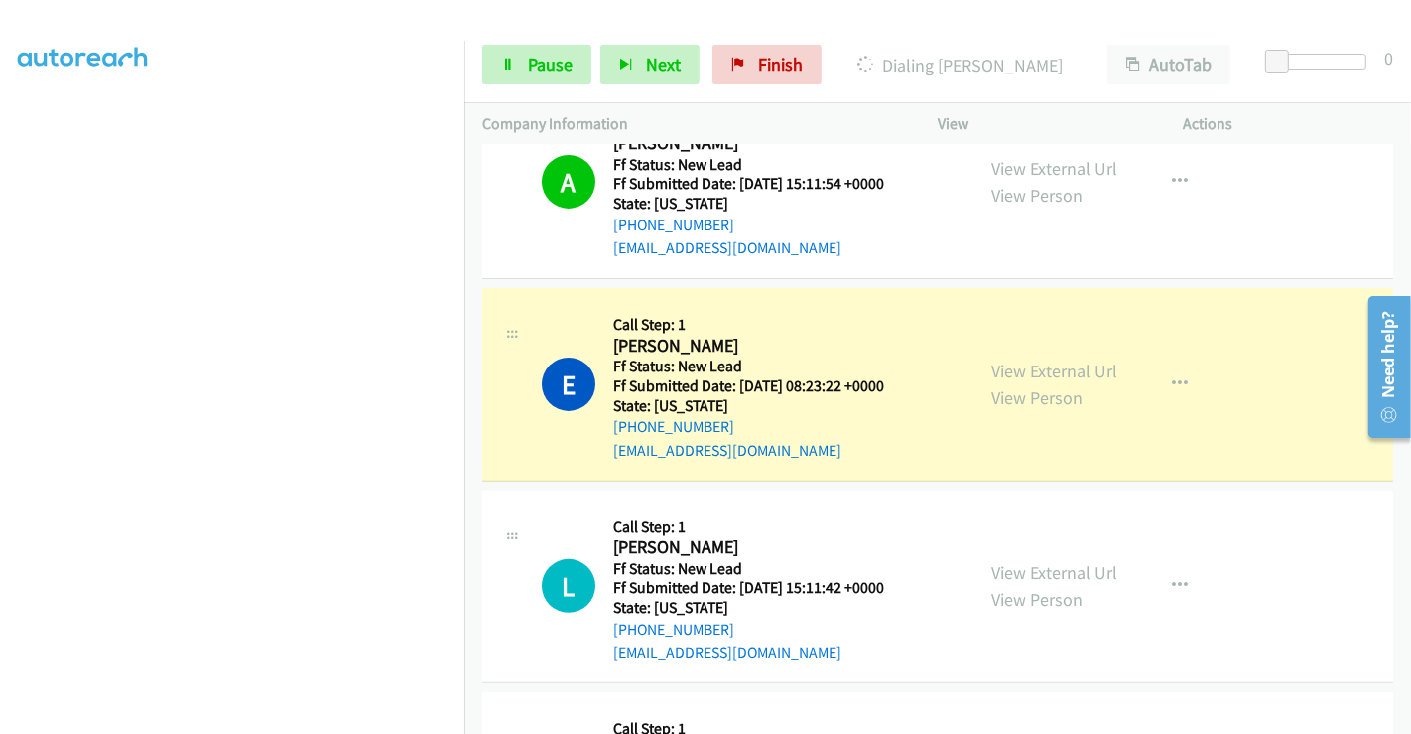
scroll to position [629, 0]
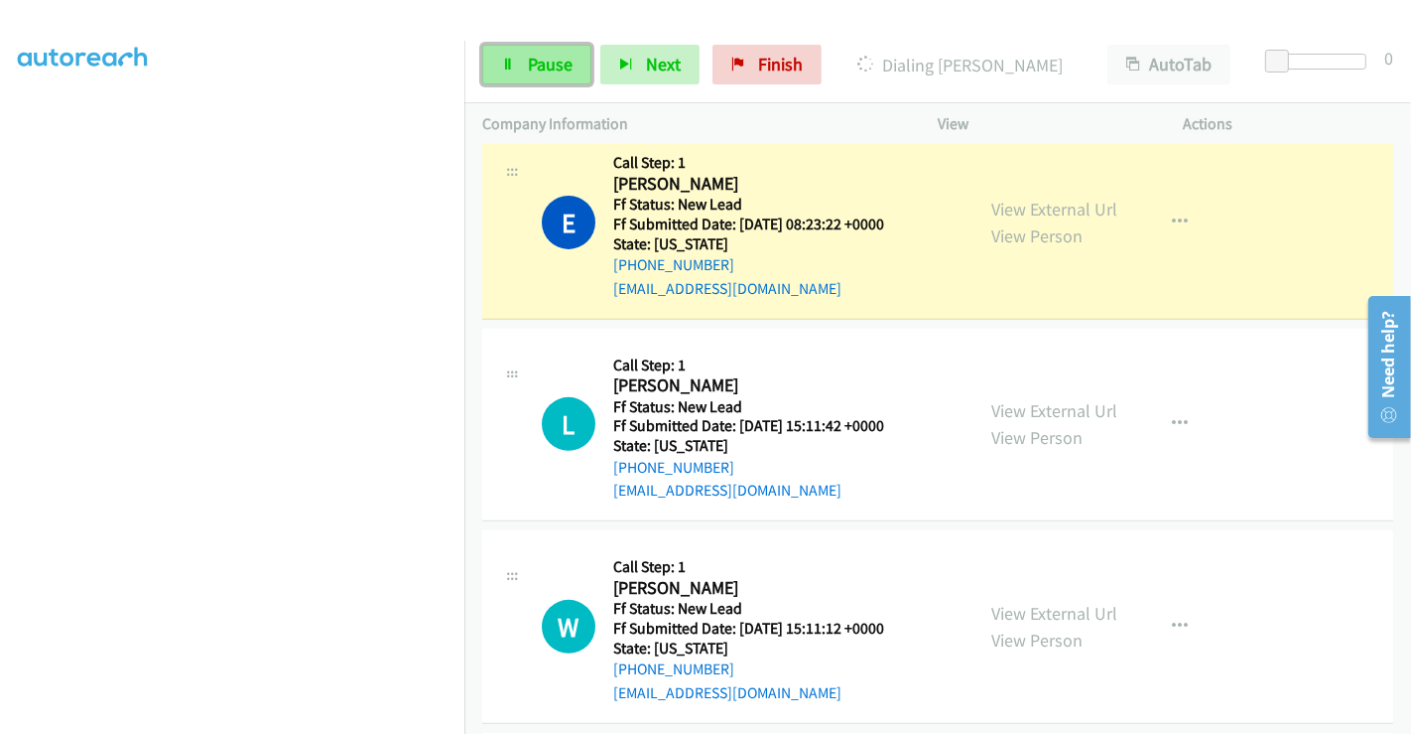
click at [551, 71] on span "Pause" at bounding box center [550, 64] width 45 height 23
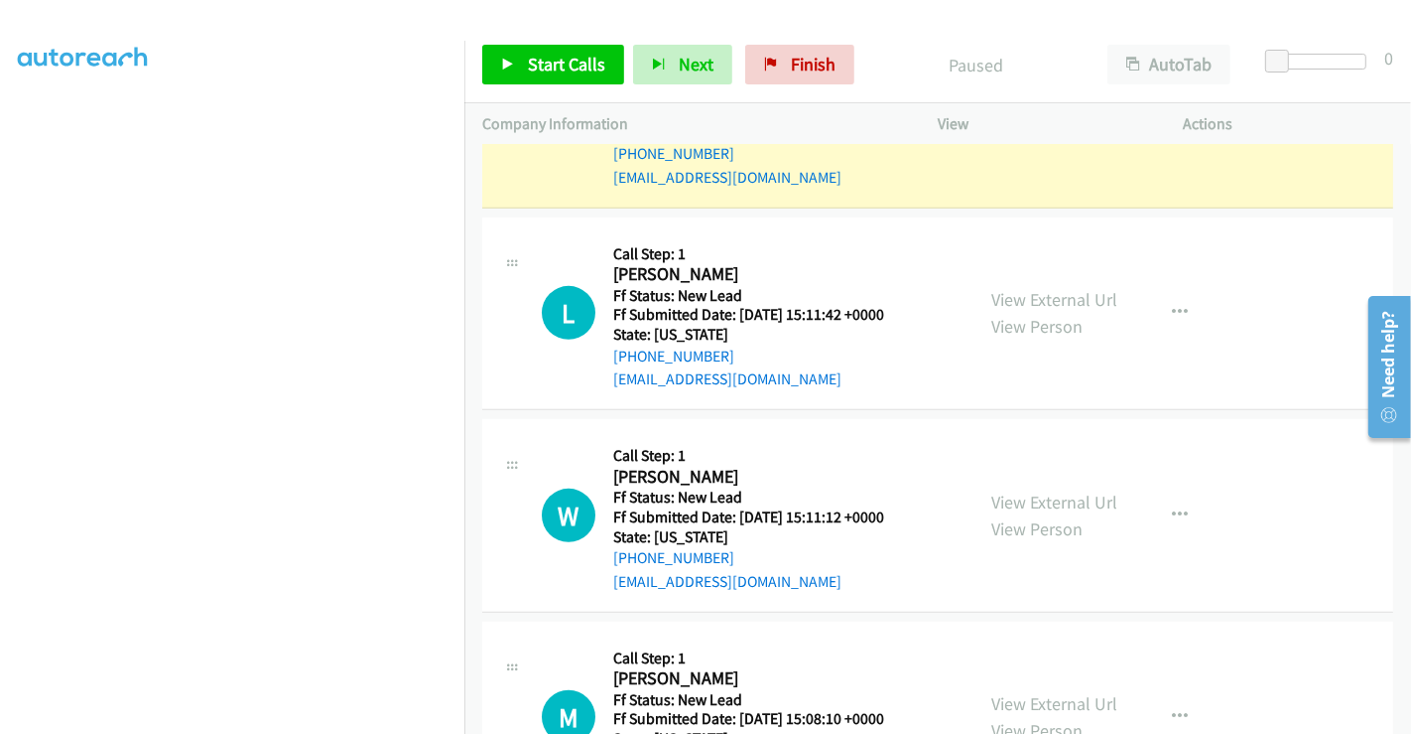
scroll to position [850, 0]
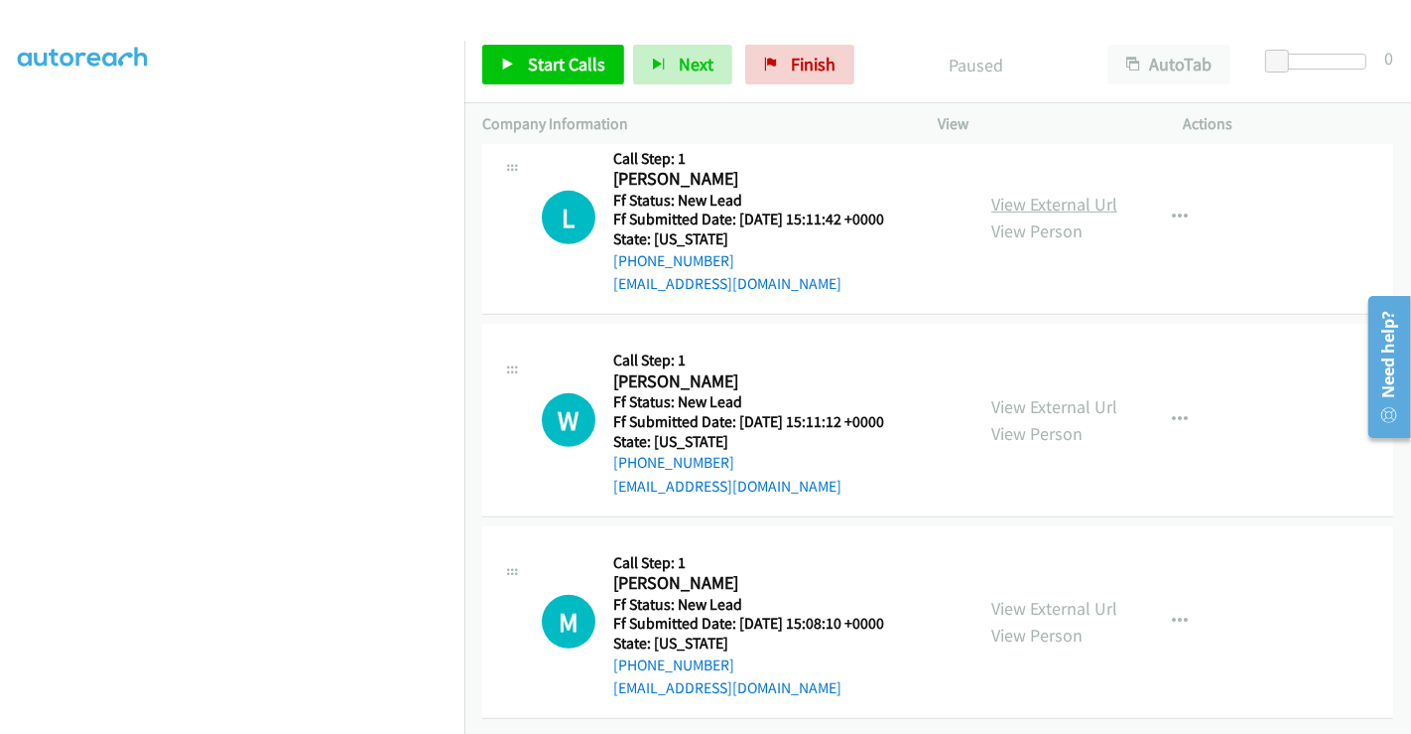
click at [1026, 193] on link "View External Url" at bounding box center [1055, 204] width 126 height 23
click at [1012, 395] on link "View External Url" at bounding box center [1055, 406] width 126 height 23
click at [1049, 597] on link "View External Url" at bounding box center [1055, 608] width 126 height 23
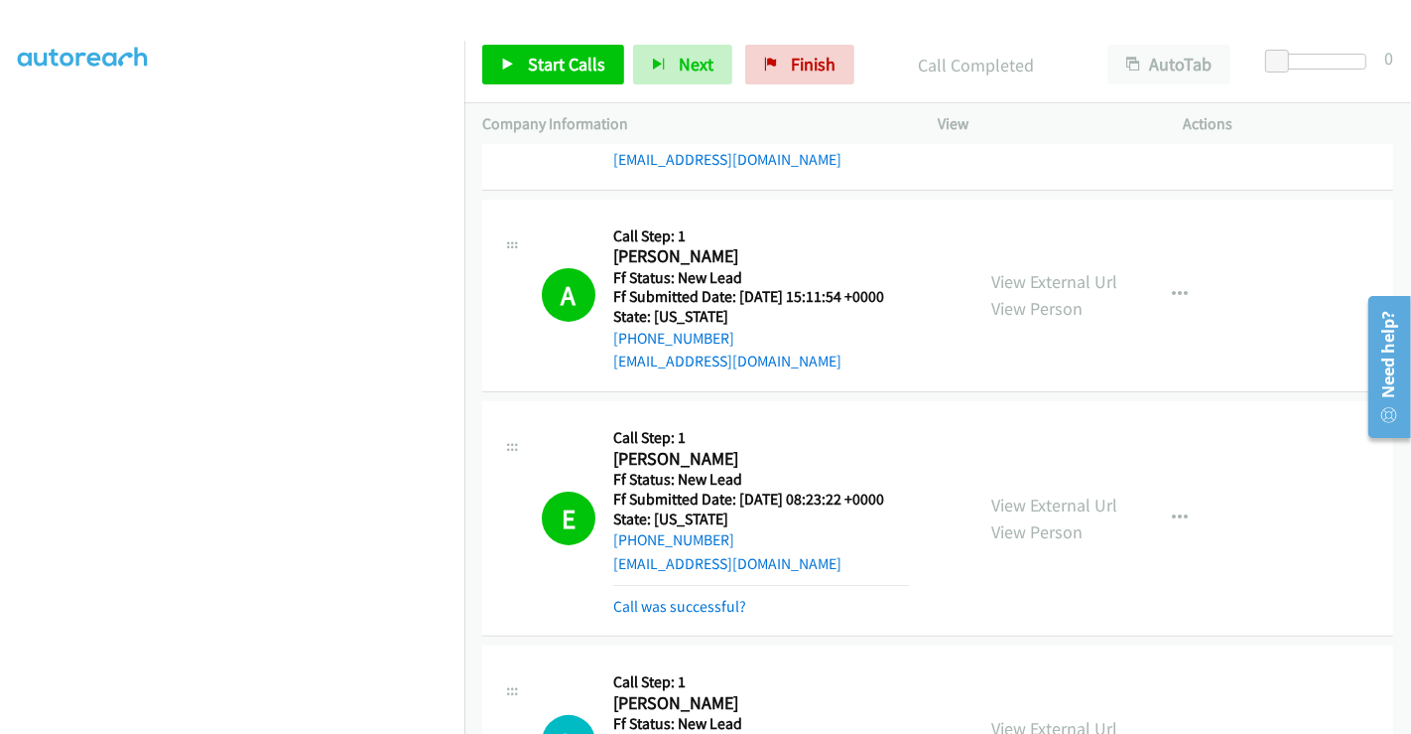
scroll to position [561, 0]
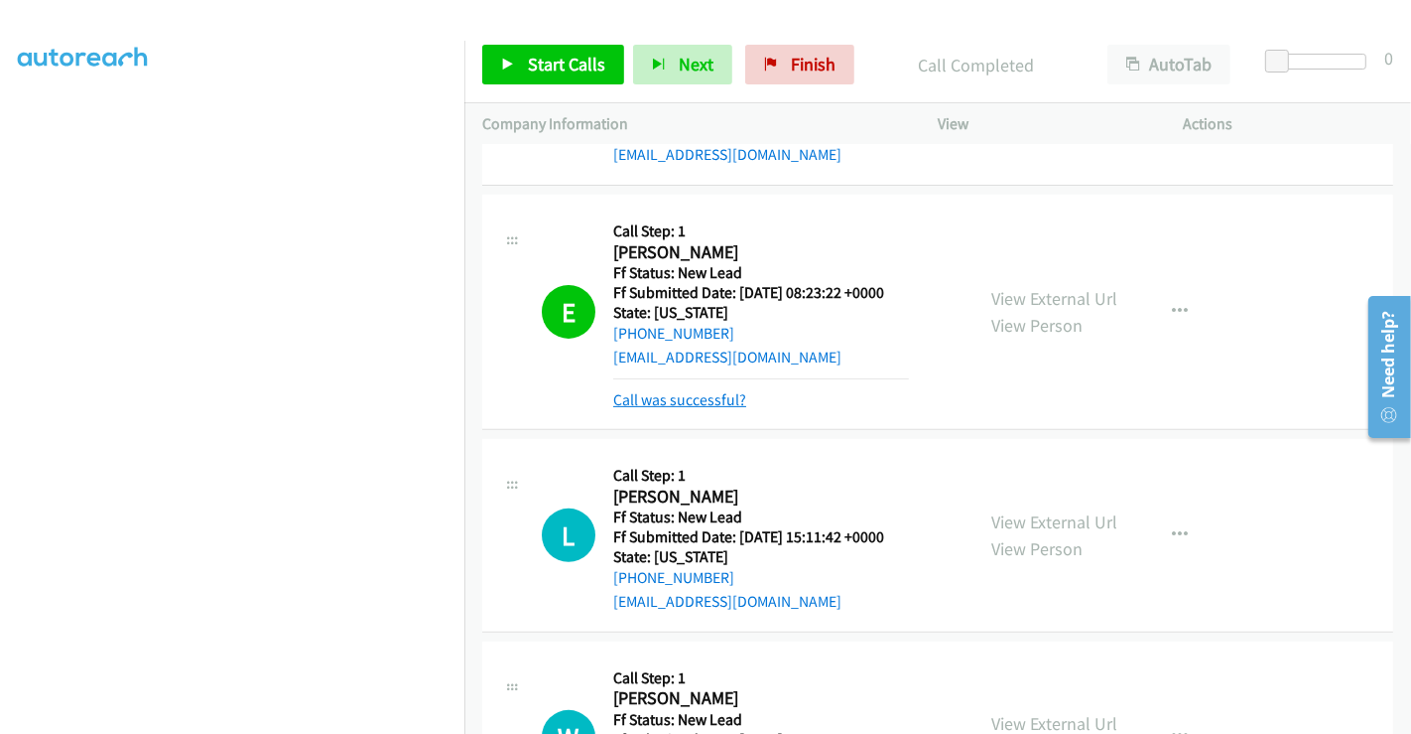
click at [702, 391] on link "Call was successful?" at bounding box center [679, 399] width 133 height 19
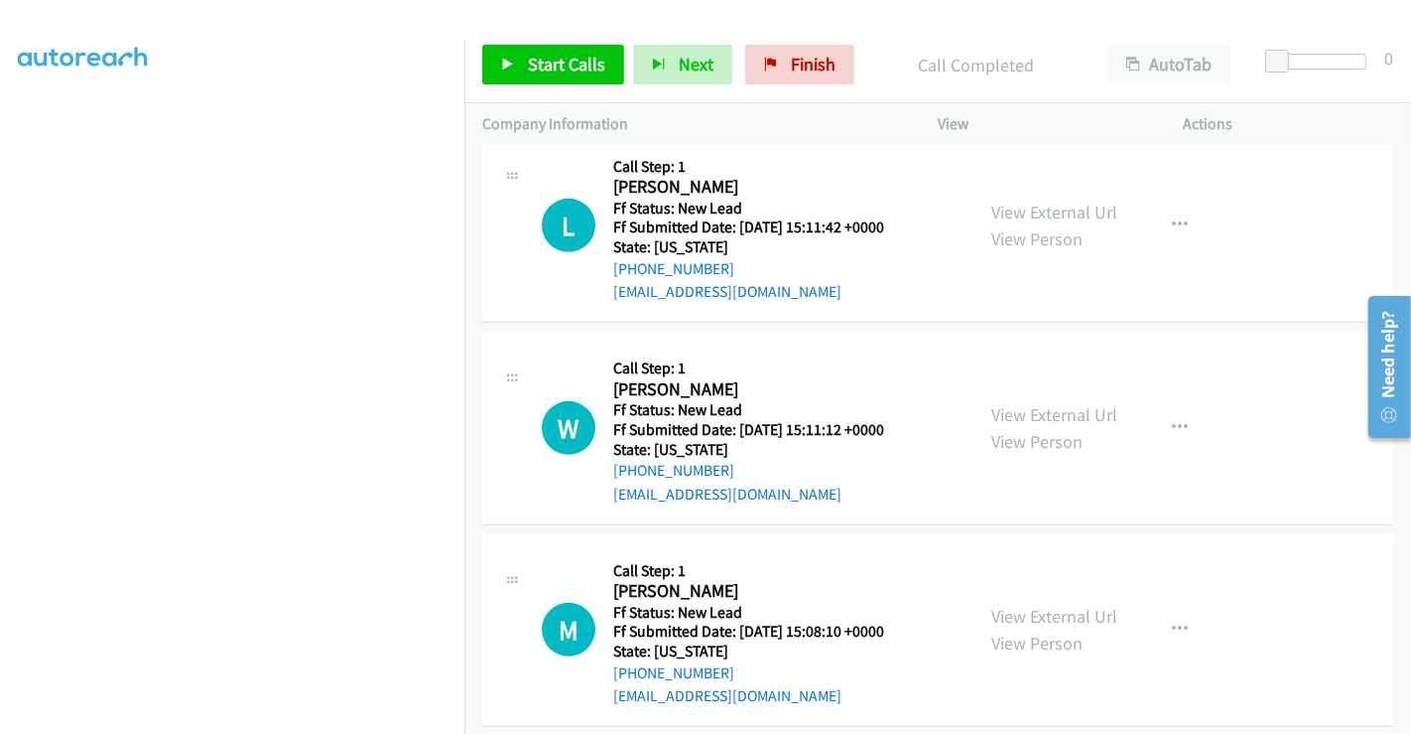
scroll to position [850, 0]
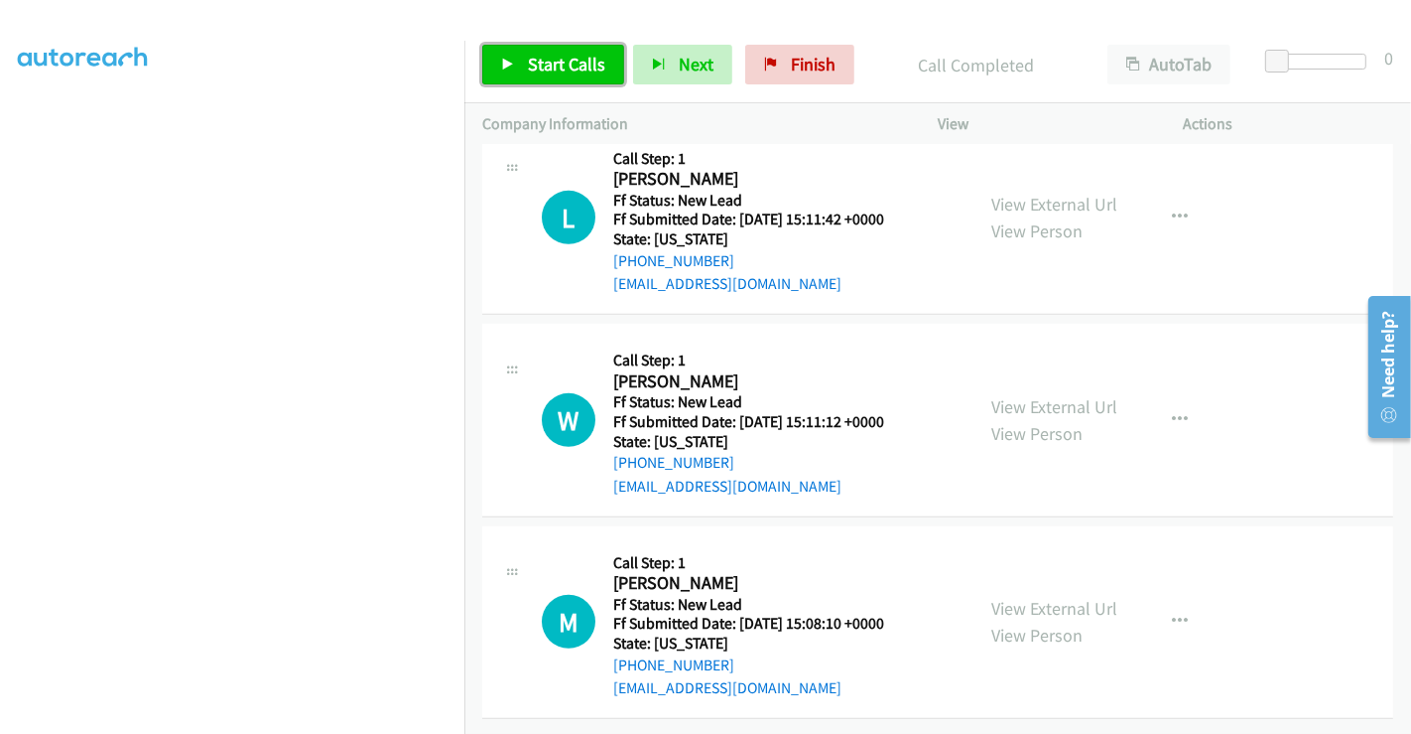
click at [575, 55] on span "Start Calls" at bounding box center [566, 64] width 77 height 23
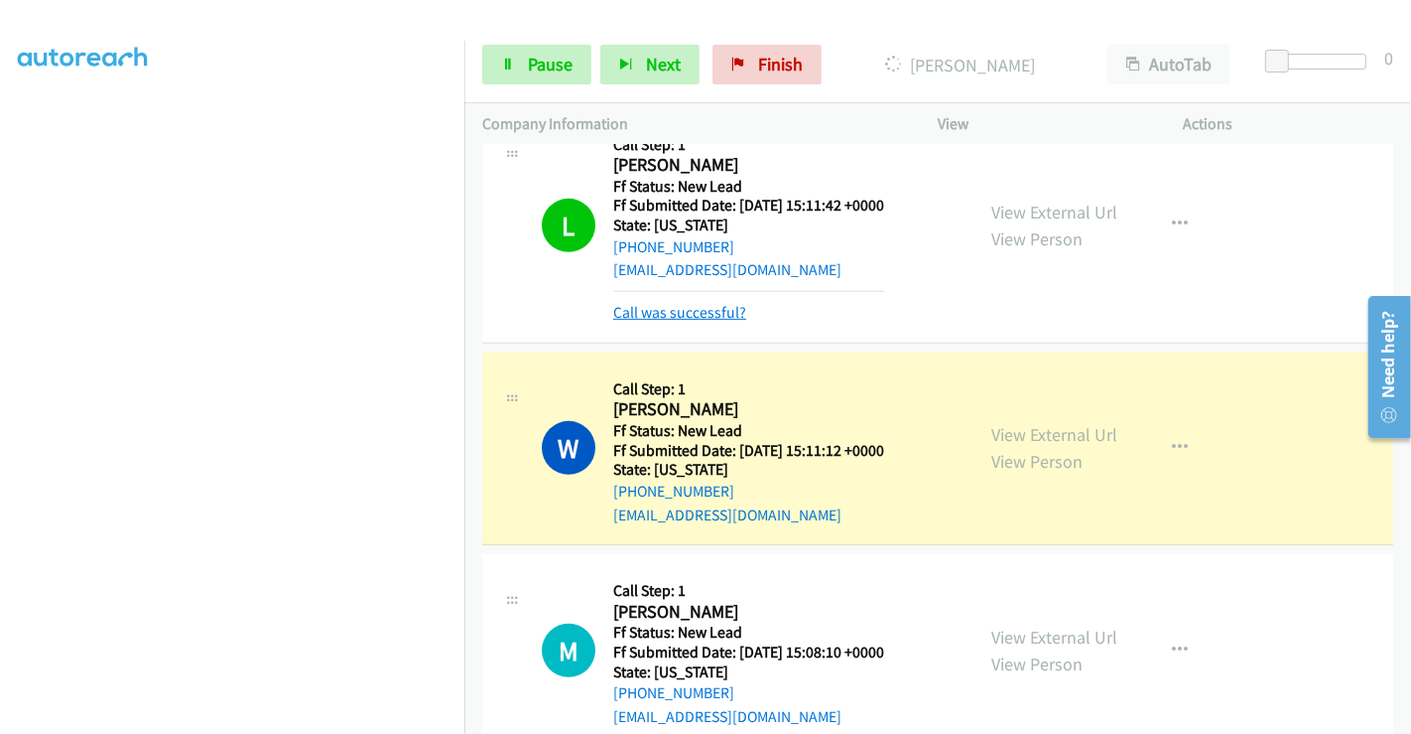
click at [714, 313] on link "Call was successful?" at bounding box center [679, 312] width 133 height 19
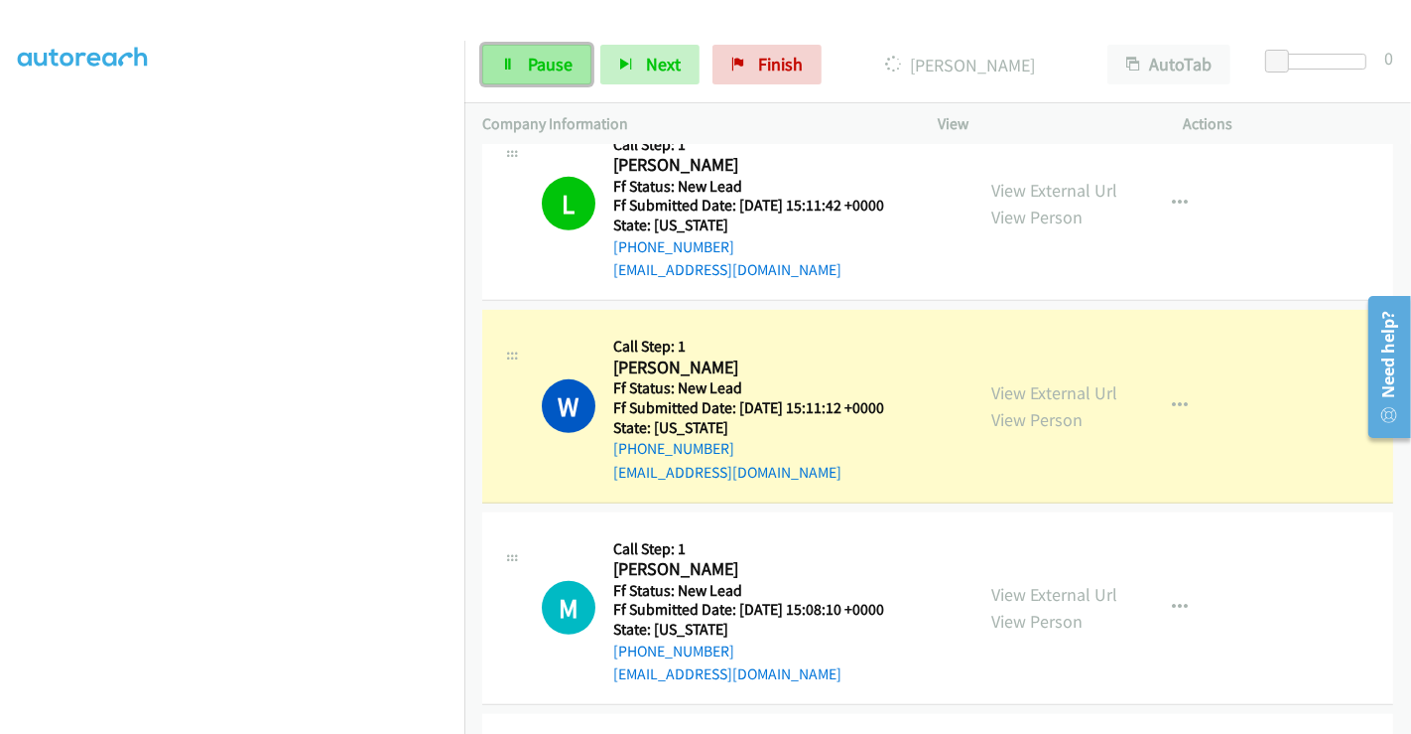
click at [516, 58] on link "Pause" at bounding box center [536, 65] width 109 height 40
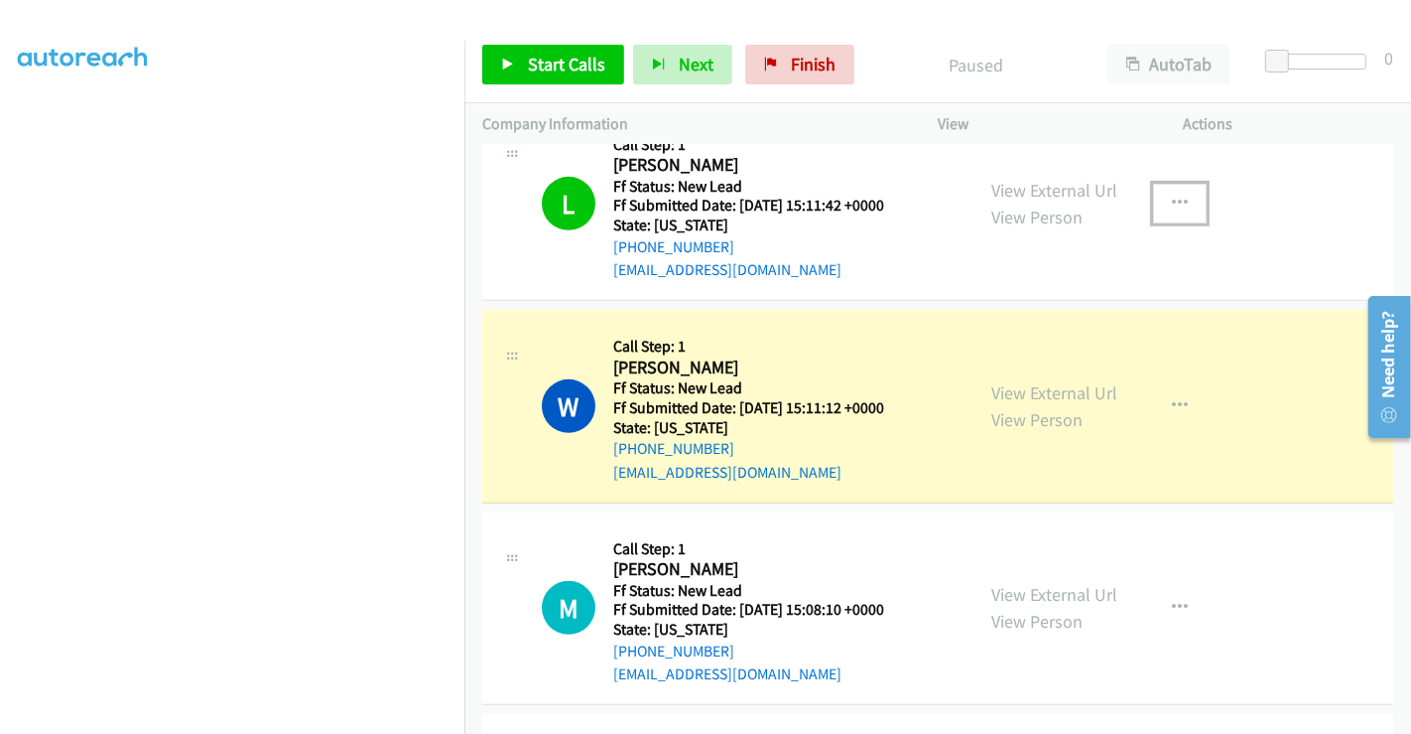
click at [1172, 200] on icon "button" at bounding box center [1180, 204] width 16 height 16
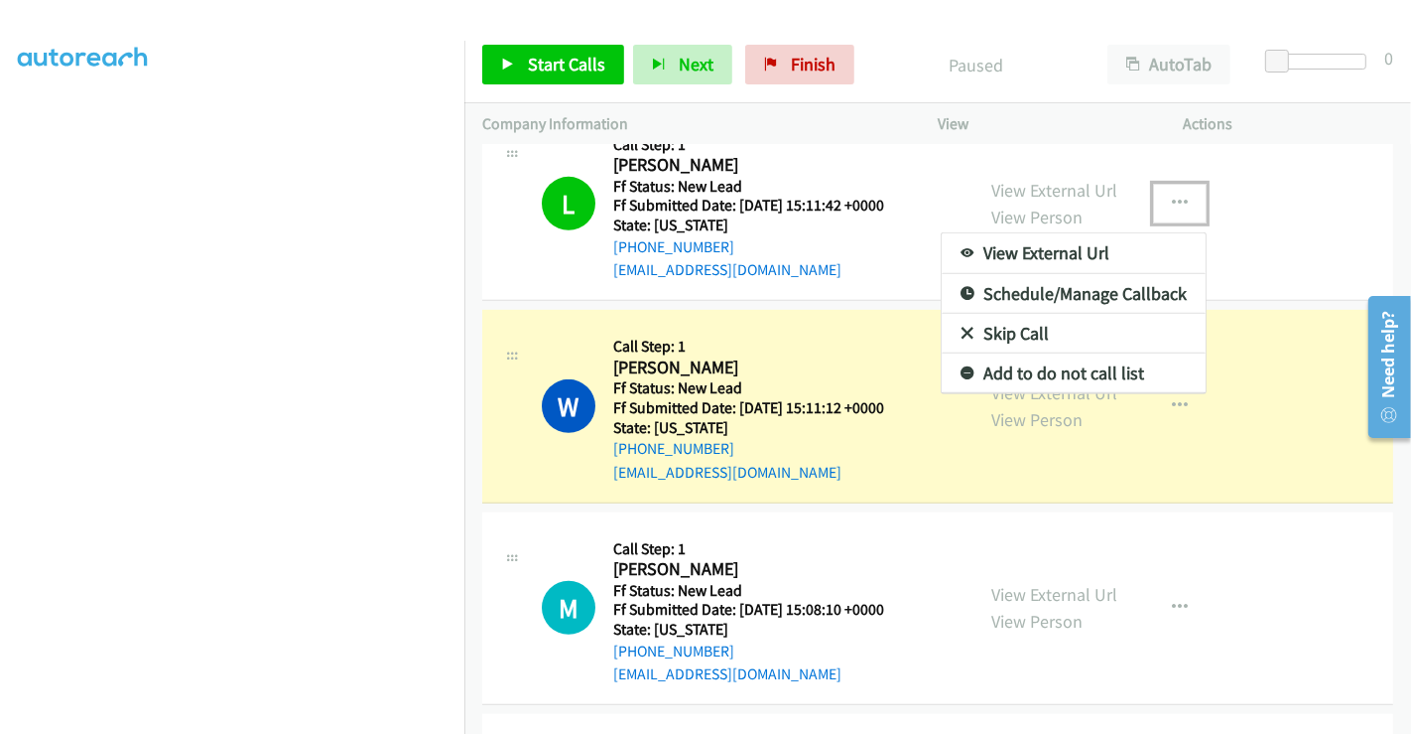
click at [1022, 367] on link "Add to do not call list" at bounding box center [1074, 373] width 264 height 40
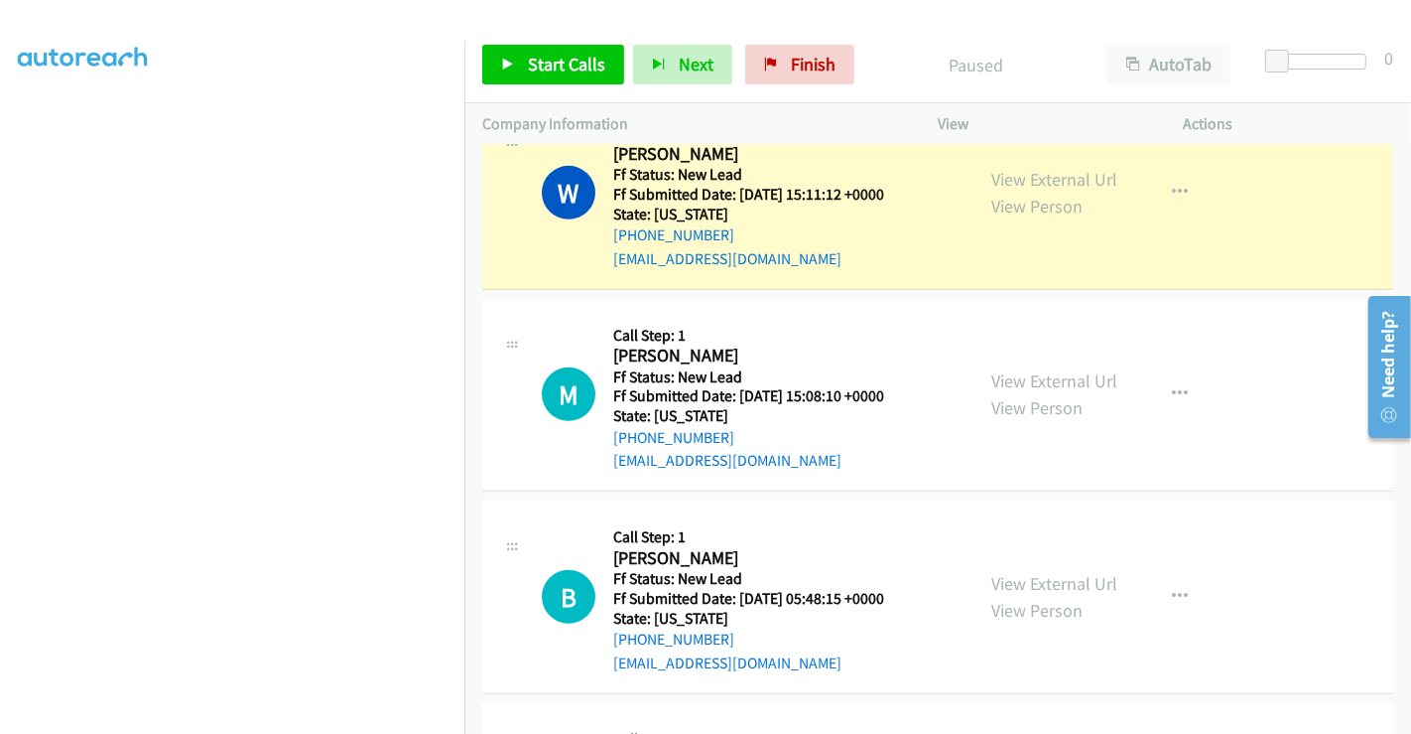
scroll to position [1070, 0]
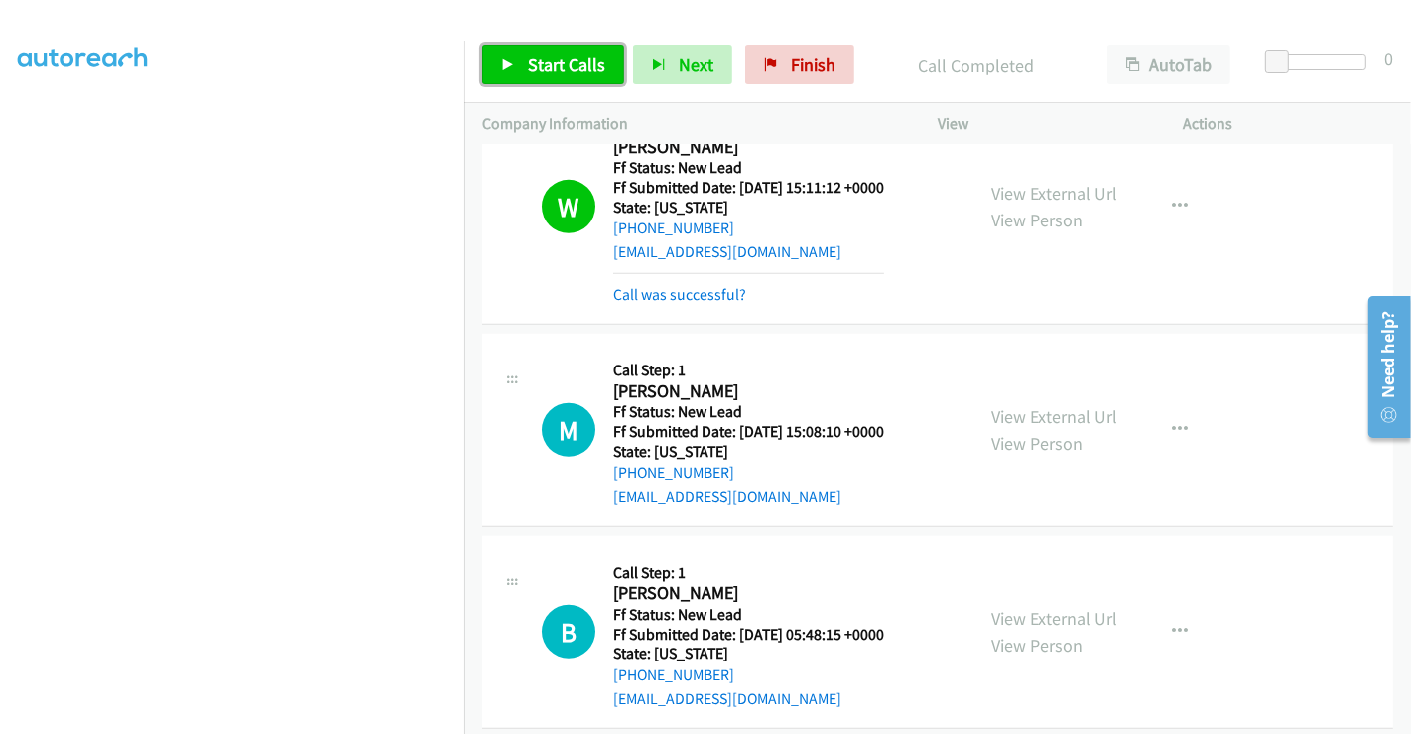
click at [567, 68] on span "Start Calls" at bounding box center [566, 64] width 77 height 23
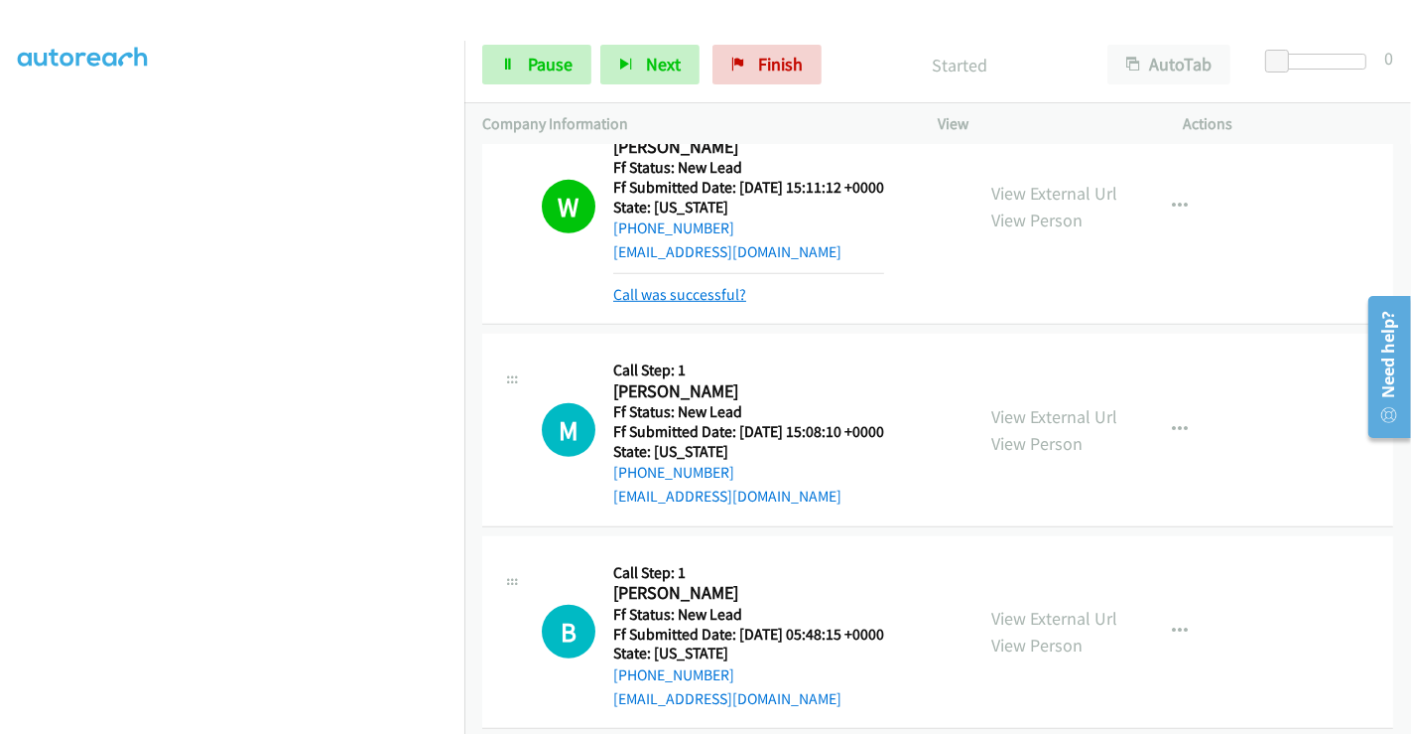
click at [703, 290] on link "Call was successful?" at bounding box center [679, 294] width 133 height 19
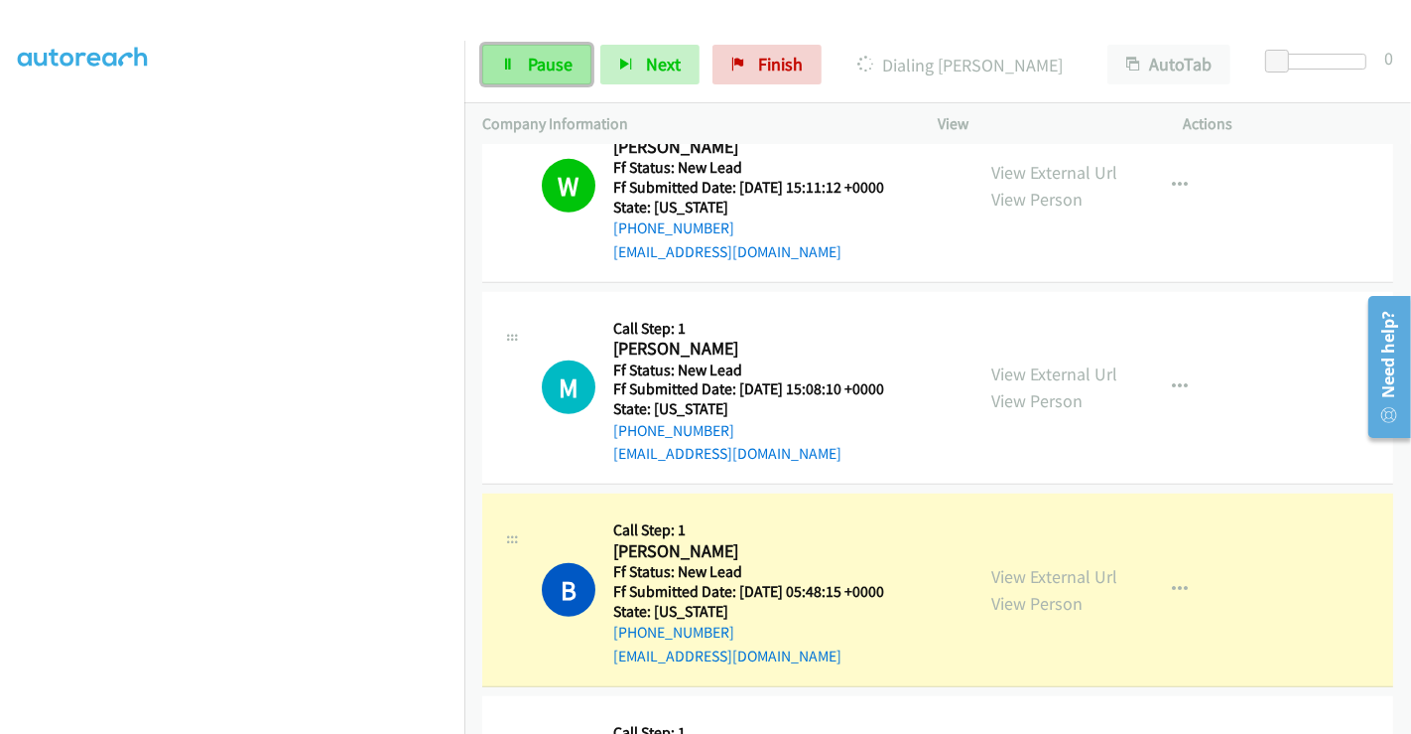
click at [521, 60] on link "Pause" at bounding box center [536, 65] width 109 height 40
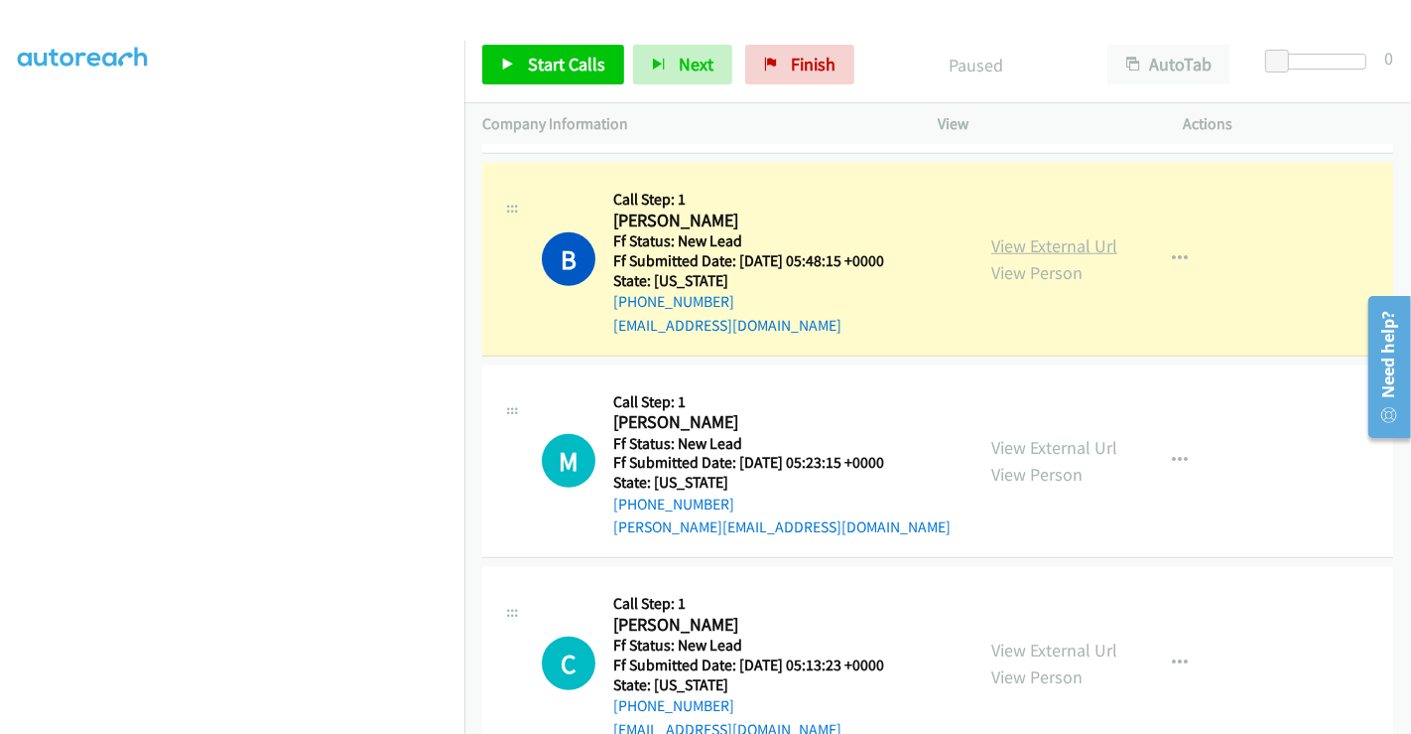
scroll to position [1401, 0]
click at [1068, 240] on link "View External Url" at bounding box center [1055, 245] width 126 height 23
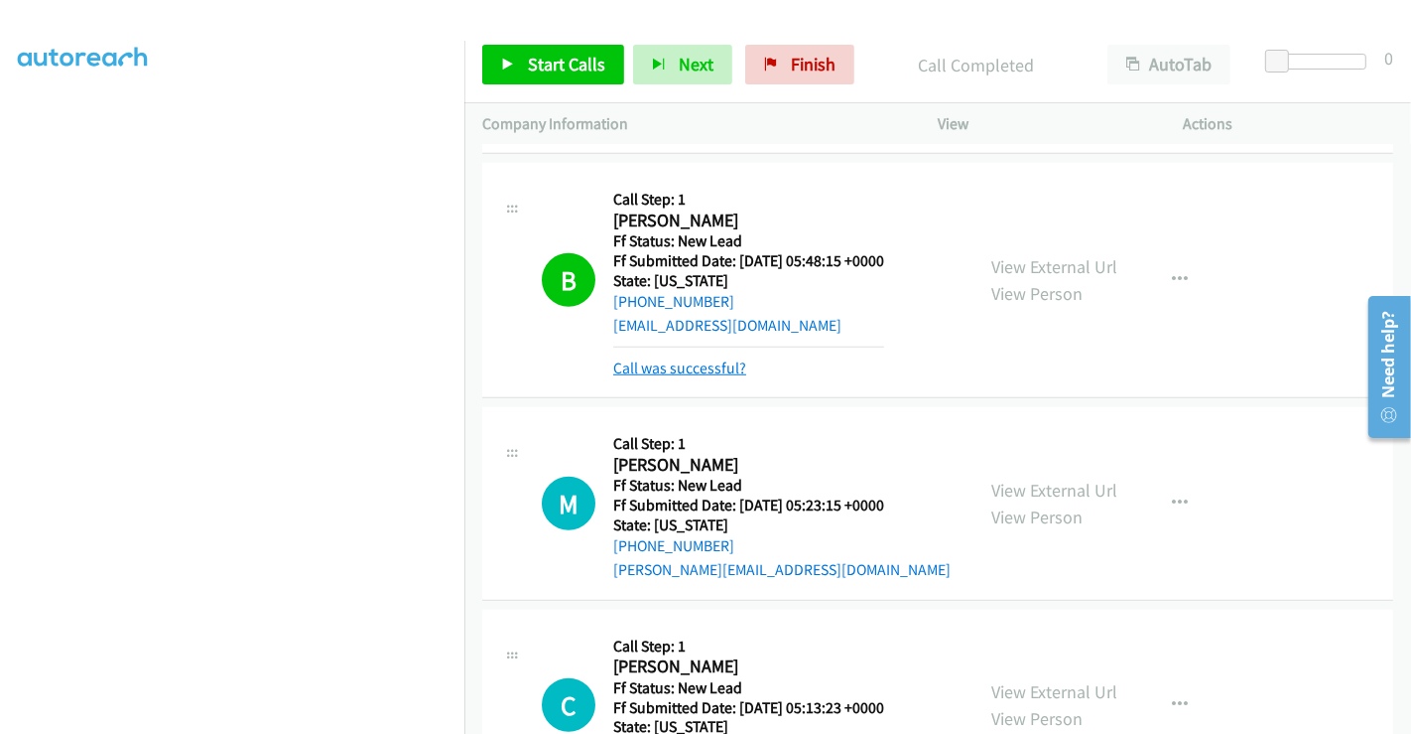
click at [700, 358] on link "Call was successful?" at bounding box center [679, 367] width 133 height 19
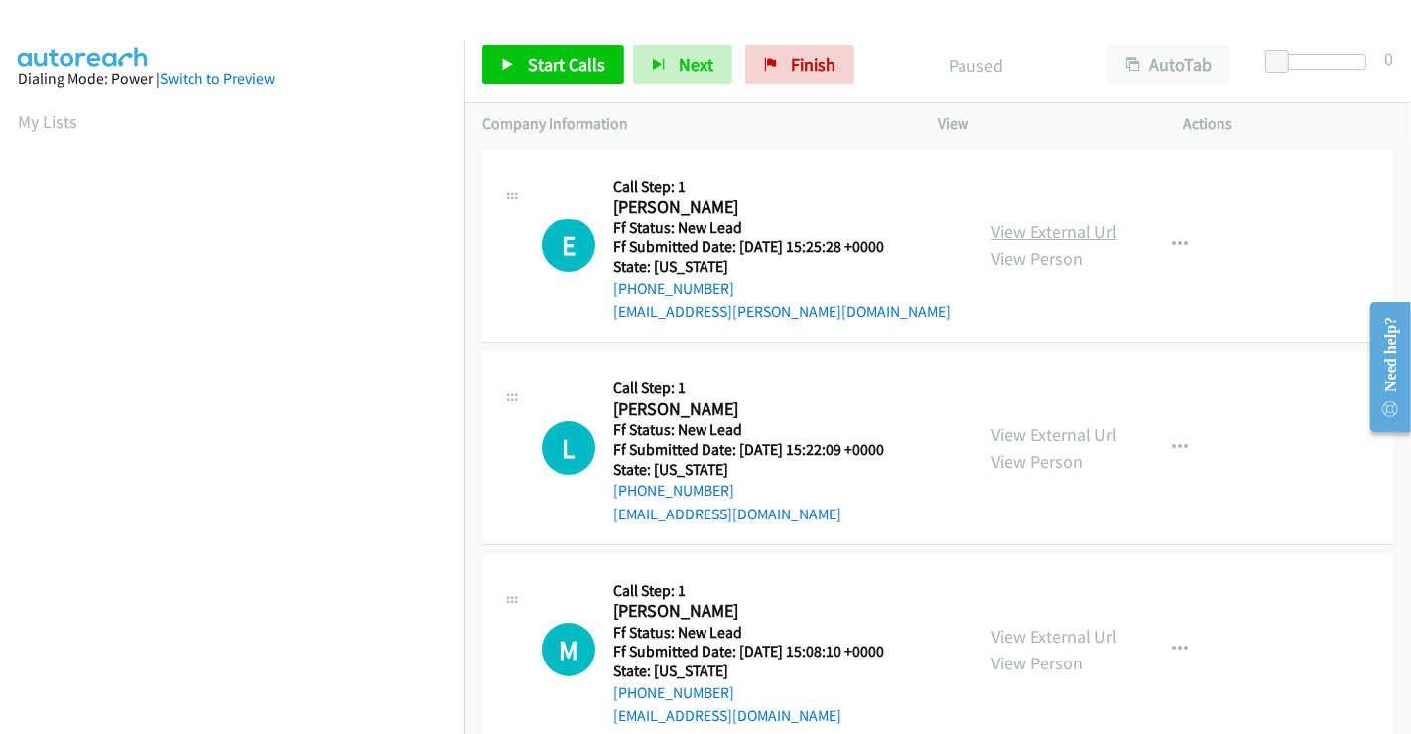
click at [1006, 230] on link "View External Url" at bounding box center [1055, 231] width 126 height 23
click at [1036, 440] on link "View External Url" at bounding box center [1055, 434] width 126 height 23
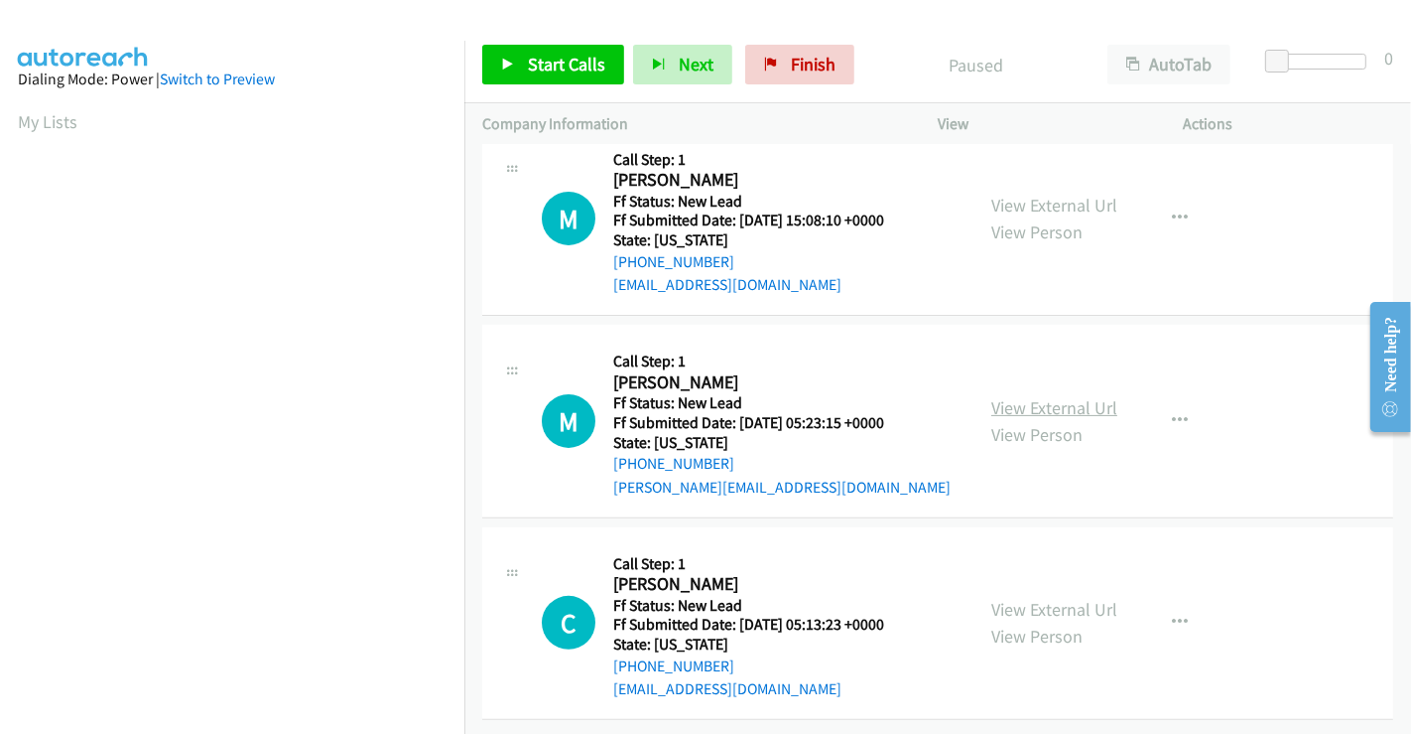
scroll to position [441, 0]
click at [1041, 395] on link "View External Url" at bounding box center [1055, 406] width 126 height 23
click at [1070, 597] on link "View External Url" at bounding box center [1055, 608] width 126 height 23
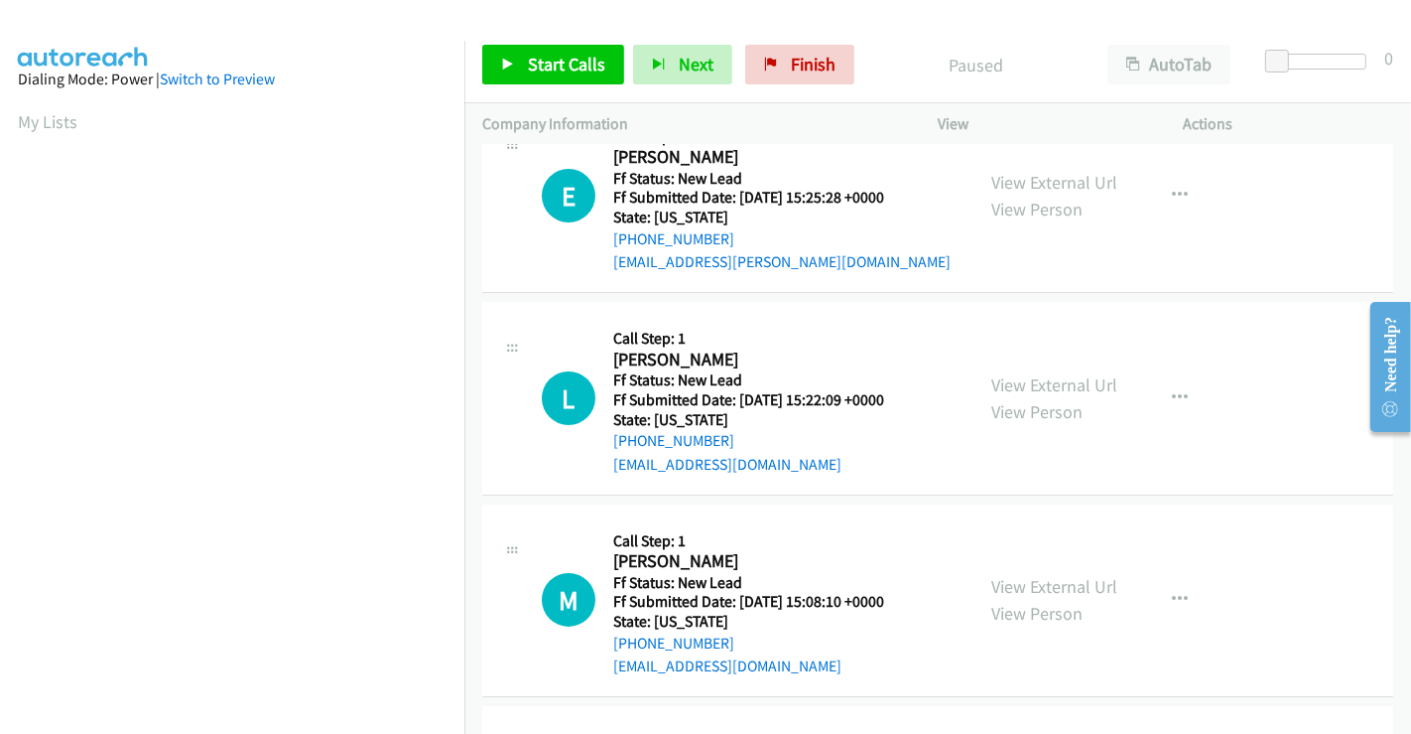
scroll to position [5, 0]
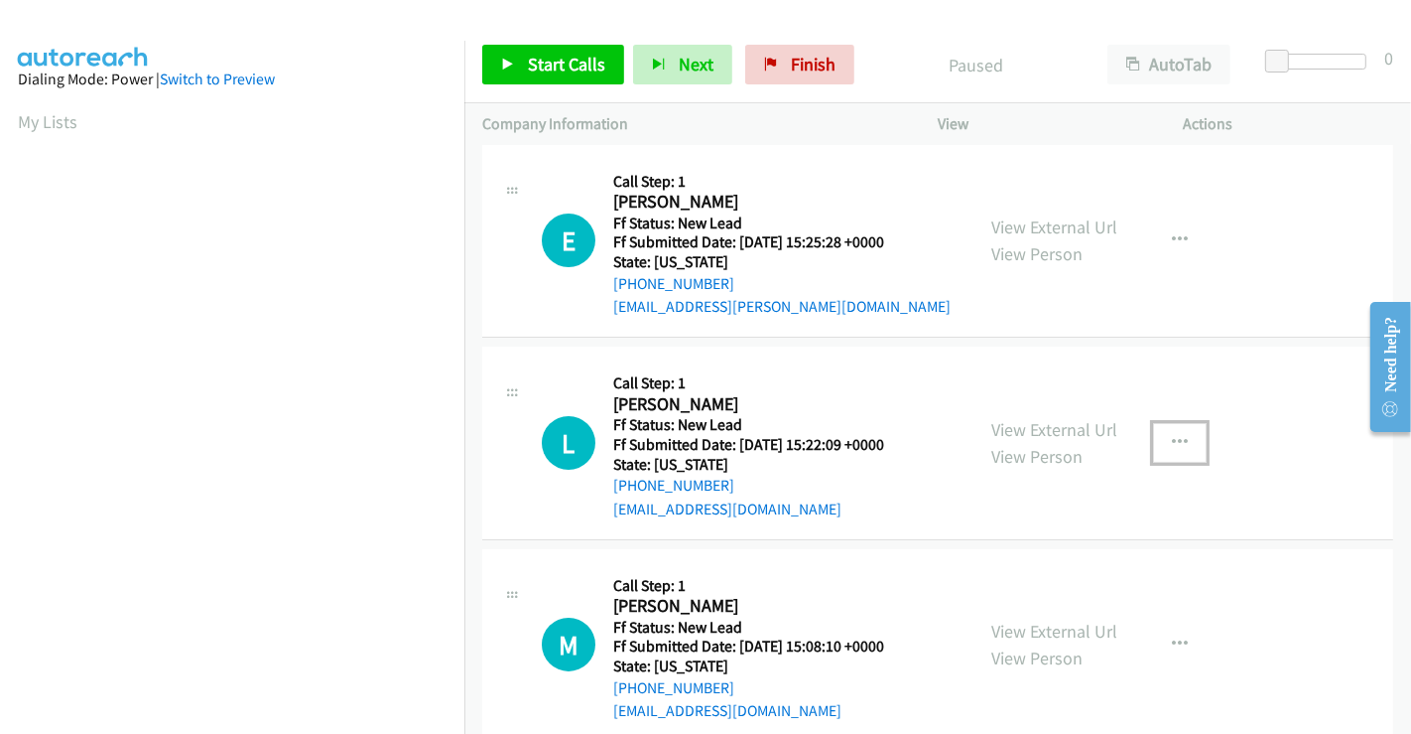
click at [1172, 438] on icon "button" at bounding box center [1180, 443] width 16 height 16
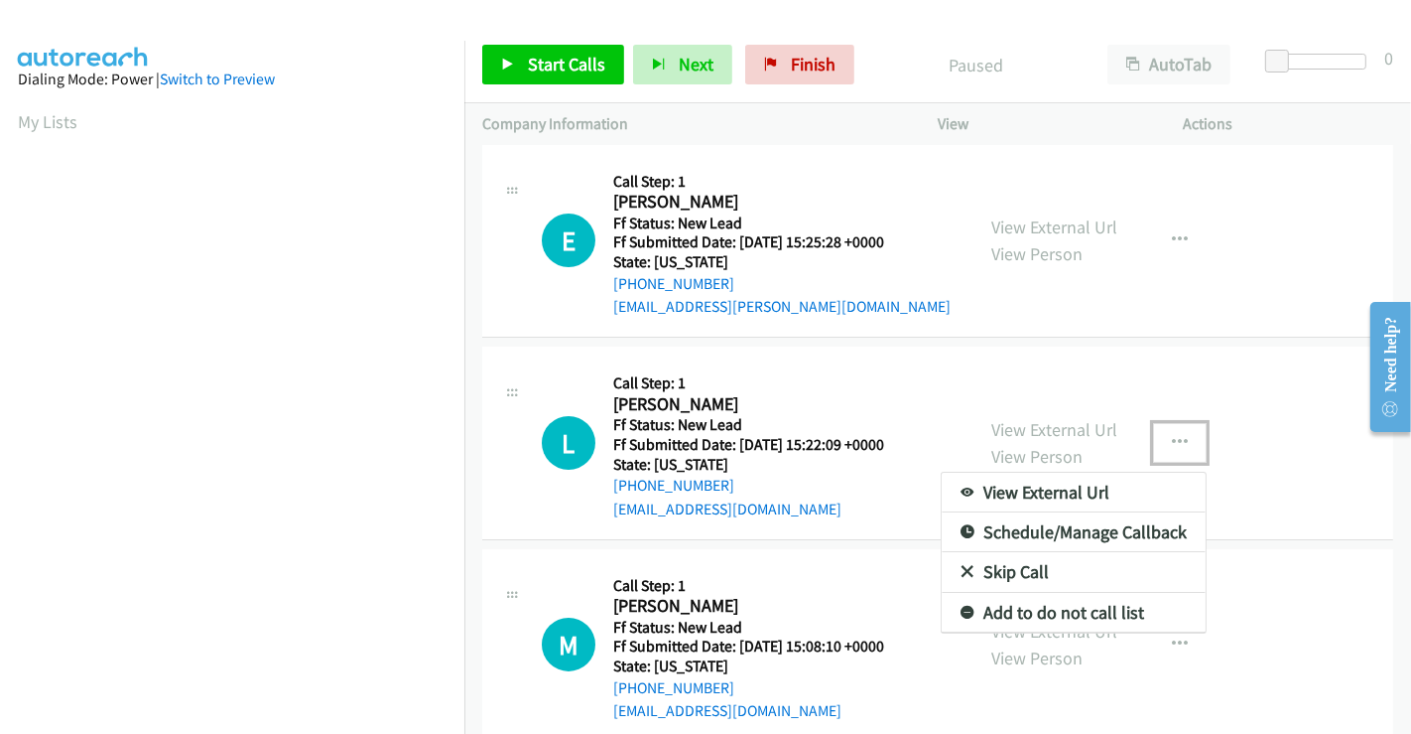
click at [1023, 564] on link "Skip Call" at bounding box center [1074, 572] width 264 height 40
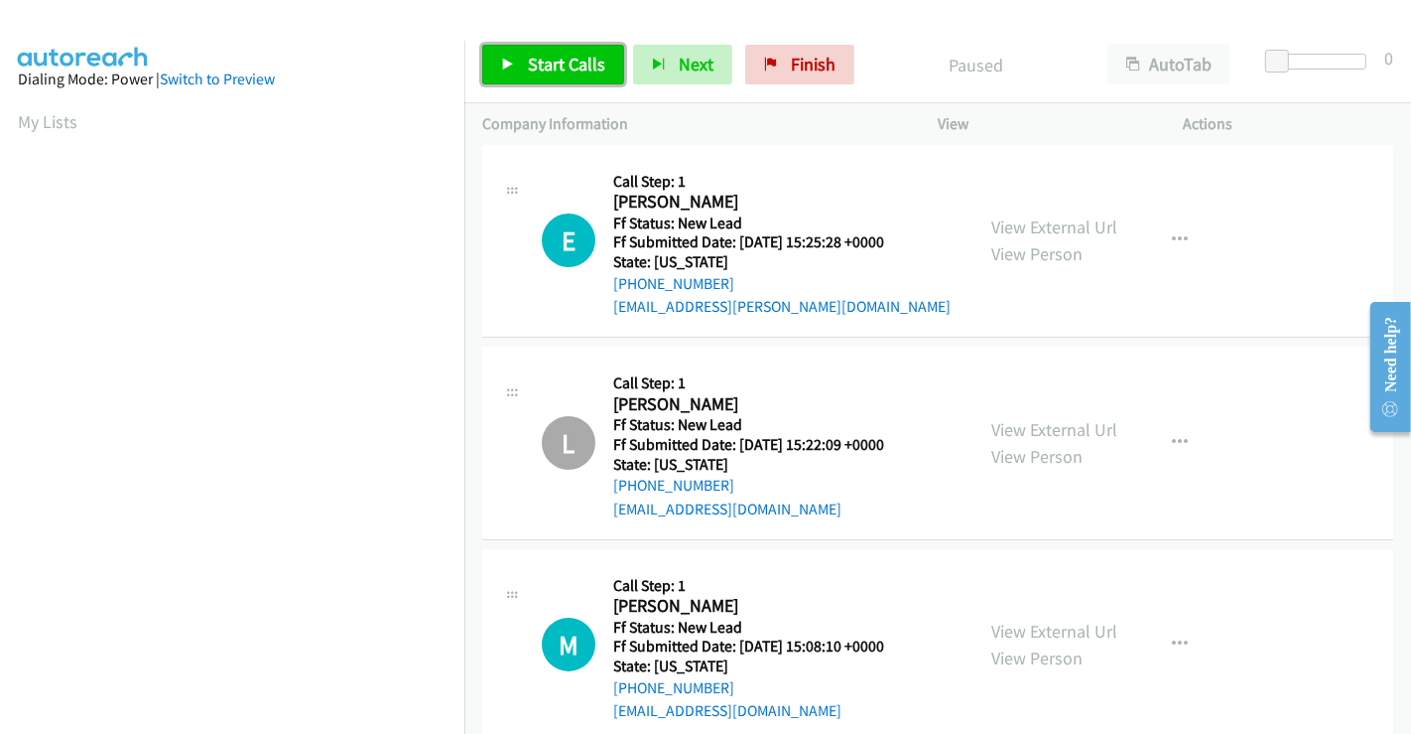
click at [584, 65] on span "Start Calls" at bounding box center [566, 64] width 77 height 23
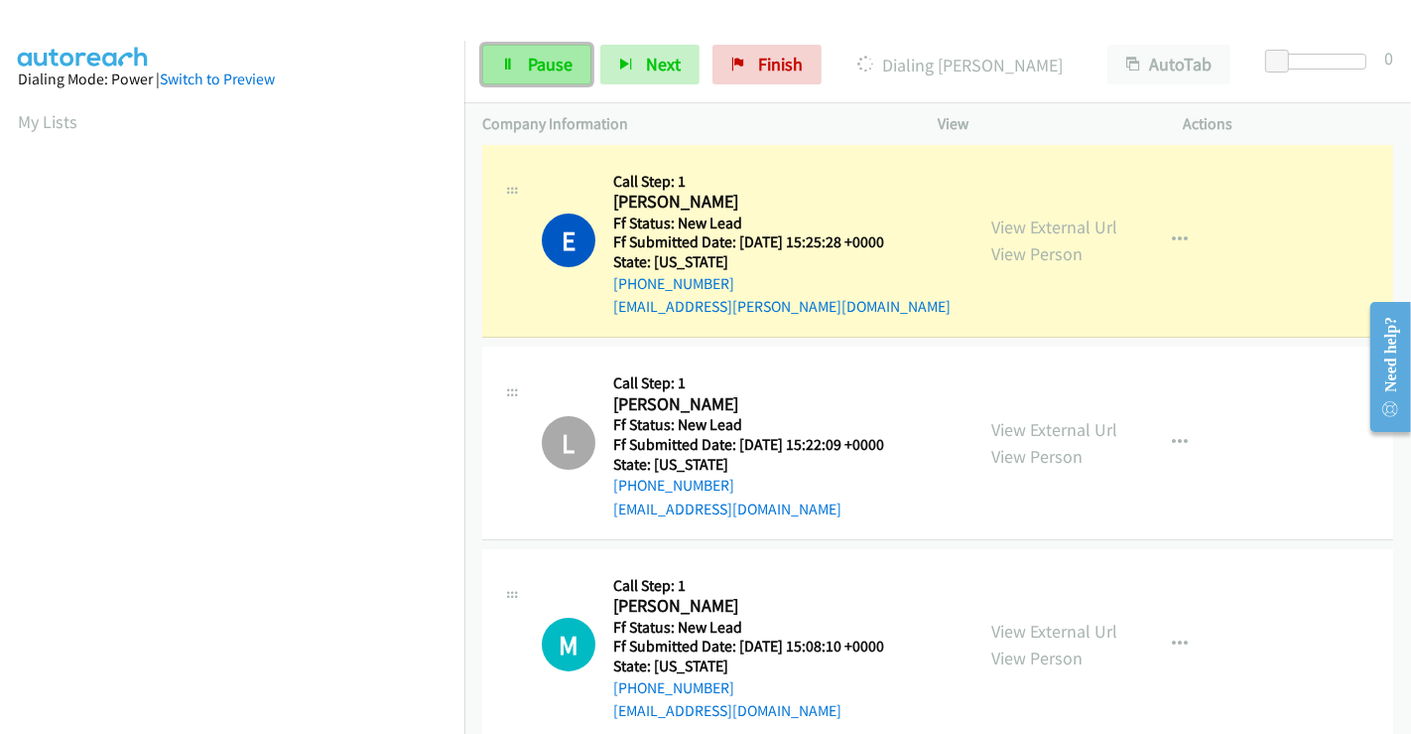
click at [554, 64] on span "Pause" at bounding box center [550, 64] width 45 height 23
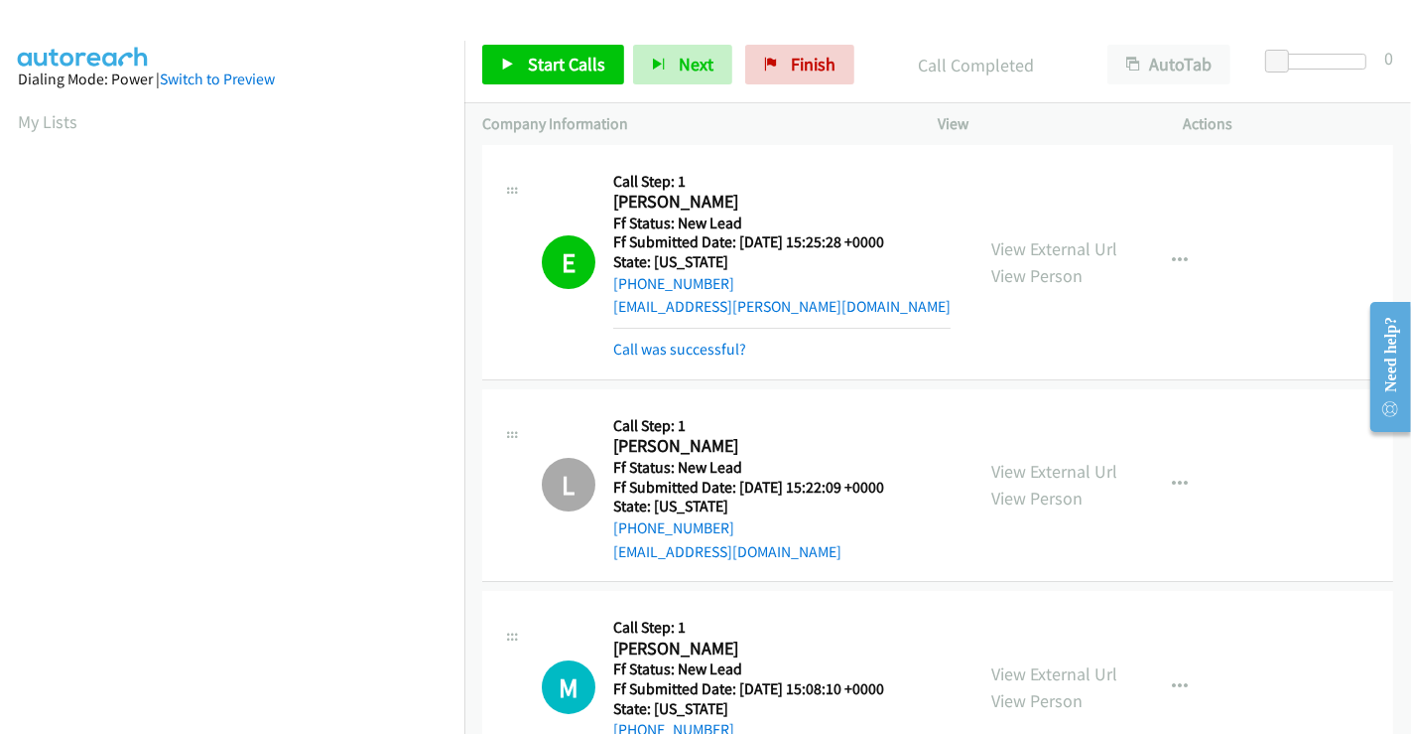
scroll to position [382, 0]
click at [692, 352] on link "Call was successful?" at bounding box center [679, 348] width 133 height 19
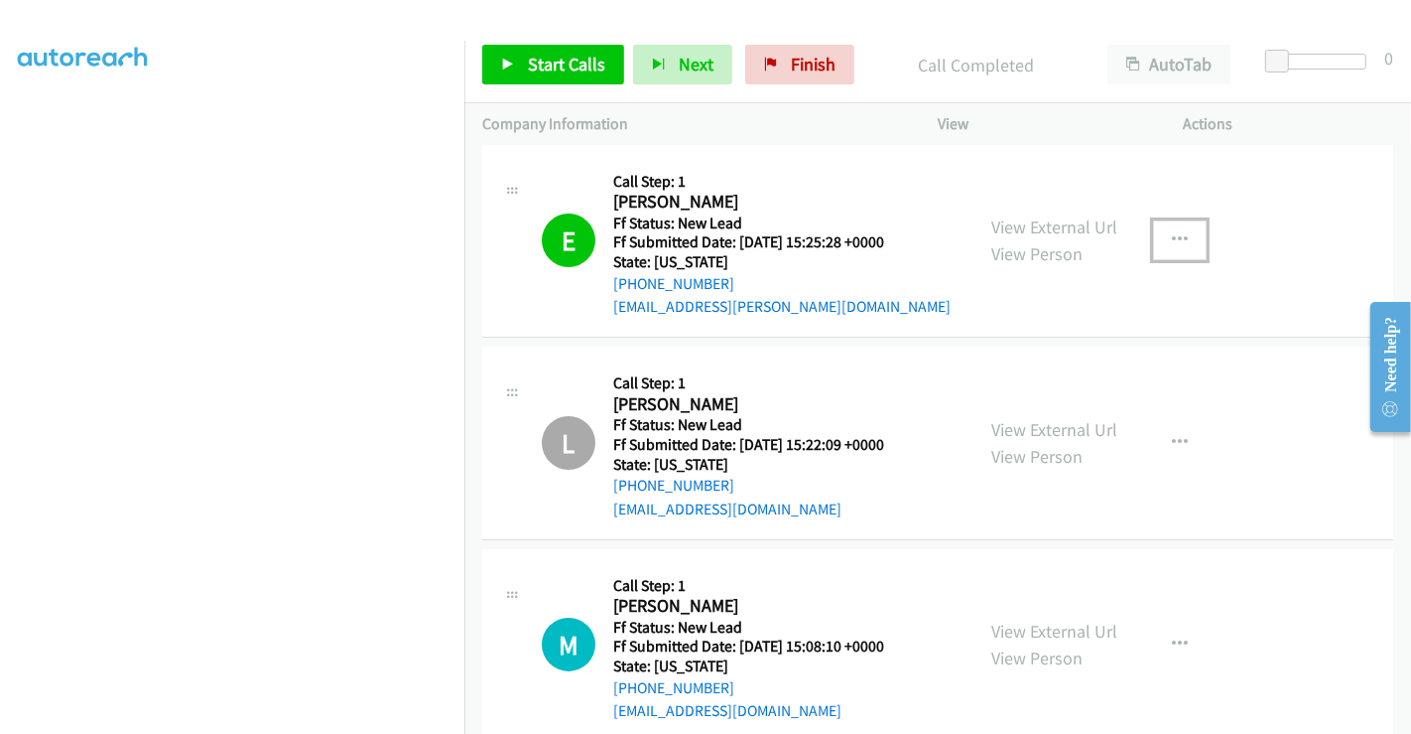
click at [1172, 235] on icon "button" at bounding box center [1180, 240] width 16 height 16
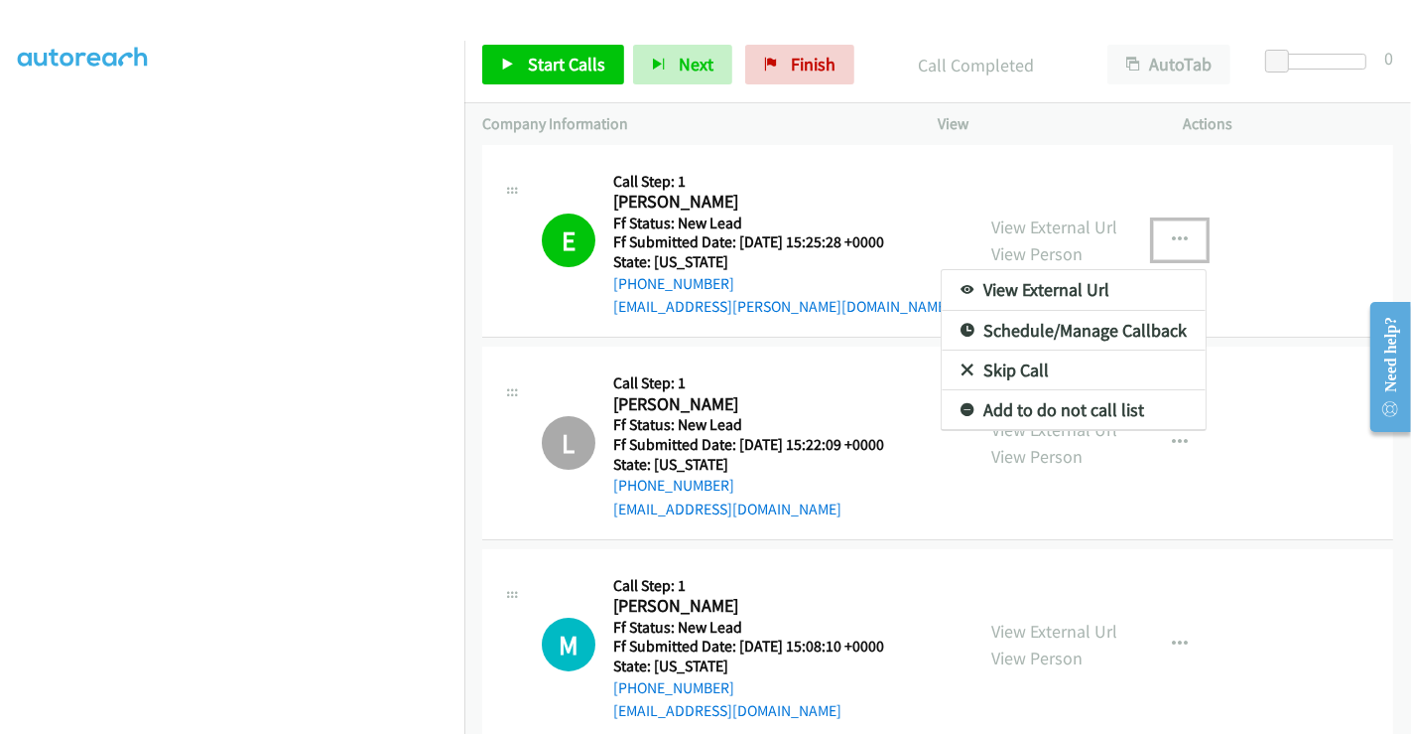
click at [1036, 401] on link "Add to do not call list" at bounding box center [1074, 410] width 264 height 40
click at [1036, 401] on div "View External Url View Person View External Url Email Schedule/Manage Callback …" at bounding box center [1106, 442] width 264 height 157
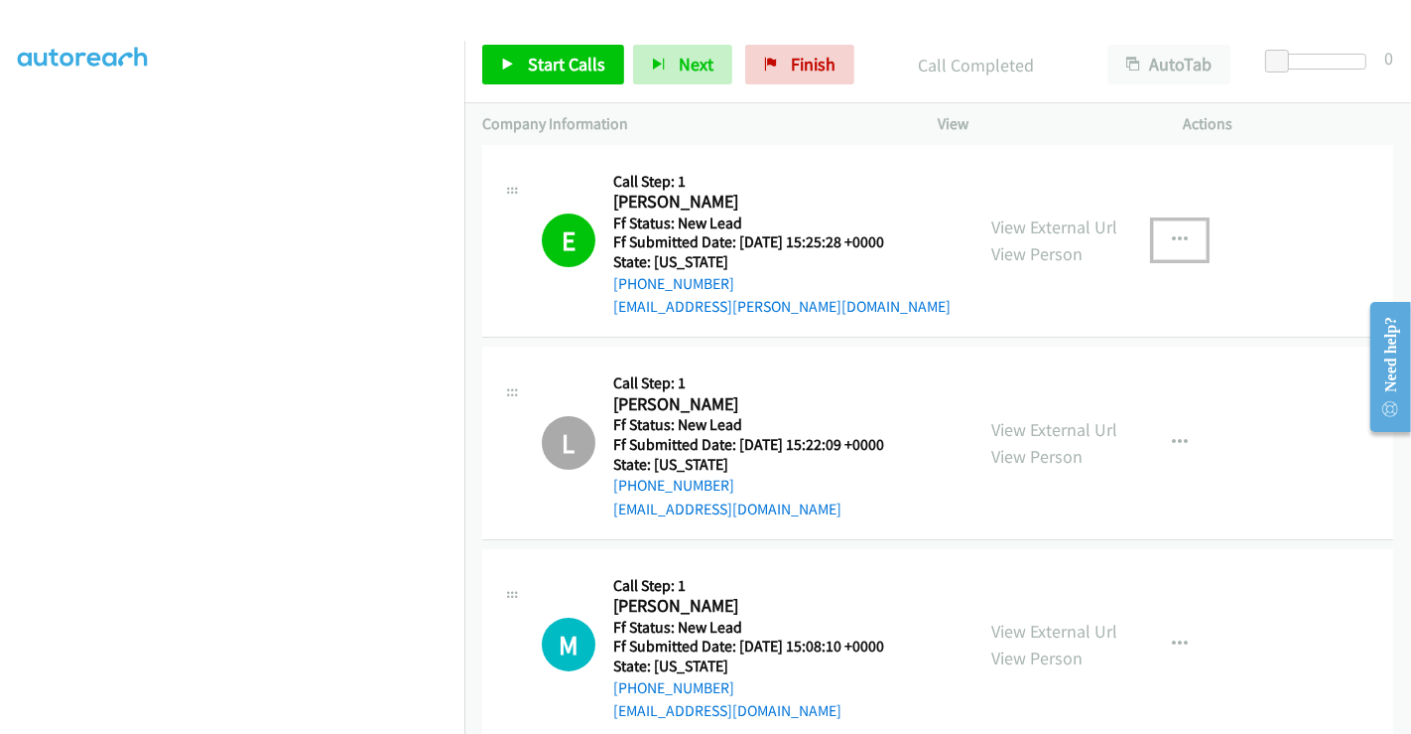
click at [1191, 236] on button "button" at bounding box center [1180, 240] width 54 height 40
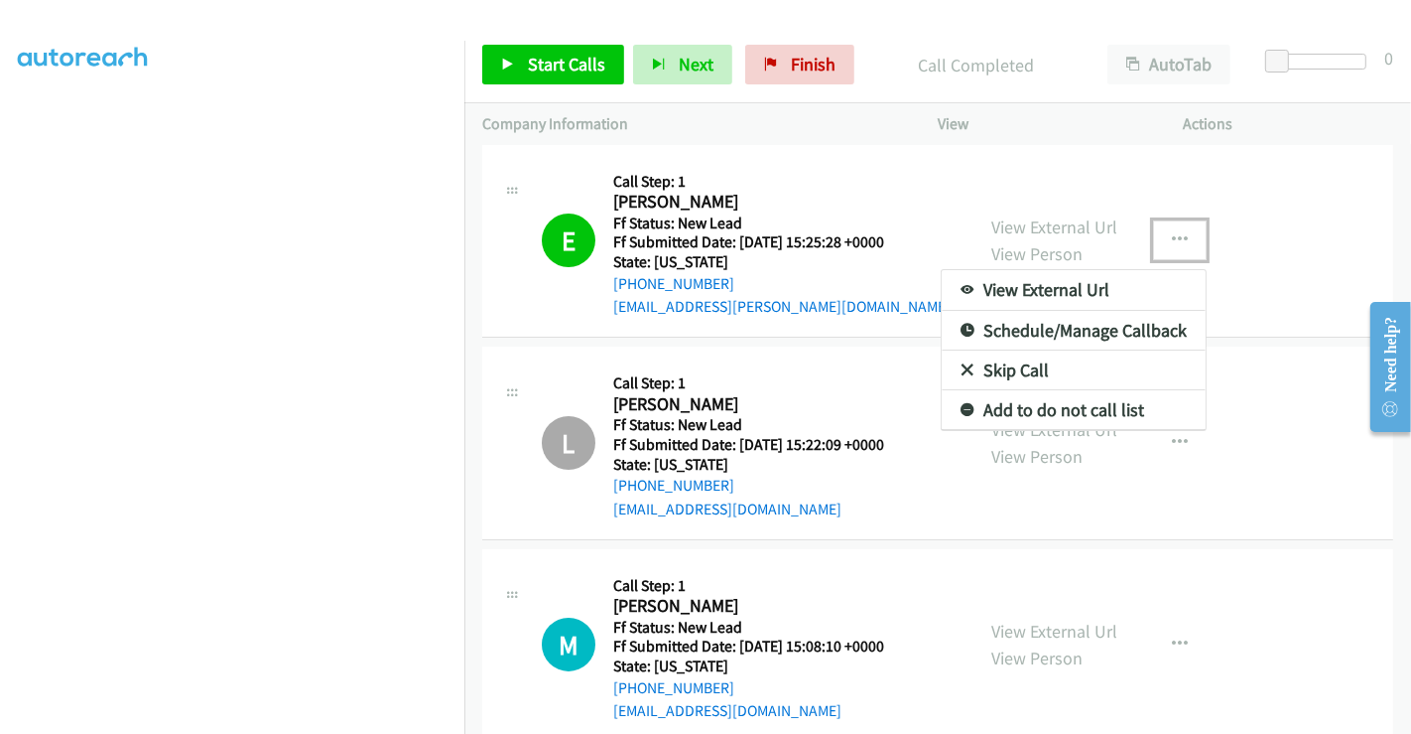
click at [1062, 409] on link "Add to do not call list" at bounding box center [1074, 410] width 264 height 40
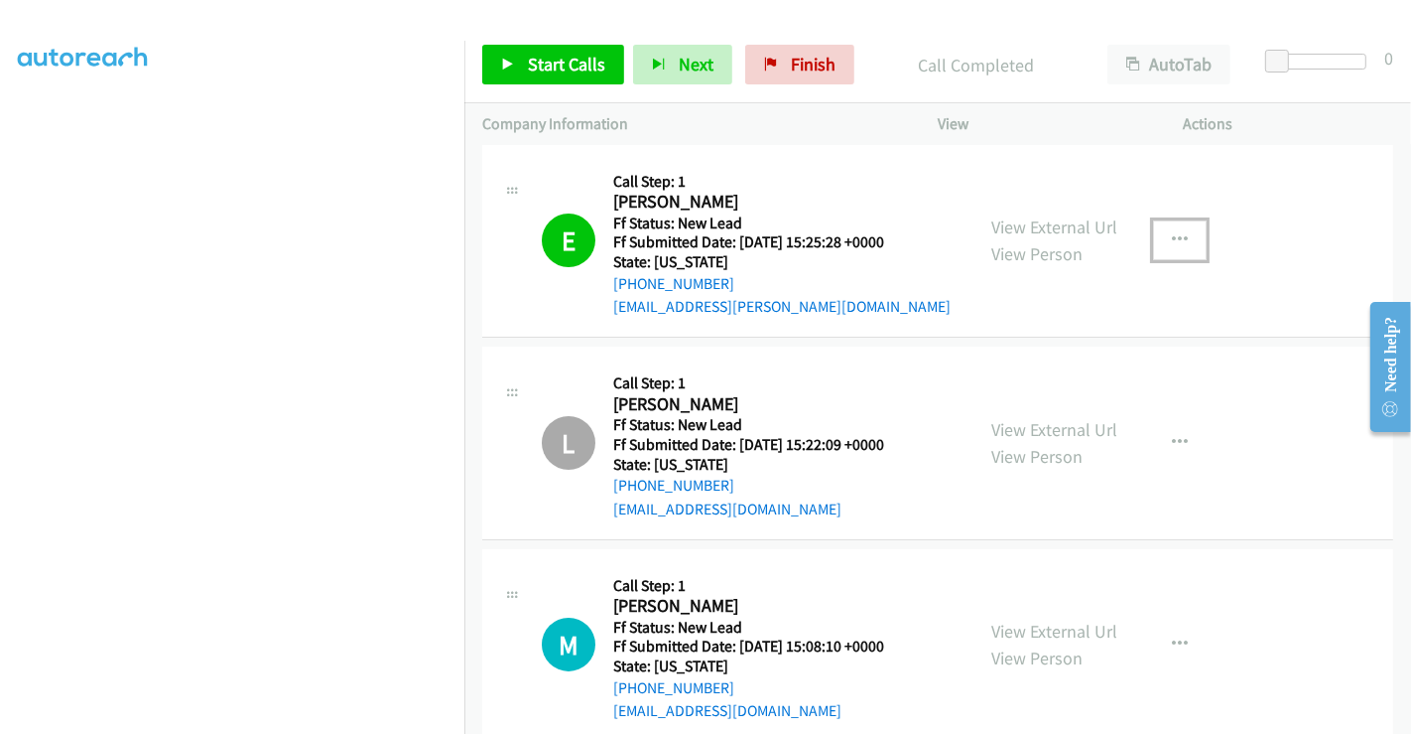
click at [1178, 233] on button "button" at bounding box center [1180, 240] width 54 height 40
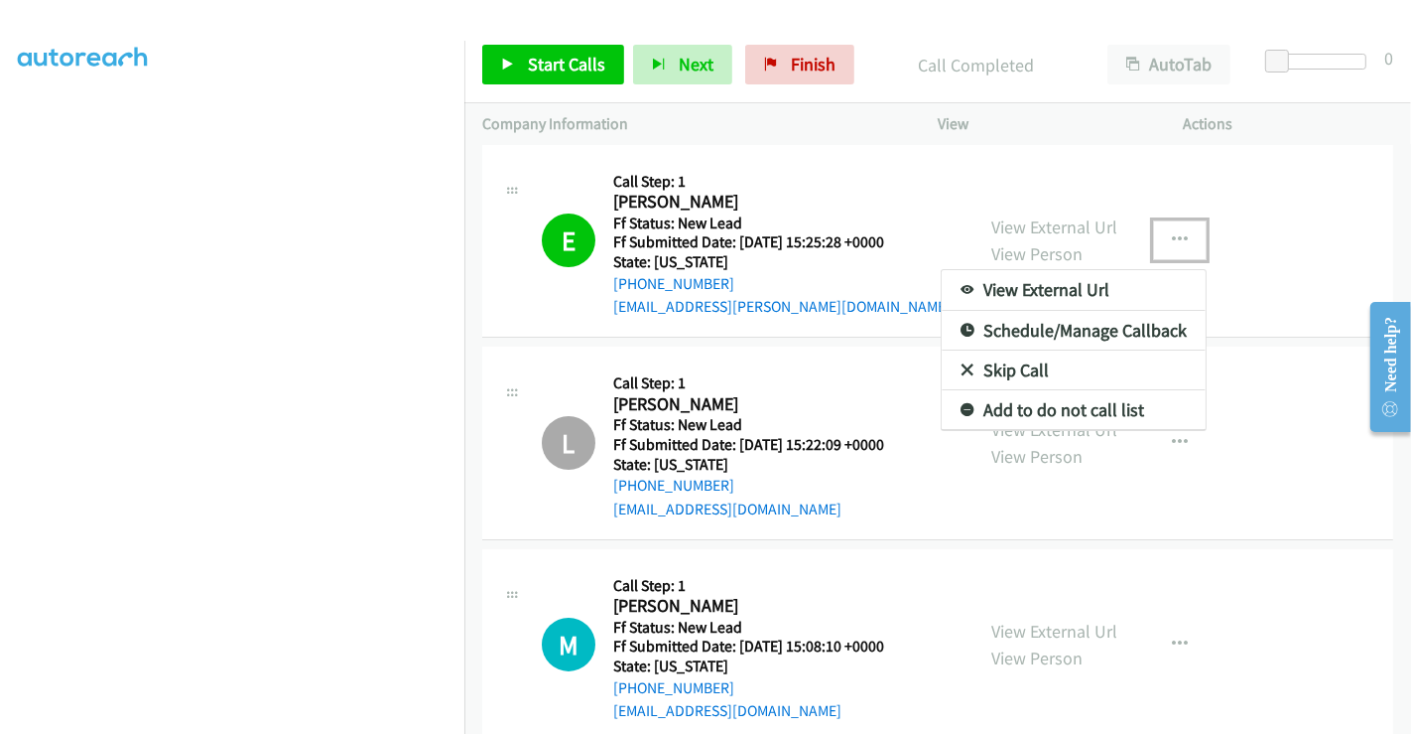
click at [962, 407] on icon at bounding box center [968, 411] width 14 height 14
click at [962, 407] on div "L Callback Scheduled Call Step: 1 Leigh Waldis America/New_York Ff Status: New …" at bounding box center [727, 442] width 491 height 157
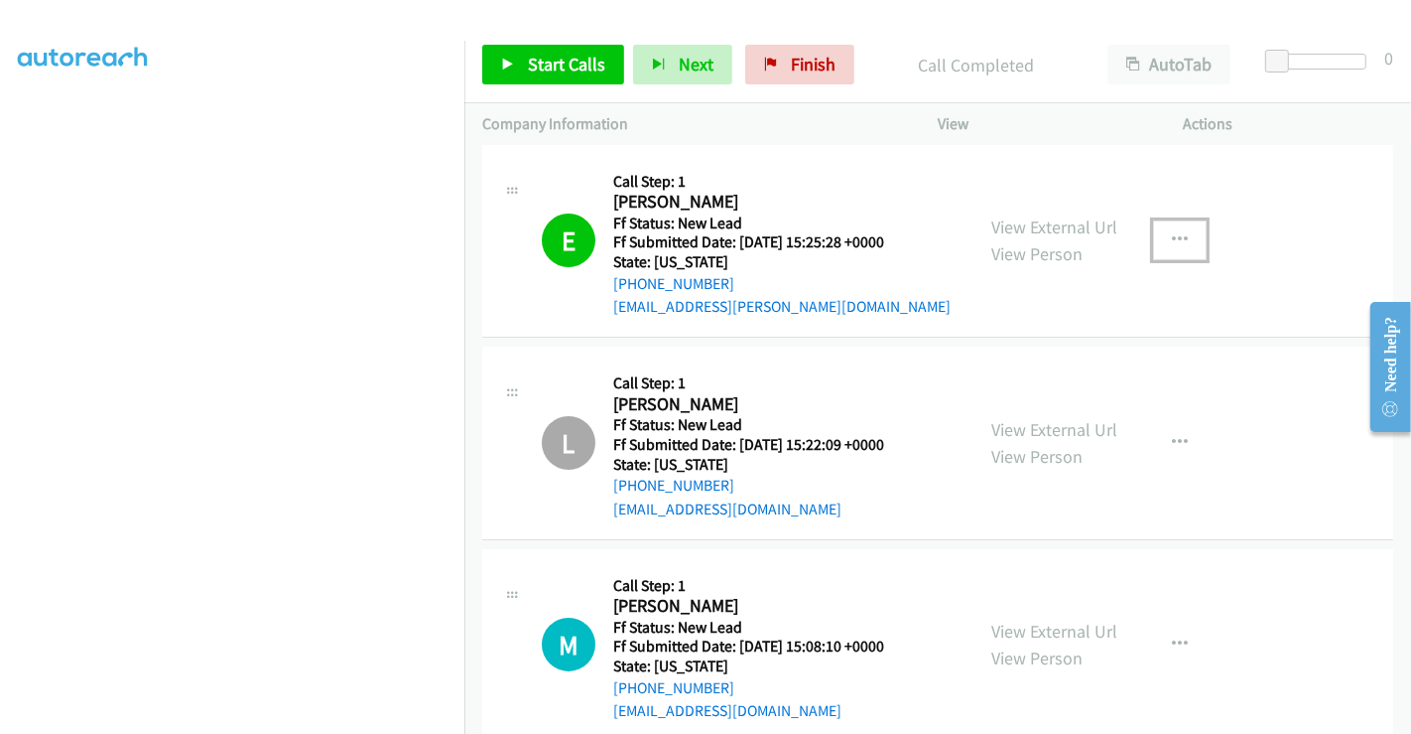
click at [1174, 232] on icon "button" at bounding box center [1180, 240] width 16 height 16
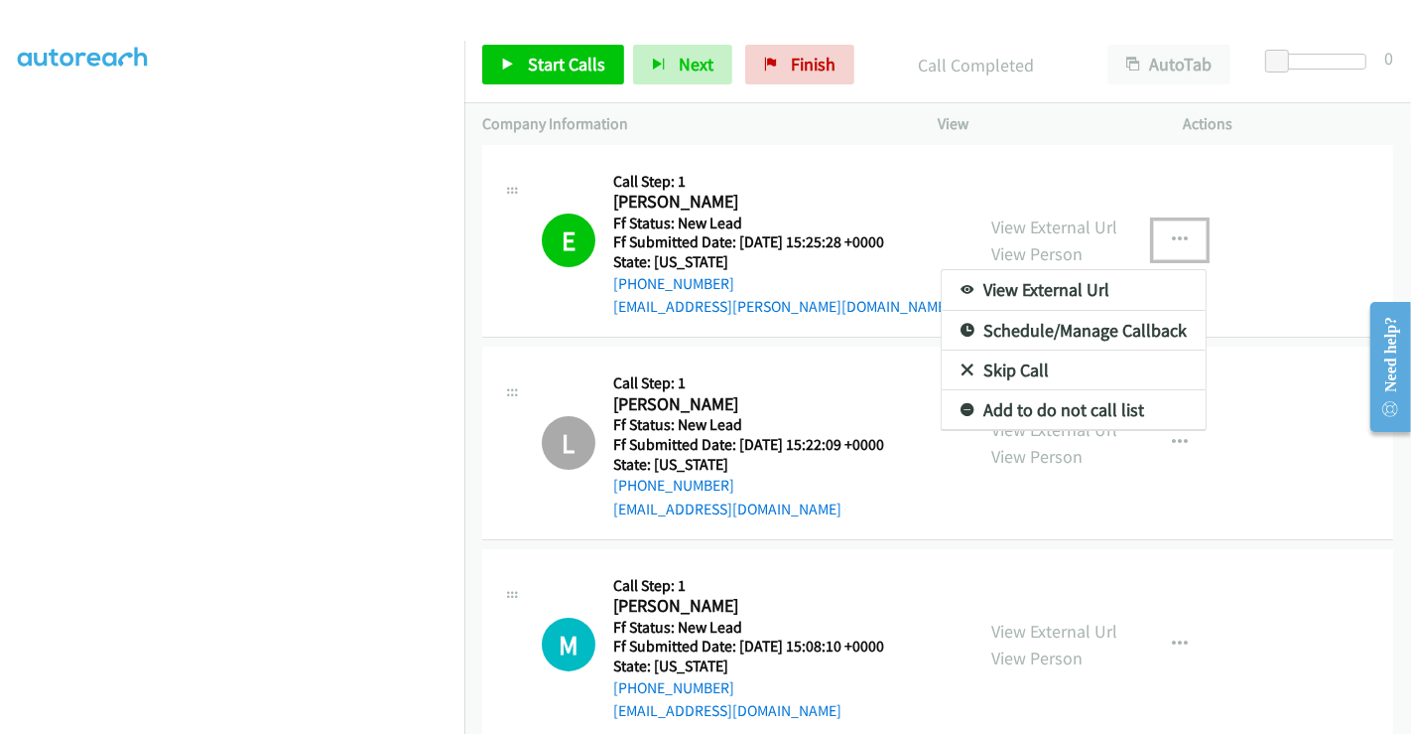
click at [953, 399] on link "Add to do not call list" at bounding box center [1074, 410] width 264 height 40
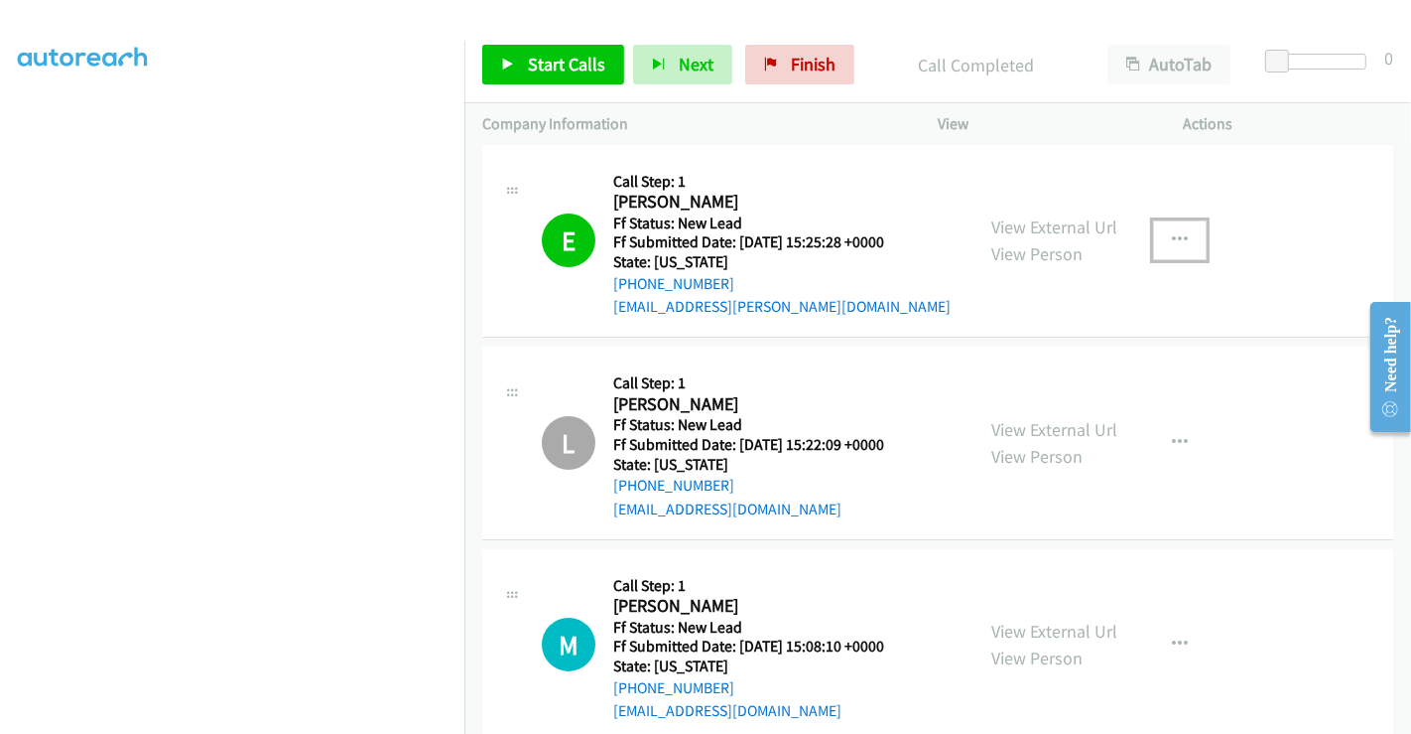
click at [1172, 242] on icon "button" at bounding box center [1180, 240] width 16 height 16
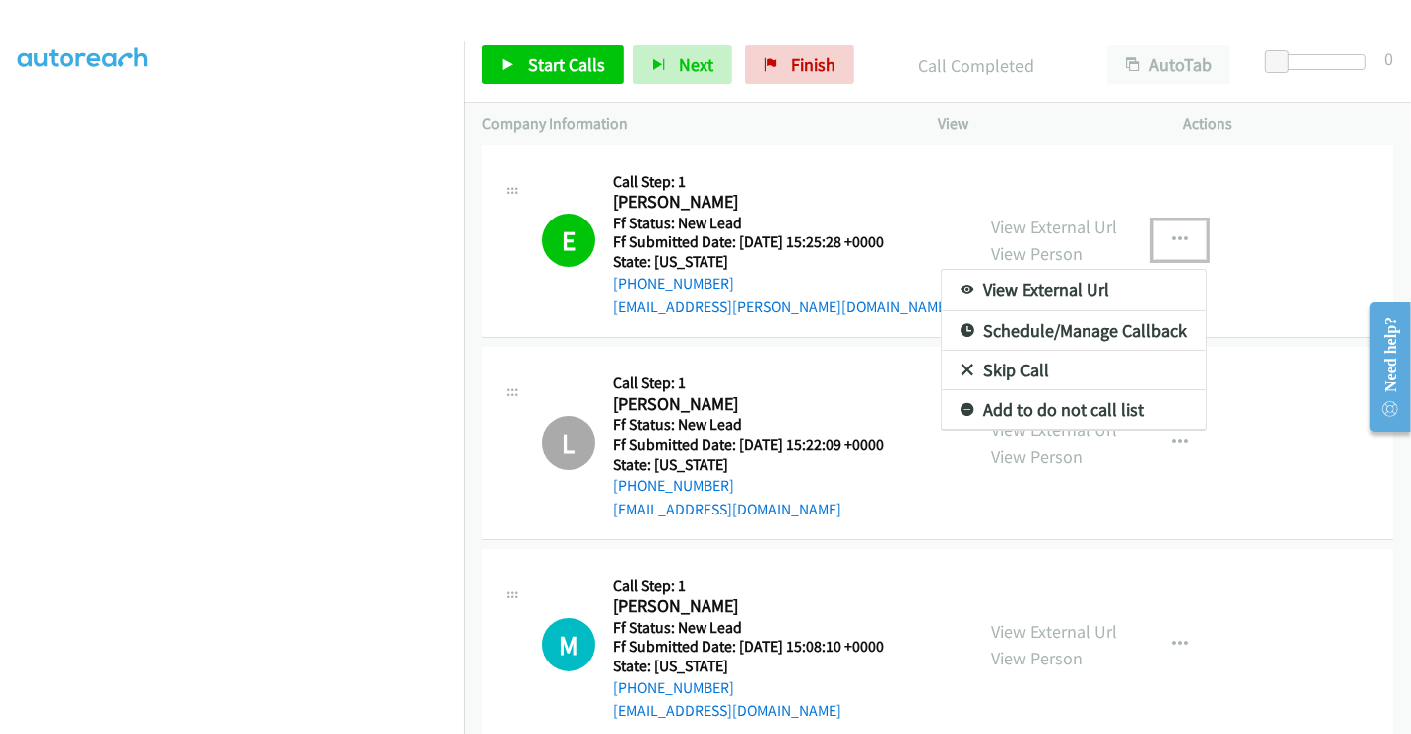
click at [967, 403] on link "Add to do not call list" at bounding box center [1074, 410] width 264 height 40
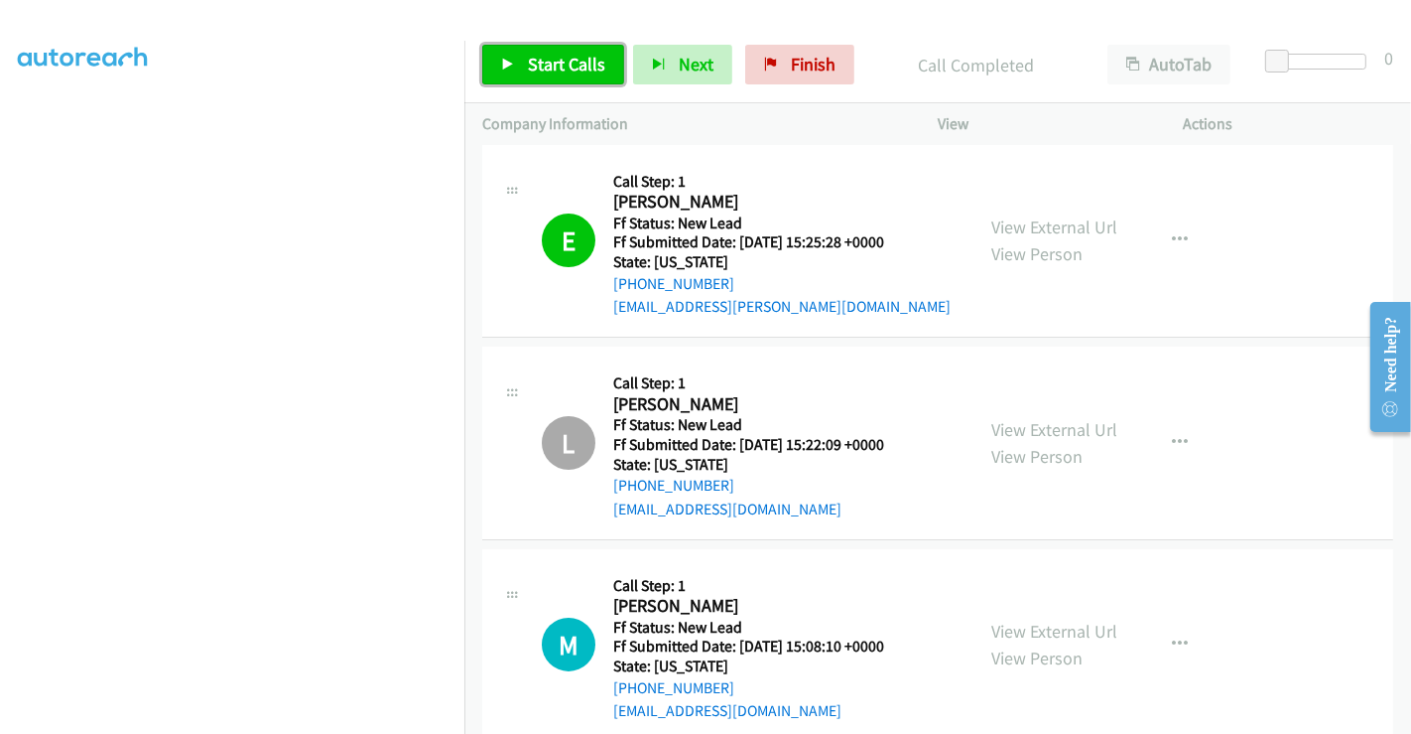
click at [571, 69] on span "Start Calls" at bounding box center [566, 64] width 77 height 23
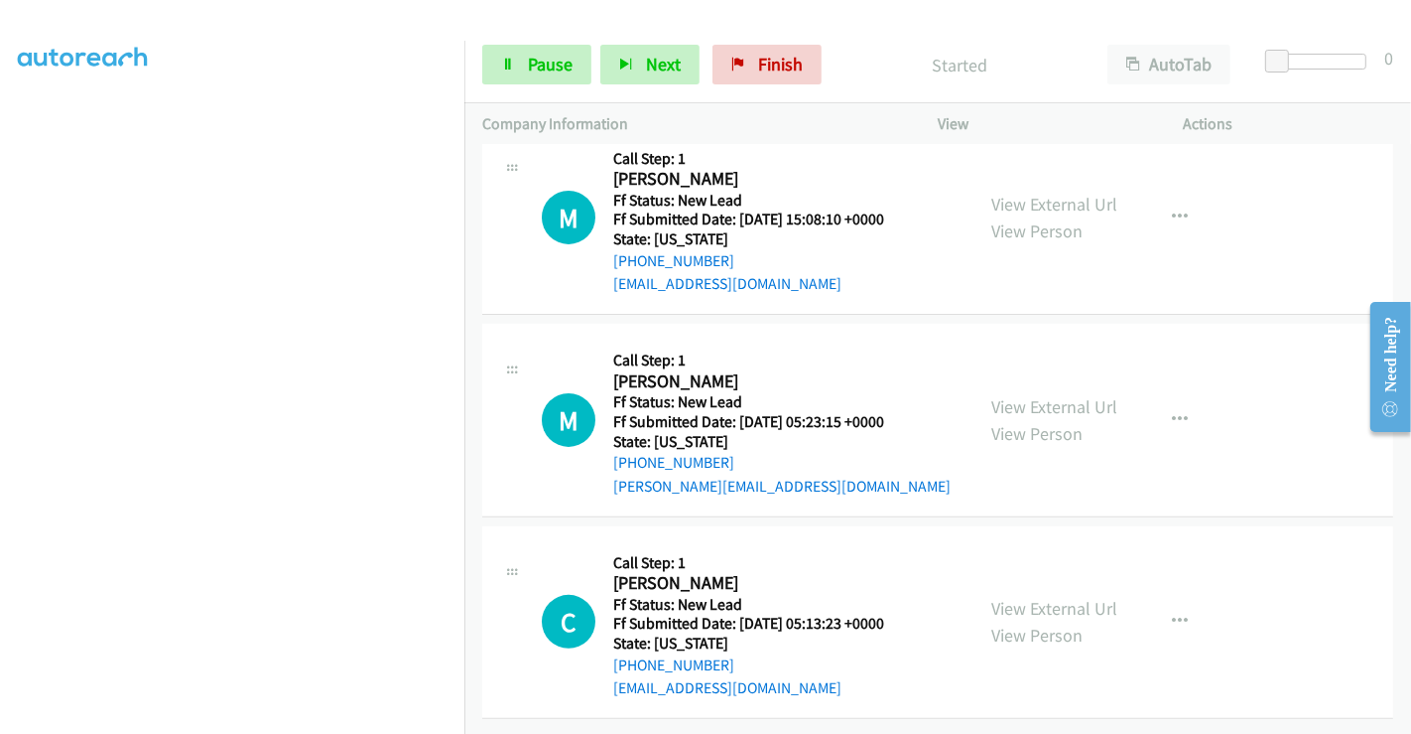
scroll to position [446, 0]
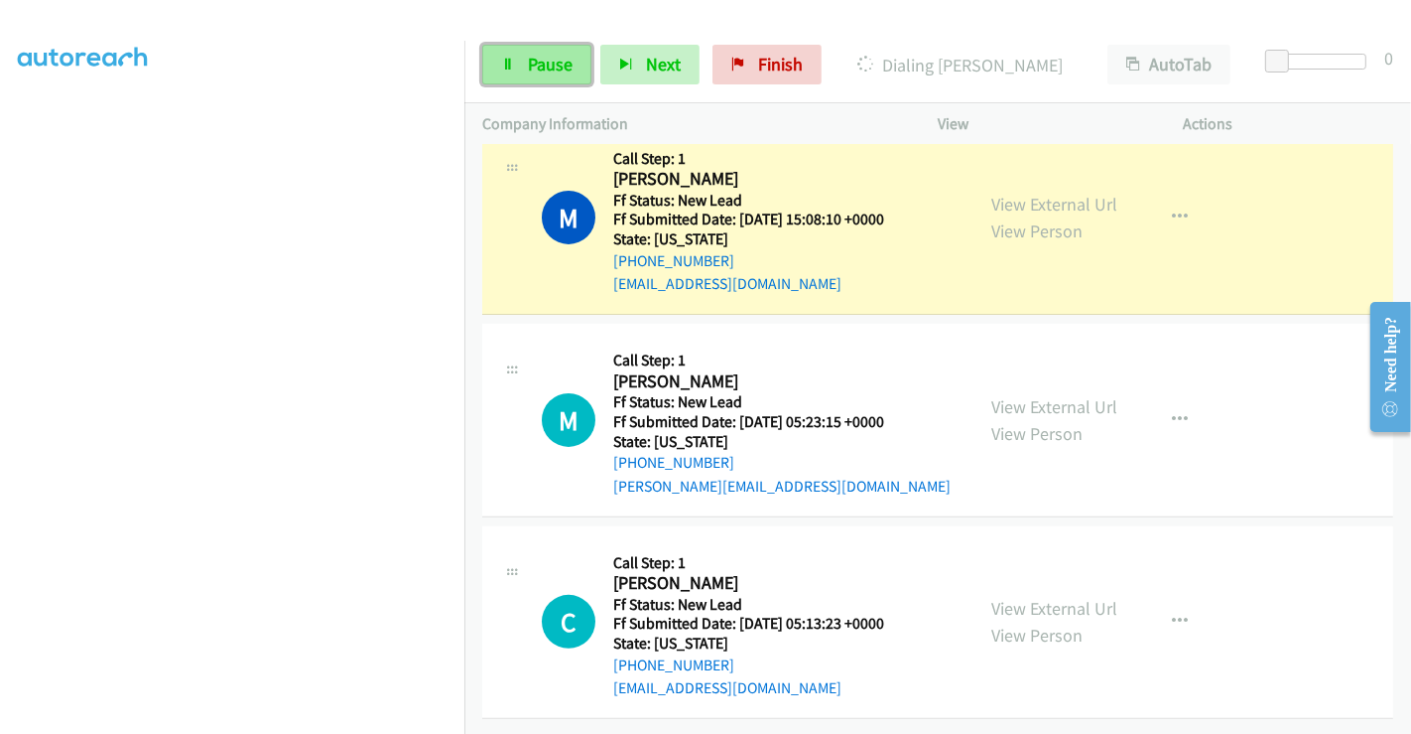
click at [544, 67] on span "Pause" at bounding box center [550, 64] width 45 height 23
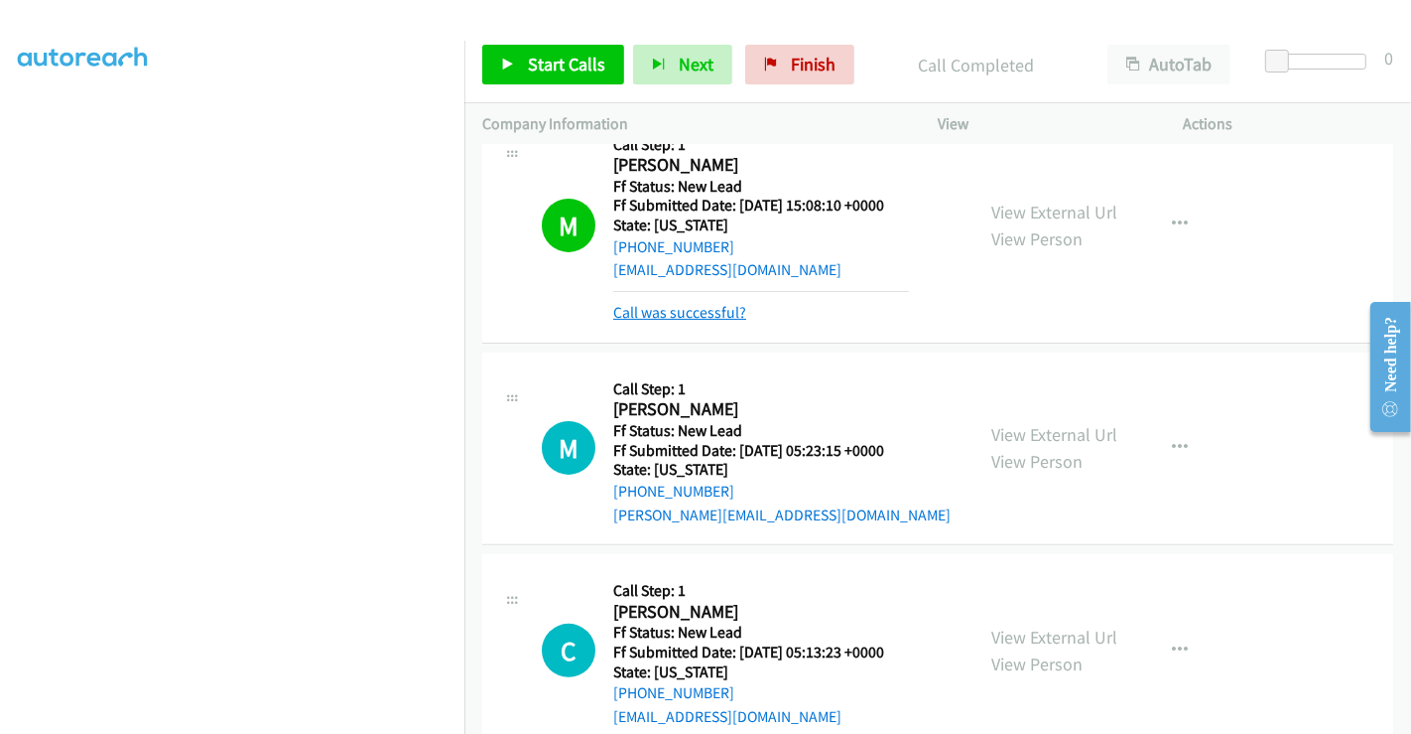
click at [692, 305] on link "Call was successful?" at bounding box center [679, 312] width 133 height 19
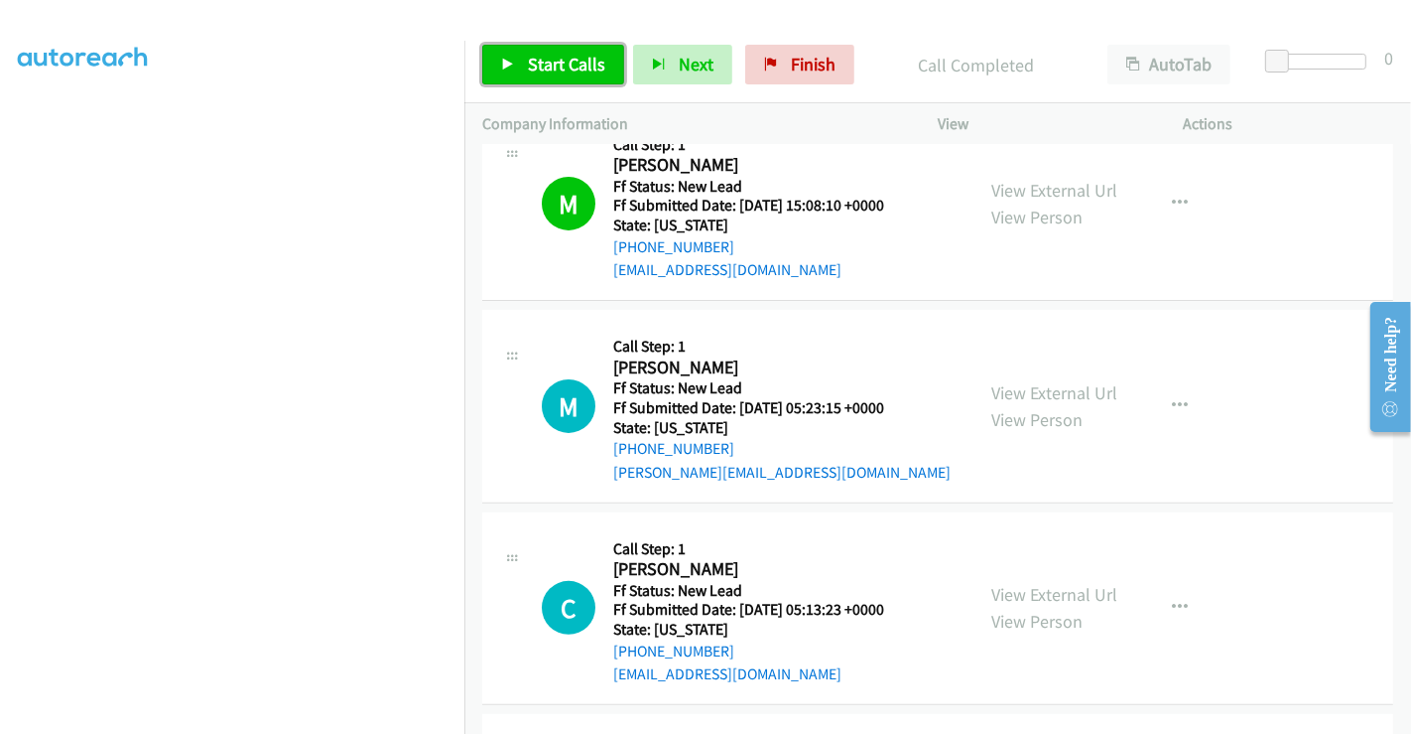
click at [524, 64] on link "Start Calls" at bounding box center [553, 65] width 142 height 40
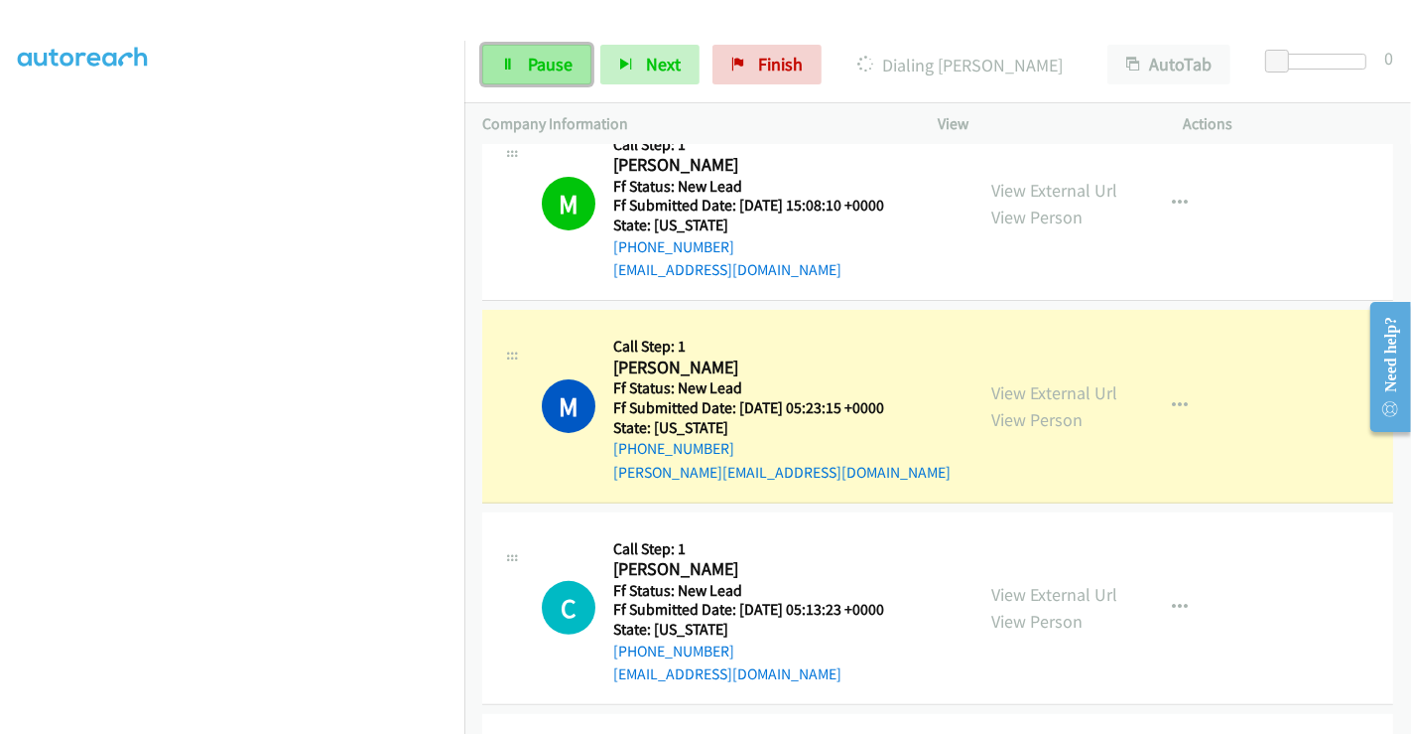
click at [540, 61] on span "Pause" at bounding box center [550, 64] width 45 height 23
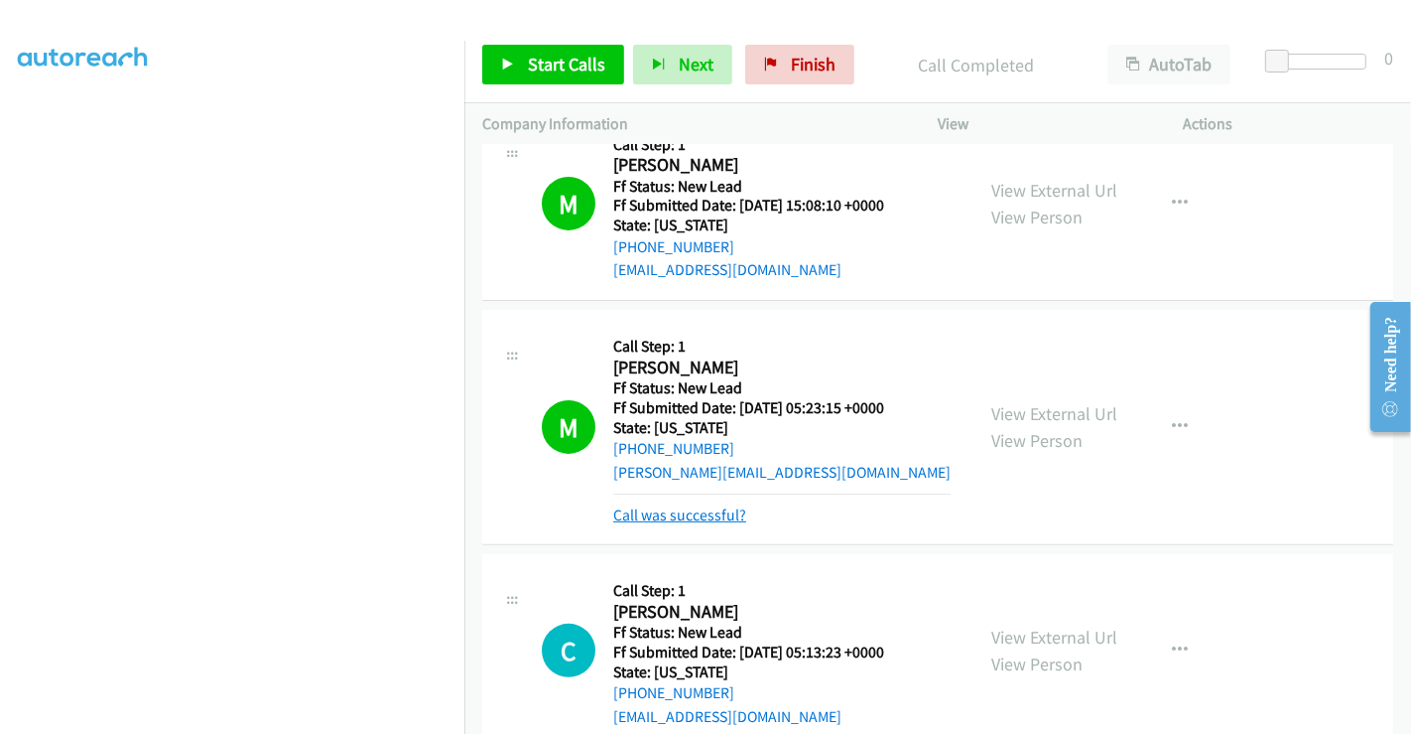
click at [717, 511] on link "Call was successful?" at bounding box center [679, 514] width 133 height 19
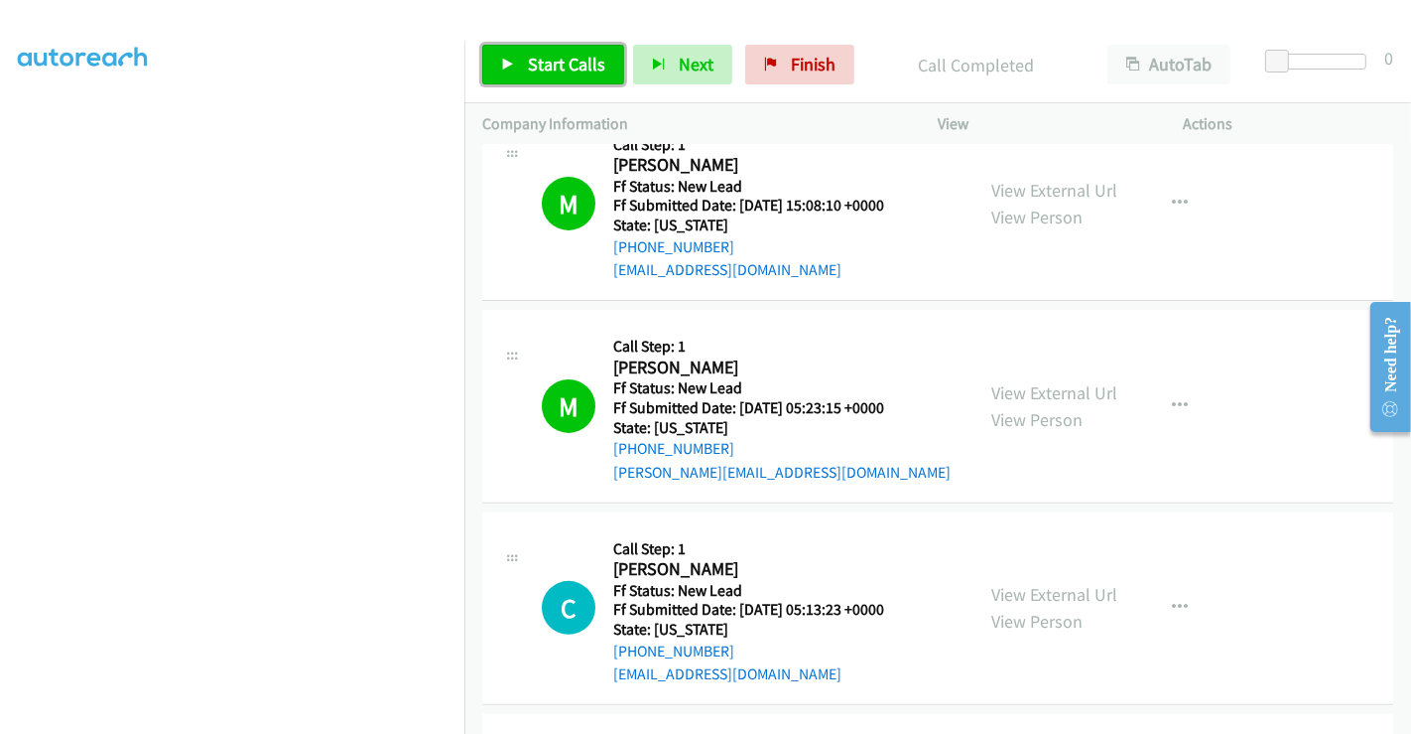
click at [565, 63] on span "Start Calls" at bounding box center [566, 64] width 77 height 23
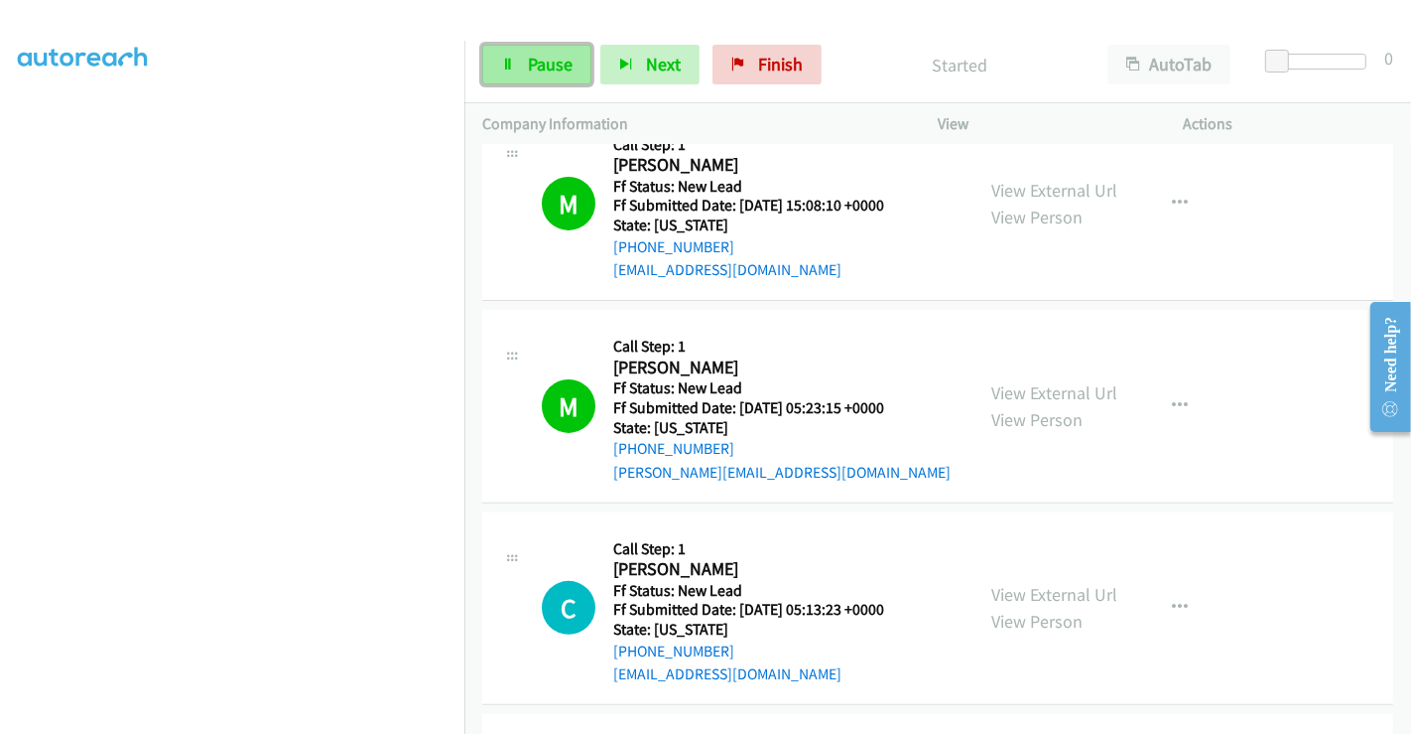
click at [532, 67] on span "Pause" at bounding box center [550, 64] width 45 height 23
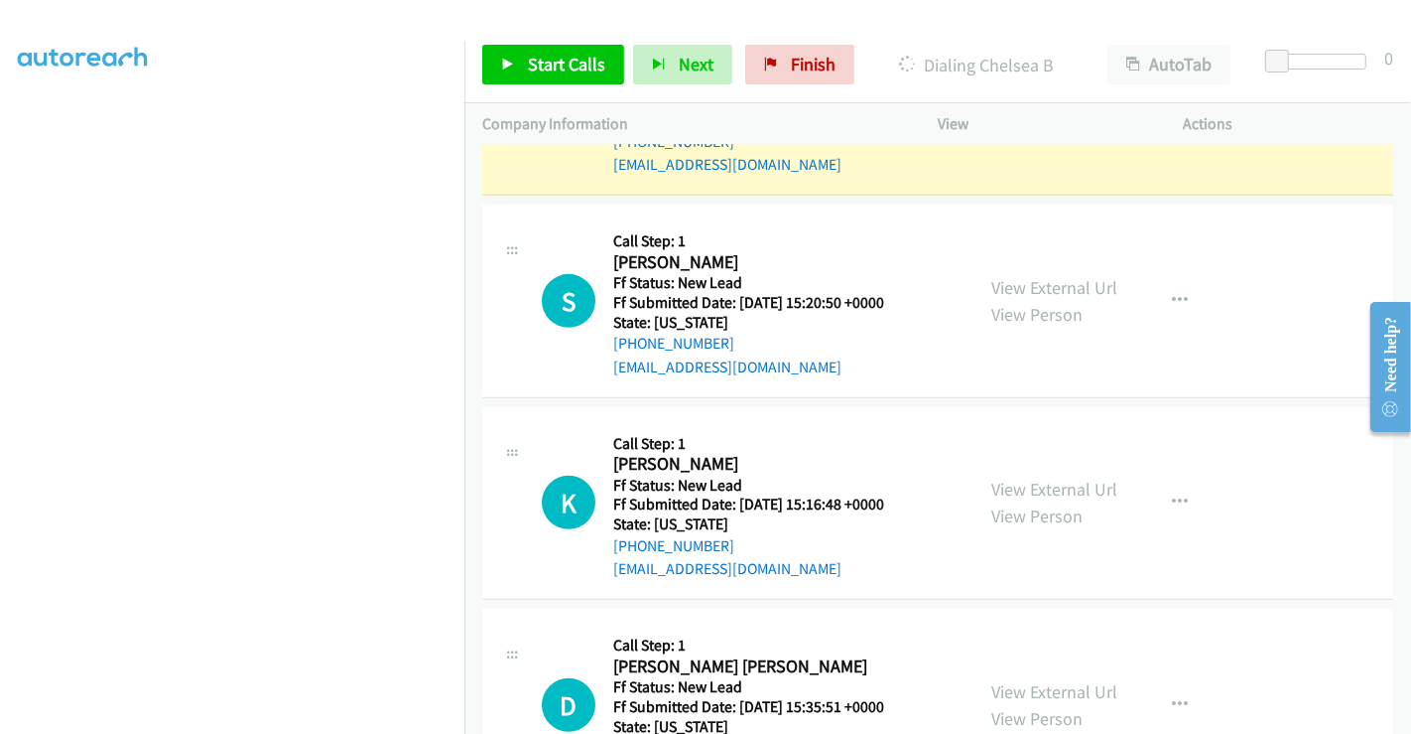
scroll to position [921, 0]
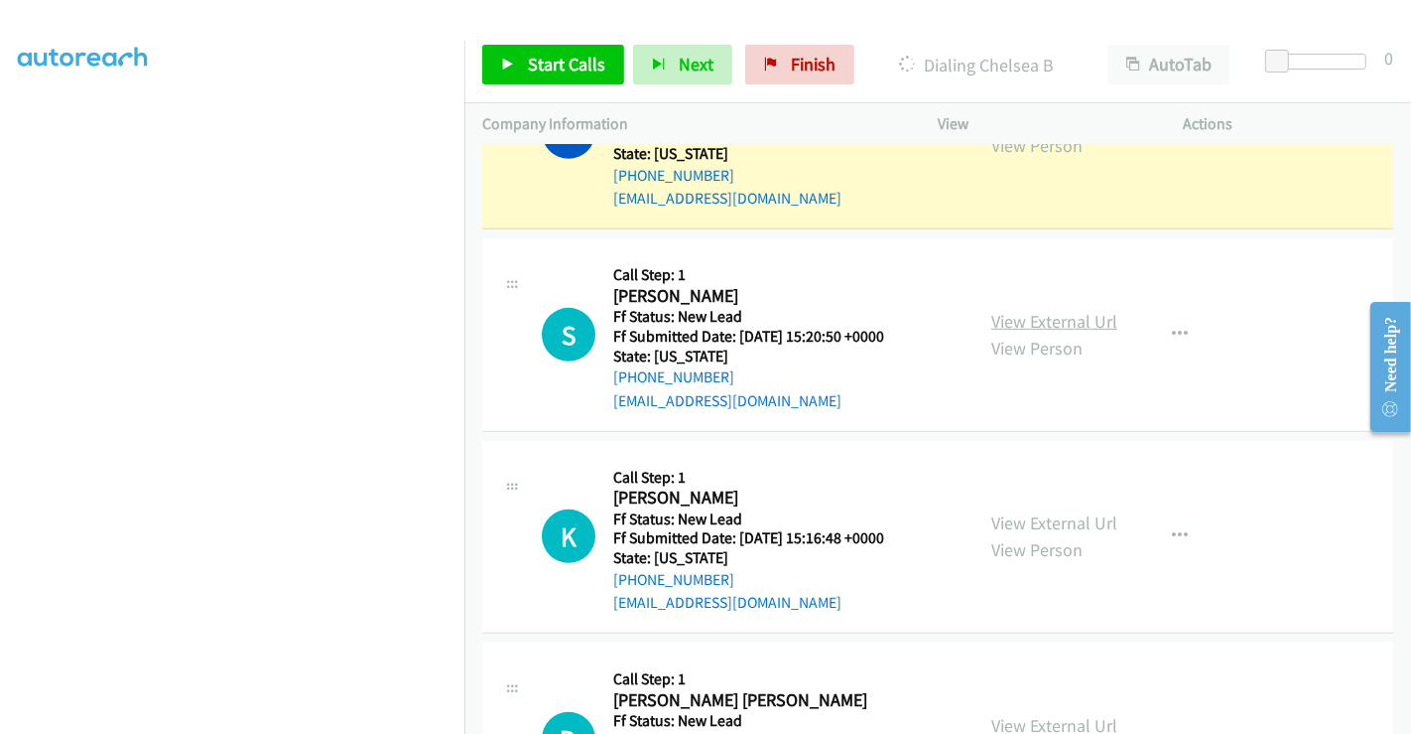
click at [1032, 311] on link "View External Url" at bounding box center [1055, 321] width 126 height 23
click at [1029, 514] on link "View External Url" at bounding box center [1055, 522] width 126 height 23
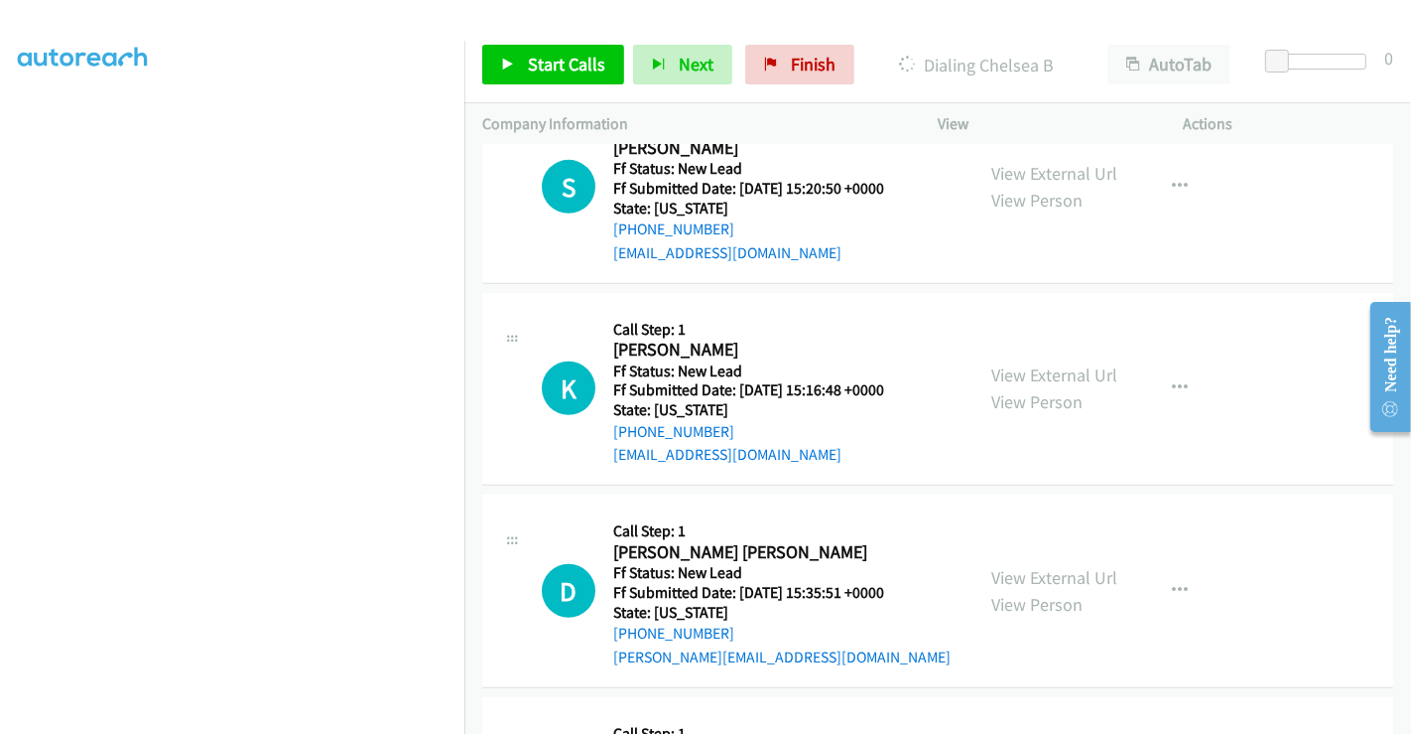
scroll to position [1142, 0]
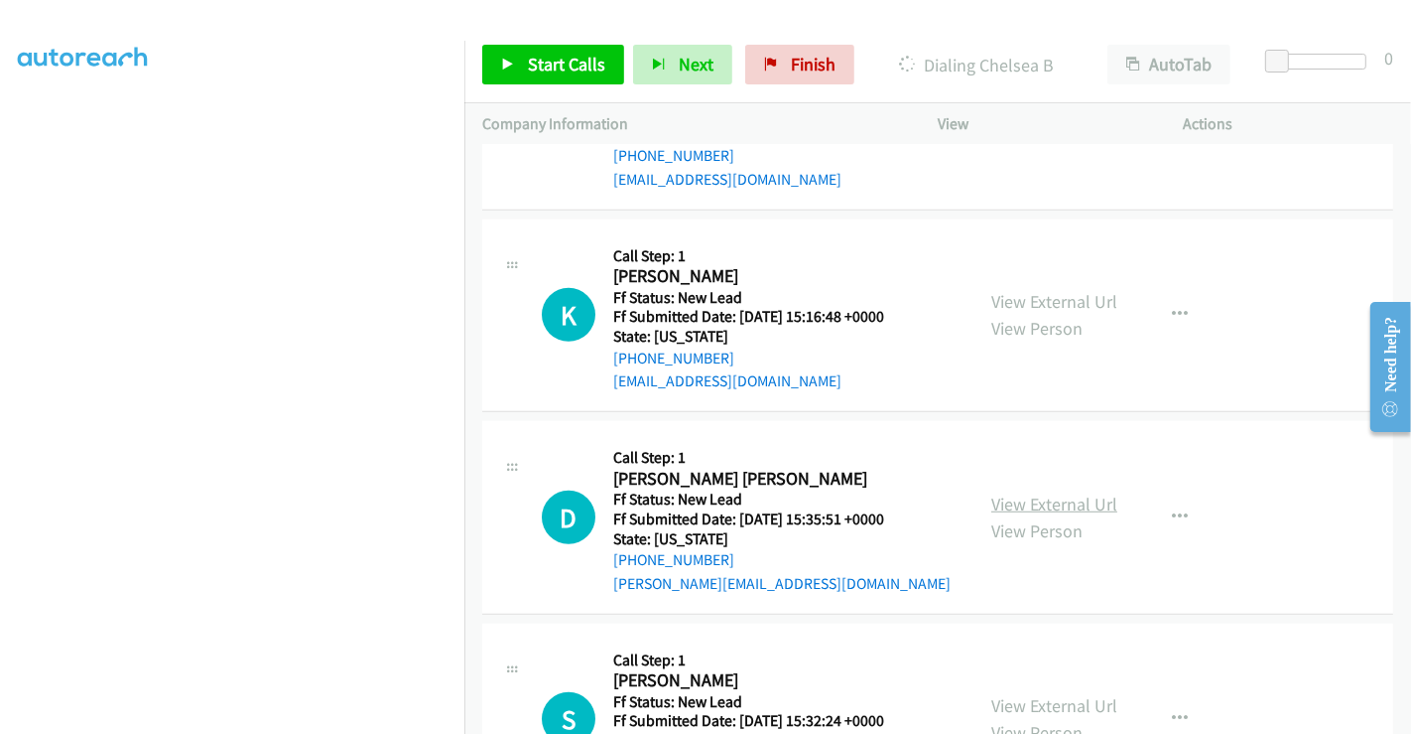
click at [1030, 499] on link "View External Url" at bounding box center [1055, 503] width 126 height 23
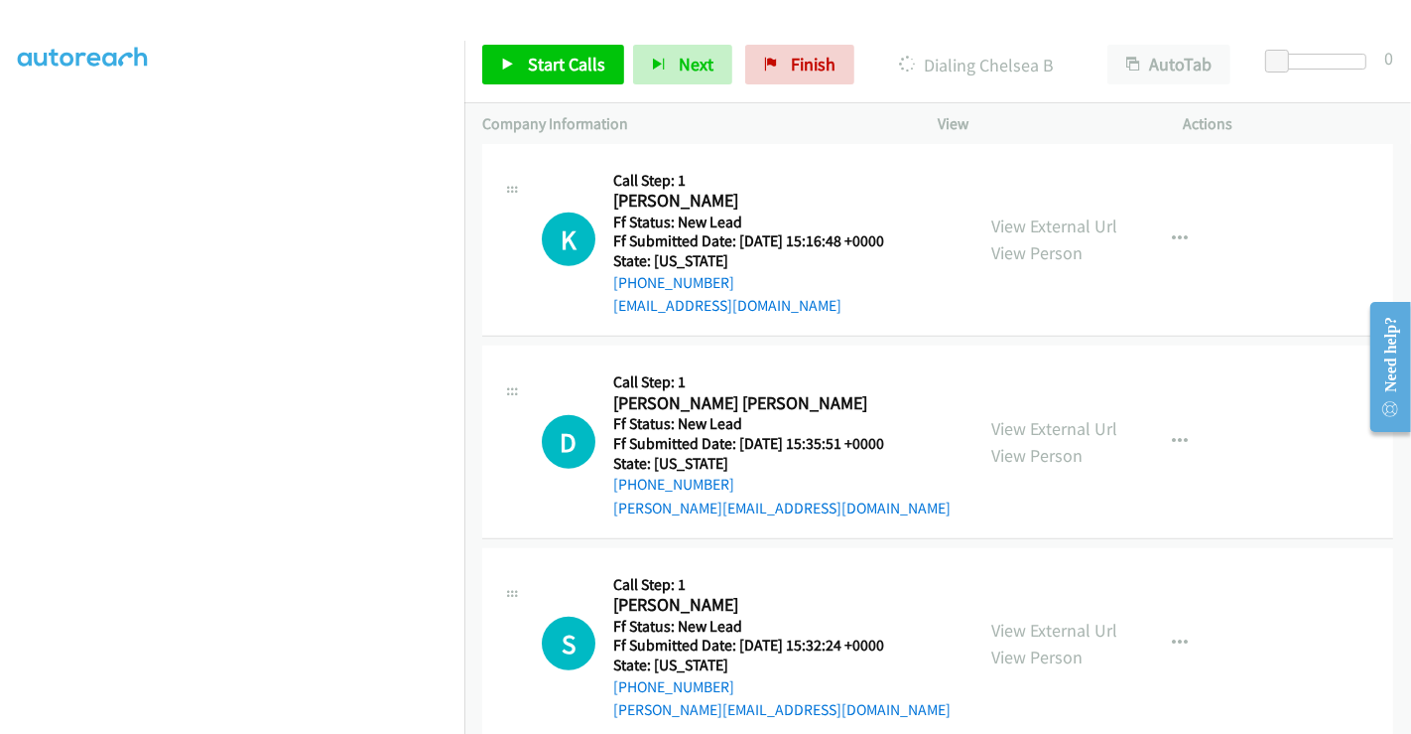
scroll to position [1253, 0]
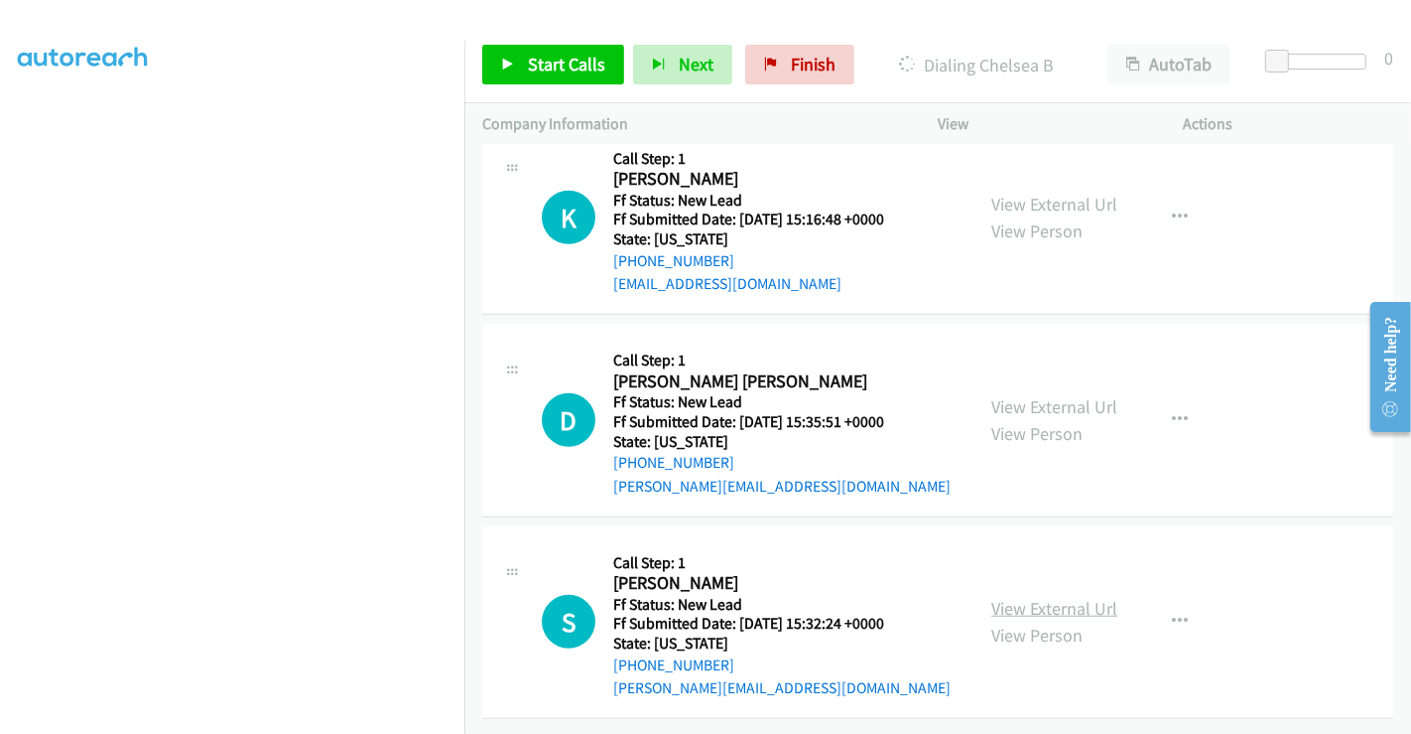
click at [1061, 597] on link "View External Url" at bounding box center [1055, 608] width 126 height 23
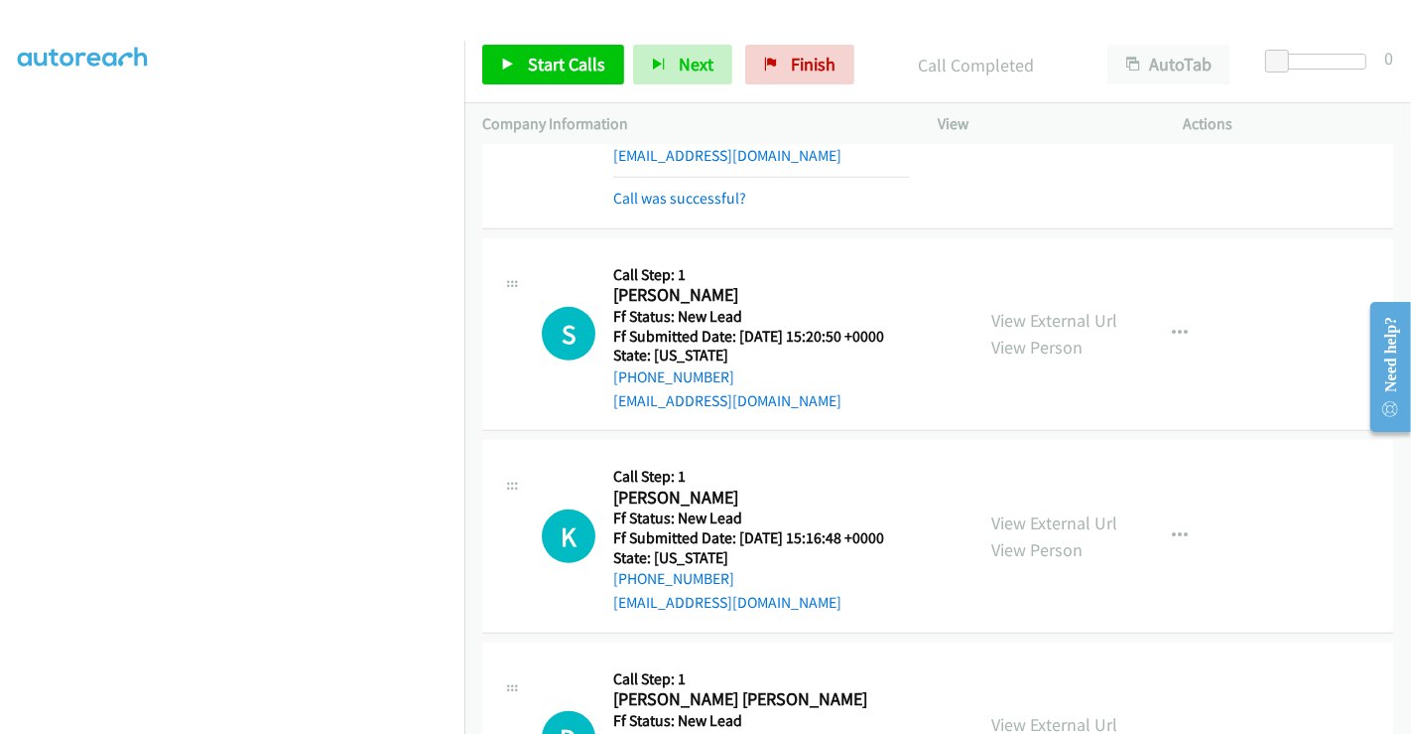
scroll to position [854, 0]
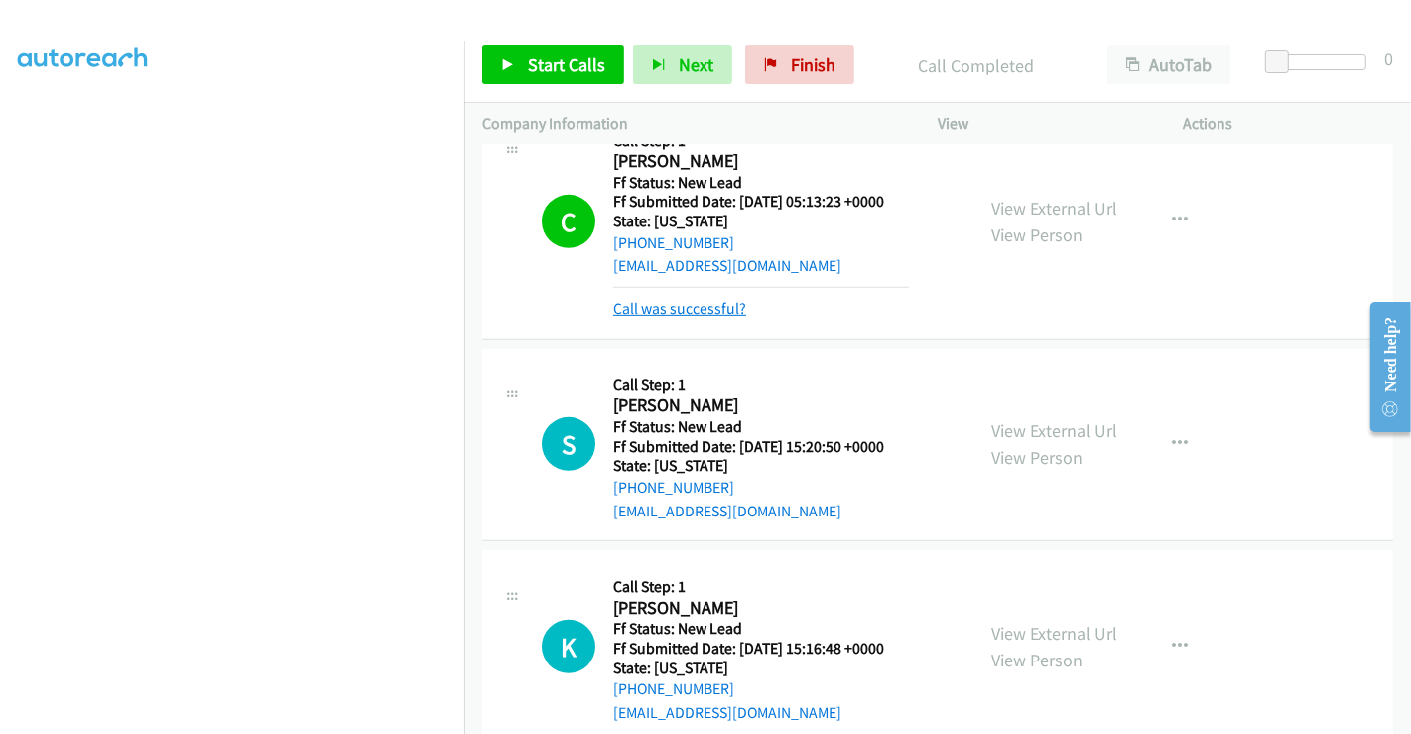
click at [695, 304] on link "Call was successful?" at bounding box center [679, 308] width 133 height 19
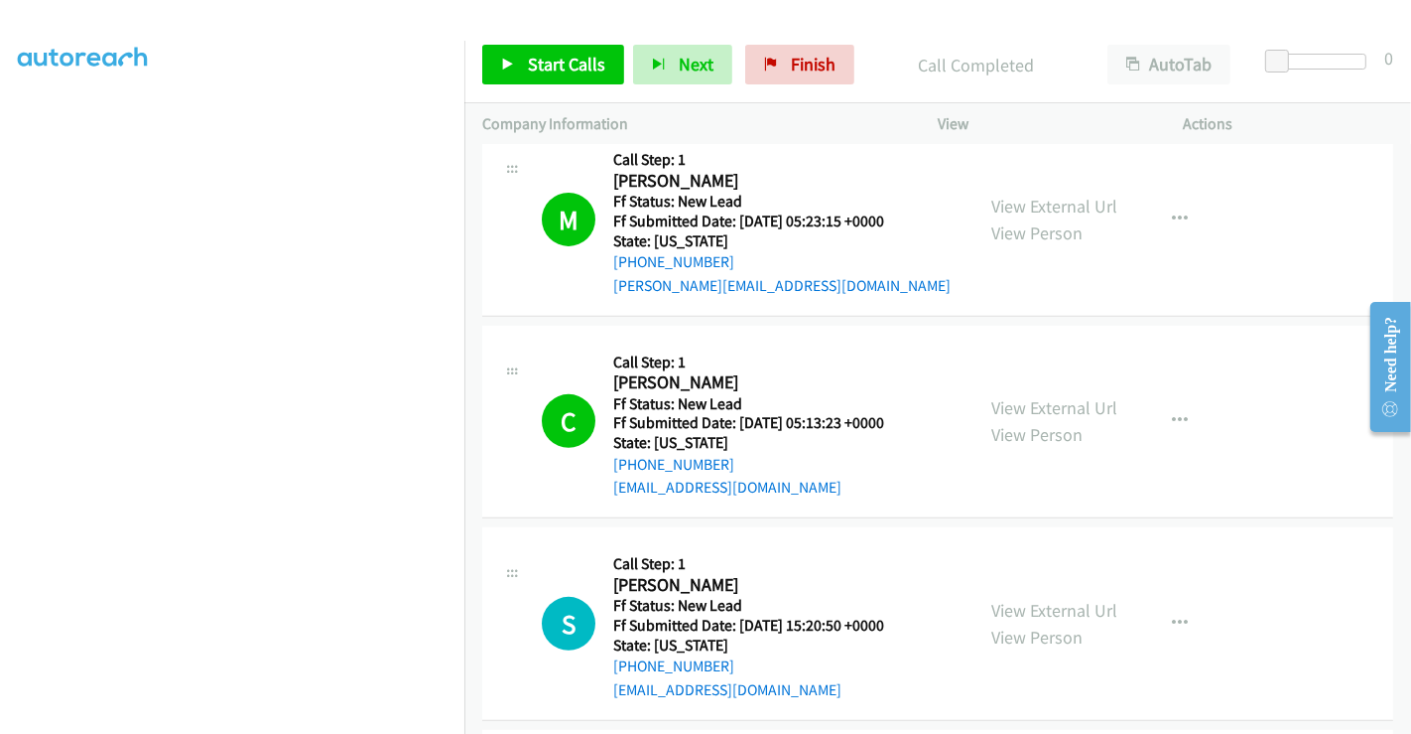
scroll to position [964, 0]
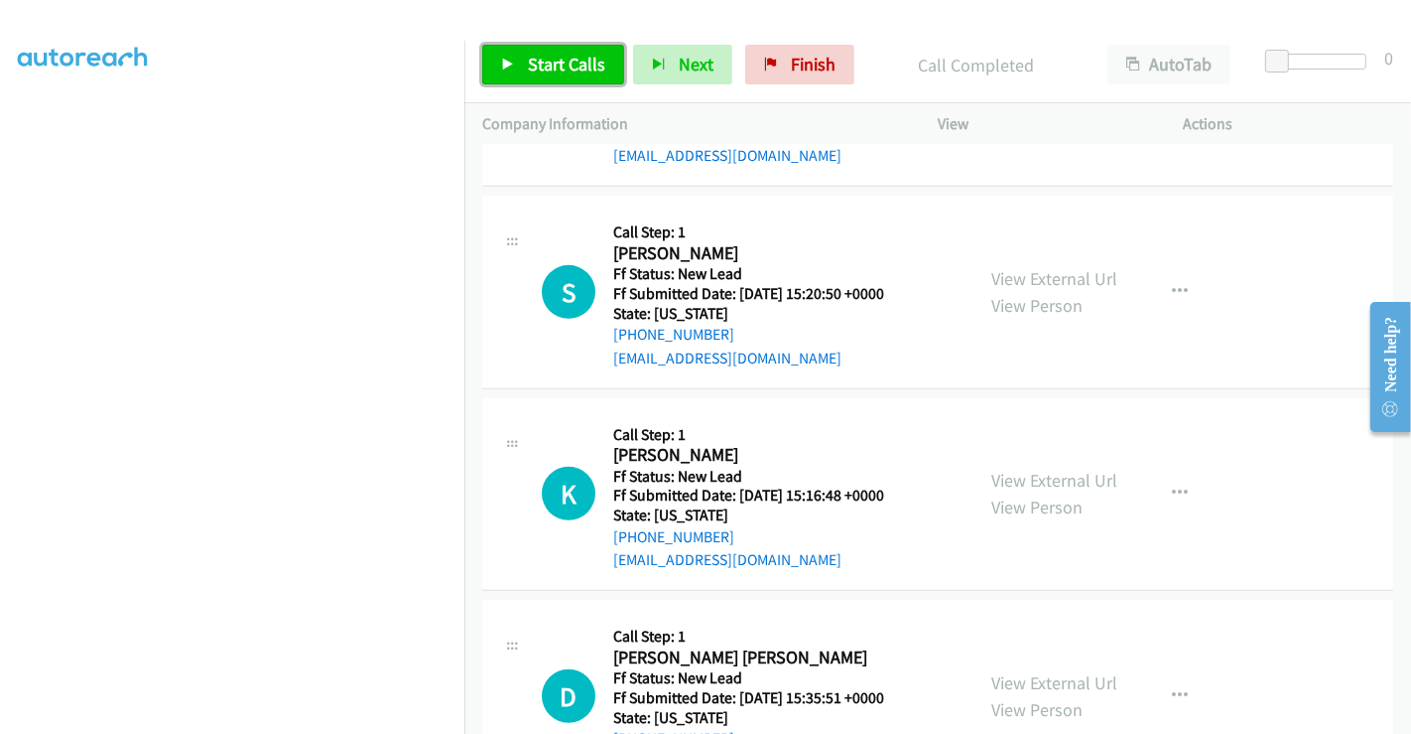
click at [544, 58] on span "Start Calls" at bounding box center [566, 64] width 77 height 23
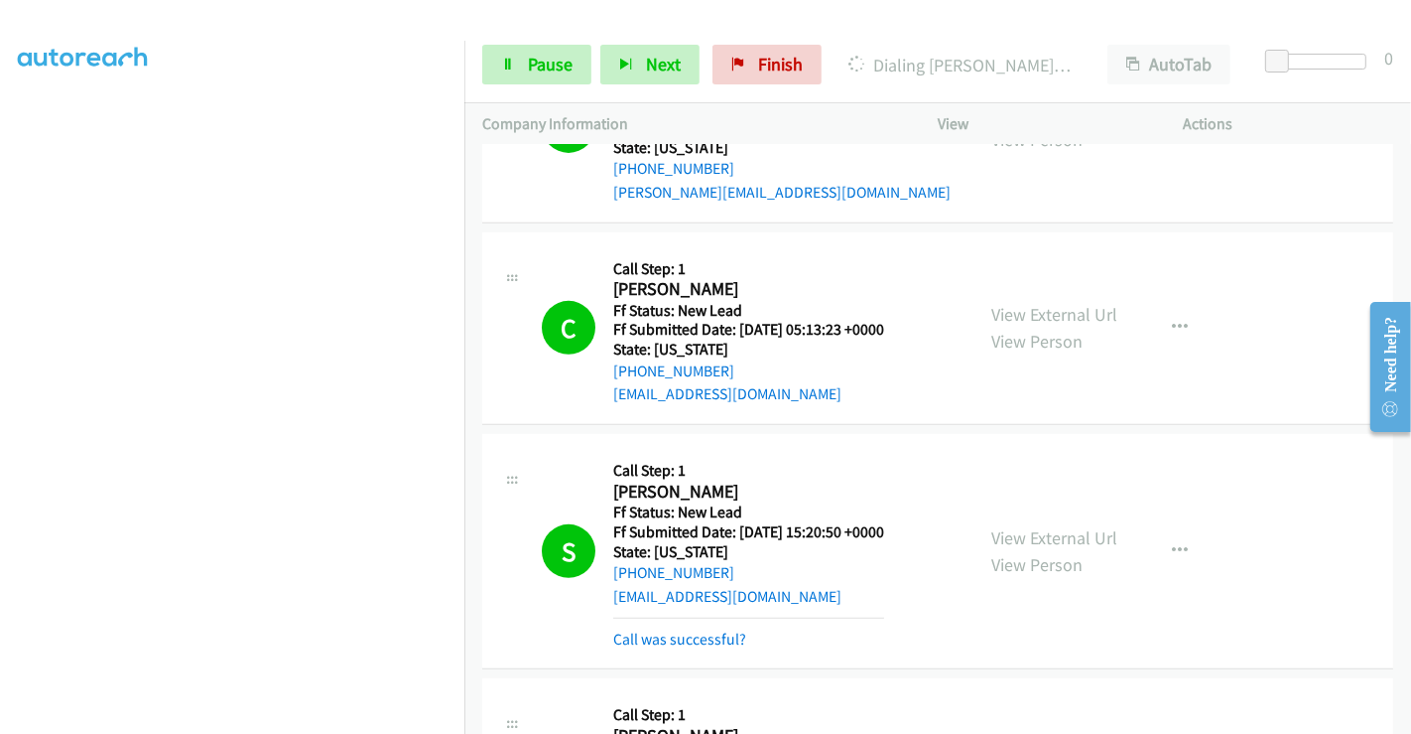
scroll to position [854, 0]
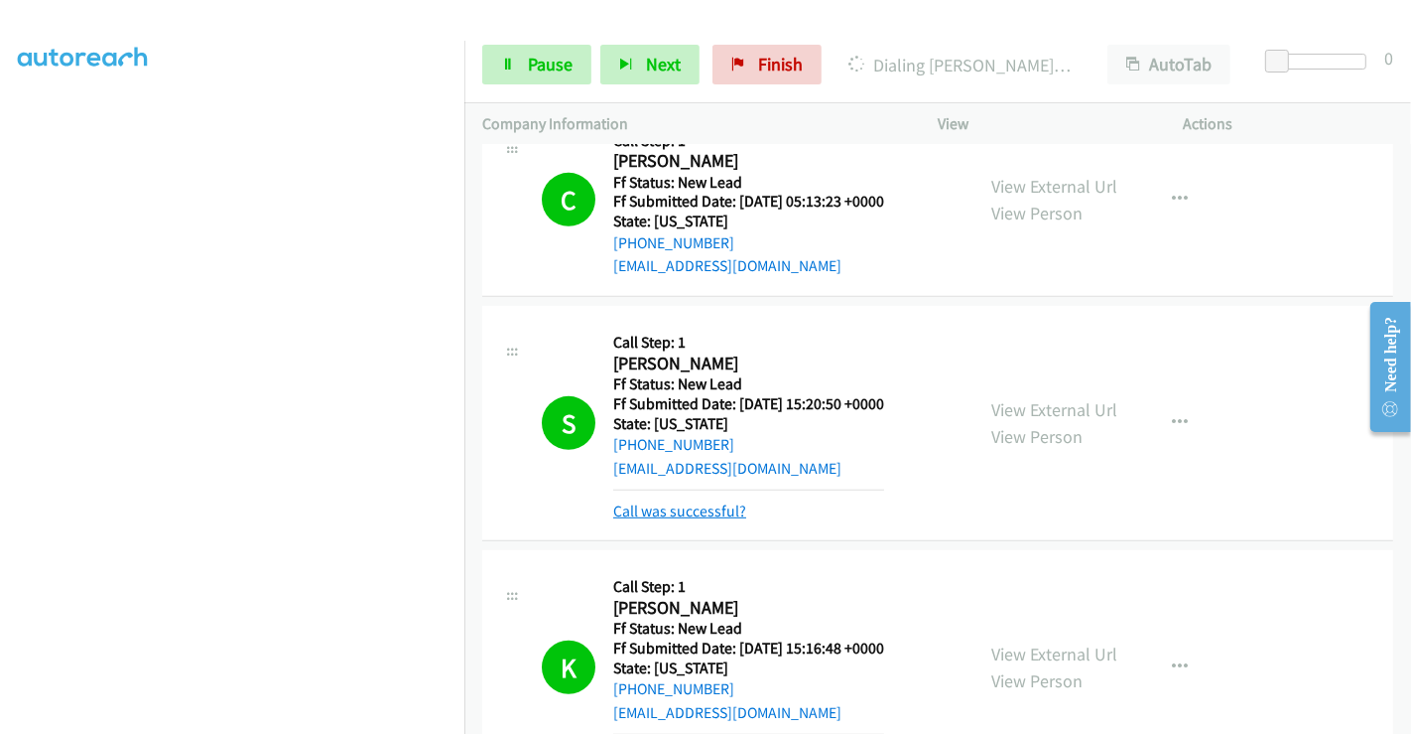
click at [689, 503] on link "Call was successful?" at bounding box center [679, 510] width 133 height 19
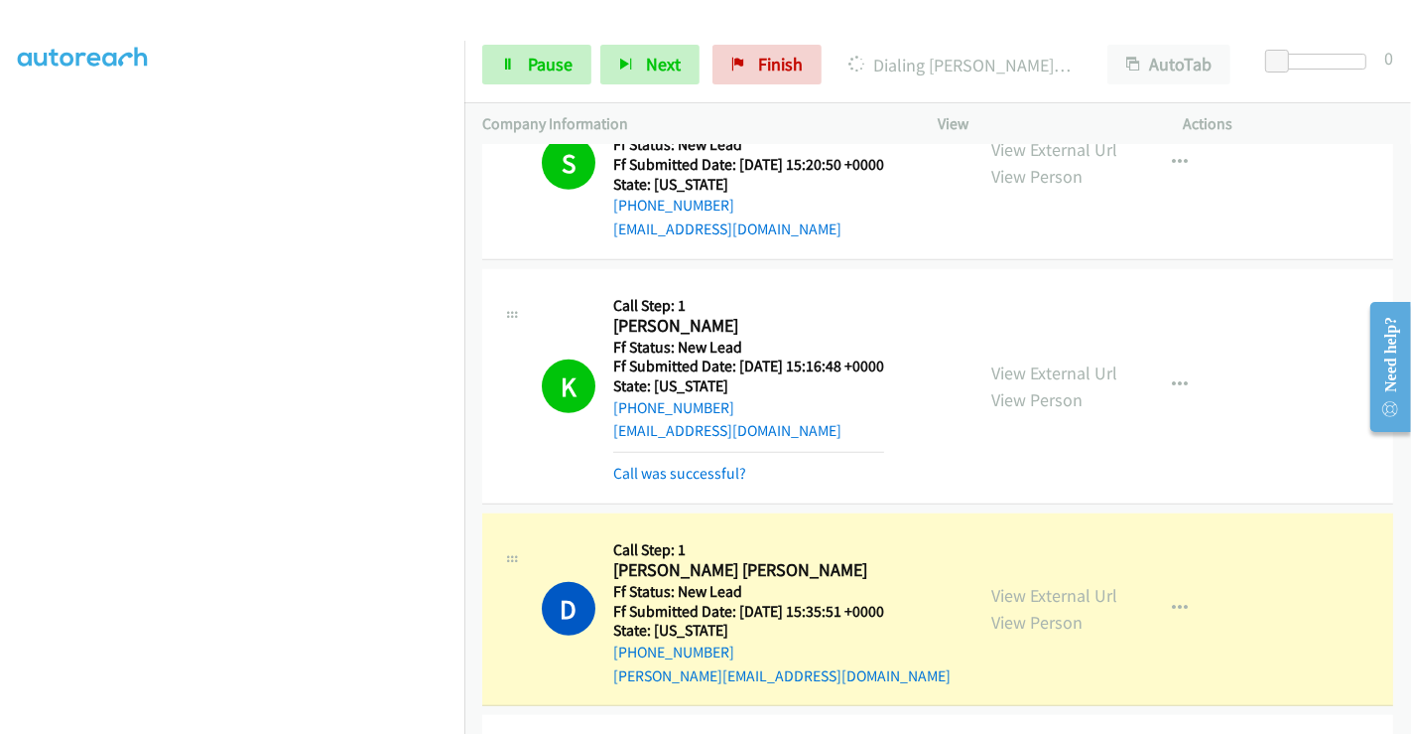
scroll to position [1184, 0]
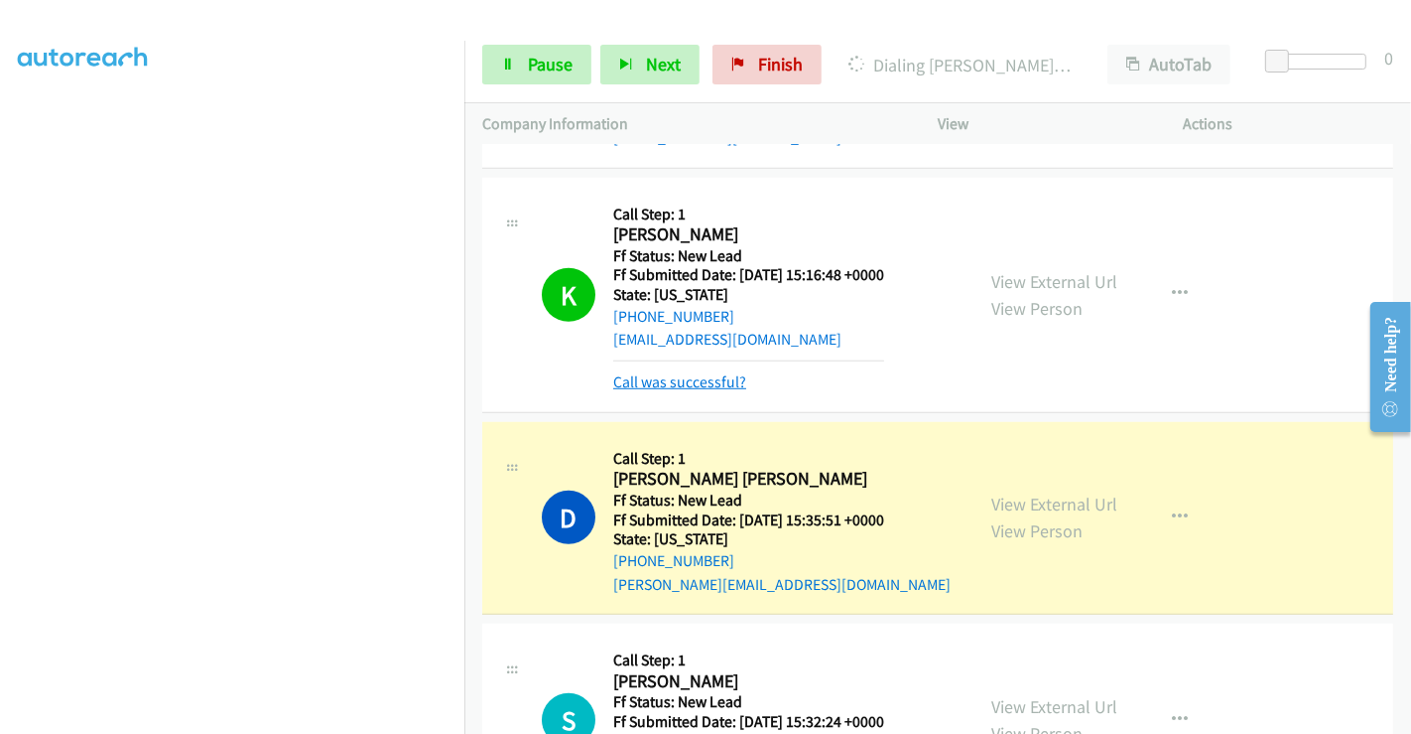
click at [692, 377] on link "Call was successful?" at bounding box center [679, 381] width 133 height 19
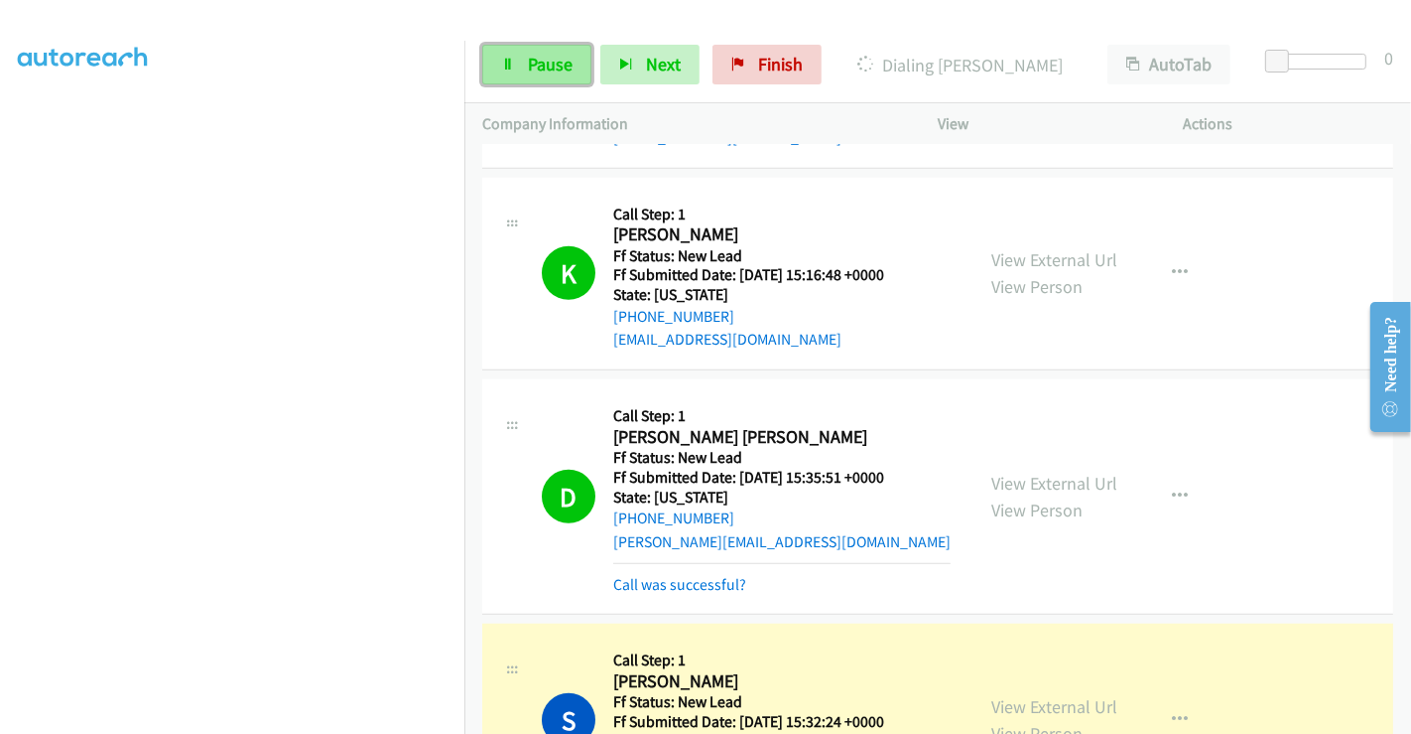
click at [537, 59] on span "Pause" at bounding box center [550, 64] width 45 height 23
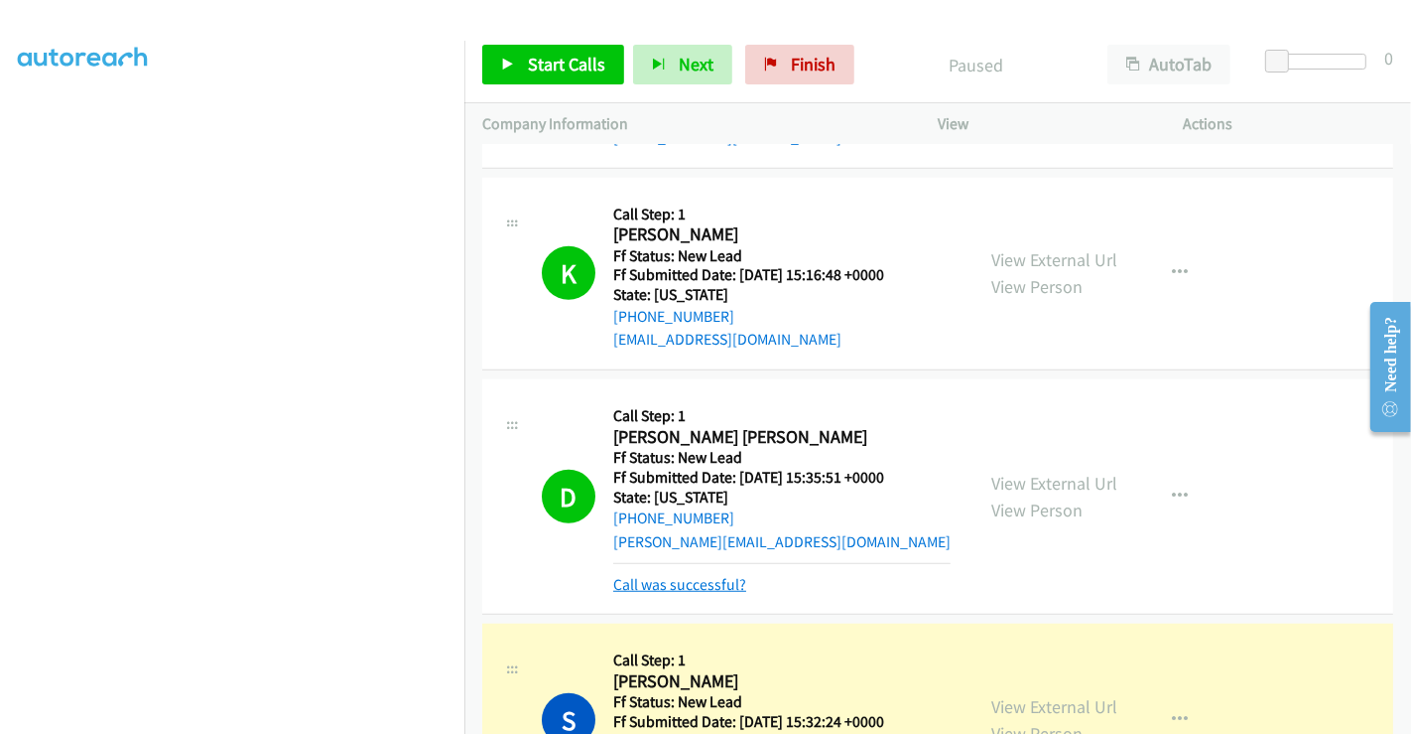
click at [692, 584] on link "Call was successful?" at bounding box center [679, 584] width 133 height 19
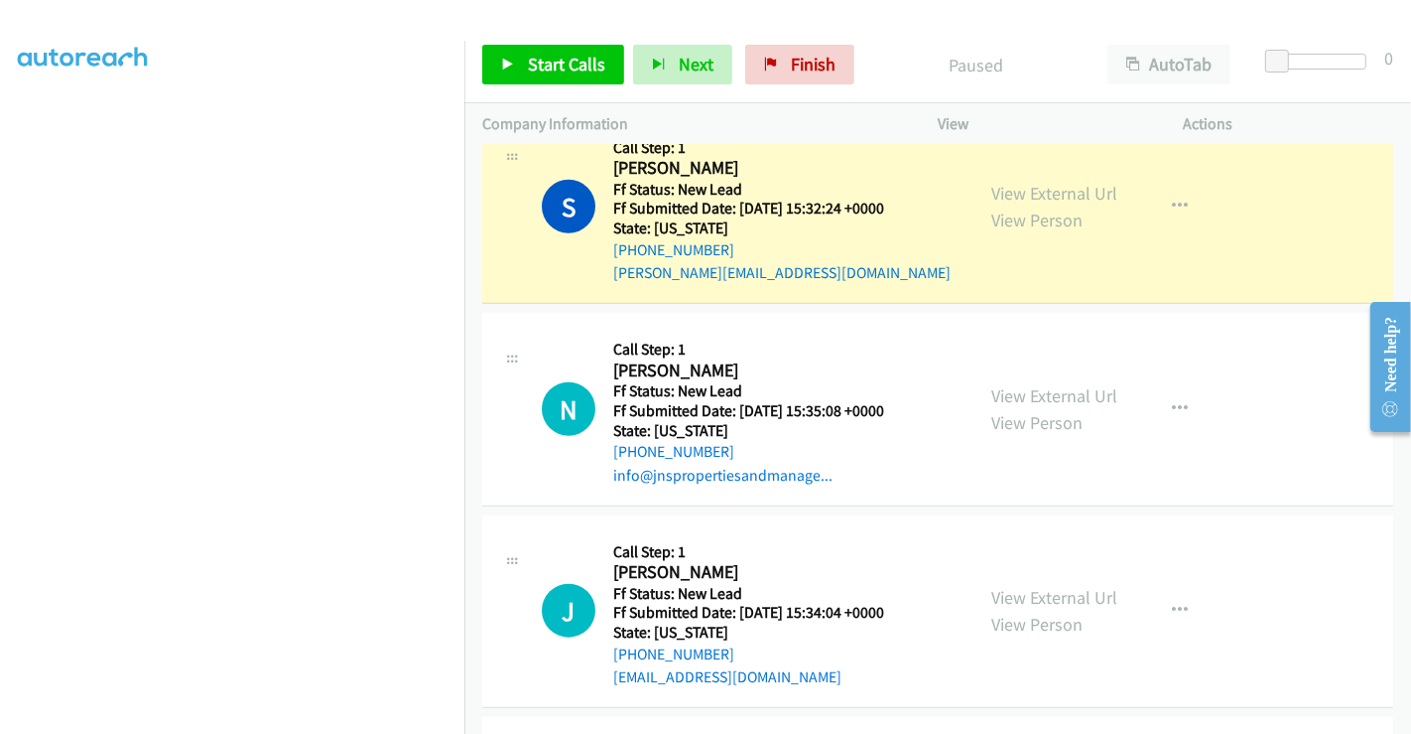
scroll to position [1527, 0]
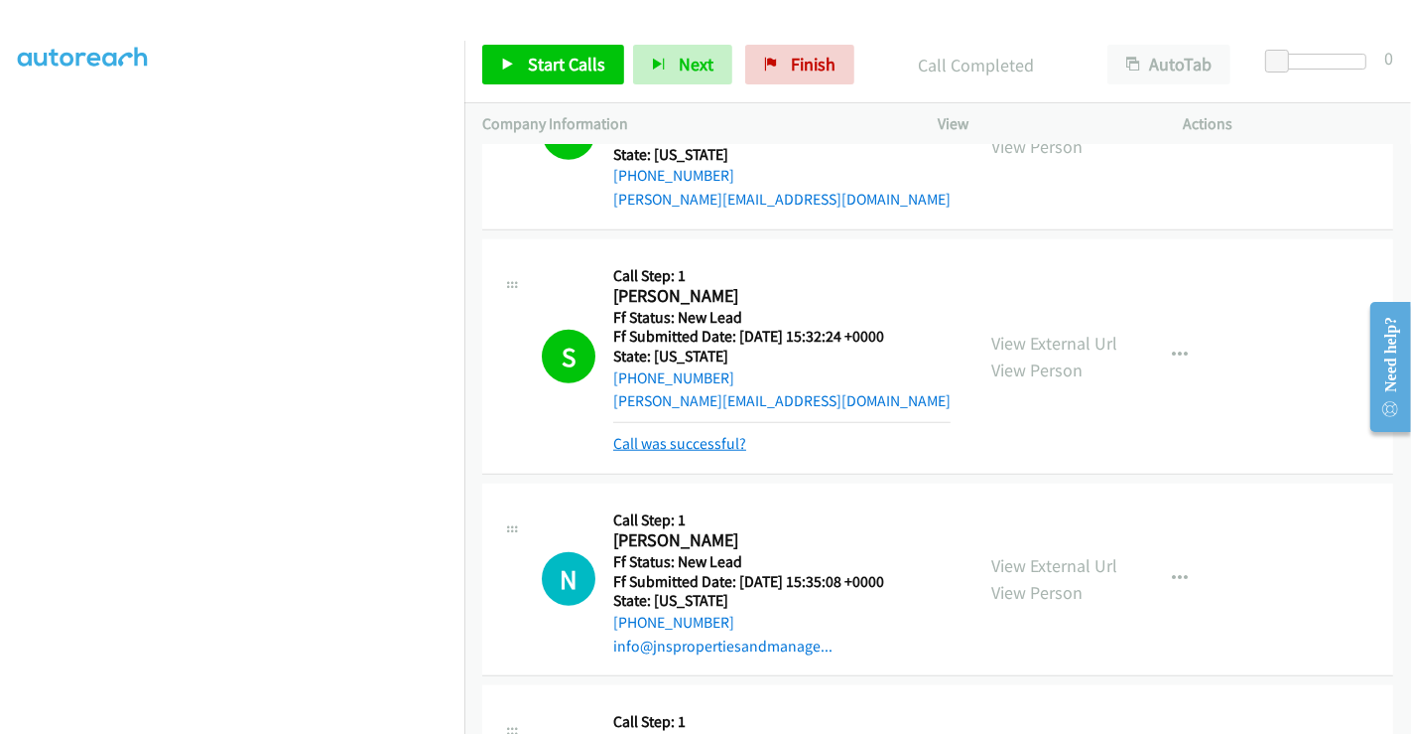
click at [706, 435] on link "Call was successful?" at bounding box center [679, 443] width 133 height 19
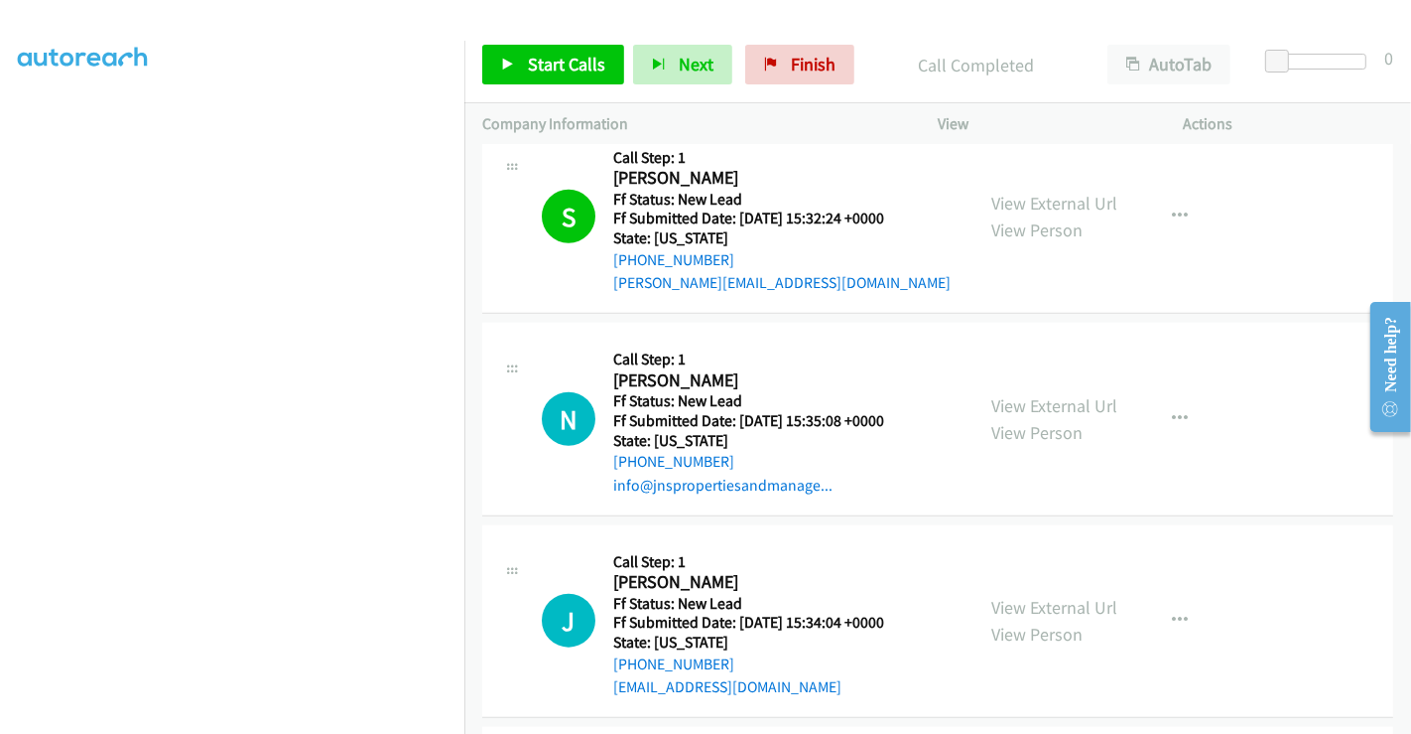
scroll to position [1637, 0]
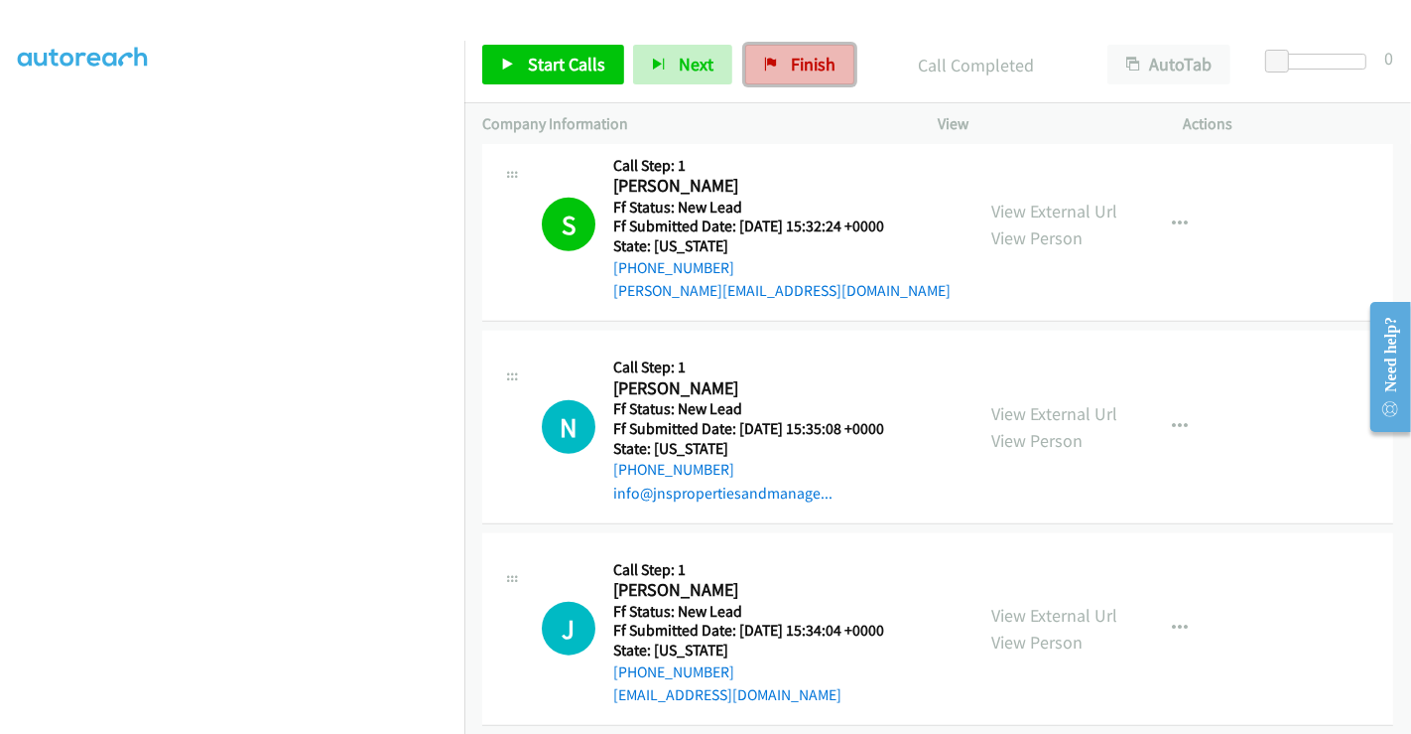
click at [814, 67] on span "Finish" at bounding box center [813, 64] width 45 height 23
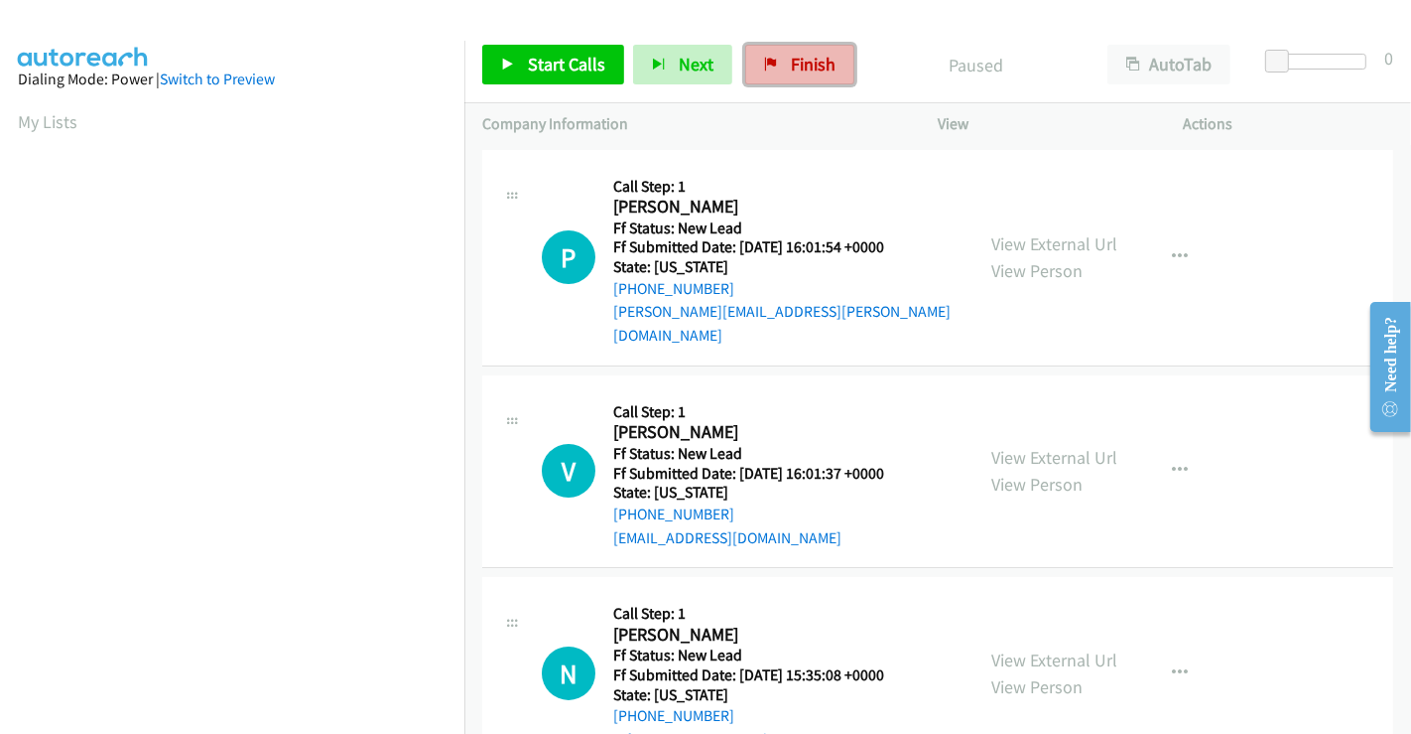
click at [766, 67] on icon at bounding box center [771, 66] width 14 height 14
